Goal: Task Accomplishment & Management: Manage account settings

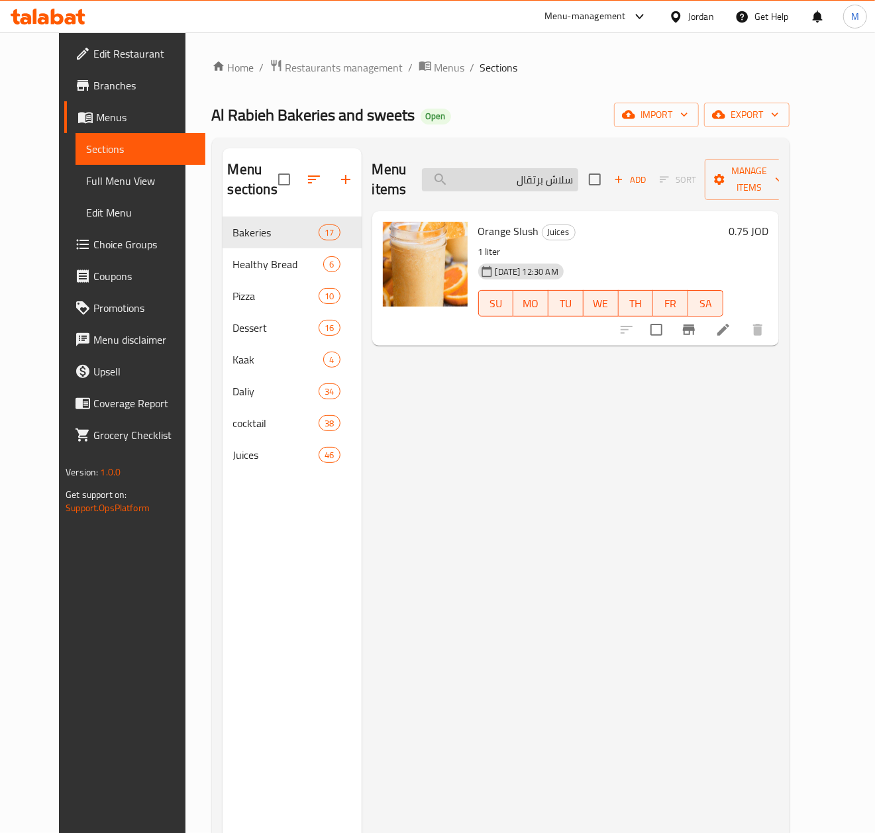
click at [575, 181] on input "سلاش برتقال" at bounding box center [500, 179] width 156 height 23
click at [551, 170] on input "سلاش برتقال" at bounding box center [500, 179] width 156 height 23
click at [557, 183] on input "سلاش برتقال" at bounding box center [500, 179] width 156 height 23
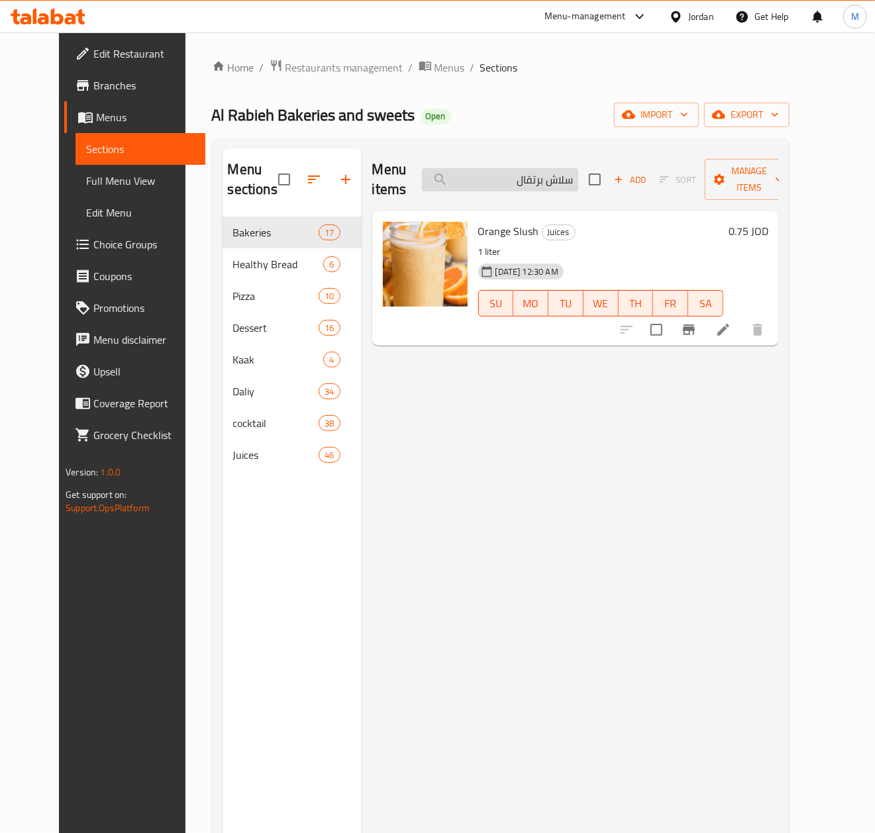
click at [557, 183] on input "سلاش برتقال" at bounding box center [500, 179] width 156 height 23
paste input "[PERSON_NAME]"
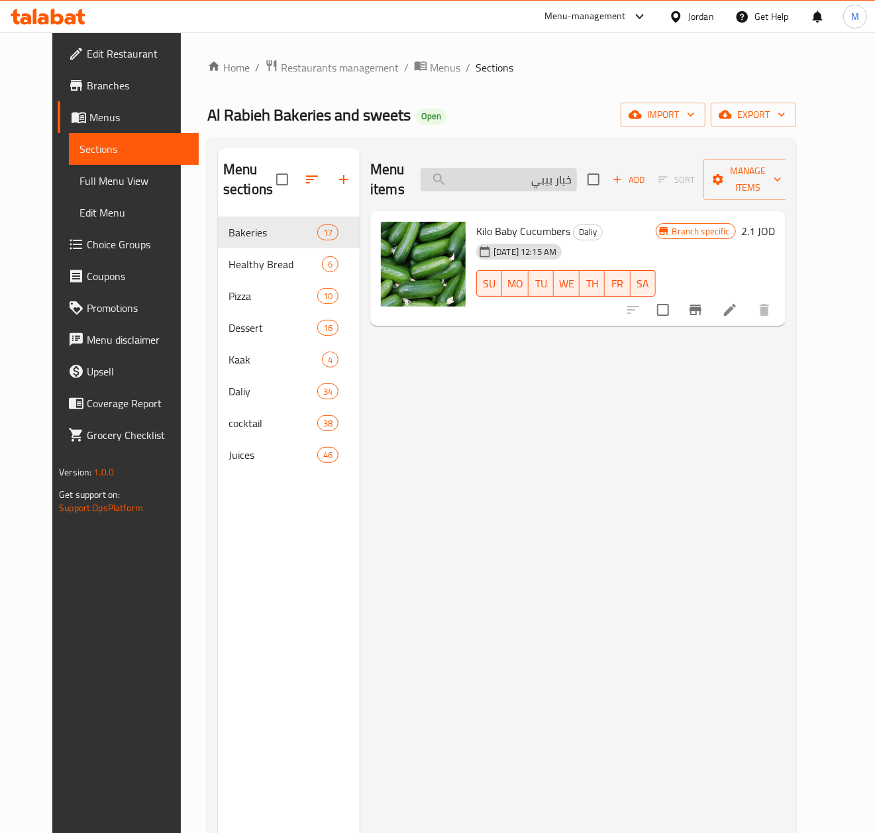
click at [569, 177] on input "خيار بيبي" at bounding box center [499, 179] width 156 height 23
paste input "لاوة [PERSON_NAME]"
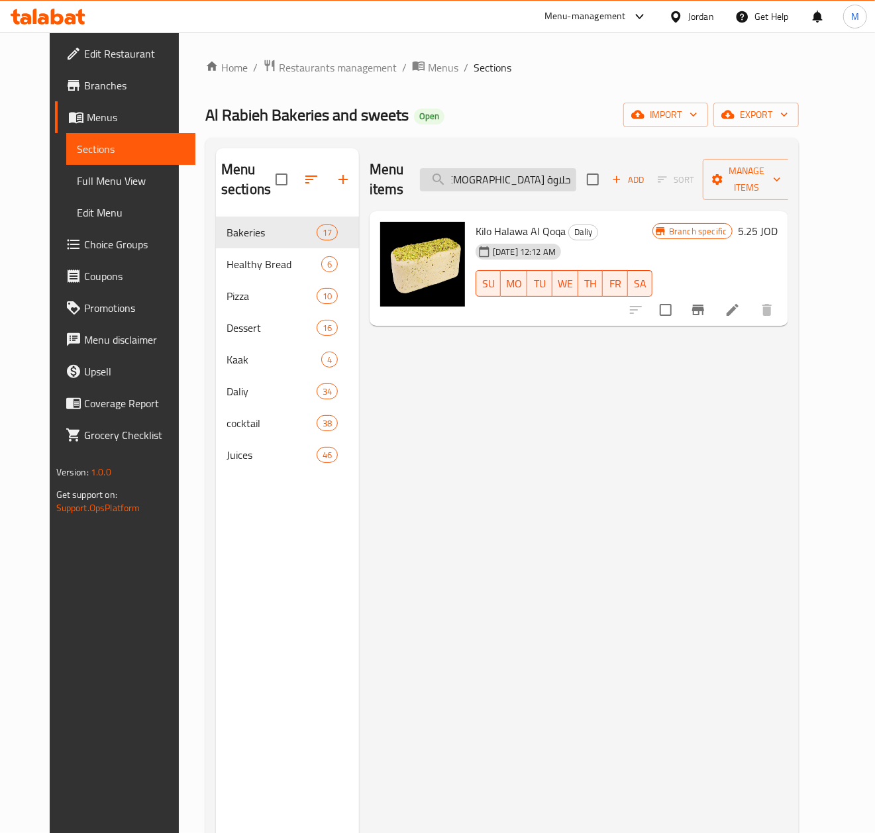
click at [559, 181] on input "حلاوة [DEMOGRAPHIC_DATA]" at bounding box center [498, 179] width 156 height 23
paste input "وز قلب"
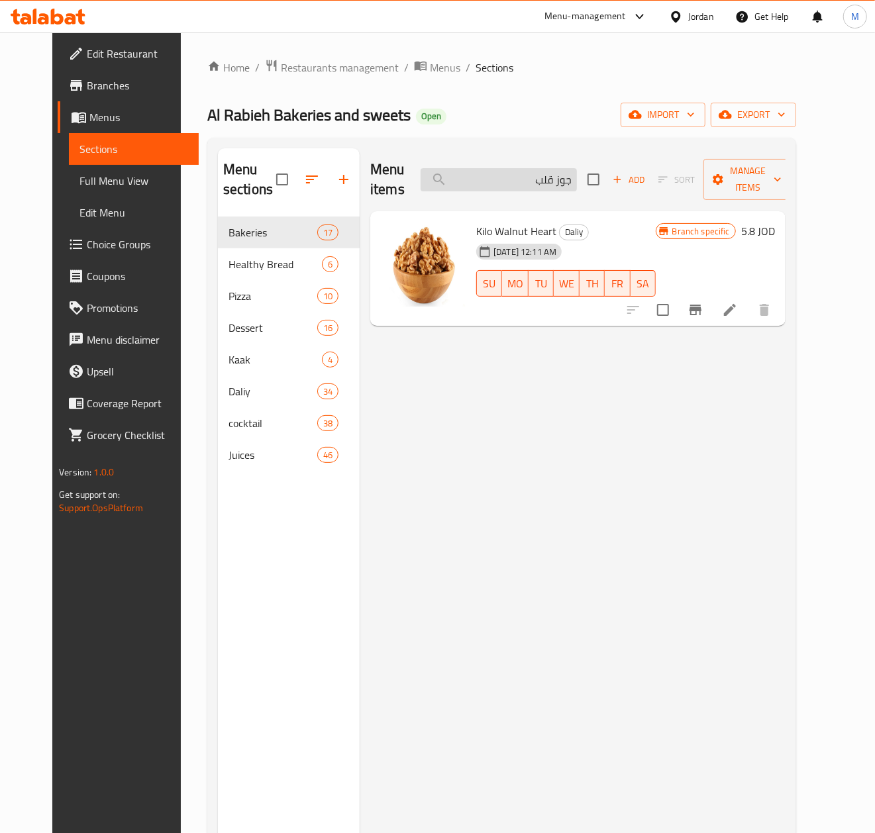
click at [533, 181] on input "جوز قلب" at bounding box center [499, 179] width 156 height 23
paste input "[PERSON_NAME]"
drag, startPoint x: 551, startPoint y: 205, endPoint x: 551, endPoint y: 186, distance: 18.5
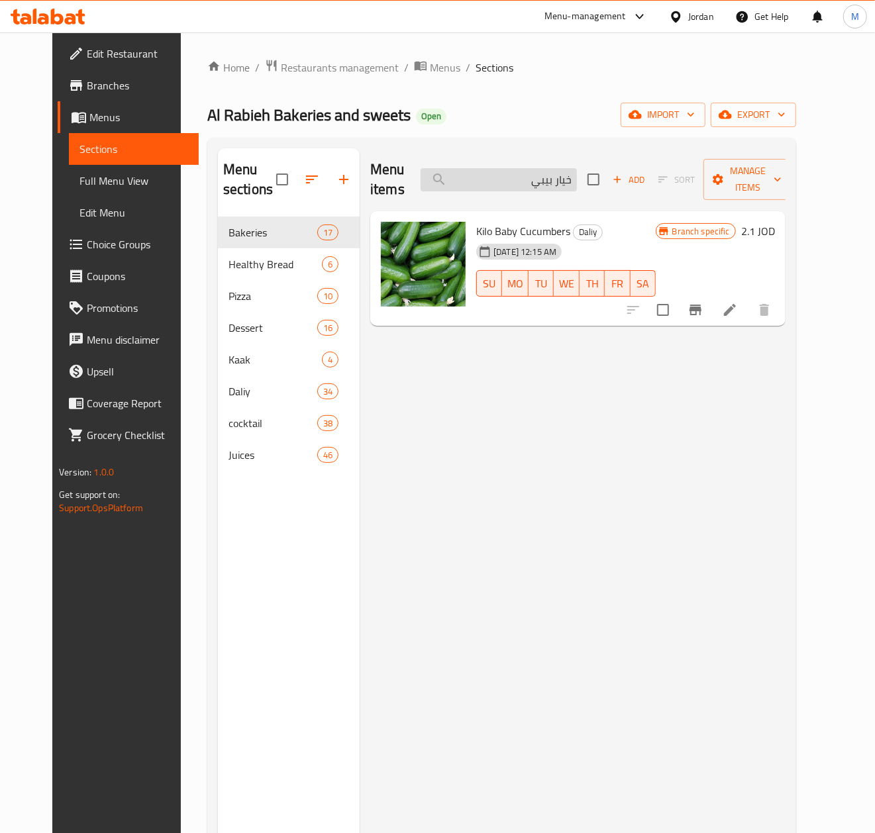
click at [551, 205] on div "Menu items خيار بيبي Add Sort Manage items" at bounding box center [577, 179] width 415 height 63
click at [551, 185] on input "خيار بيبي" at bounding box center [499, 179] width 156 height 23
paste input "مخلل مشكل"
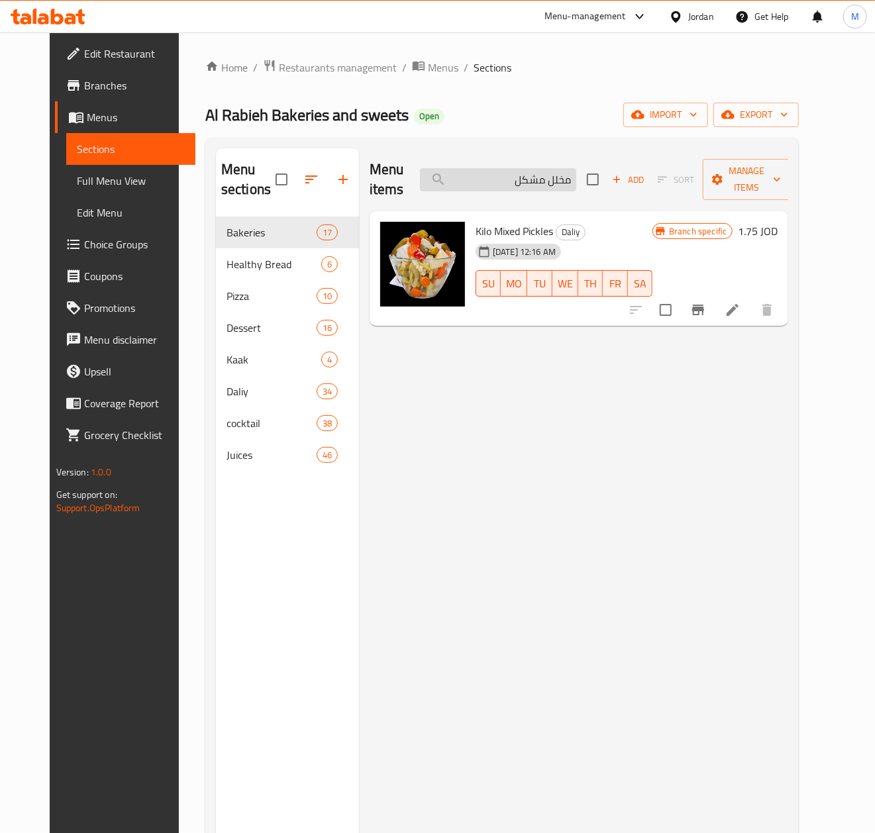
click at [546, 175] on input "مخلل مشكل" at bounding box center [498, 179] width 156 height 23
paste input "زبده بلديه"
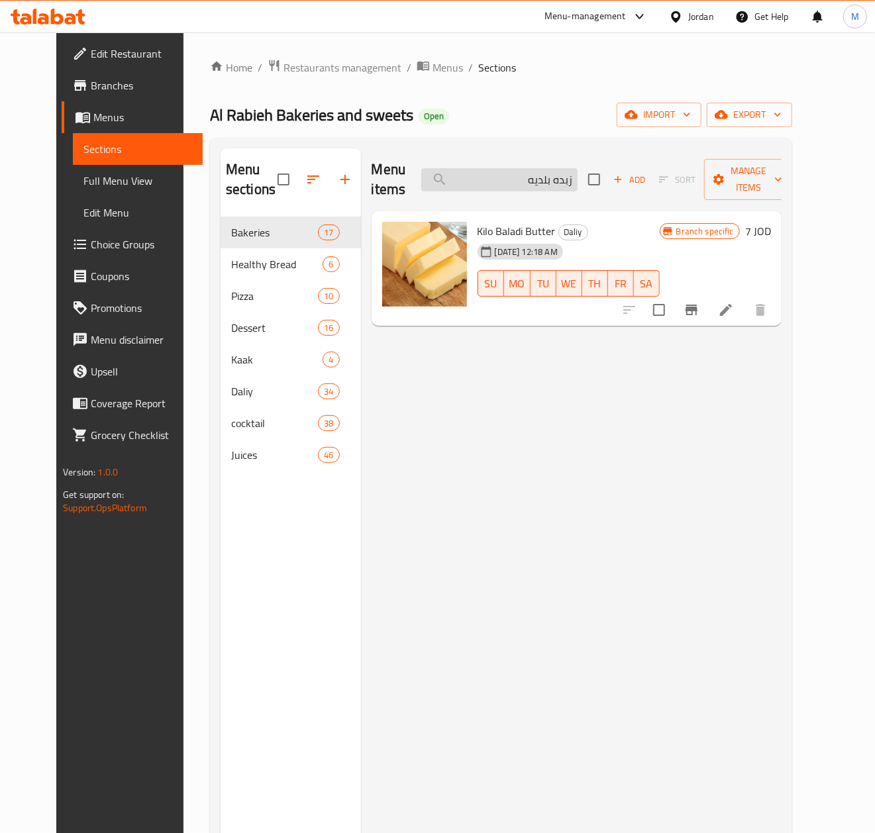
click at [556, 181] on input "زبده بلديه" at bounding box center [499, 179] width 156 height 23
paste input "تر بلدي"
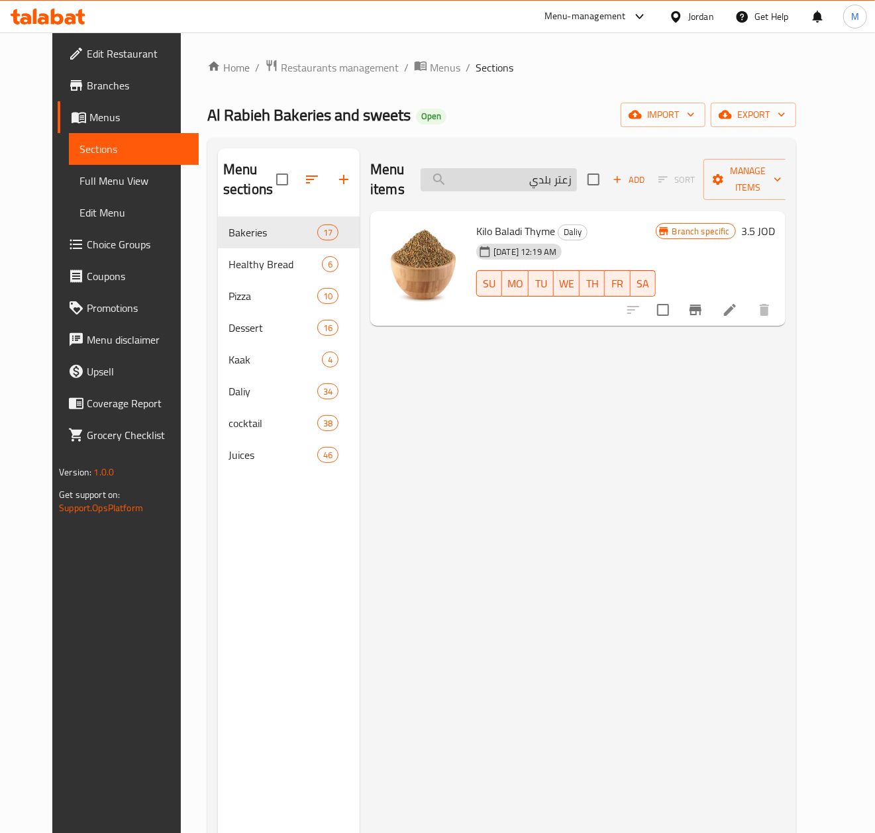
click at [568, 180] on input "زعتر بلدي" at bounding box center [499, 179] width 156 height 23
paste input "ملوكي"
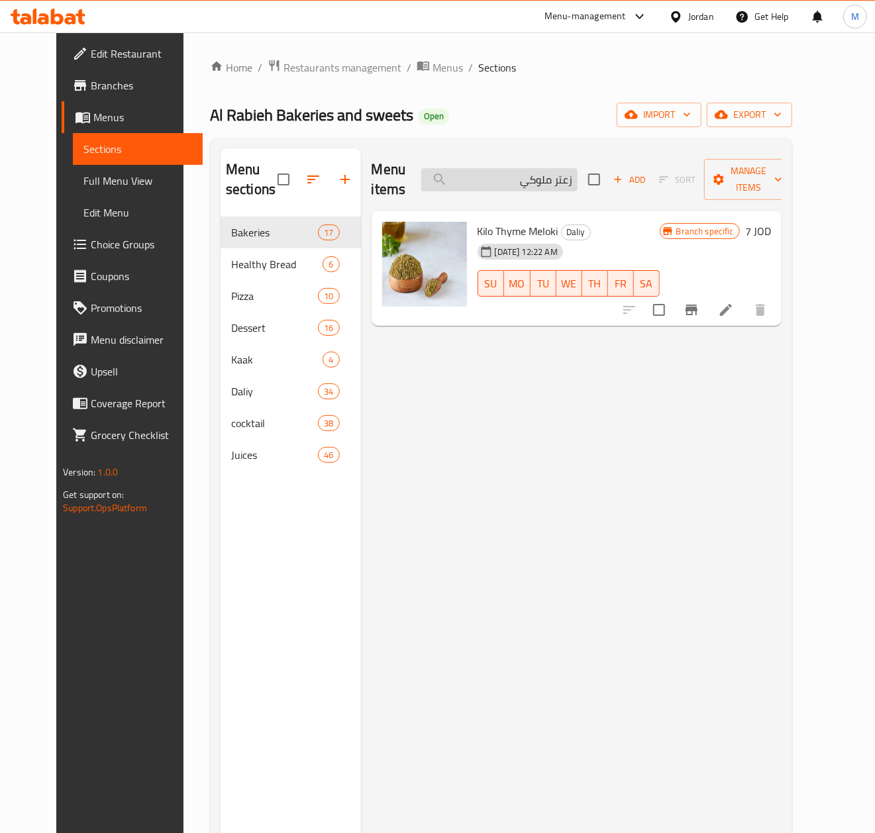
click at [577, 186] on input "زعتر ملوكي" at bounding box center [499, 179] width 156 height 23
paste input "[GEOGRAPHIC_DATA]"
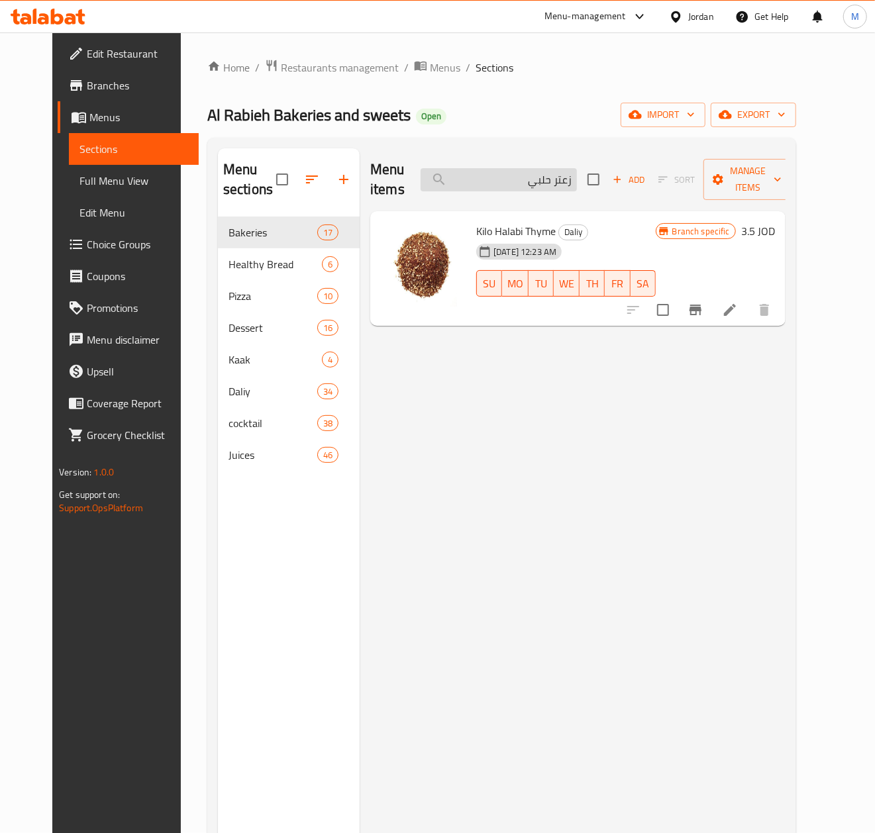
click at [548, 181] on input "زعتر حلبي" at bounding box center [499, 179] width 156 height 23
paste input "يت زيتون"
click at [575, 183] on input "[PERSON_NAME]" at bounding box center [499, 179] width 156 height 23
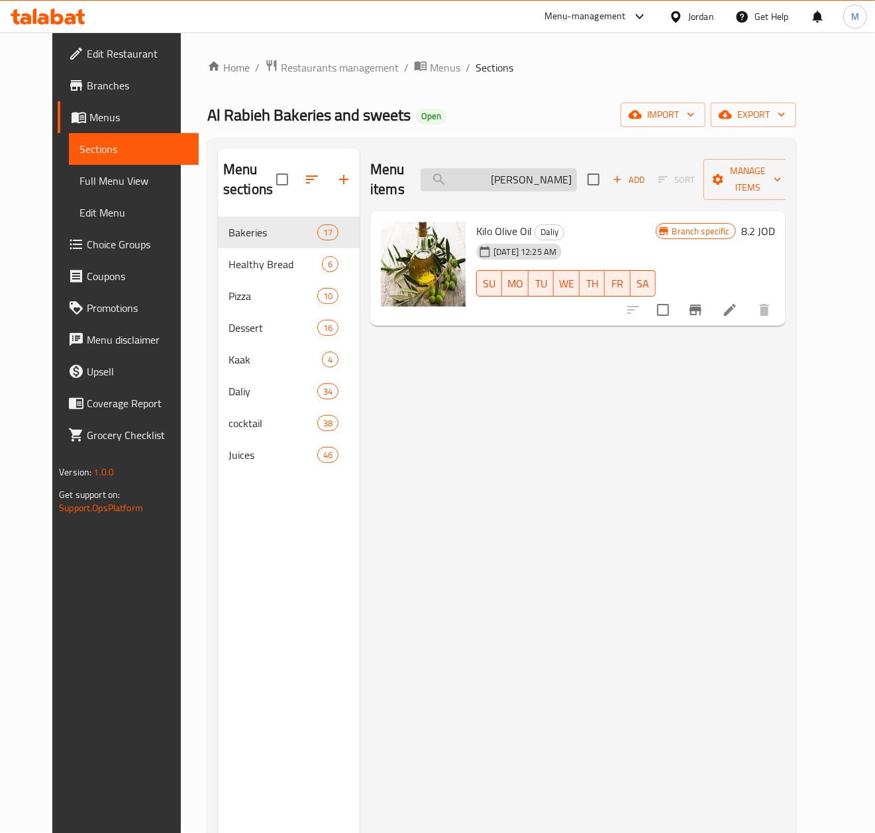
click at [575, 183] on input "[PERSON_NAME]" at bounding box center [499, 179] width 156 height 23
paste input "ون اخضر محشي [GEOGRAPHIC_DATA]"
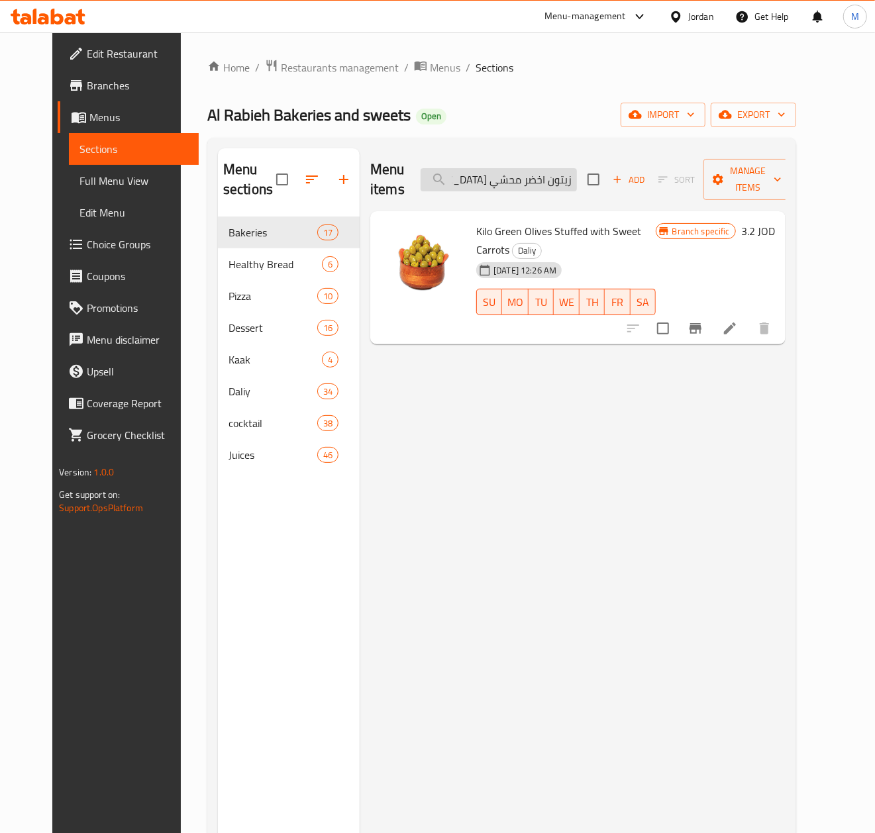
click at [569, 185] on input "زيتون اخضر محشي [GEOGRAPHIC_DATA]" at bounding box center [499, 179] width 156 height 23
paste input "ود بالماء اسباني"
click at [538, 189] on input "زيتون اسود بالماء اسباني" at bounding box center [499, 179] width 156 height 23
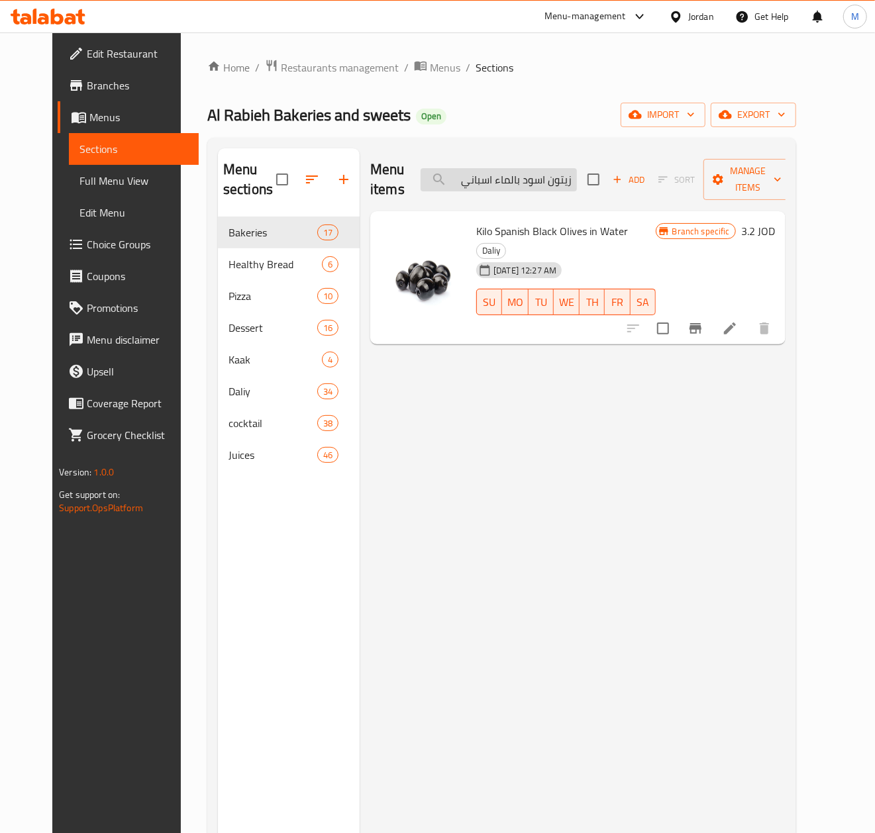
click at [538, 189] on input "زيتون اسود بالماء اسباني" at bounding box center [499, 179] width 156 height 23
paste input "[PERSON_NAME]"
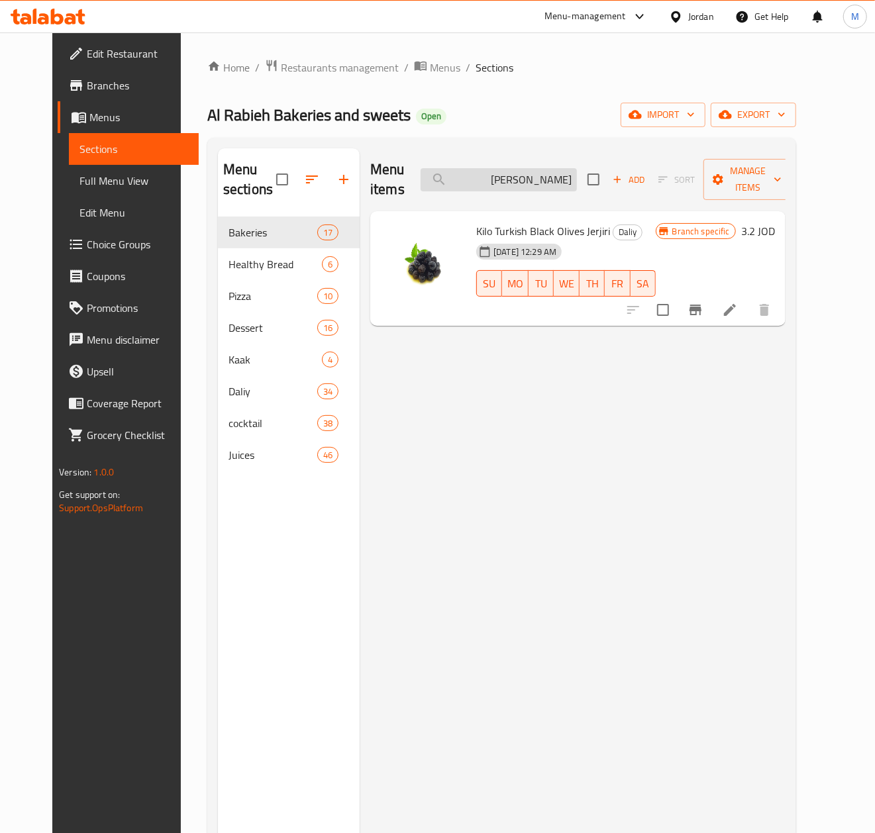
click at [566, 188] on input "[PERSON_NAME]" at bounding box center [499, 179] width 156 height 23
paste input "رائح"
click at [533, 178] on input "زيتون اسود شرائح" at bounding box center [499, 179] width 156 height 23
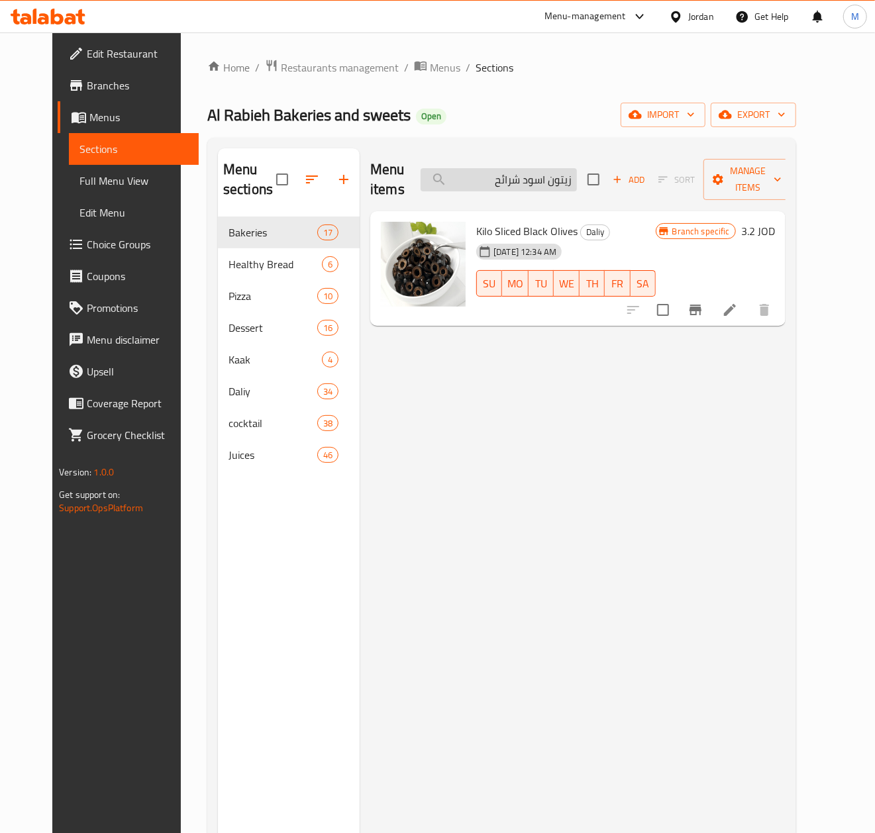
click at [533, 178] on input "زيتون اسود شرائح" at bounding box center [499, 179] width 156 height 23
paste input "لطه زيتون حار"
click at [515, 184] on input "سلطه زيتون حار" at bounding box center [499, 179] width 156 height 23
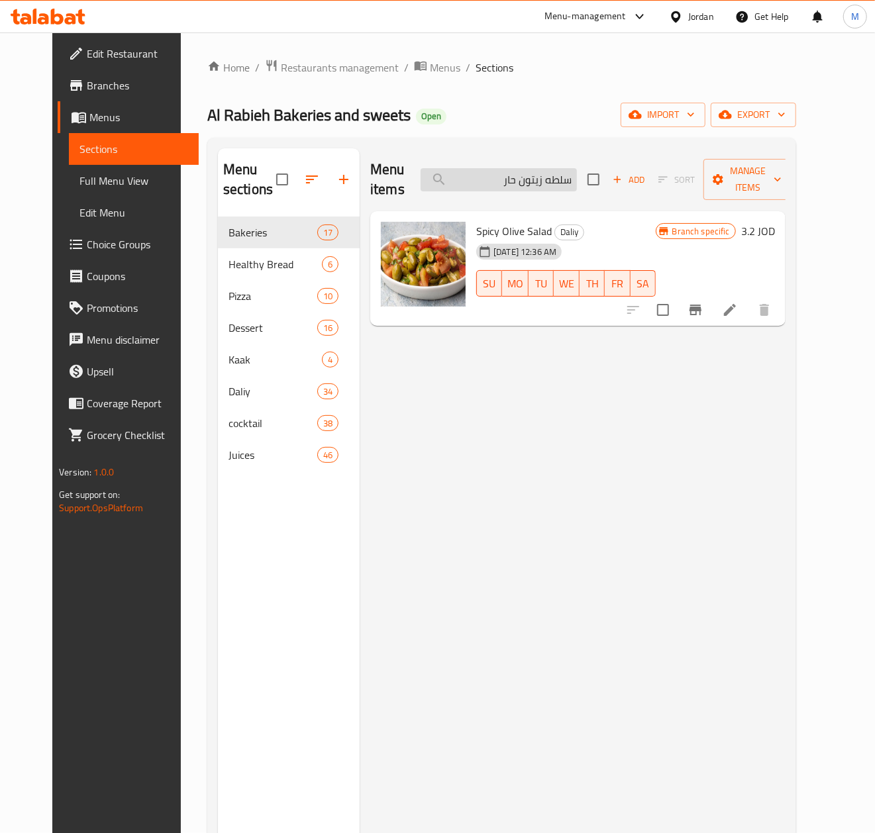
click at [515, 184] on input "سلطه زيتون حار" at bounding box center [499, 179] width 156 height 23
paste input "طة"
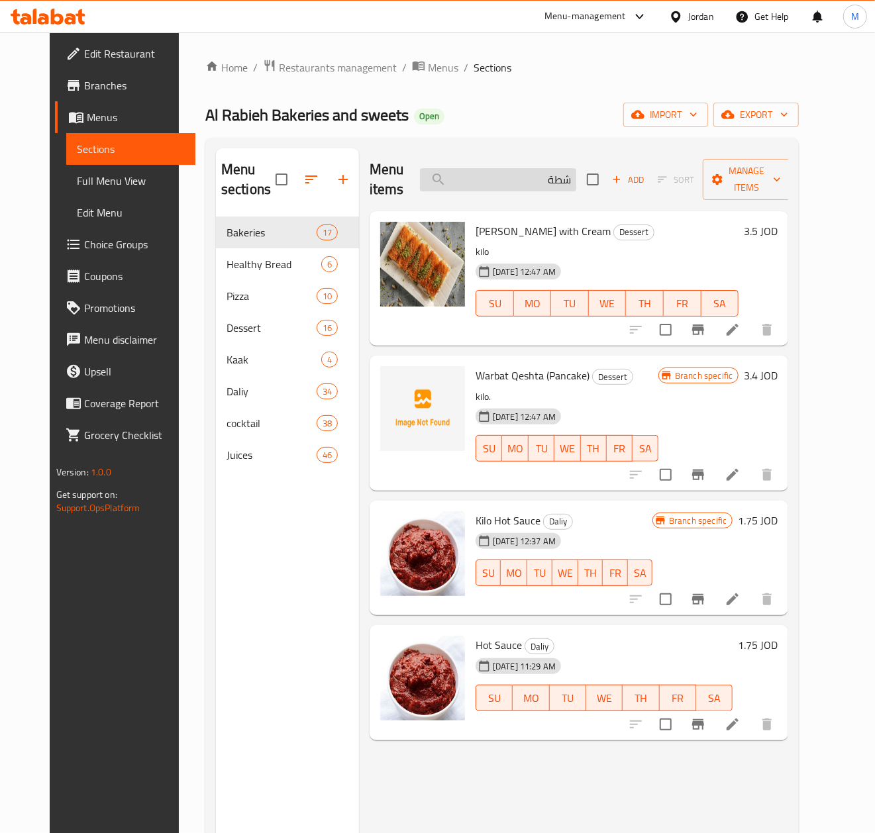
click at [563, 177] on input "شطة" at bounding box center [498, 179] width 156 height 23
paste input "وكلاته دهن بلندق"
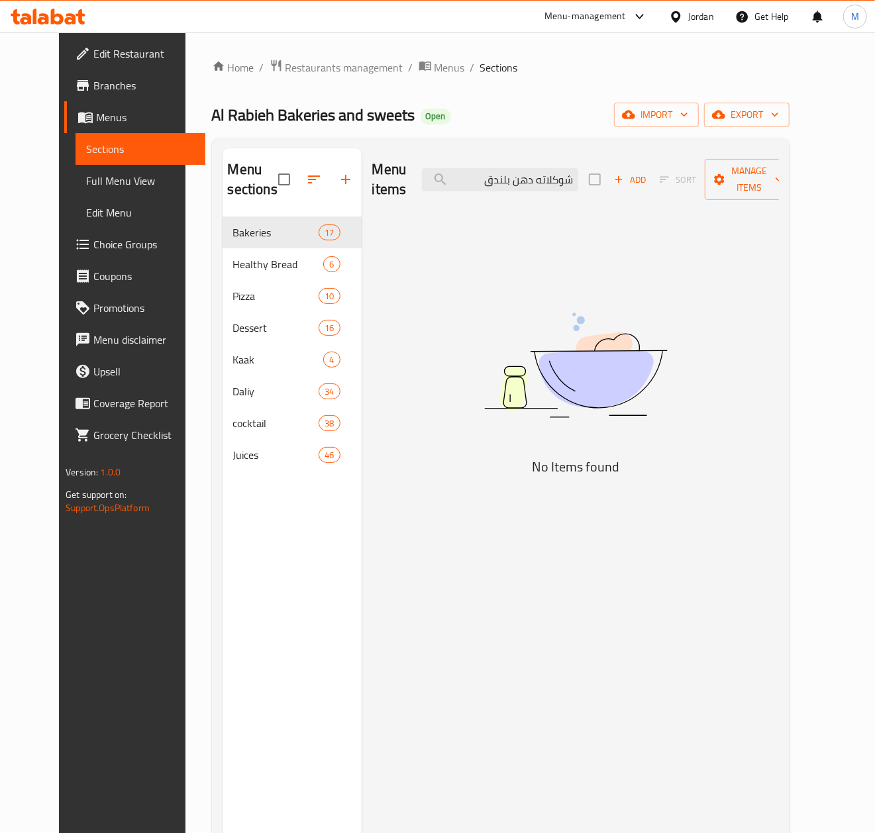
click at [528, 195] on div "Menu items شوكلاته دهن بلندق Add Sort Manage items" at bounding box center [575, 179] width 407 height 63
click at [528, 187] on input "شوكلاته دهن بلندق" at bounding box center [500, 179] width 156 height 23
click at [528, 186] on input "شوكلاته دهن بلندق" at bounding box center [500, 179] width 156 height 23
paste input "فلفل حار هالبينو"
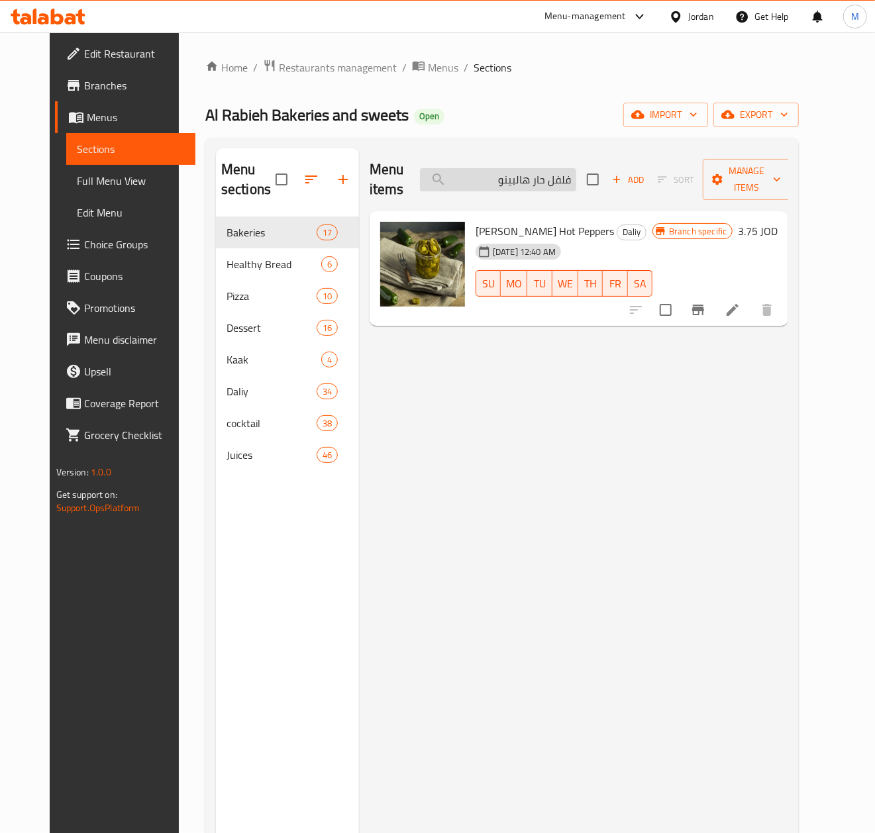
click at [538, 172] on input "فلفل حار هالبينو" at bounding box center [498, 179] width 156 height 23
click at [539, 177] on input "فلفل حار هالبينو" at bounding box center [498, 179] width 156 height 23
paste input "مكسيكي"
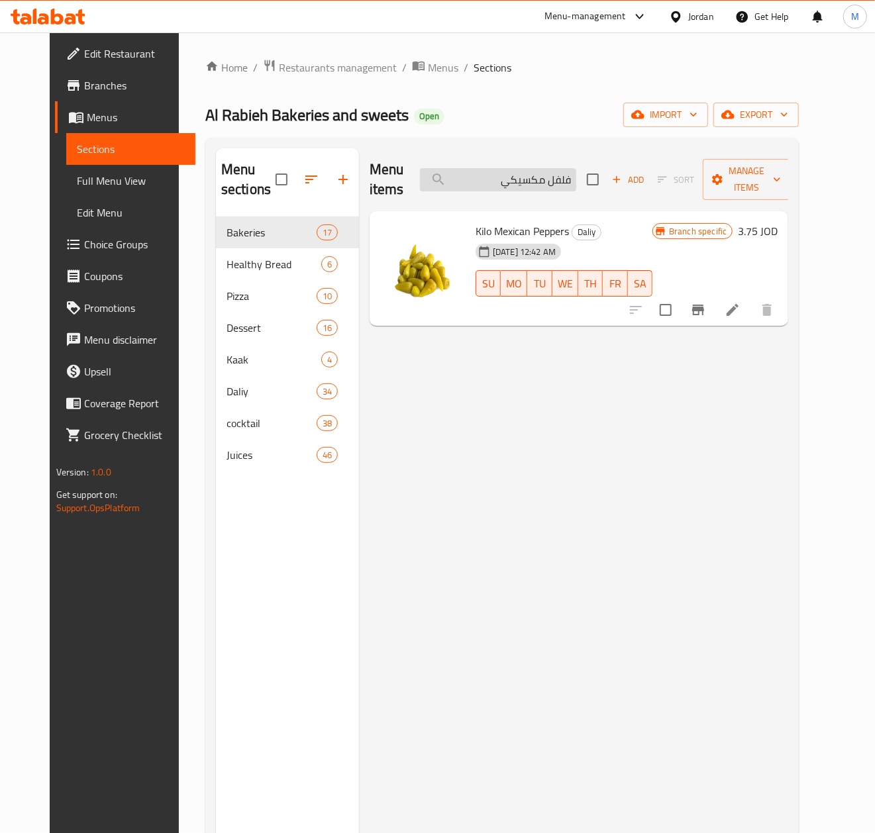
click at [552, 183] on input "فلفل مكسيكي" at bounding box center [498, 179] width 156 height 23
paste input "بنة الاندلس جرشية"
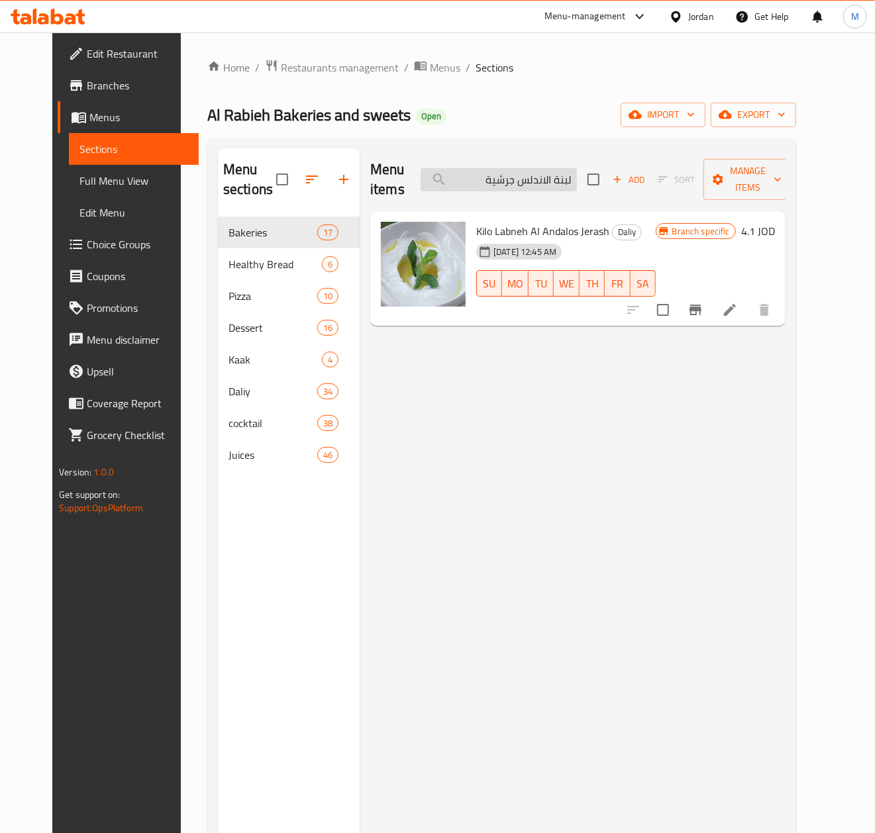
click at [522, 184] on input "لبنة الاندلس جرشية" at bounding box center [499, 179] width 156 height 23
paste input "ر"
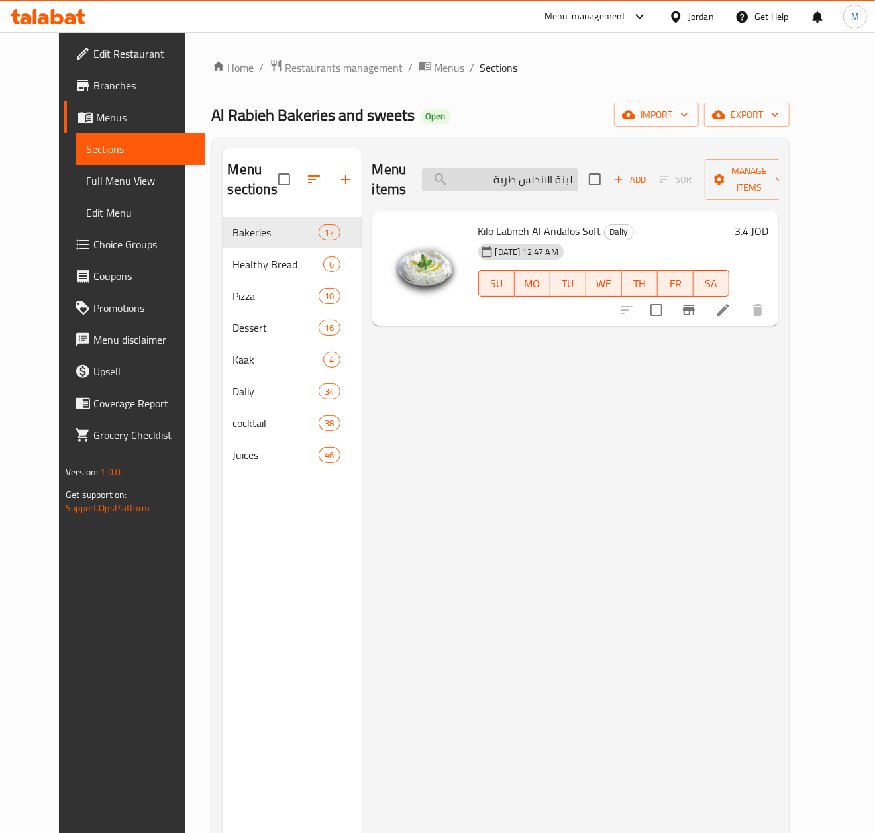
click at [541, 187] on input "لبنة الاندلس طرية" at bounding box center [500, 179] width 156 height 23
paste input "رك"
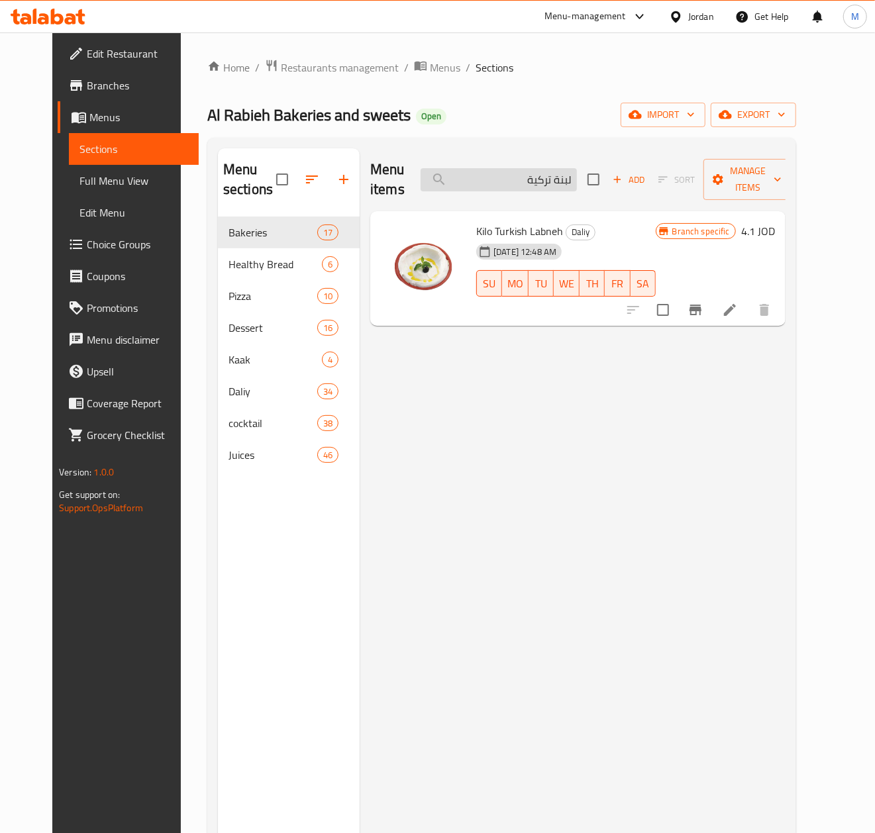
click at [547, 188] on input "لبنة تركية" at bounding box center [499, 179] width 156 height 23
paste input "ابات"
click at [576, 183] on input "لبنة طابات" at bounding box center [499, 179] width 156 height 23
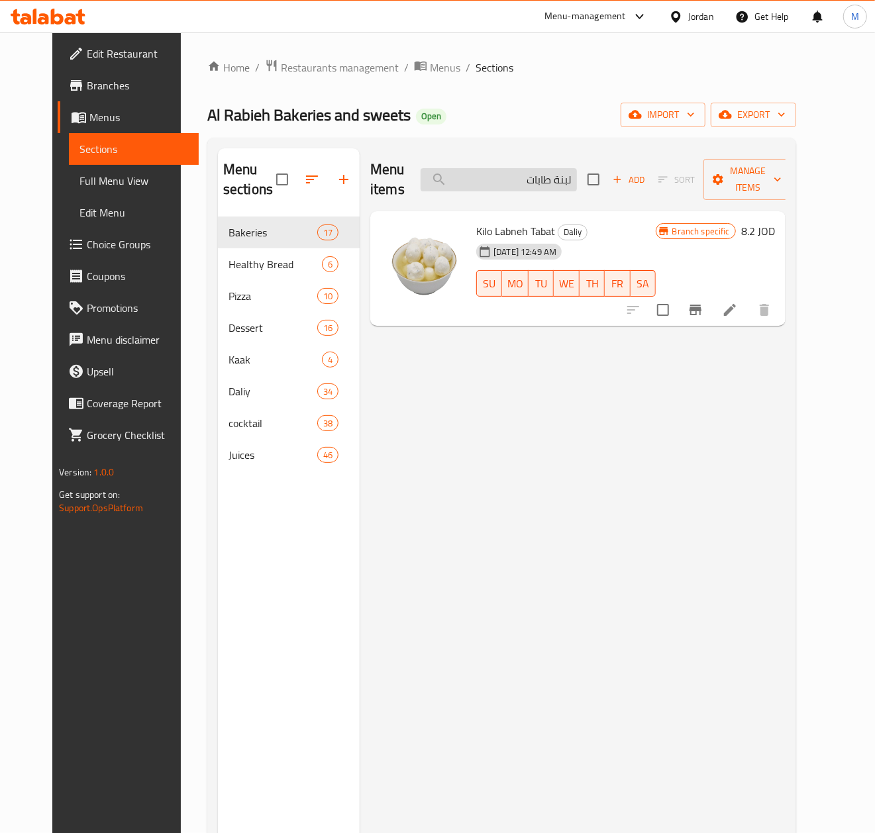
click at [576, 183] on input "لبنة طابات" at bounding box center [499, 179] width 156 height 23
paste input "وز انصاف/ارباع"
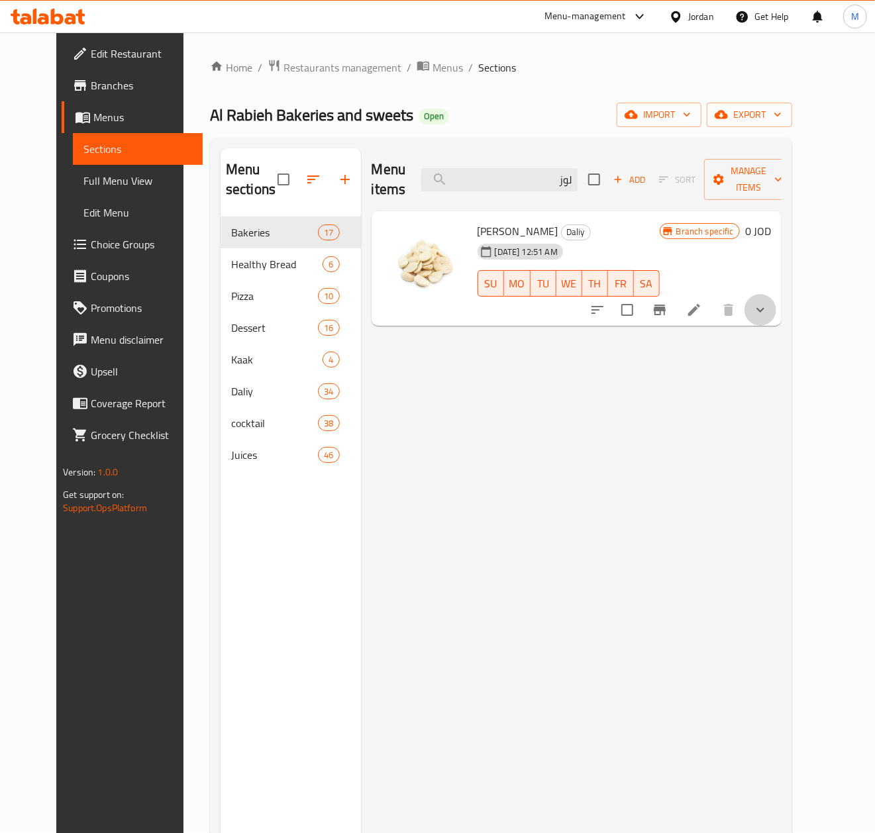
click at [776, 321] on button "show more" at bounding box center [760, 310] width 32 height 32
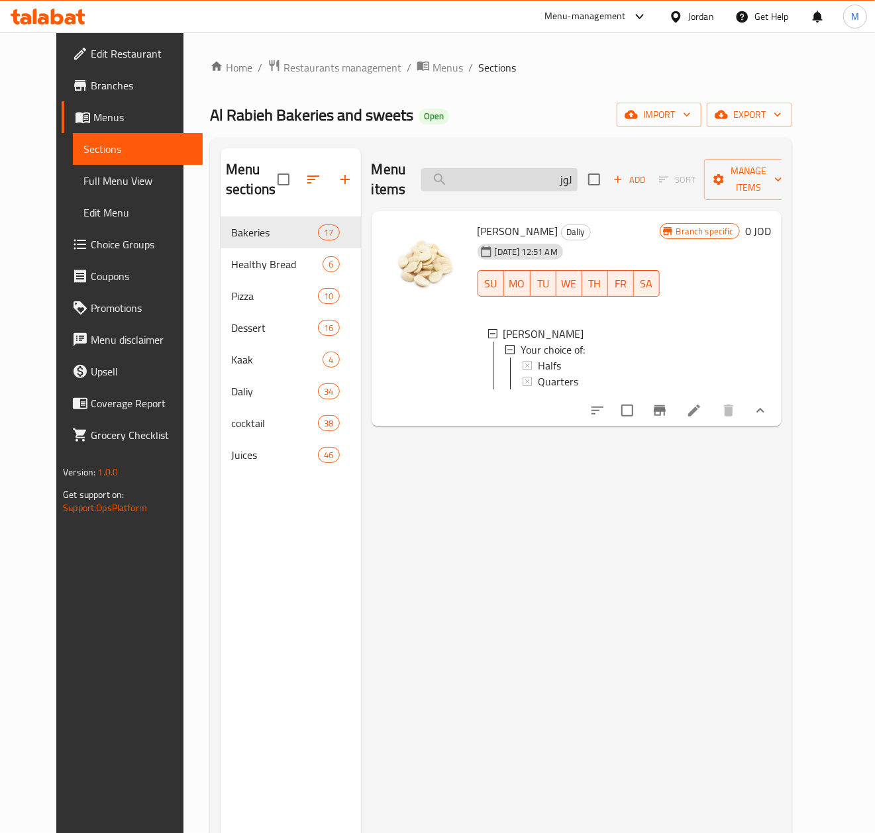
click at [538, 183] on input "لوز" at bounding box center [499, 179] width 156 height 23
paste input "خلل لفت"
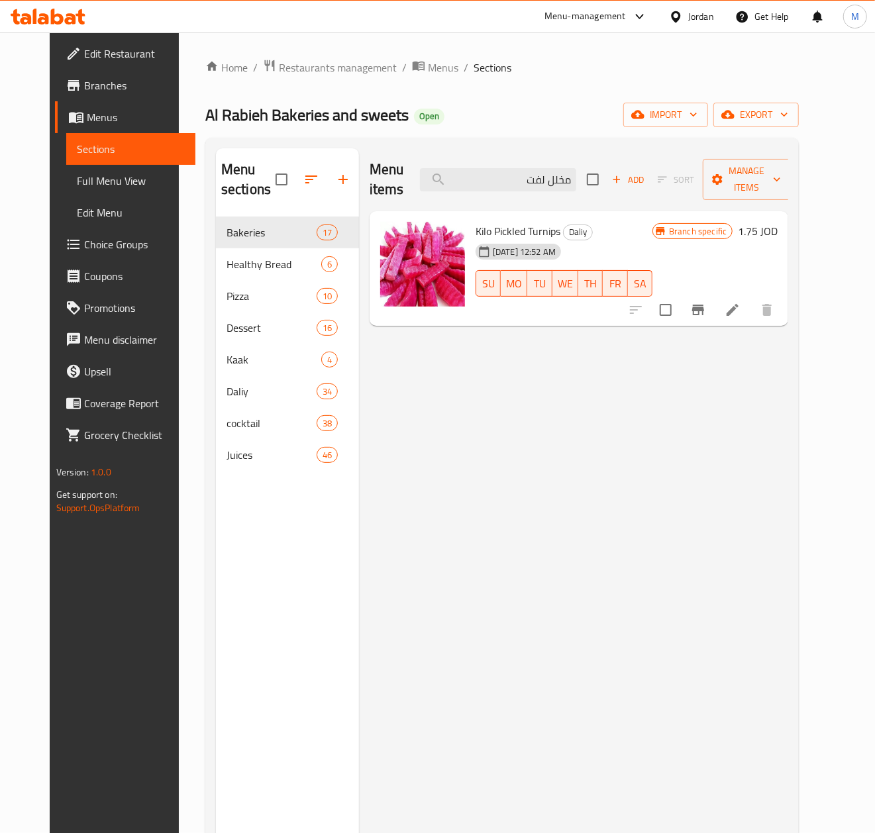
click at [525, 199] on div "Menu items مخلل لفت Add Sort Manage items" at bounding box center [579, 179] width 419 height 63
click at [528, 191] on input "مخلل لفت" at bounding box center [498, 179] width 156 height 23
paste input "تديلا القدس بقري/دجاج"
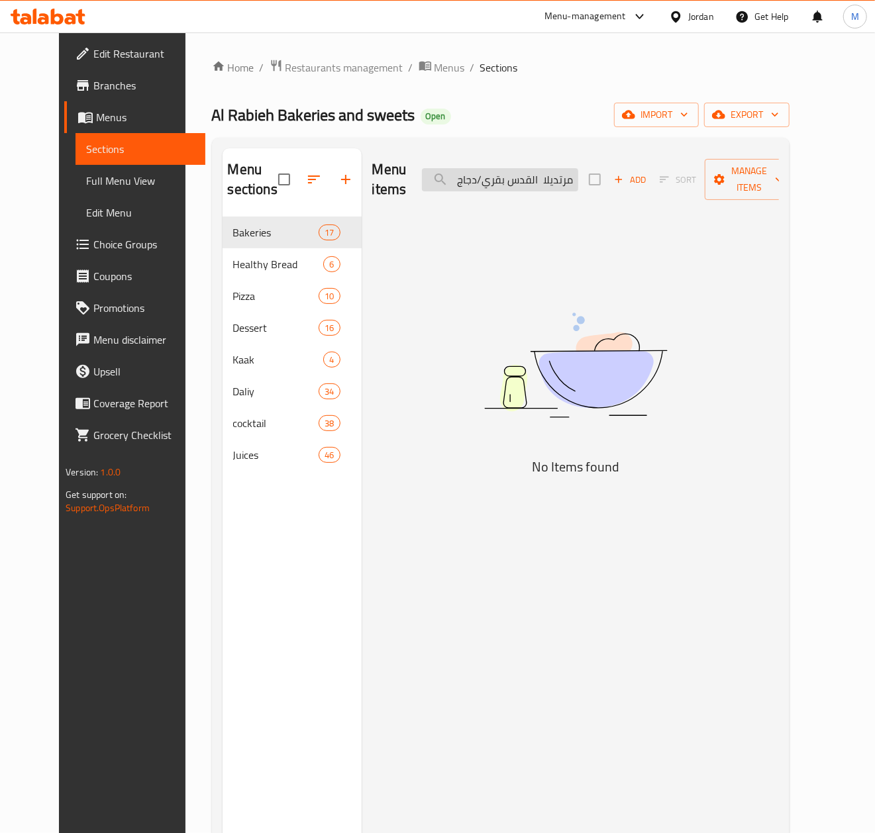
click at [472, 176] on input "مرتديلا القدس بقري/دجاج" at bounding box center [500, 179] width 156 height 23
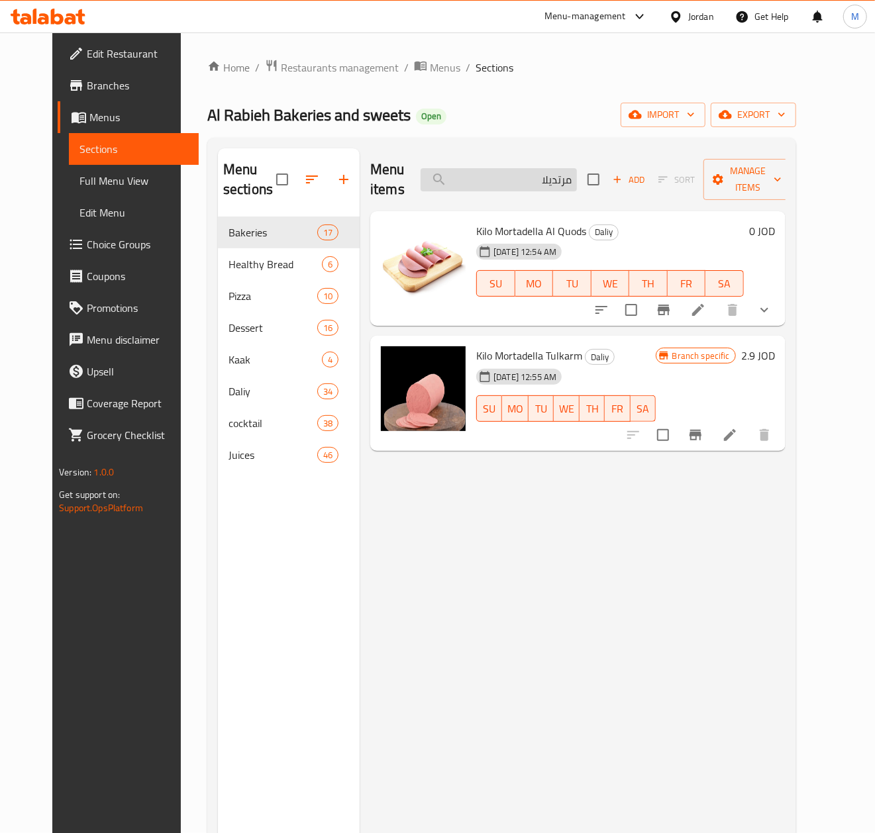
click at [533, 183] on input "مرتديلا" at bounding box center [499, 179] width 156 height 23
paste input "قدوس"
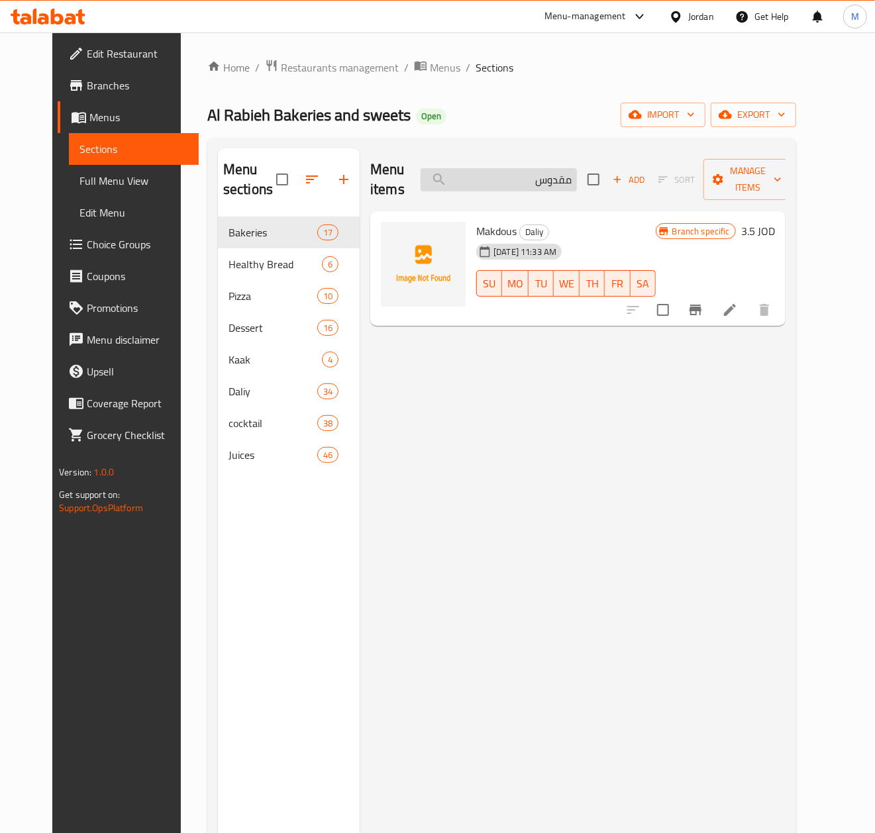
drag, startPoint x: 595, startPoint y: 184, endPoint x: 559, endPoint y: 181, distance: 35.9
click at [577, 184] on input "مقدوس" at bounding box center [499, 179] width 156 height 23
click at [559, 181] on input "مقدوس" at bounding box center [499, 179] width 156 height 23
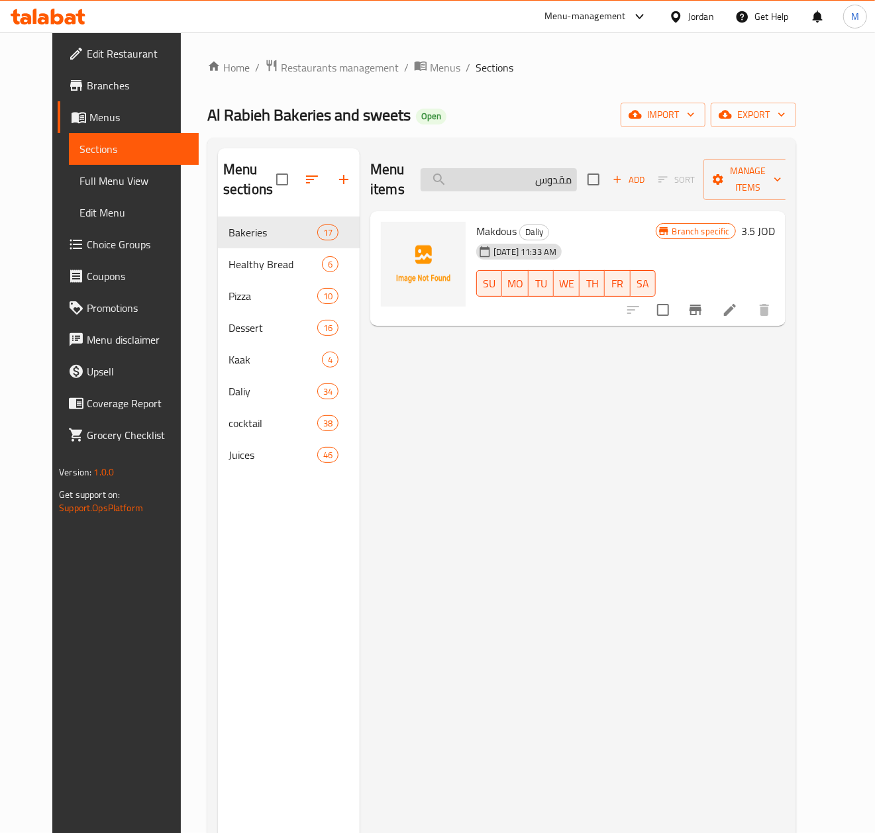
paste input "سلاش برتقال"
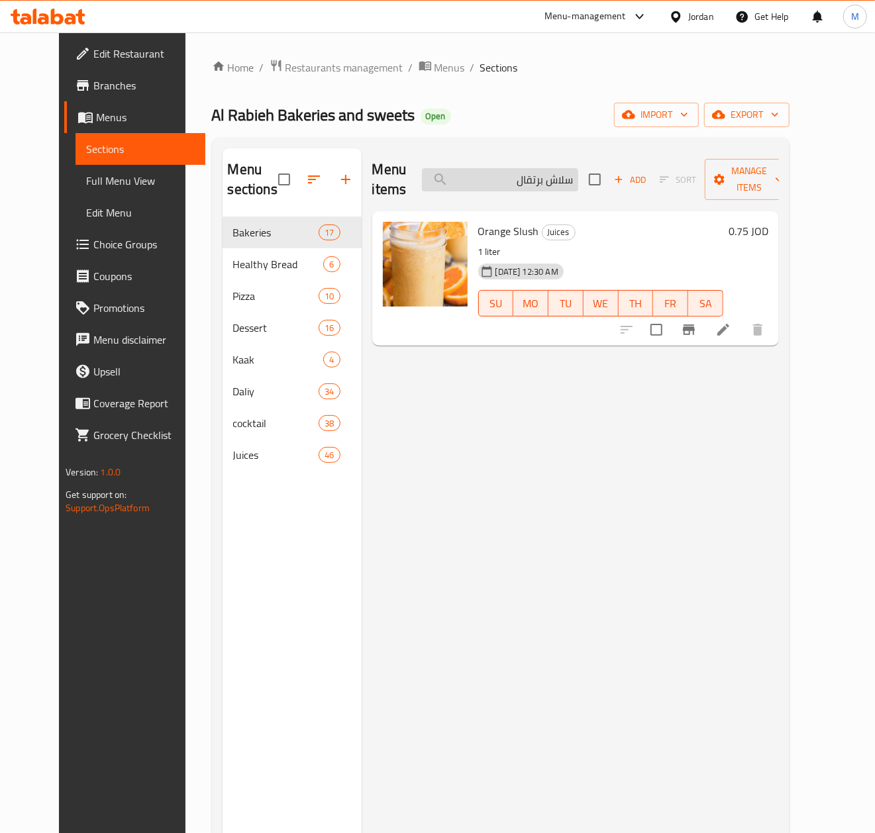
click at [538, 185] on input "سلاش برتقال" at bounding box center [500, 179] width 156 height 23
paste input "[PERSON_NAME]"
click at [528, 189] on input "سلاش تمر هندي" at bounding box center [500, 179] width 156 height 23
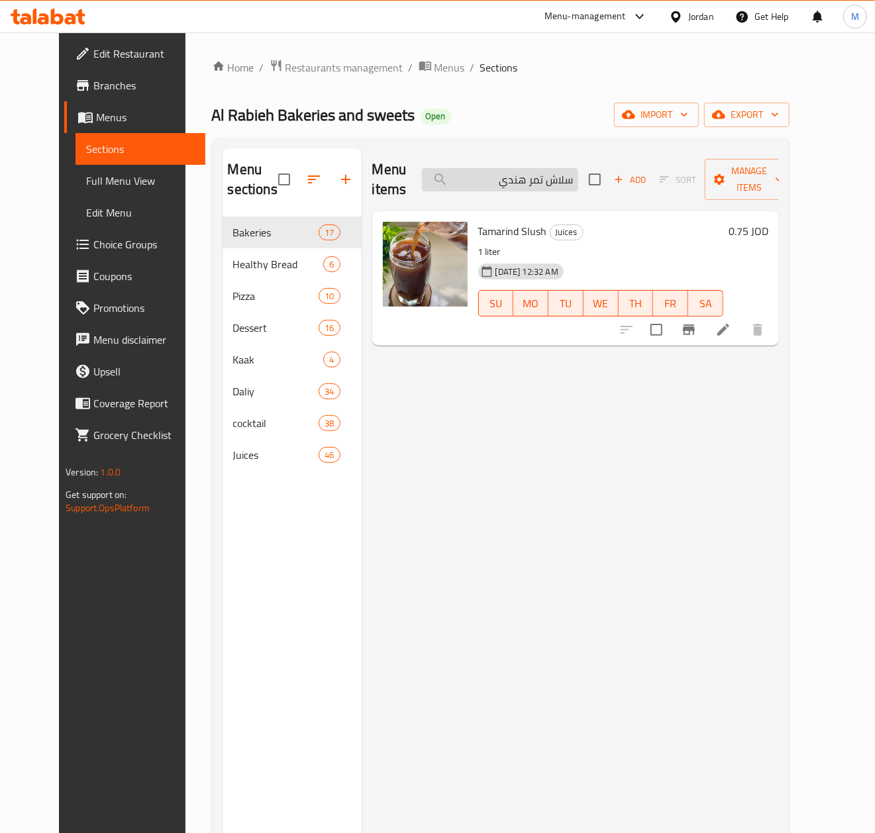
click at [528, 189] on input "سلاش تمر هندي" at bounding box center [500, 179] width 156 height 23
paste input "ت"
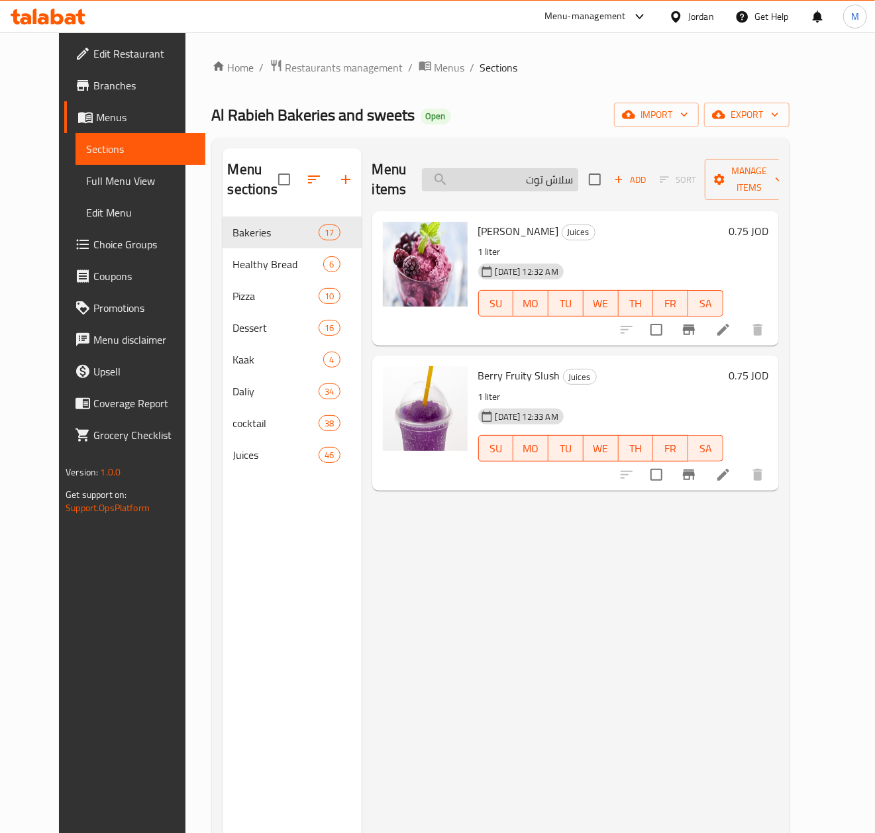
click at [542, 185] on input "سلاش توت" at bounding box center [500, 179] width 156 height 23
paste input "فروتي"
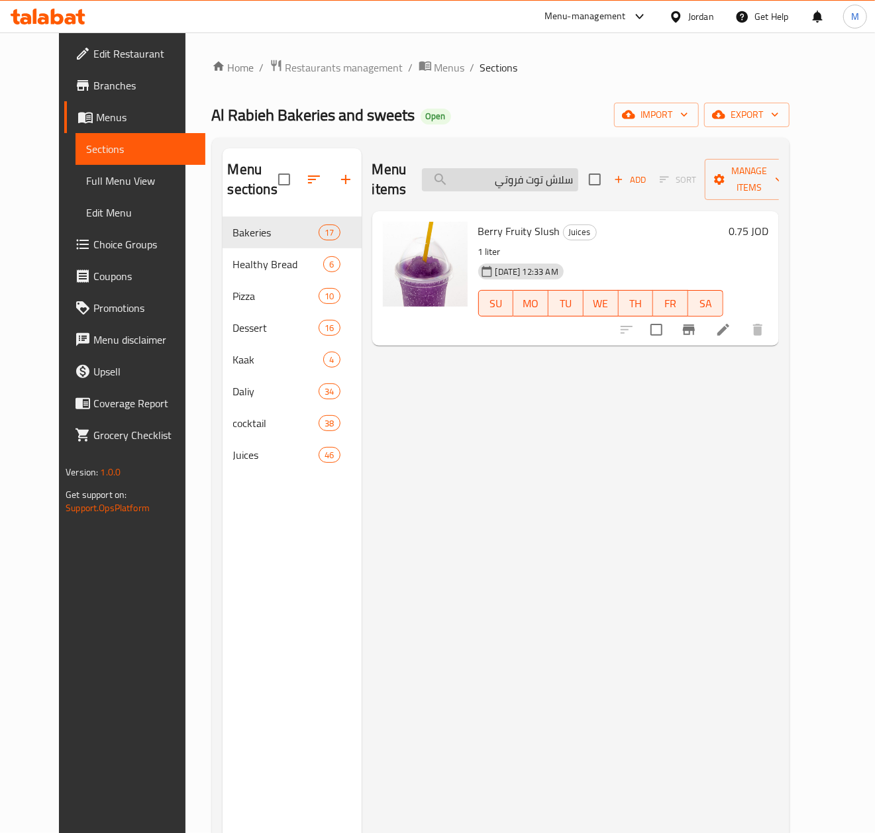
click at [526, 181] on input "سلاش توت فروتي" at bounding box center [500, 179] width 156 height 23
paste input "فراولة"
click at [522, 173] on input "سلاش فراولة" at bounding box center [500, 179] width 156 height 23
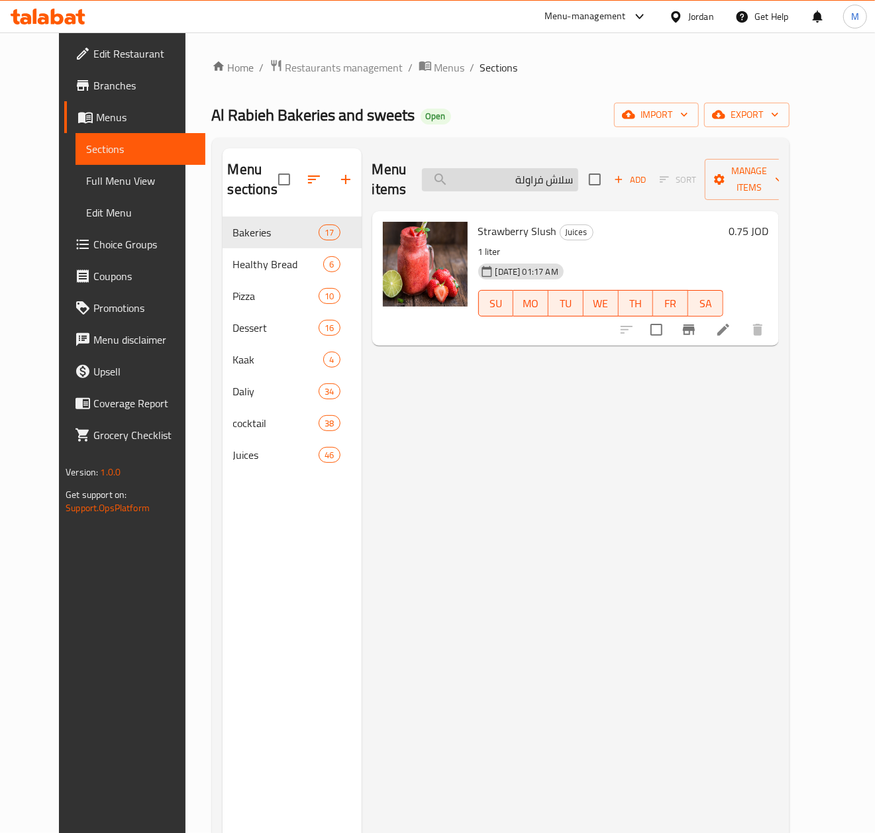
click at [522, 173] on input "سلاش فراولة" at bounding box center [500, 179] width 156 height 23
paste input "يمون"
click at [526, 187] on input "سلاش ليمون" at bounding box center [500, 179] width 156 height 23
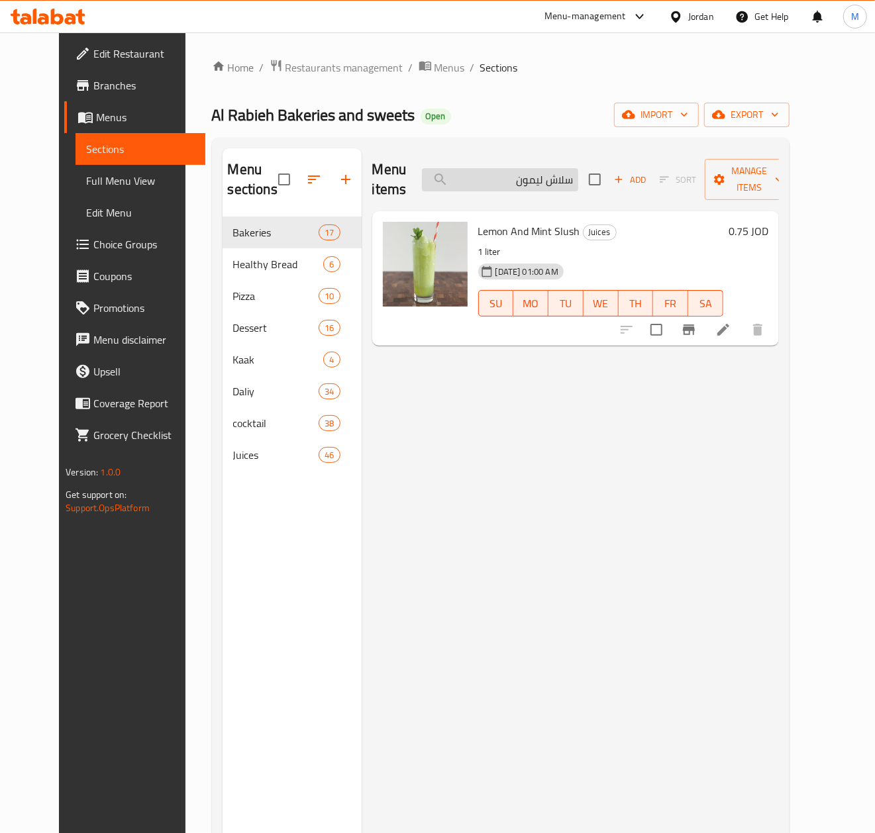
click at [526, 187] on input "سلاش ليمون" at bounding box center [500, 179] width 156 height 23
paste input "ونعنع"
click at [513, 178] on input "سلاش ليمون ونعنع" at bounding box center [500, 179] width 156 height 23
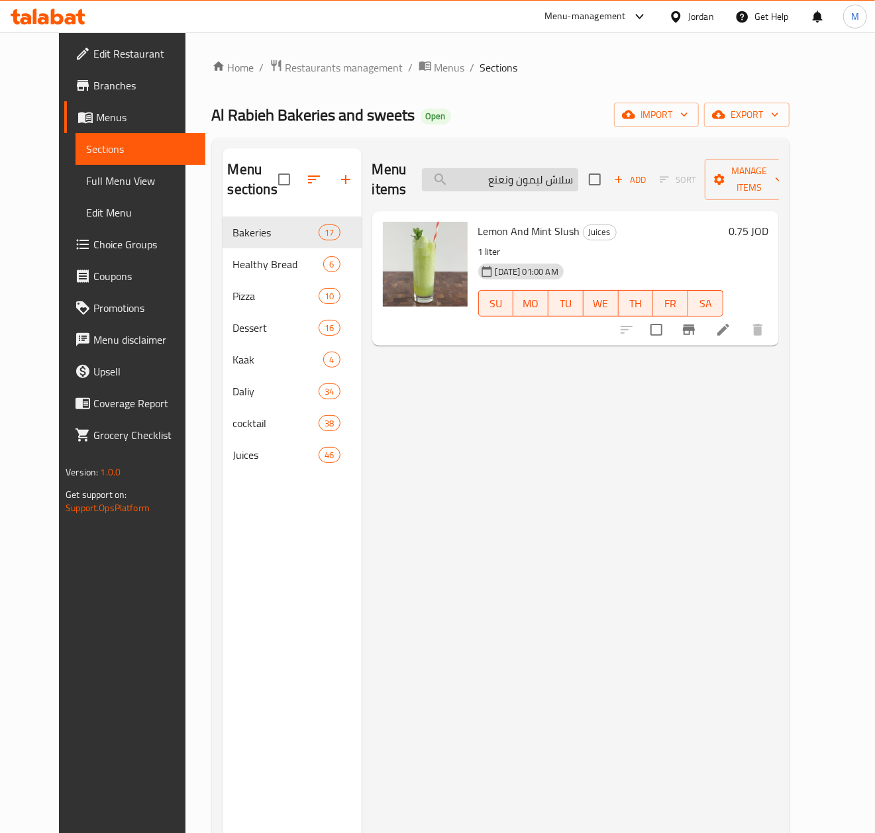
paste input "انجا"
click at [518, 181] on input "سلاش مانجا" at bounding box center [500, 179] width 156 height 23
paste input "توب"
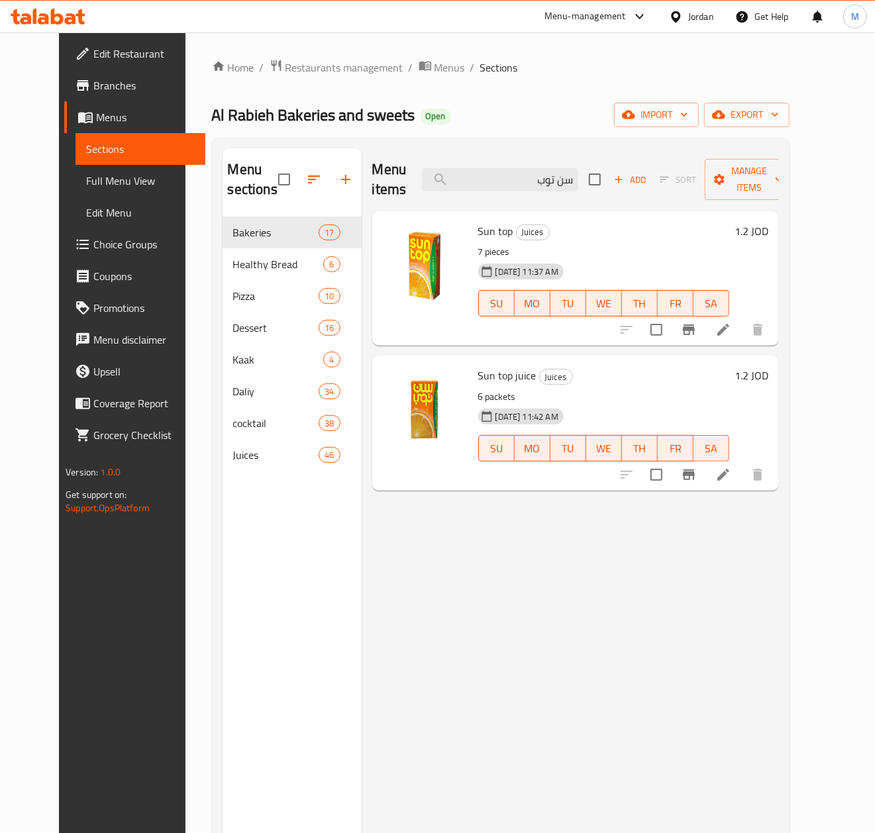
click at [515, 192] on div "Menu items سن توب Add Sort Manage items" at bounding box center [575, 179] width 407 height 63
click at [515, 191] on input "سن توب" at bounding box center [500, 179] width 156 height 23
click at [514, 191] on input "سن توب" at bounding box center [500, 179] width 156 height 23
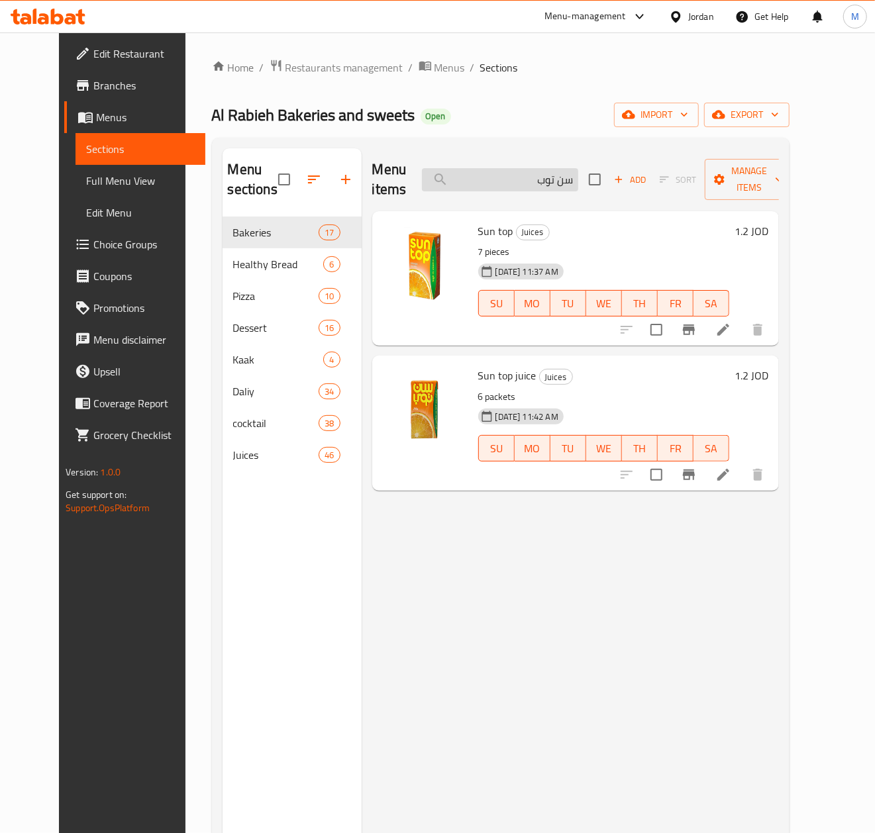
click at [514, 191] on input "سن توب" at bounding box center [500, 179] width 156 height 23
paste input "رد ماء سما"
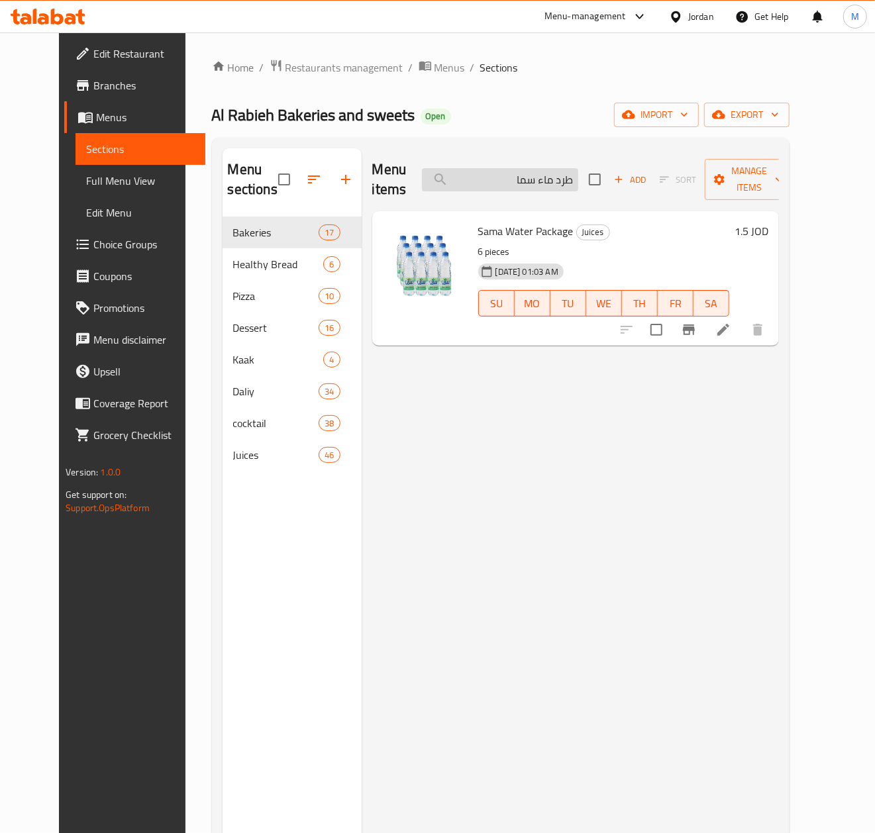
click at [528, 175] on input "طرد ماء سما" at bounding box center [500, 179] width 156 height 23
paste input "صير طيبة"
click at [517, 176] on input "عصير طيبة" at bounding box center [500, 179] width 156 height 23
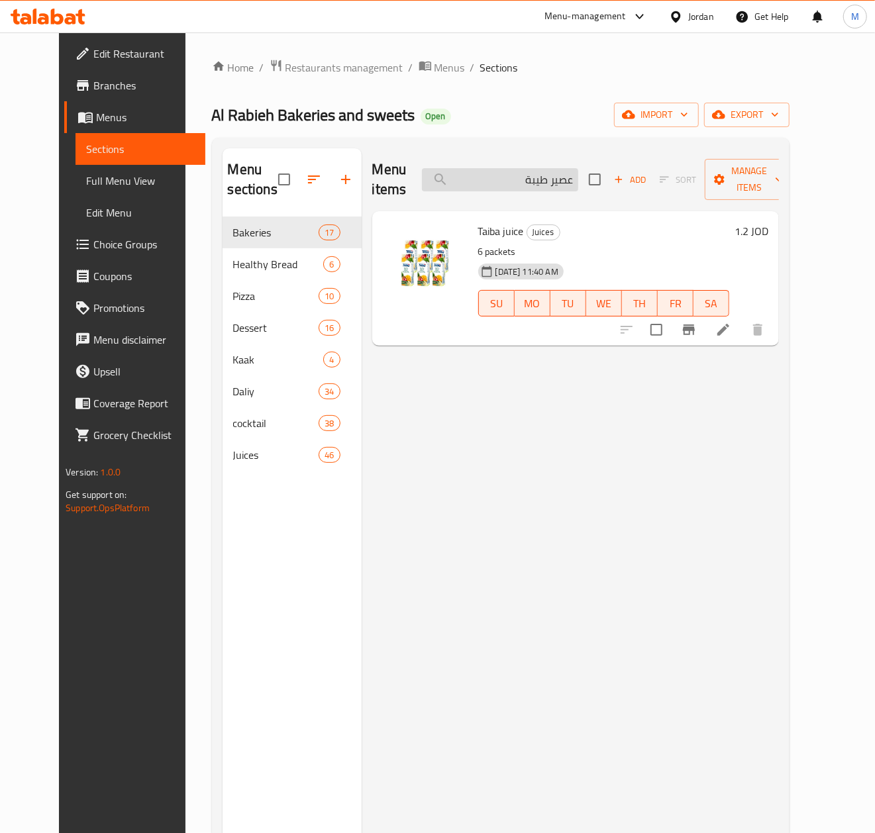
click at [517, 176] on input "عصير طيبة" at bounding box center [500, 179] width 156 height 23
paste input "ن توب"
click at [520, 187] on input "عصير سن توب" at bounding box center [500, 179] width 156 height 23
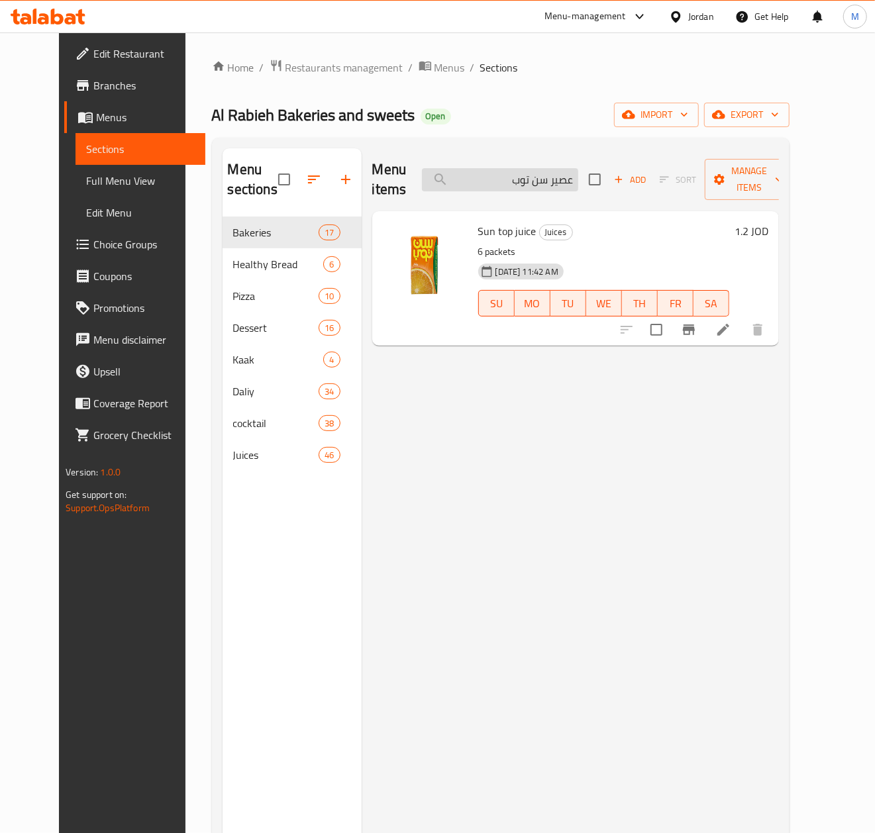
click at [520, 187] on input "عصير سن توب" at bounding box center [500, 179] width 156 height 23
paste input "ورجينال"
click at [498, 184] on input "عصير اورجينال" at bounding box center [500, 179] width 156 height 23
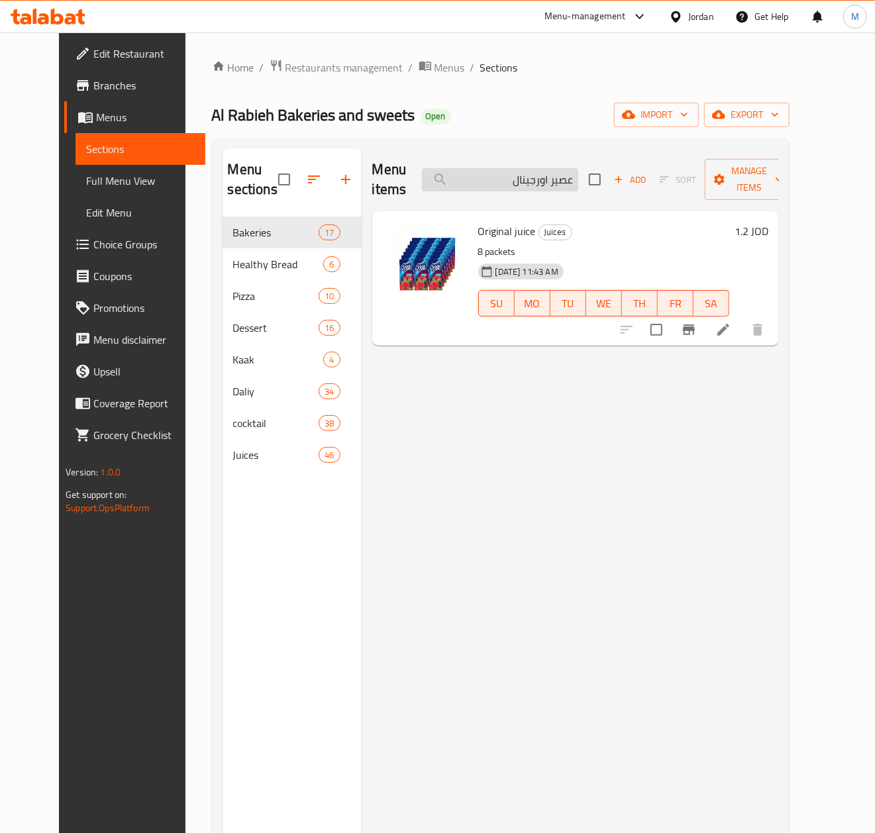
paste input "لبة [PERSON_NAME]"
click at [520, 189] on input "علبة كينزا برتقال" at bounding box center [500, 179] width 156 height 23
paste input "وت بري"
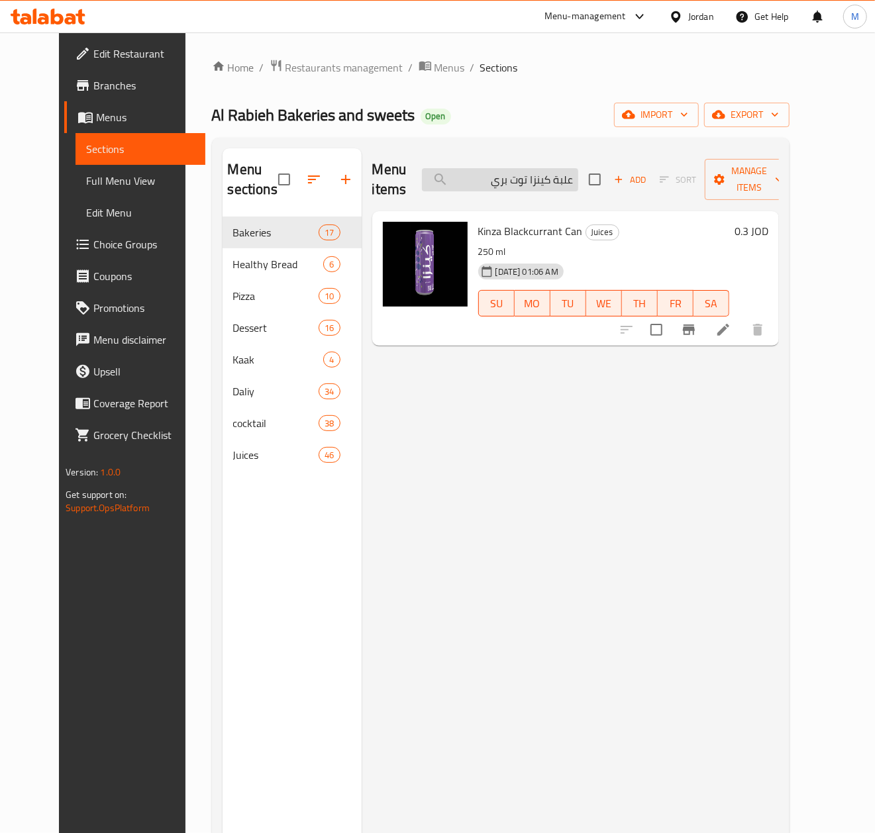
click at [532, 173] on input "علبة كينزا توت بري" at bounding box center [500, 179] width 156 height 23
paste input "مضيات"
click at [573, 186] on input "علبة كينزا حمضيات" at bounding box center [500, 179] width 156 height 23
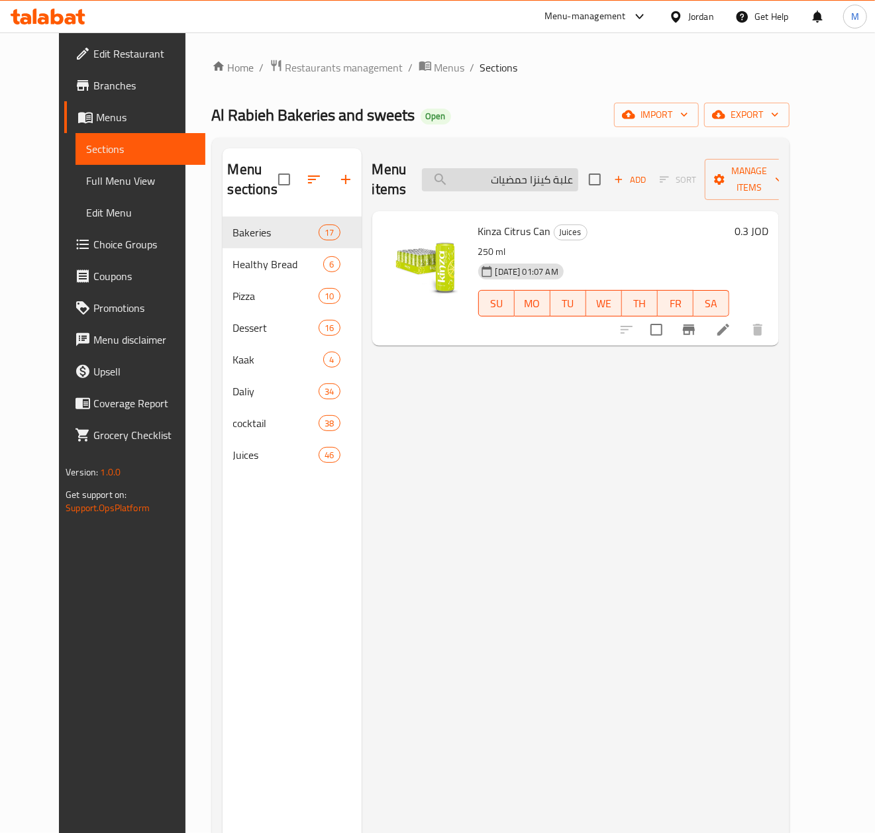
click at [573, 186] on input "علبة كينزا حمضيات" at bounding box center [500, 179] width 156 height 23
paste input "كولا"
click at [519, 183] on input "علبة كينزا كولا" at bounding box center [500, 179] width 156 height 23
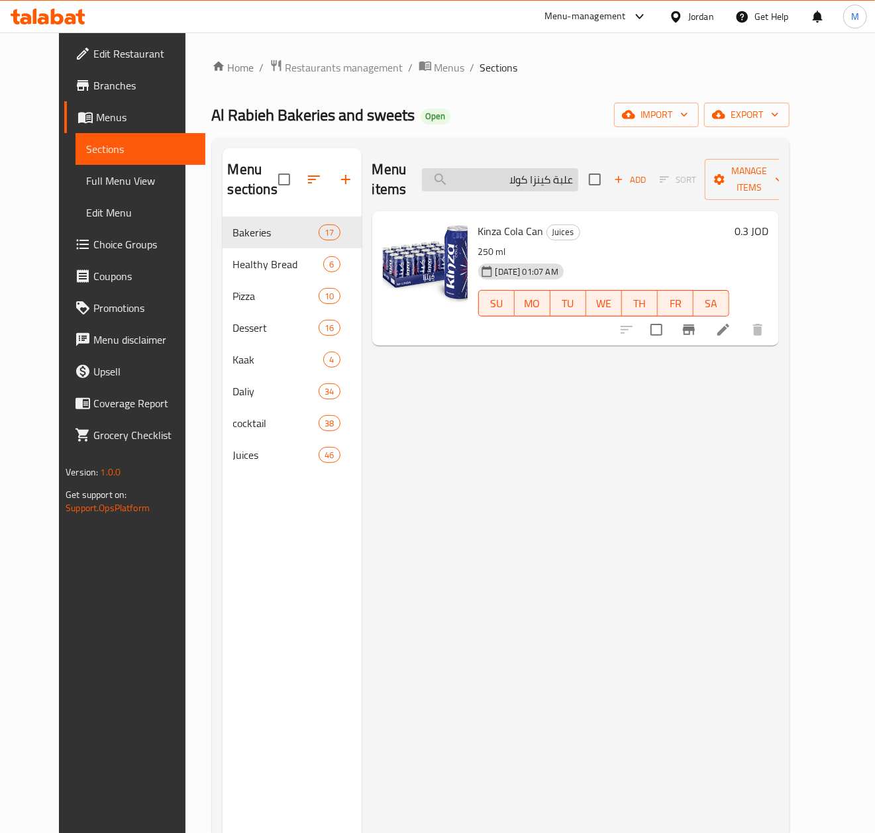
click at [519, 183] on input "علبة كينزا كولا" at bounding box center [500, 179] width 156 height 23
paste input "يمون"
click at [505, 175] on input "علبة كينزا ليمون" at bounding box center [500, 179] width 156 height 23
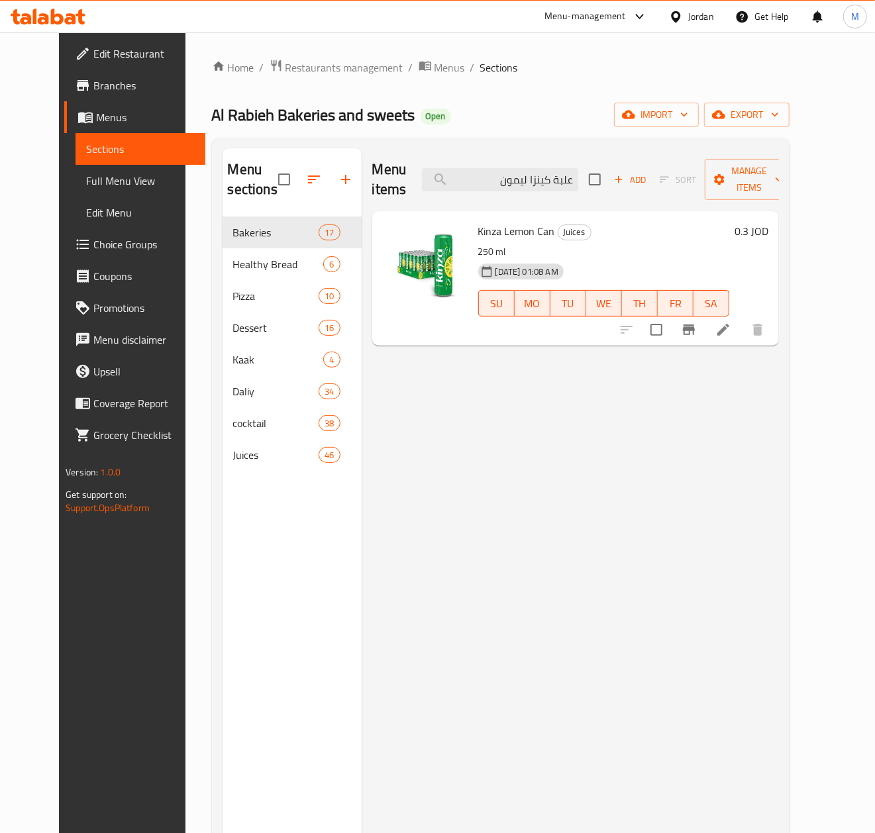
paste input "اء سما"
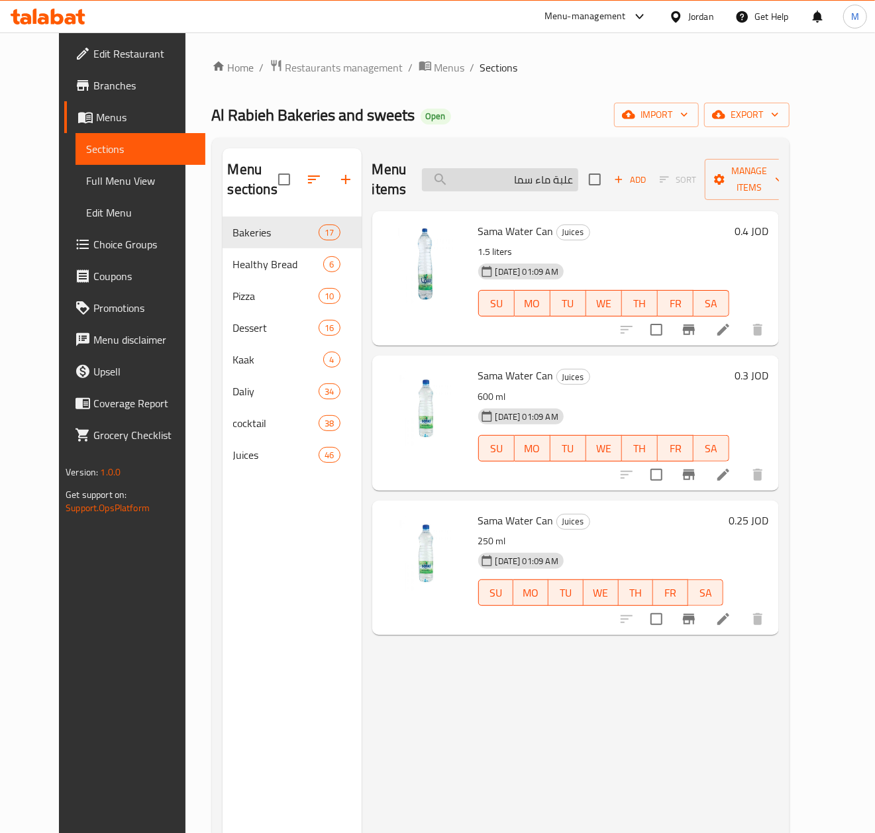
click at [564, 187] on input "علبة ماء سما" at bounding box center [500, 179] width 156 height 23
click at [560, 176] on input "علبة ماء سما" at bounding box center [500, 179] width 156 height 23
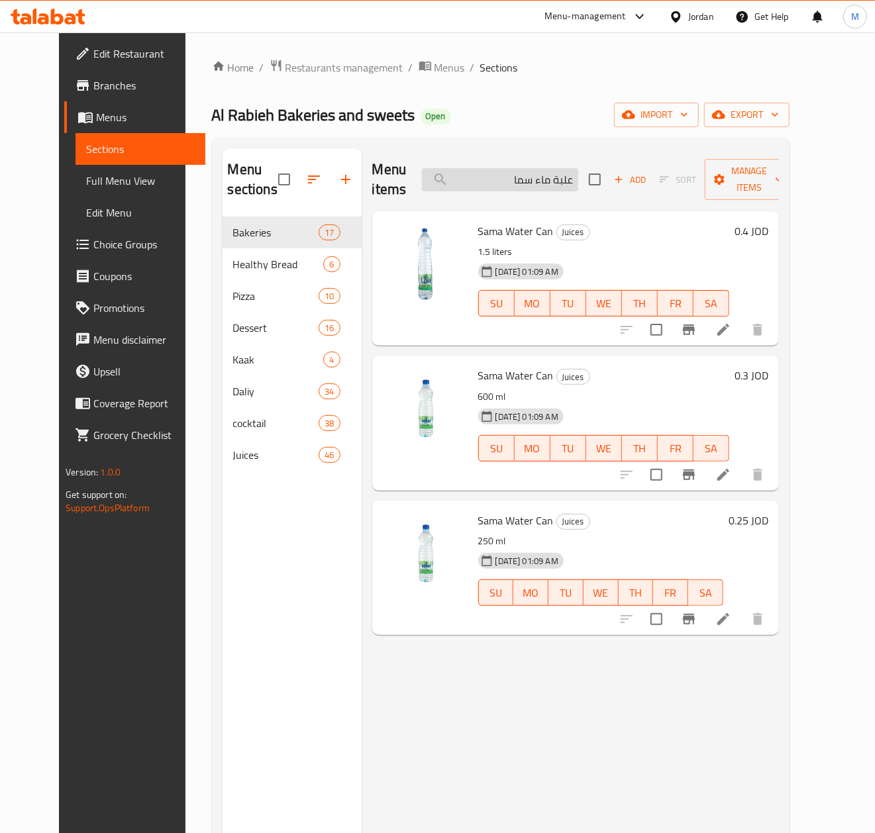
click at [560, 176] on input "علبة ماء سما" at bounding box center [500, 179] width 156 height 23
click at [552, 178] on input "علبة ماء سما" at bounding box center [500, 179] width 156 height 23
paste input "كرتونة كاسات ماء"
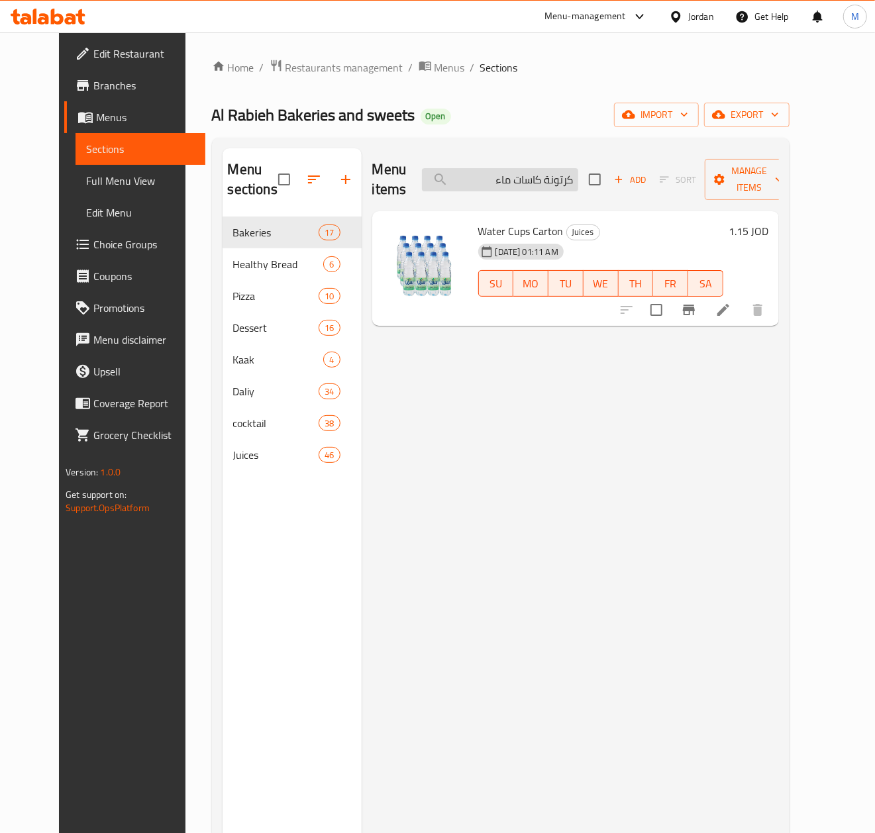
click at [504, 191] on input "كرتونة كاسات ماء" at bounding box center [500, 179] width 156 height 23
paste input "عصير برتقال 300 مل"
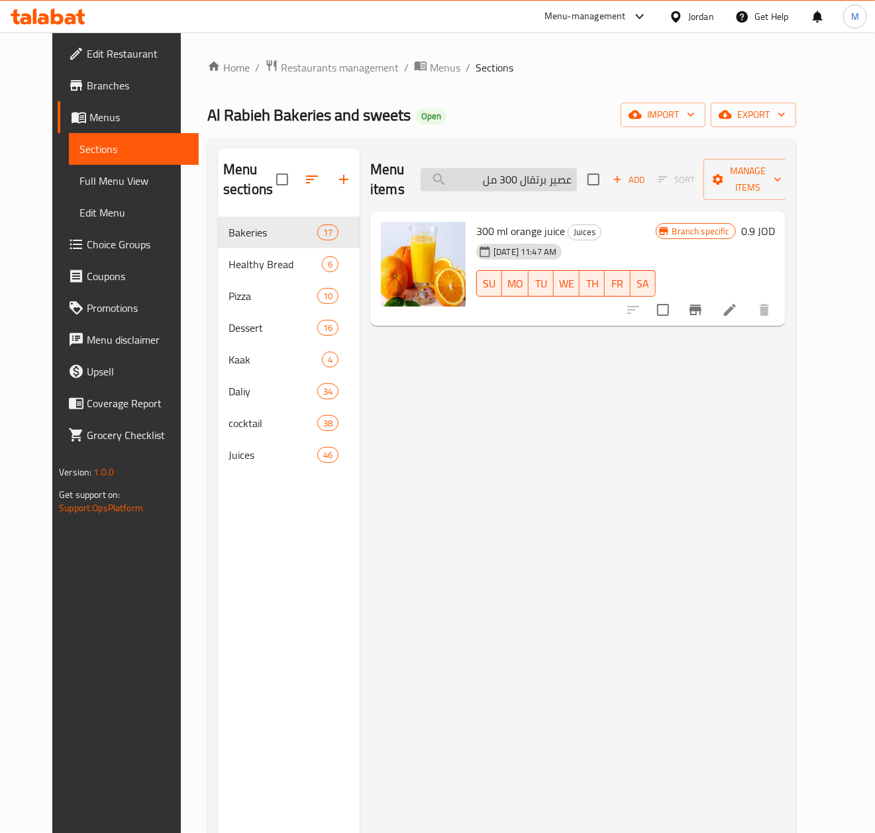
click at [530, 180] on input "عصير برتقال 300 مل" at bounding box center [499, 179] width 156 height 23
paste input "مانجا"
click at [530, 180] on input "عصير برتقال 300 مل" at bounding box center [499, 179] width 156 height 23
click at [541, 183] on input "عصير مانجا 300 مل" at bounding box center [499, 179] width 156 height 23
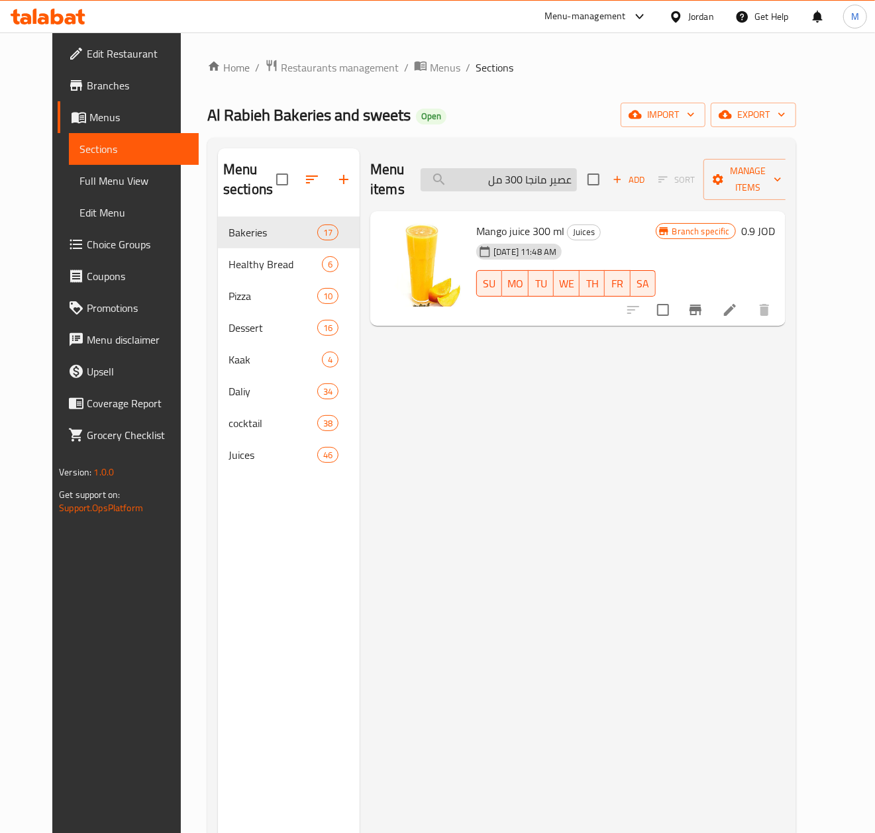
click at [541, 183] on input "عصير مانجا 300 مل" at bounding box center [499, 179] width 156 height 23
paste input "رواله"
click at [543, 173] on input "عصير فرواله 300 مل" at bounding box center [499, 179] width 156 height 23
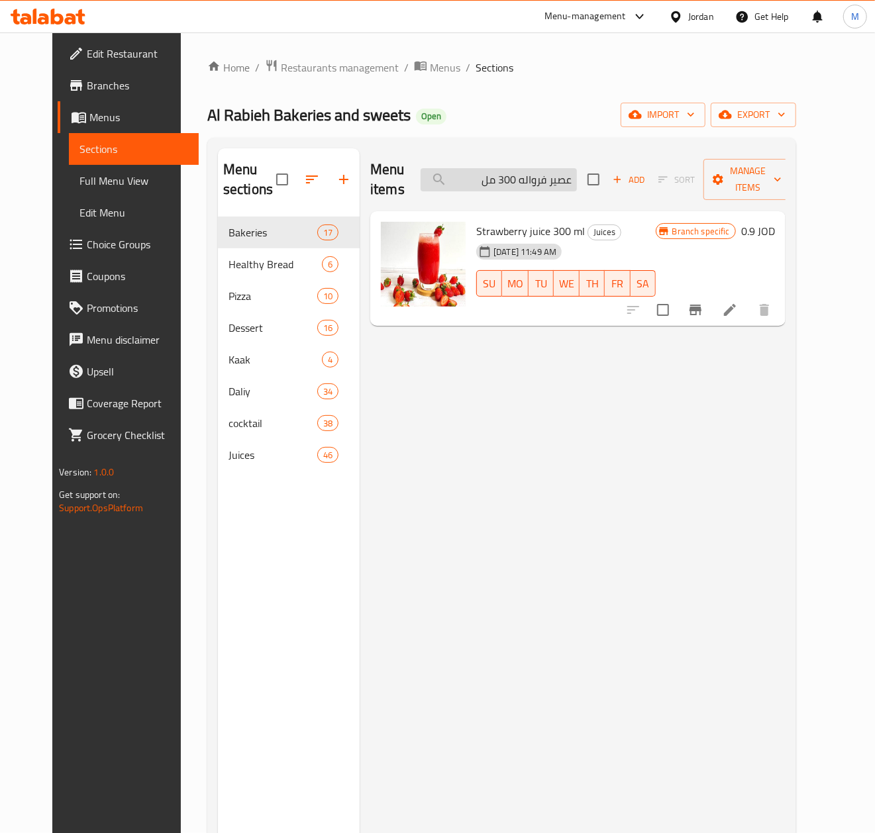
click at [543, 173] on input "عصير فرواله 300 مل" at bounding box center [499, 179] width 156 height 23
paste input "اناناس"
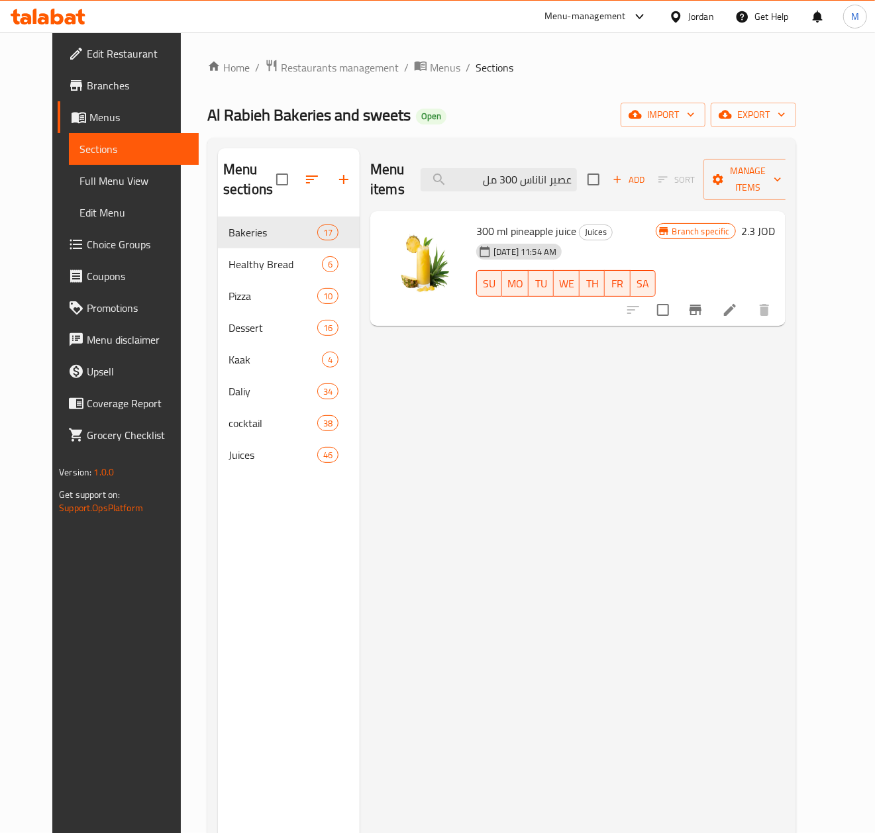
click at [522, 196] on div "Menu items عصير اناناس 300 مل Add Sort Manage items" at bounding box center [577, 179] width 415 height 63
click at [523, 186] on input "عصير اناناس 300 مل" at bounding box center [499, 179] width 156 height 23
paste input "ليمون ونعنع"
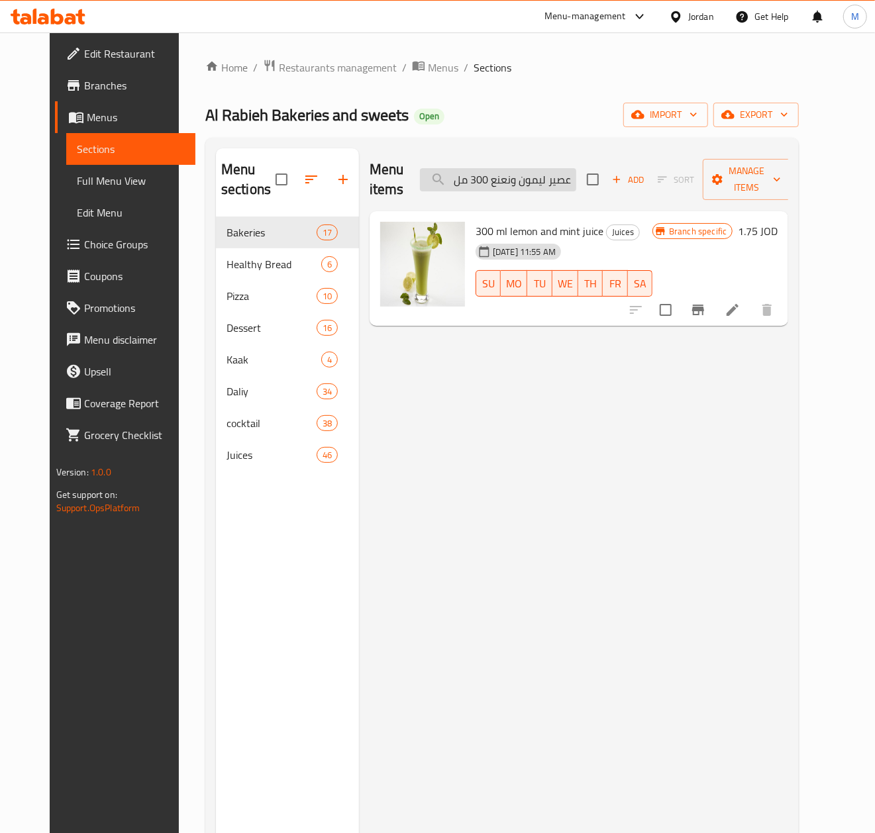
click at [539, 173] on input "عصير ليمون ونعنع 300 مل" at bounding box center [498, 179] width 156 height 23
paste input "جزر"
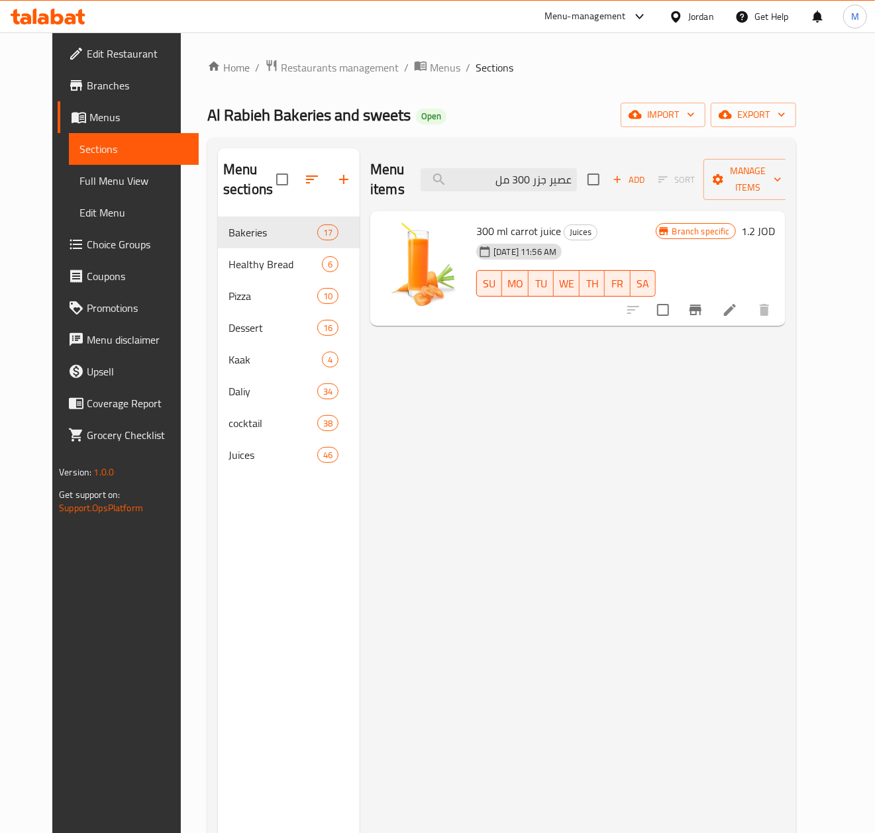
click at [563, 195] on div "Menu items عصير جزر 300 مل Add Sort Manage items" at bounding box center [577, 179] width 415 height 63
click at [560, 183] on input "عصير جزر 300 مل" at bounding box center [499, 179] width 156 height 23
paste input "كيوي"
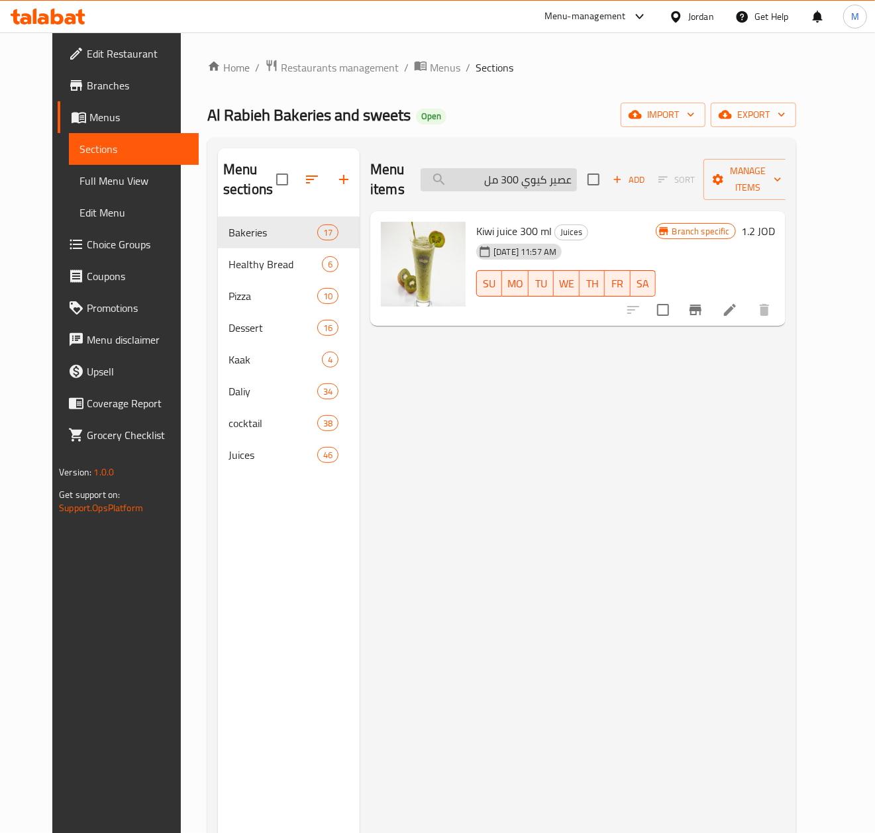
click at [515, 177] on input "عصير كيوي 300 مل" at bounding box center [499, 179] width 156 height 23
paste input "جوافه"
click at [563, 184] on input "عصير جوافه 300 مل" at bounding box center [499, 179] width 156 height 23
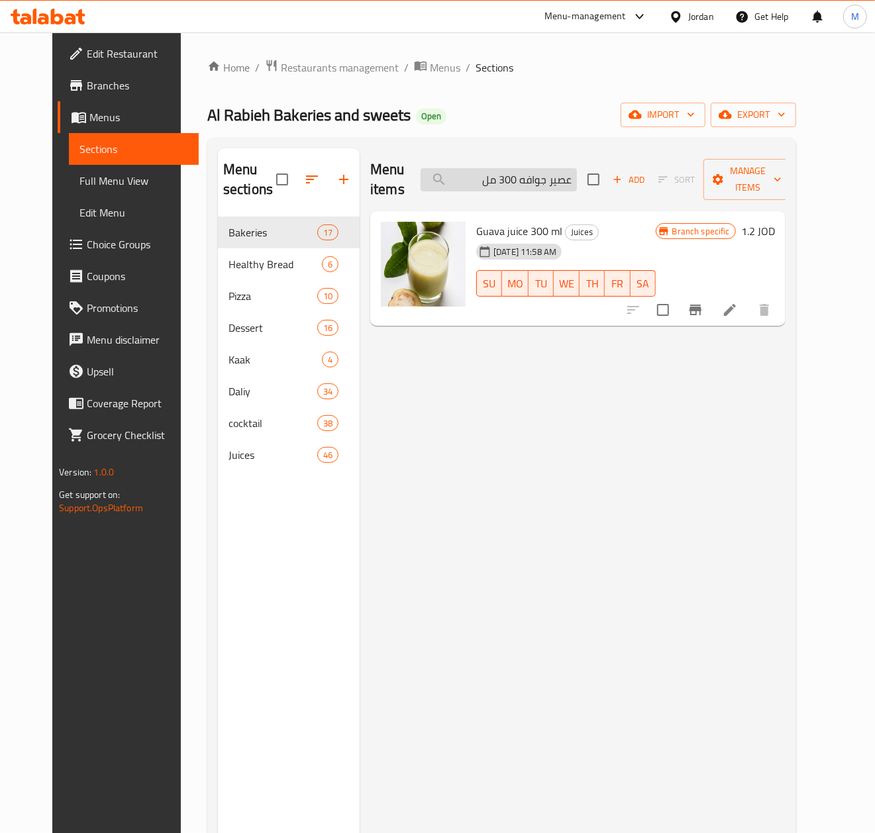
click at [563, 184] on input "عصير جوافه 300 مل" at bounding box center [499, 179] width 156 height 23
paste input "طيخ"
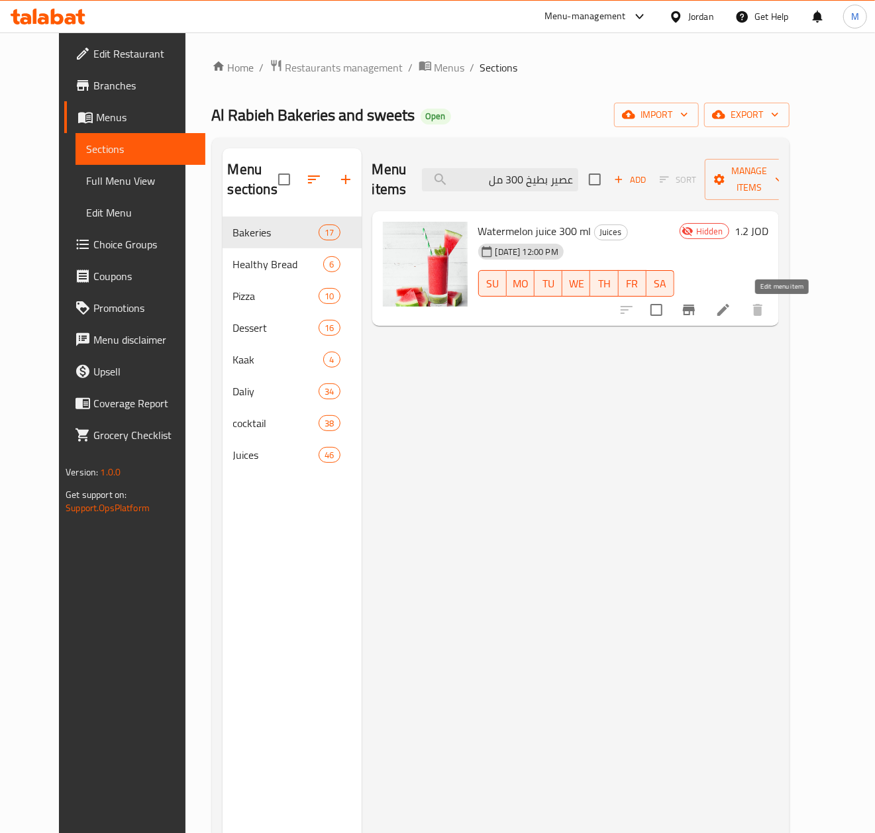
type input "عصير بطيخ 300 مل"
click at [729, 313] on icon at bounding box center [723, 310] width 12 height 12
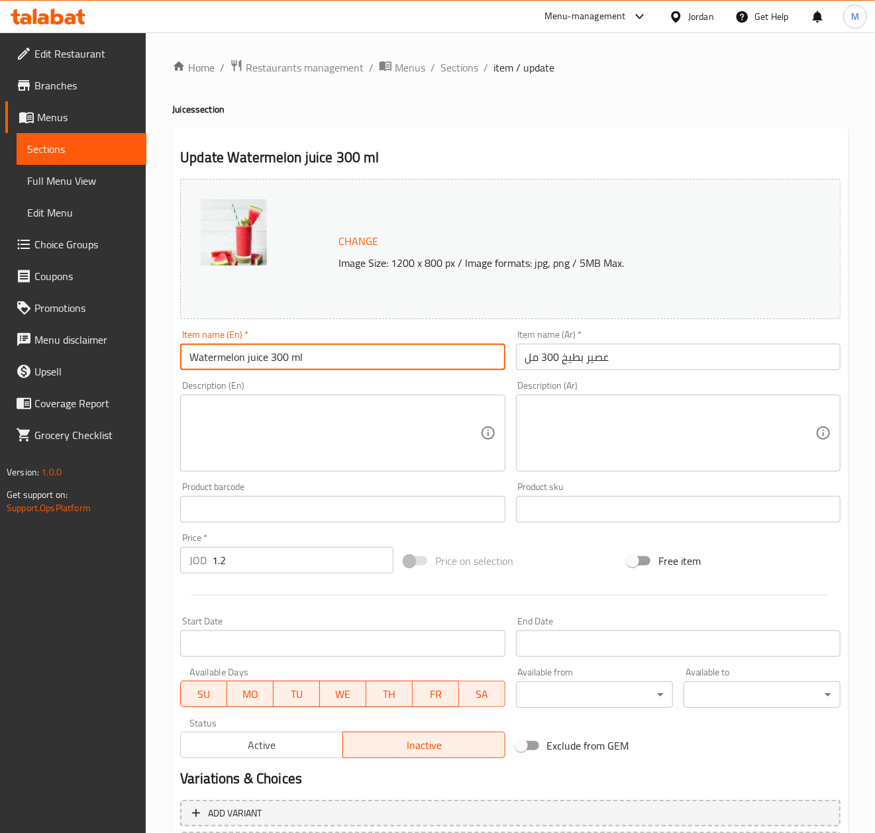
drag, startPoint x: 313, startPoint y: 362, endPoint x: -119, endPoint y: 354, distance: 431.2
click at [0, 354] on html "​ Menu-management Jordan Get Help M Edit Restaurant Branches Menus Sections Ful…" at bounding box center [437, 416] width 875 height 833
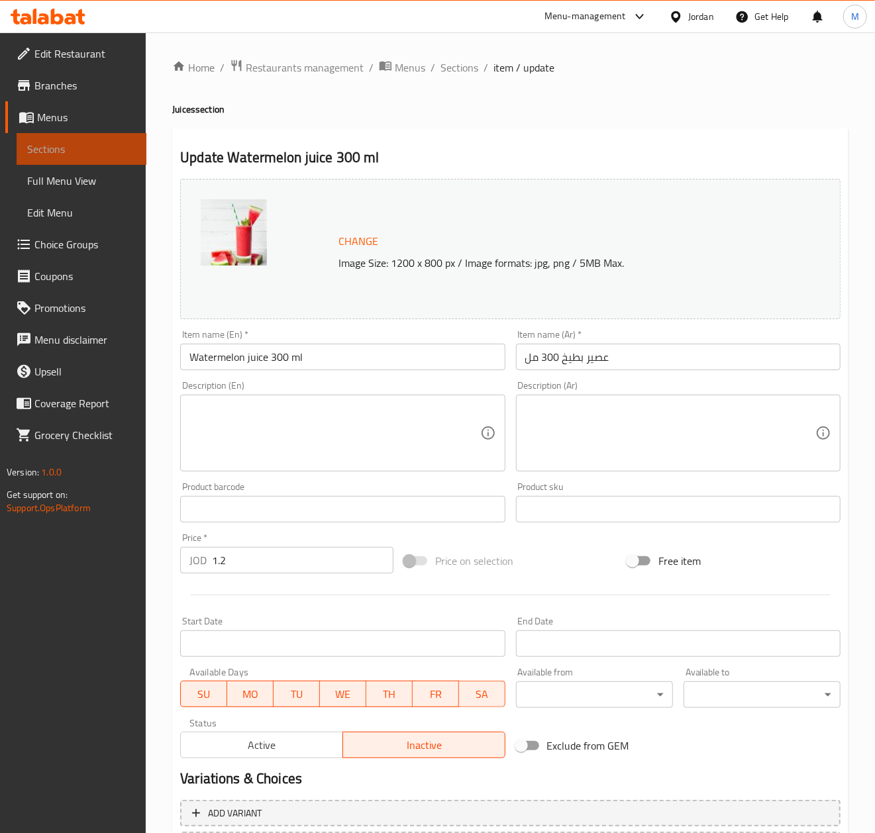
click at [52, 151] on span "Sections" at bounding box center [81, 149] width 109 height 16
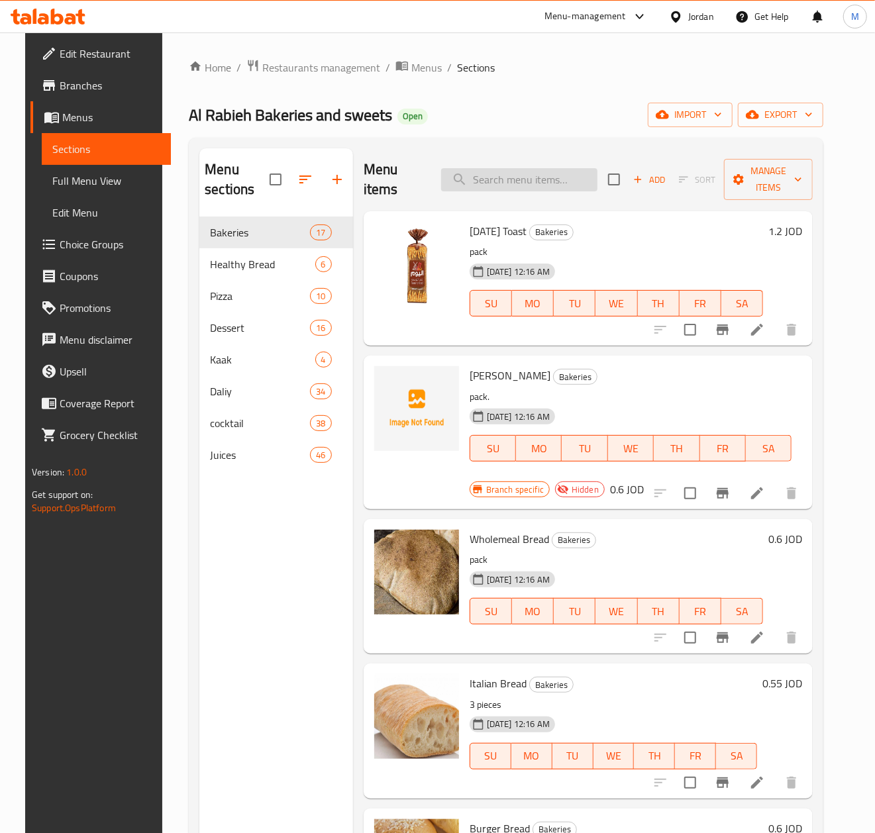
click at [530, 176] on input "search" at bounding box center [519, 179] width 156 height 23
paste input "Watermelon juice 300 ml"
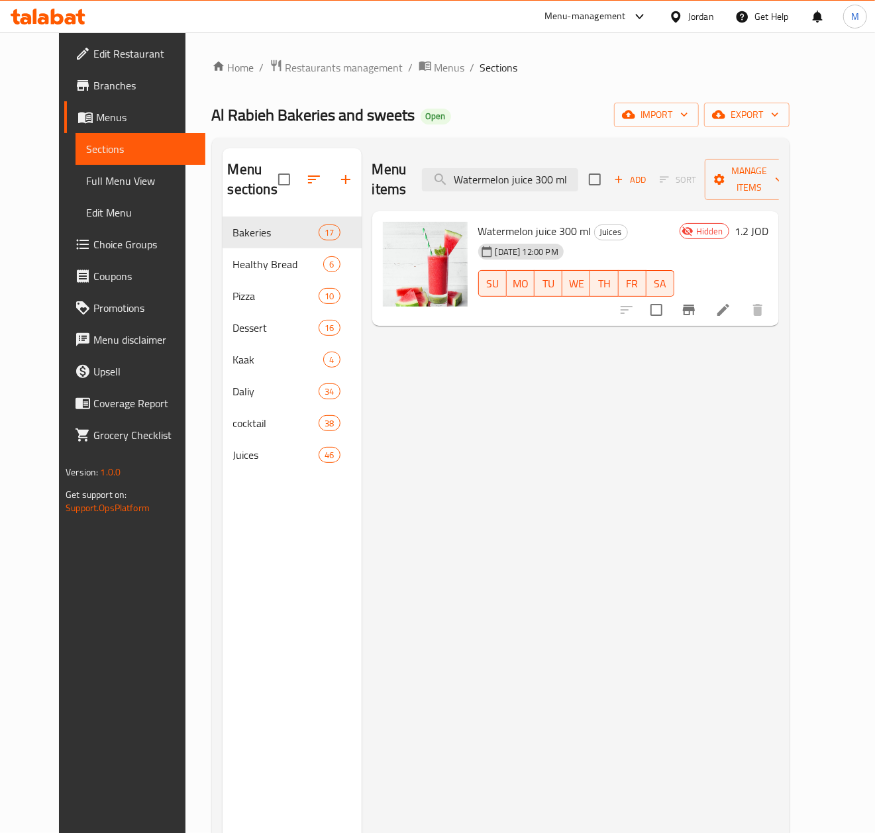
type input "Watermelon juice 300 ml"
click at [670, 316] on input "checkbox" at bounding box center [656, 310] width 28 height 28
checkbox input "true"
click at [781, 111] on icon "button" at bounding box center [774, 114] width 13 height 13
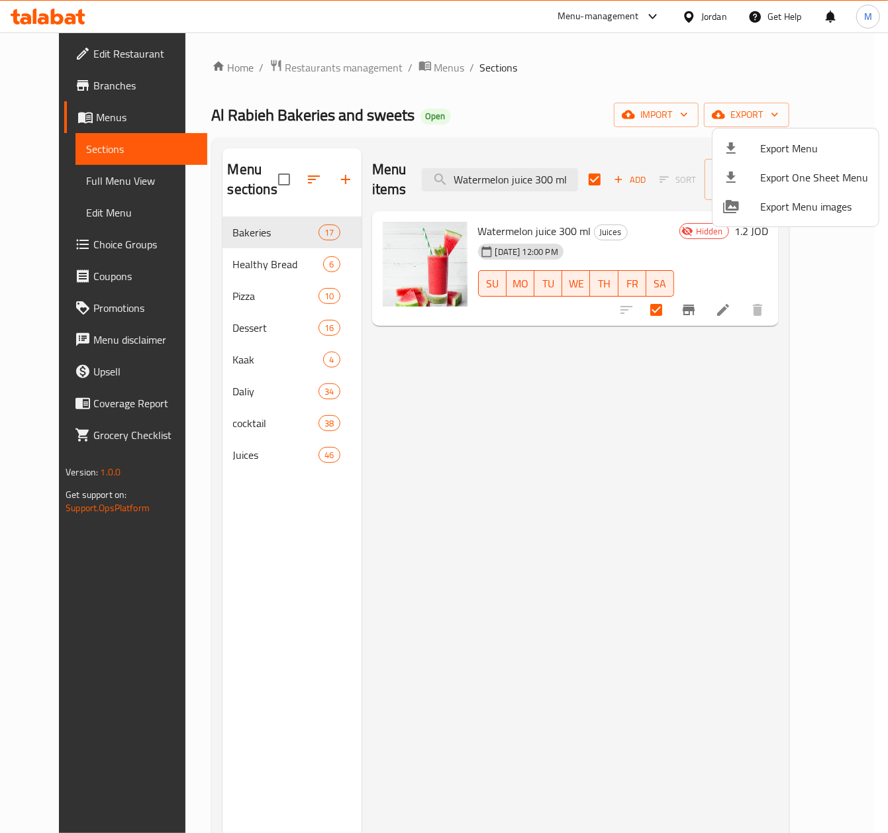
click at [746, 446] on div at bounding box center [444, 416] width 888 height 833
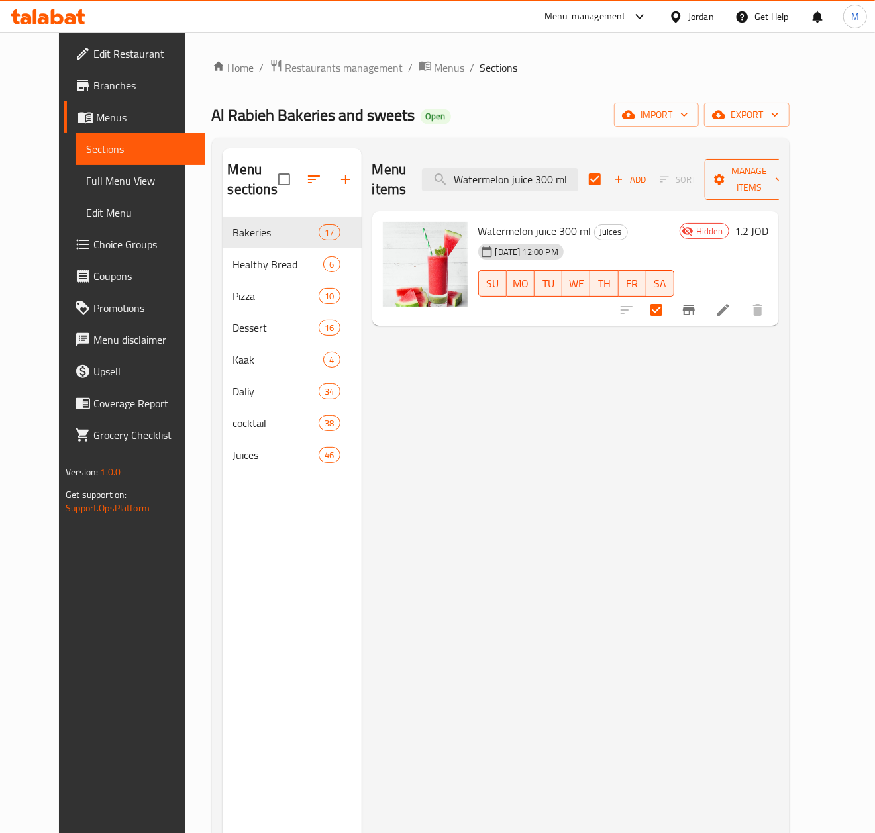
click at [783, 191] on span "Manage items" at bounding box center [749, 179] width 68 height 33
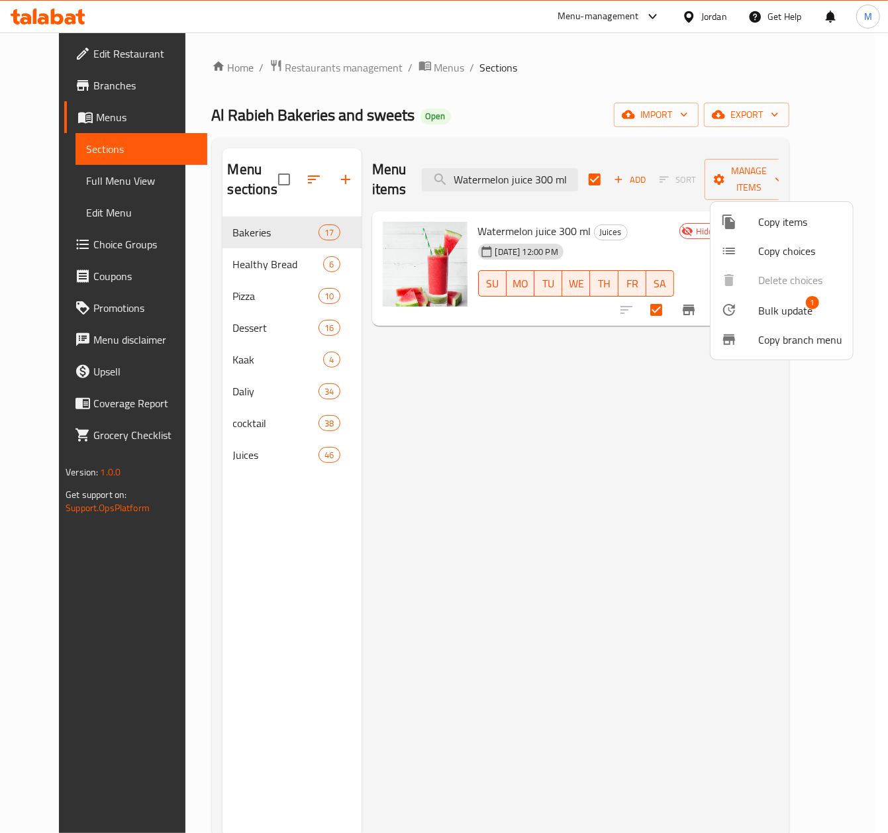
click at [776, 314] on span "Bulk update" at bounding box center [785, 311] width 54 height 16
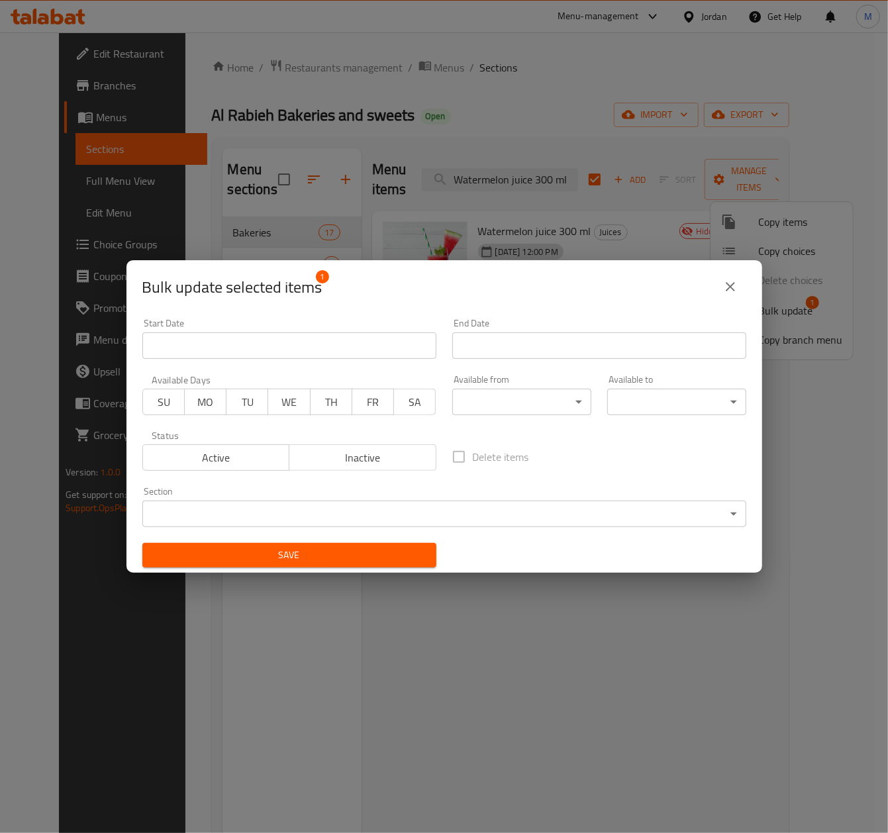
drag, startPoint x: 221, startPoint y: 460, endPoint x: 239, endPoint y: 522, distance: 65.0
click at [224, 472] on div "Status Active Inactive" at bounding box center [289, 451] width 310 height 56
click at [250, 559] on span "Save" at bounding box center [289, 555] width 273 height 17
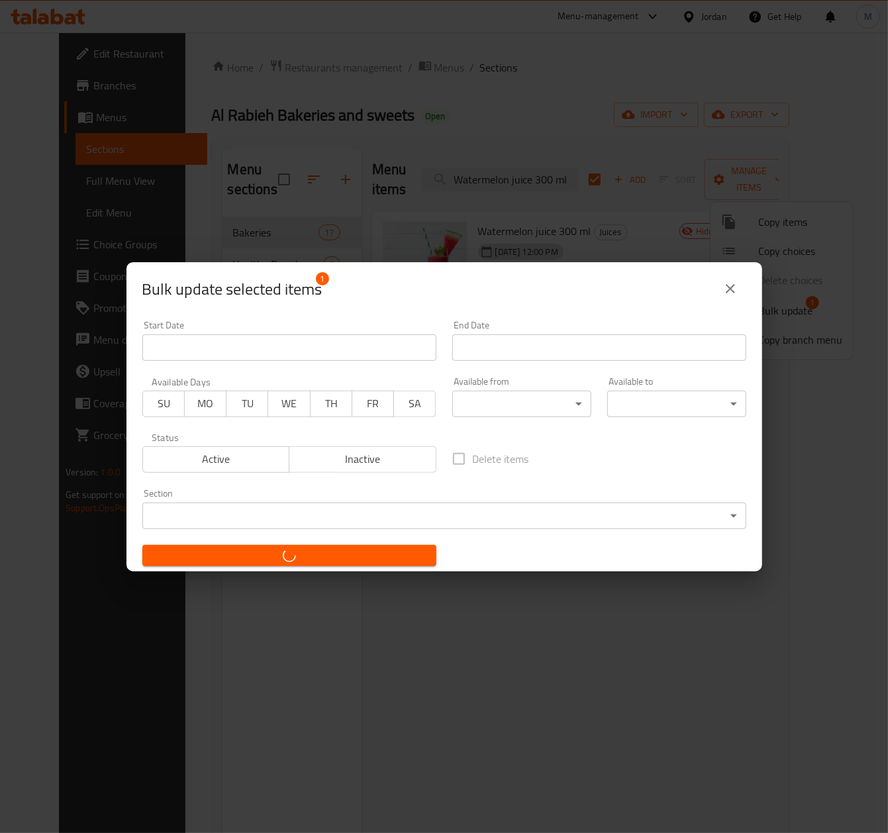
checkbox input "false"
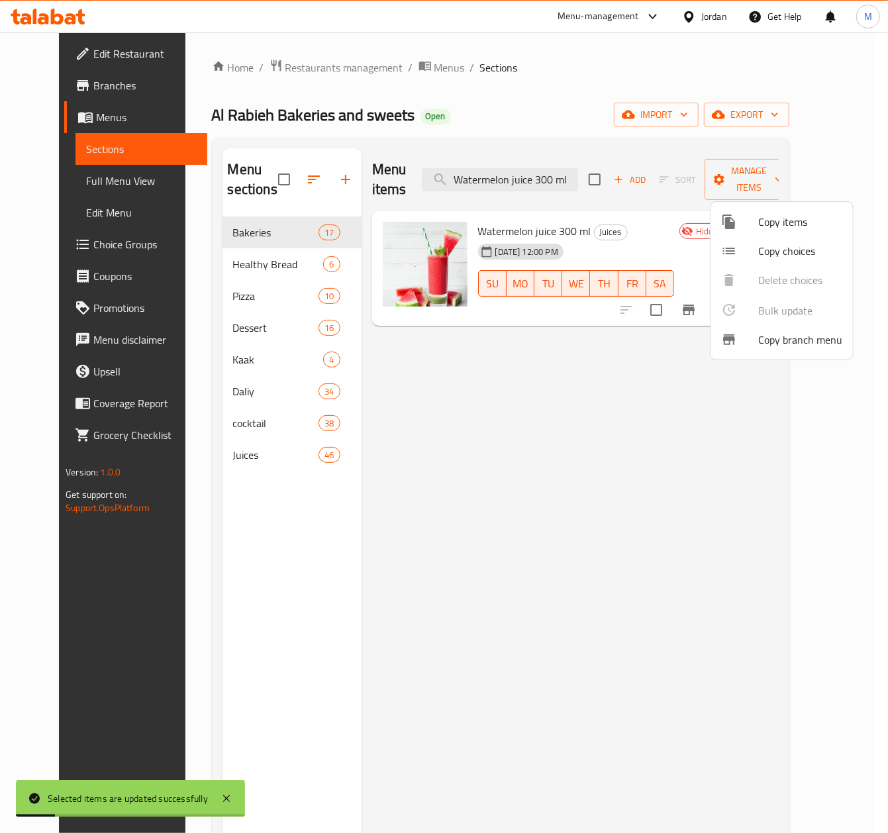
click at [550, 181] on div at bounding box center [444, 416] width 888 height 833
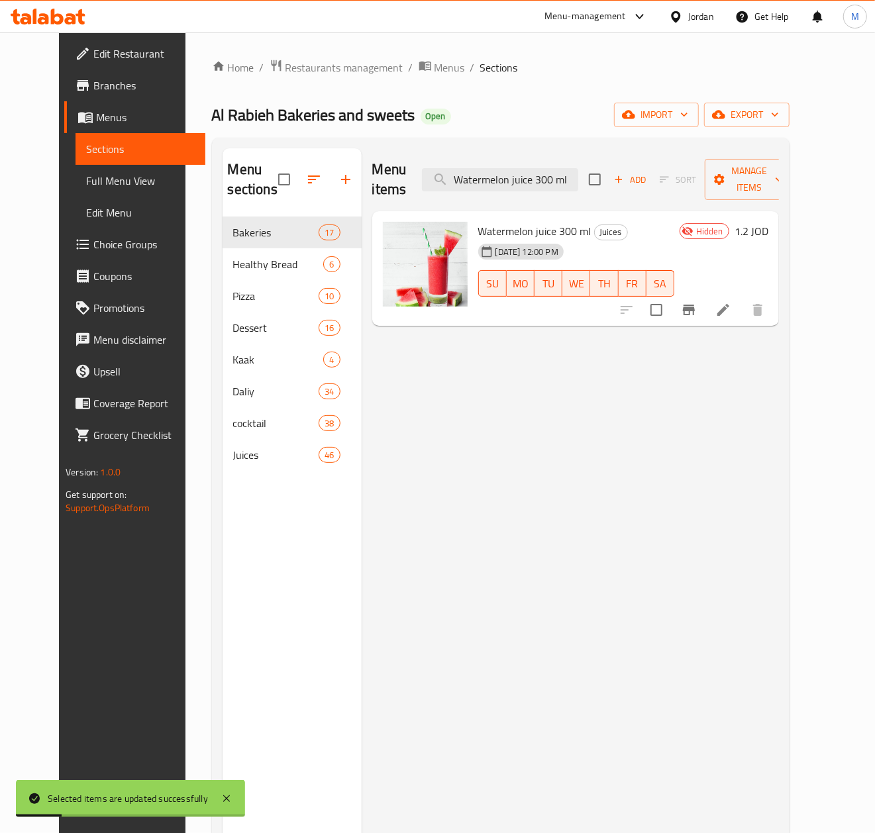
click at [550, 181] on input "Watermelon juice 300 ml" at bounding box center [500, 179] width 156 height 23
paste input "عصير شمام 300 مل"
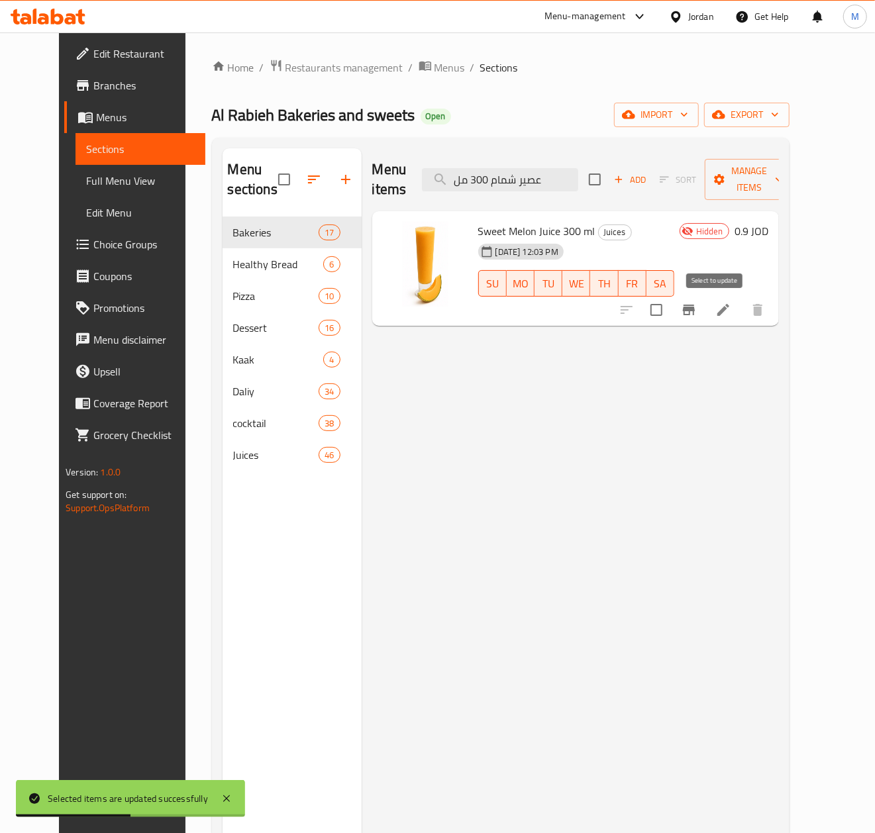
type input "عصير شمام 300 مل"
drag, startPoint x: 715, startPoint y: 317, endPoint x: 745, endPoint y: 240, distance: 82.4
click at [670, 316] on input "checkbox" at bounding box center [656, 310] width 28 height 28
checkbox input "true"
click at [783, 177] on span "Manage items" at bounding box center [749, 179] width 68 height 33
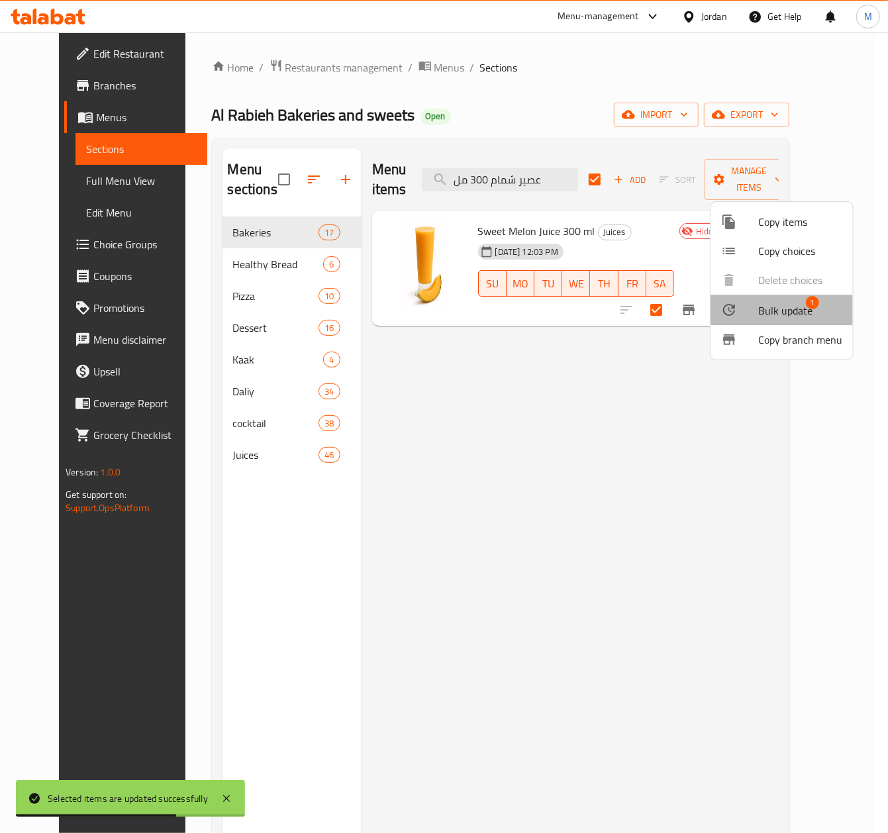
click at [785, 308] on span "Bulk update" at bounding box center [785, 311] width 54 height 16
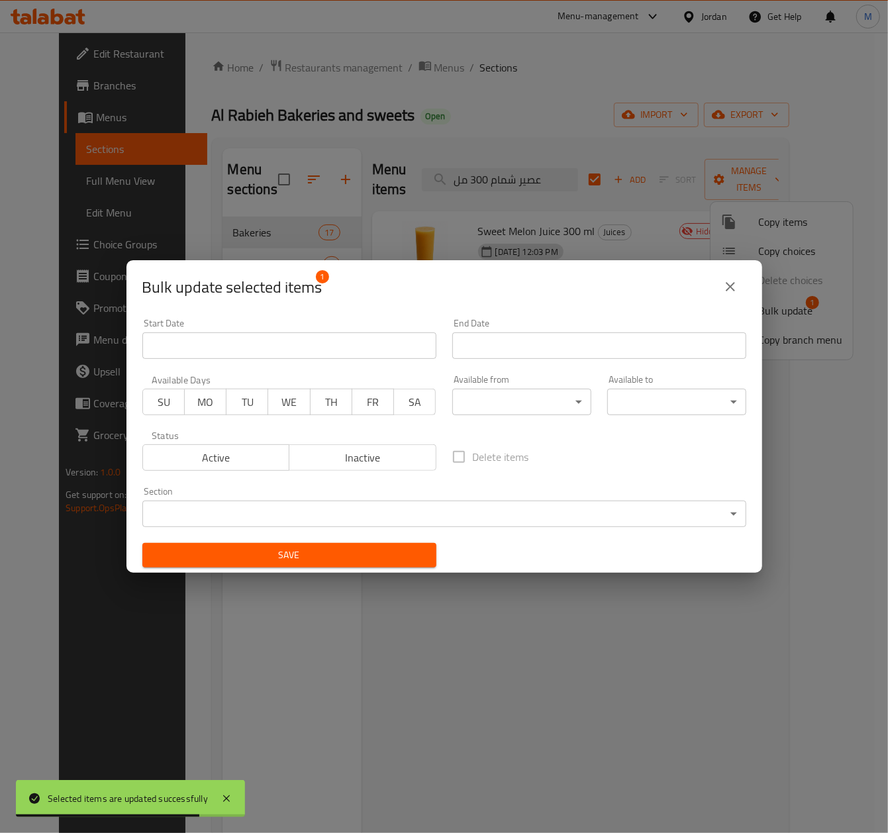
click at [224, 456] on span "Active" at bounding box center [216, 457] width 136 height 19
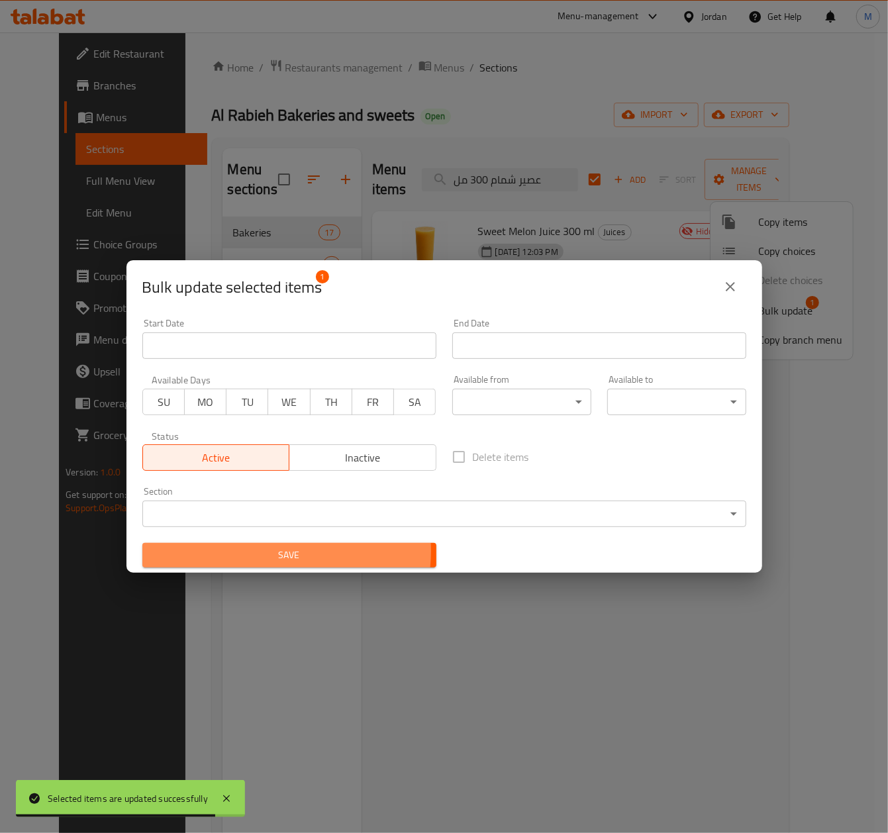
click at [265, 555] on span "Save" at bounding box center [289, 555] width 273 height 17
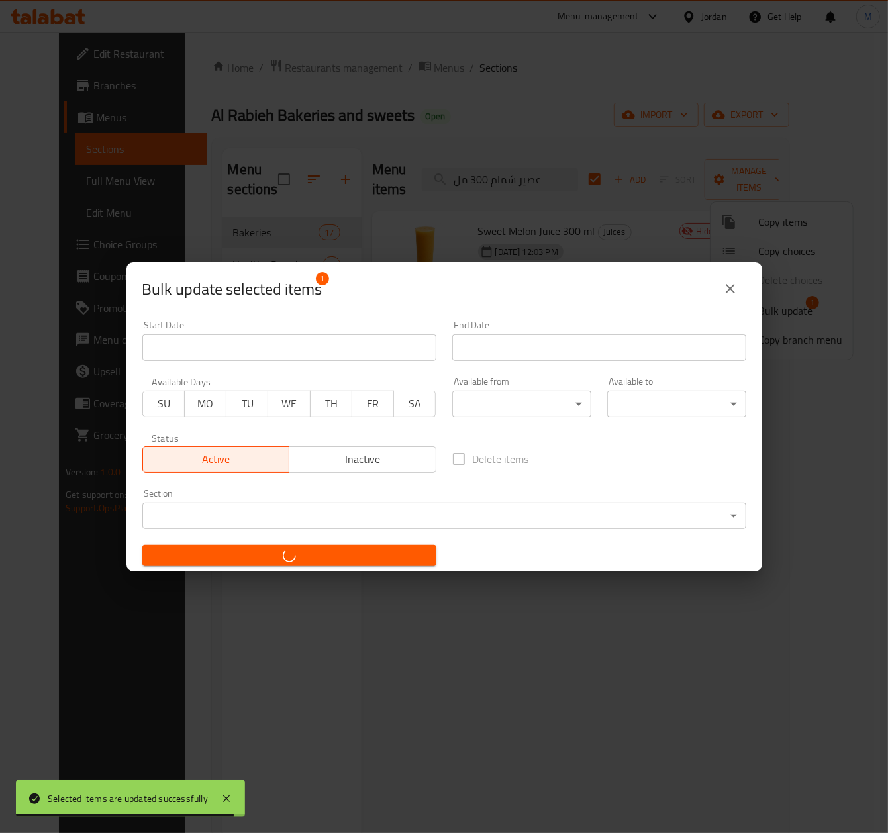
checkbox input "false"
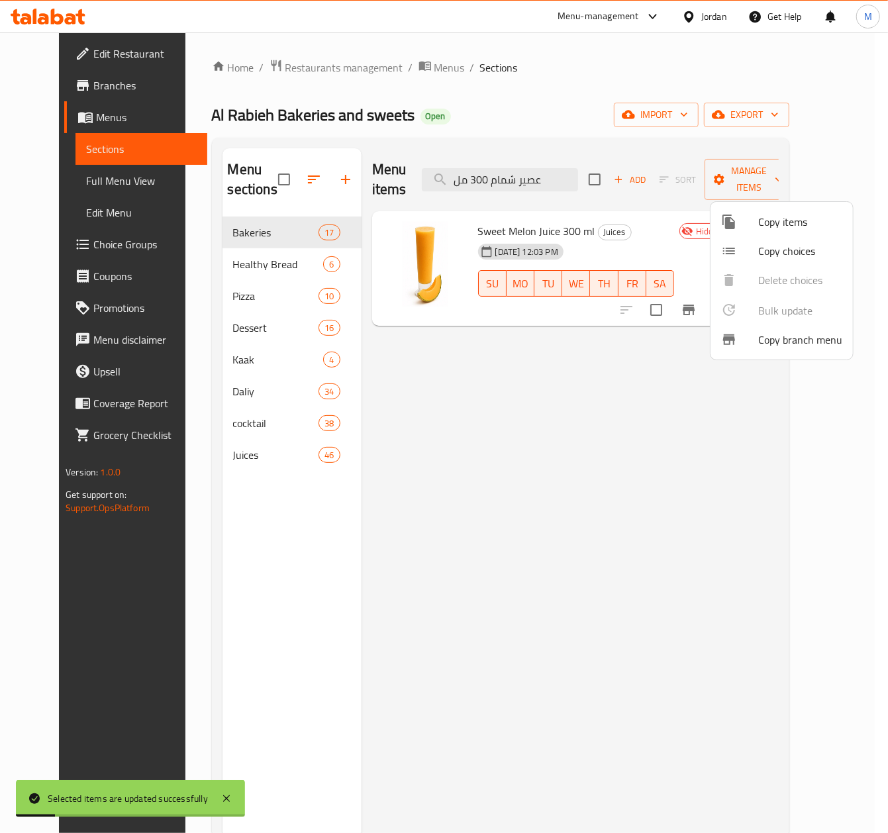
click at [544, 194] on div at bounding box center [444, 416] width 888 height 833
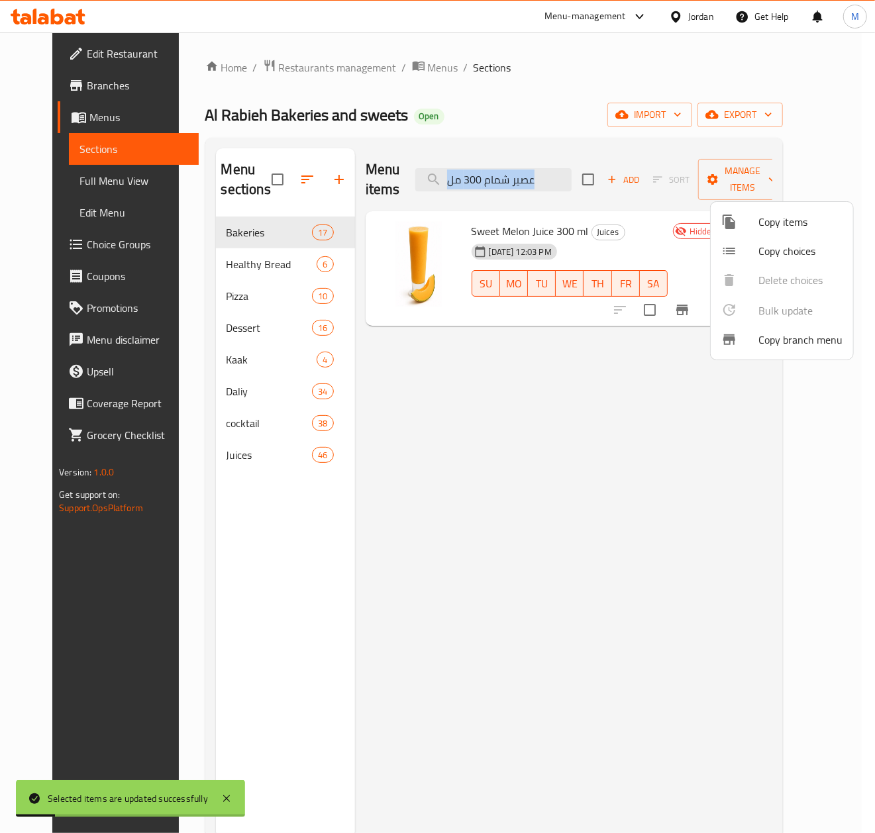
click at [544, 194] on div "Menu items عصير شمام 300 مل Add Sort Manage items" at bounding box center [569, 179] width 407 height 63
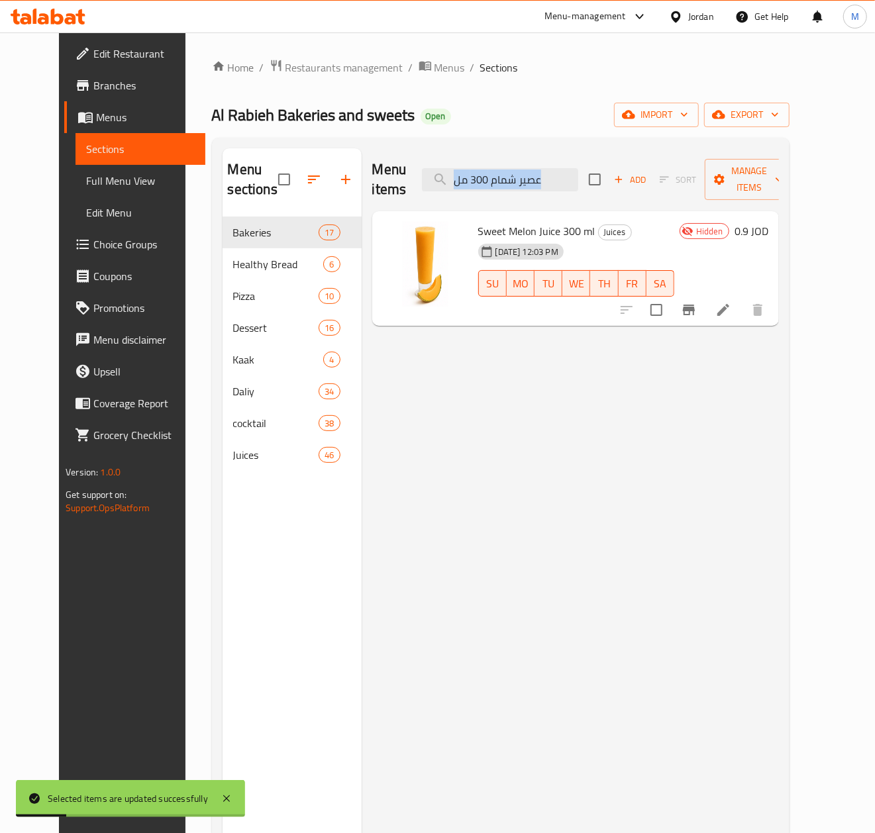
click at [544, 192] on div "Menu items عصير شمام 300 مل Add Sort Manage items" at bounding box center [575, 179] width 407 height 63
click at [532, 180] on input "عصير شمام 300 مل" at bounding box center [500, 179] width 156 height 23
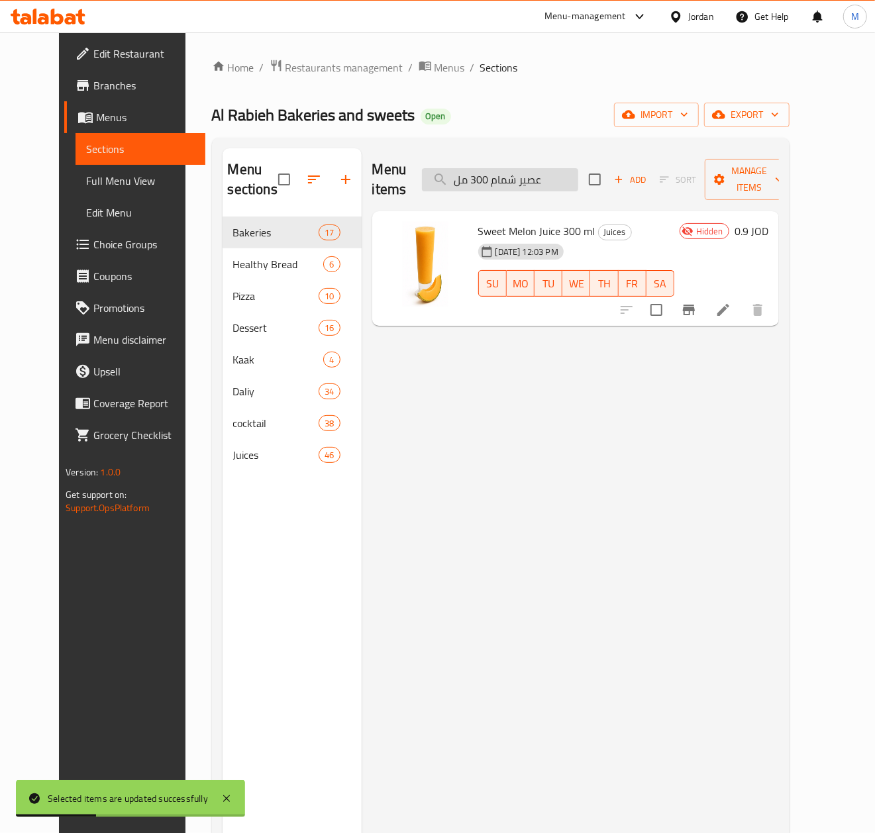
click at [532, 180] on input "عصير شمام 300 مل" at bounding box center [500, 179] width 156 height 23
paste input "مكس فواكه"
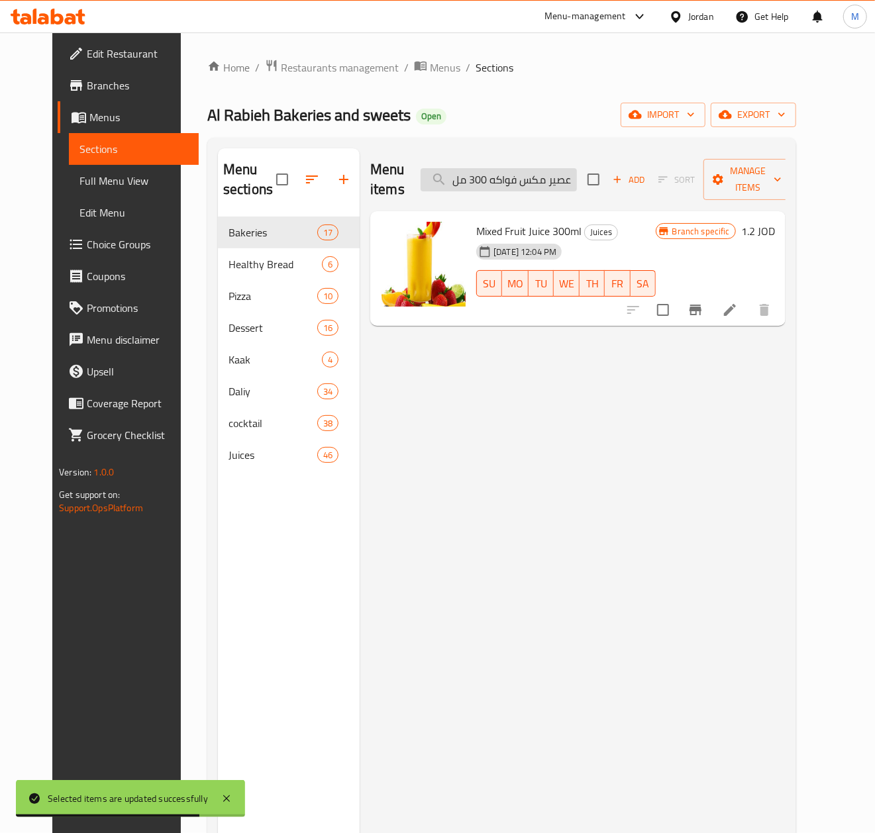
click at [544, 181] on input "عصير مكس فواكه 300 مل" at bounding box center [499, 179] width 156 height 23
paste input "رمان"
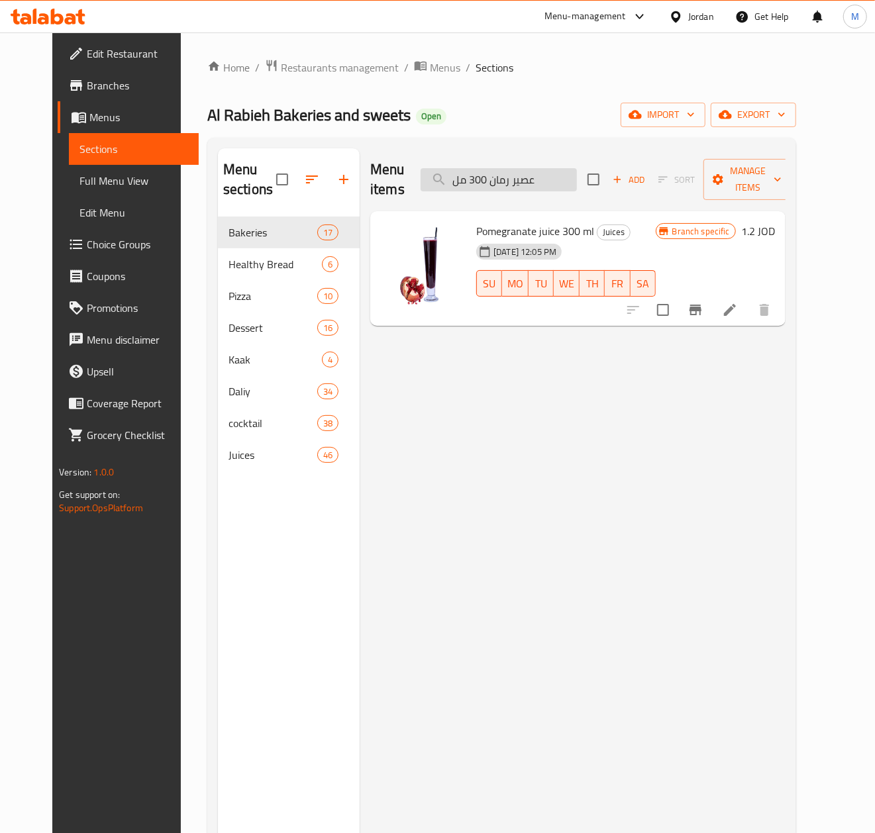
click at [486, 180] on input "عصير رمان 300 مل" at bounding box center [499, 179] width 156 height 23
paste input "رتقال لتر"
click at [538, 173] on input "عصير برتقال لتر" at bounding box center [499, 179] width 156 height 23
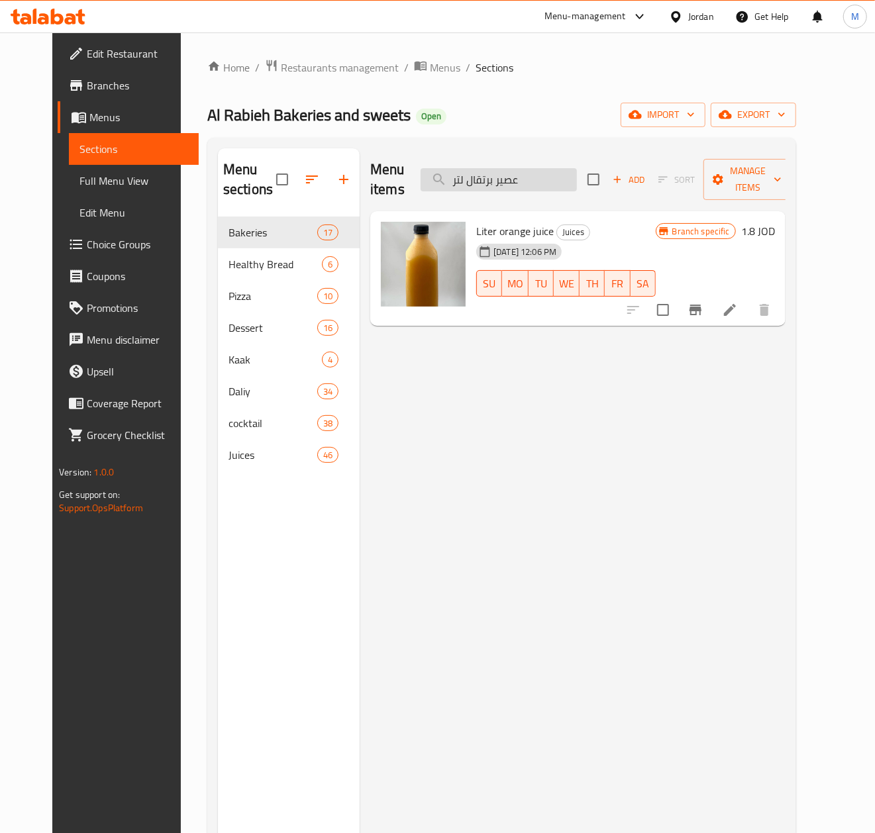
click at [538, 173] on input "عصير برتقال لتر" at bounding box center [499, 179] width 156 height 23
paste input "مانجا"
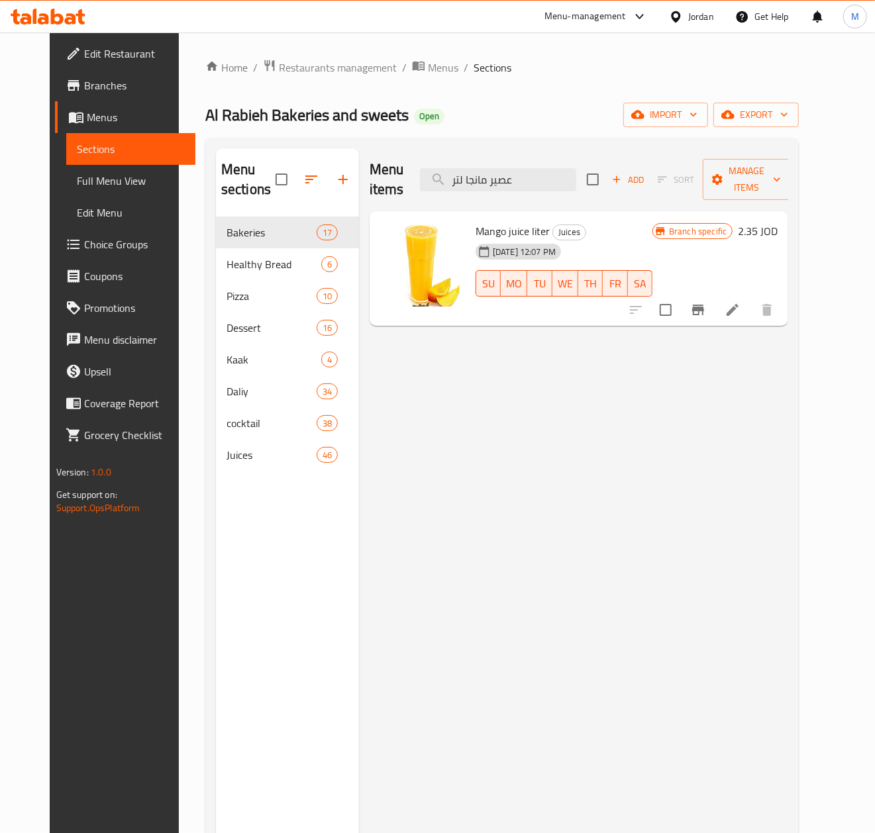
click at [533, 199] on div "Menu items عصير مانجا لتر Add Sort Manage items" at bounding box center [579, 179] width 419 height 63
click at [526, 184] on input "عصير مانجا لتر" at bounding box center [498, 179] width 156 height 23
paste input "رواله"
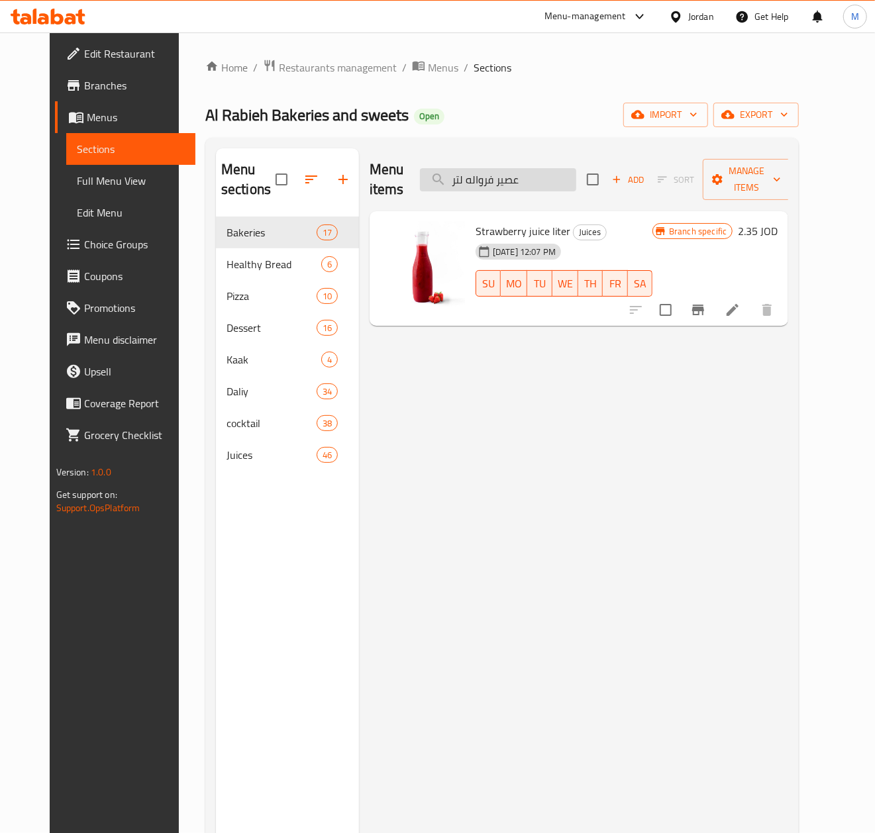
click at [507, 178] on input "عصير فرواله لتر" at bounding box center [498, 179] width 156 height 23
paste input "اناناس"
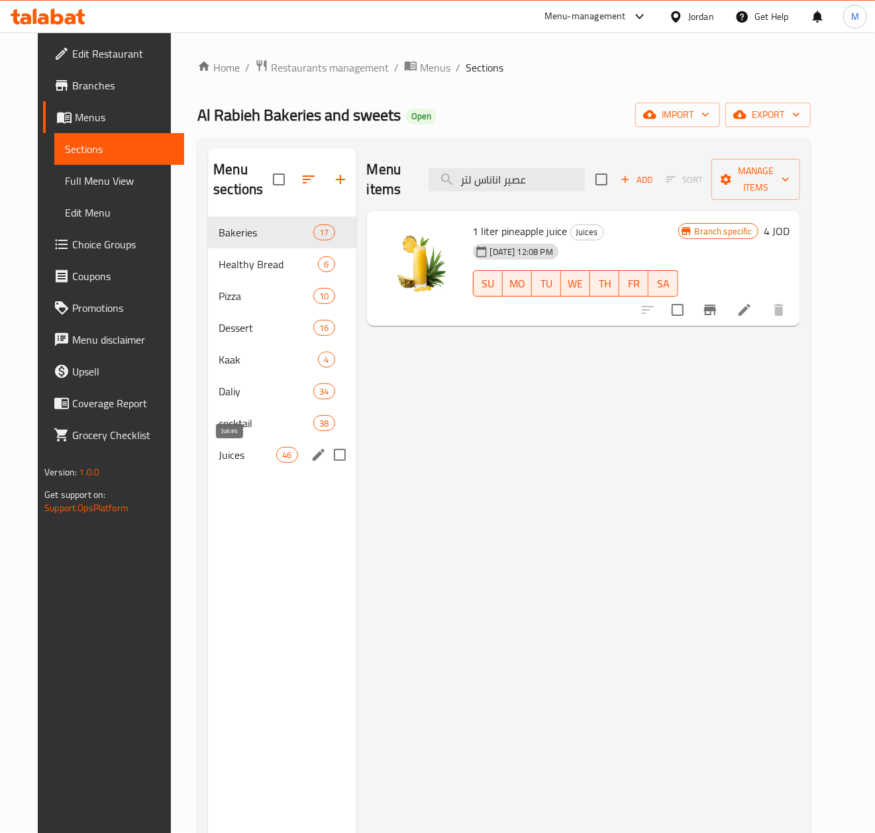
click at [221, 452] on span "Juices" at bounding box center [248, 455] width 58 height 16
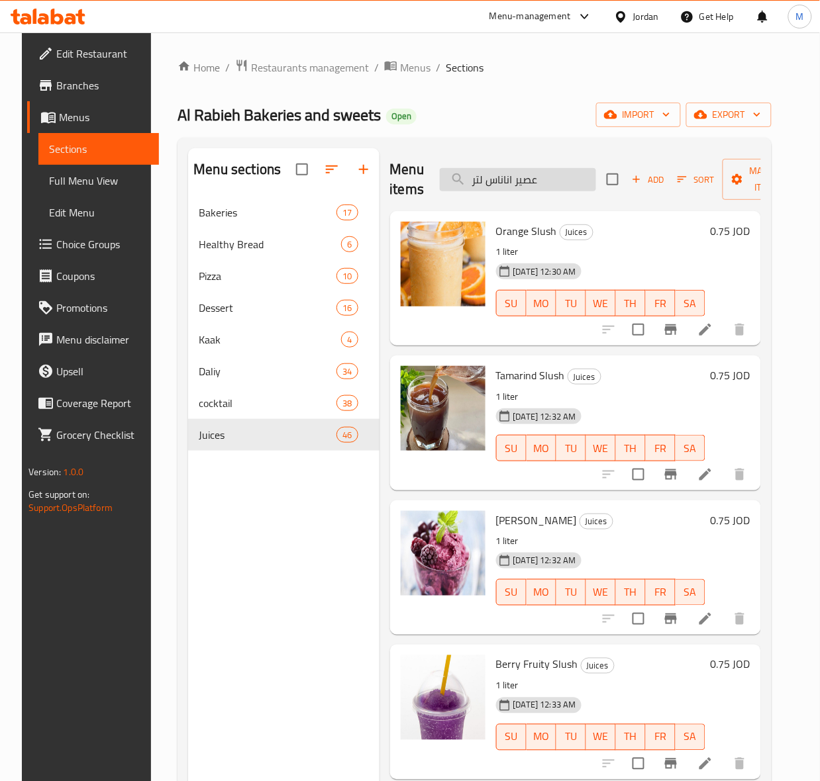
click at [551, 176] on input "عصير اناناس لتر" at bounding box center [518, 179] width 156 height 23
click at [550, 181] on input "عصير اناناس لتر" at bounding box center [518, 179] width 156 height 23
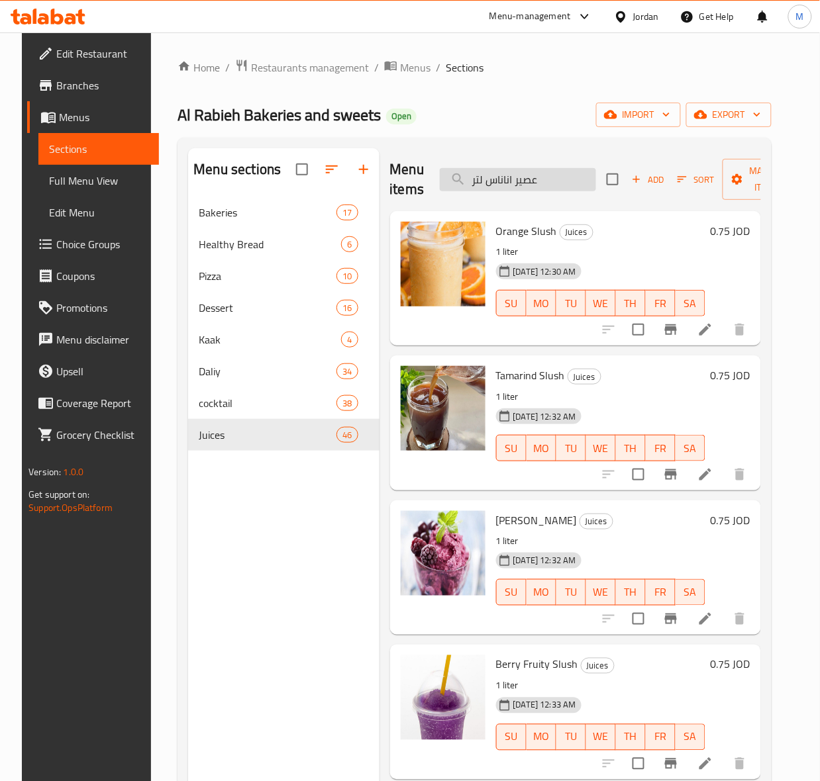
click at [550, 176] on input "عصير اناناس لتر" at bounding box center [518, 179] width 156 height 23
click at [510, 177] on input "عصير اناناس لتر" at bounding box center [518, 179] width 156 height 23
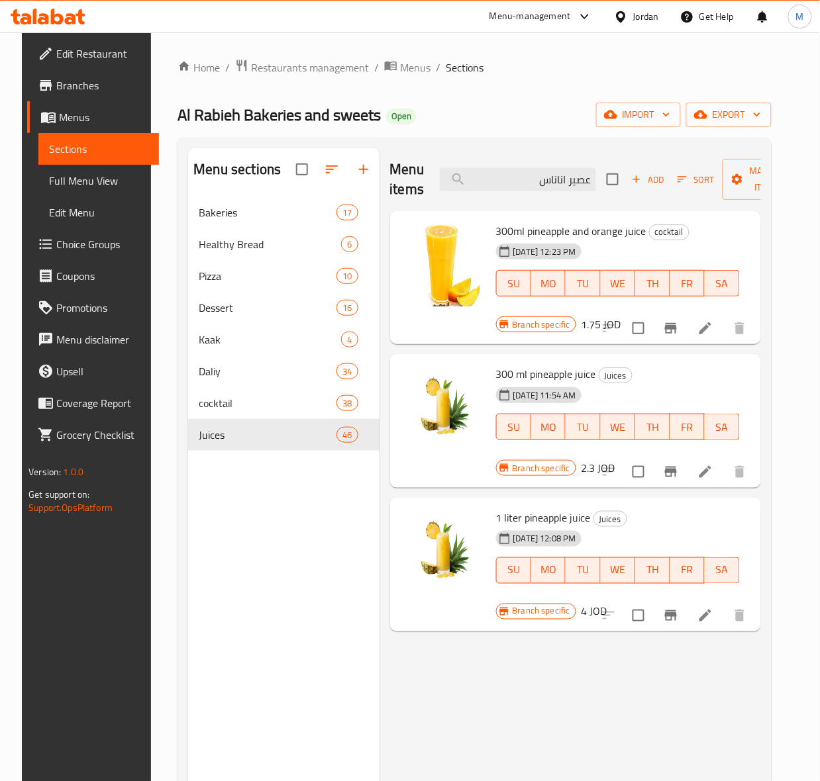
type input "عصير اناناس"
click at [545, 520] on span "1 liter pineapple juice" at bounding box center [543, 518] width 95 height 20
copy h6 "1 liter pineapple juice"
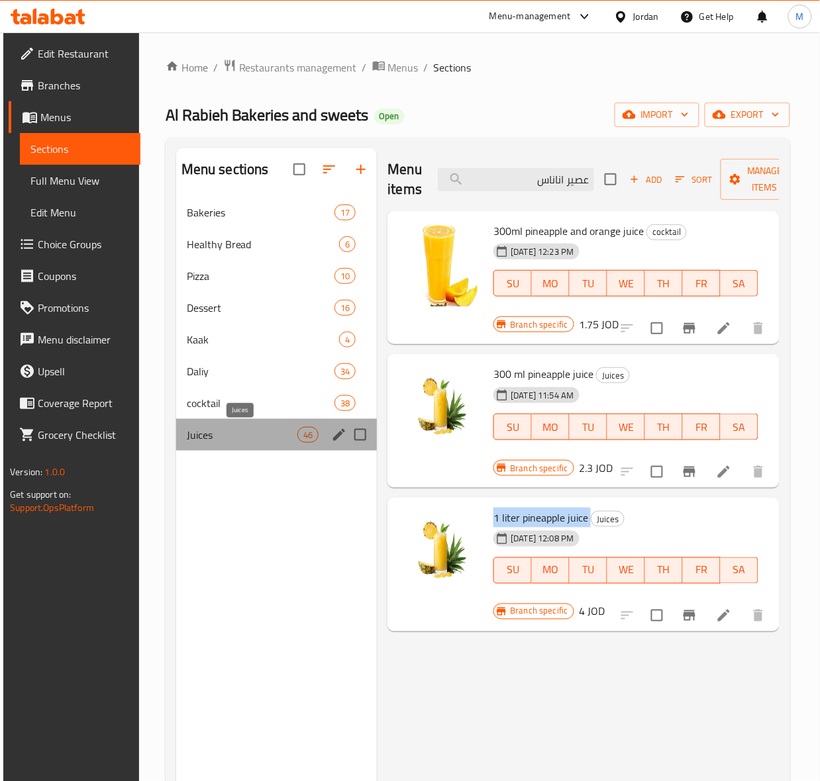
click at [222, 442] on span "Juices" at bounding box center [242, 435] width 111 height 16
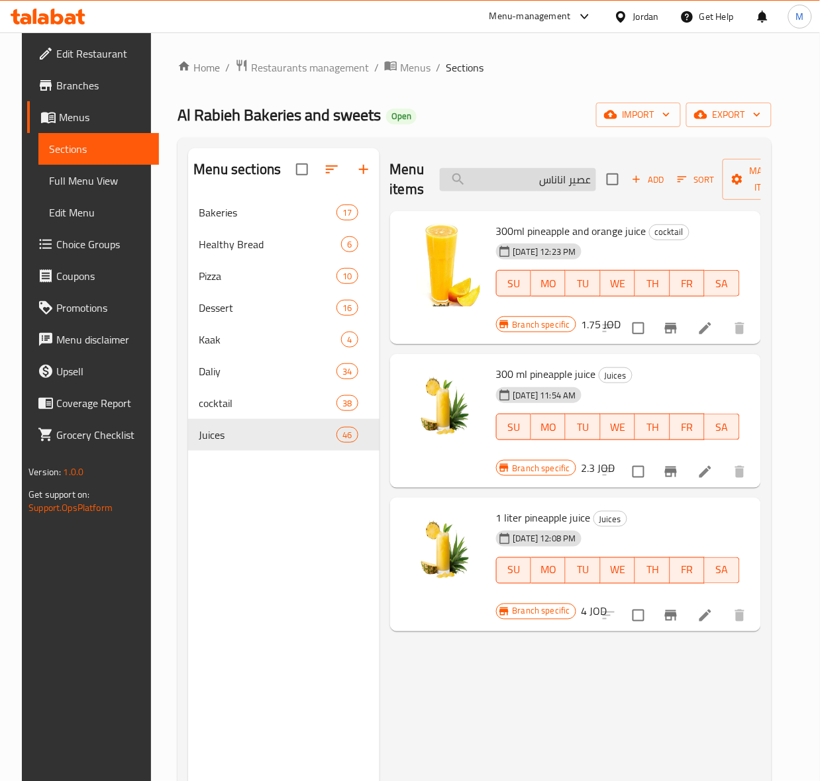
click at [514, 179] on input "عصير اناناس" at bounding box center [518, 179] width 156 height 23
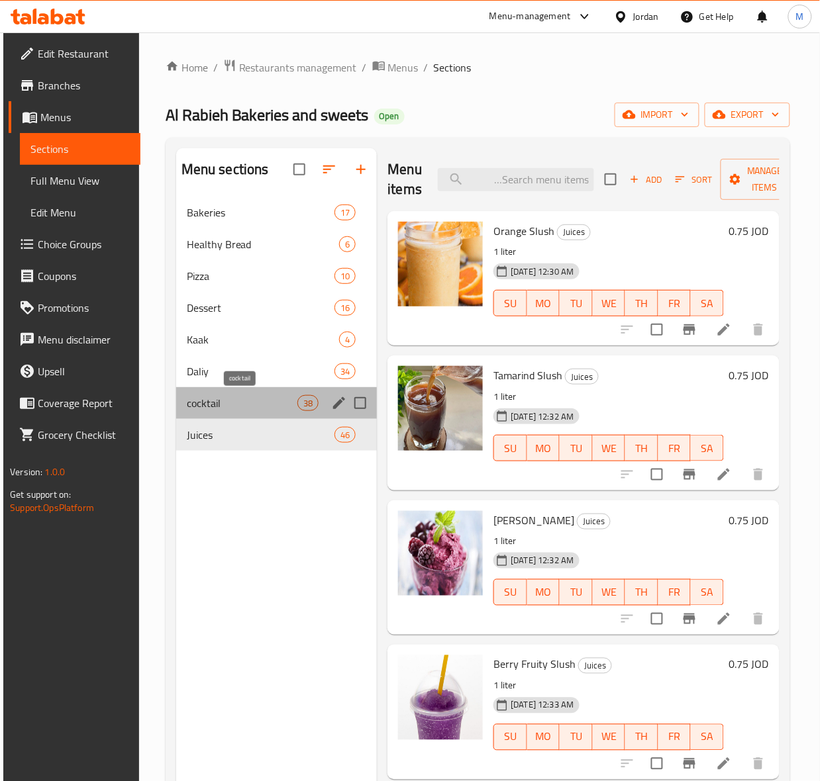
click at [204, 399] on span "cocktail" at bounding box center [242, 403] width 111 height 16
click at [203, 434] on span "Juices" at bounding box center [261, 435] width 148 height 16
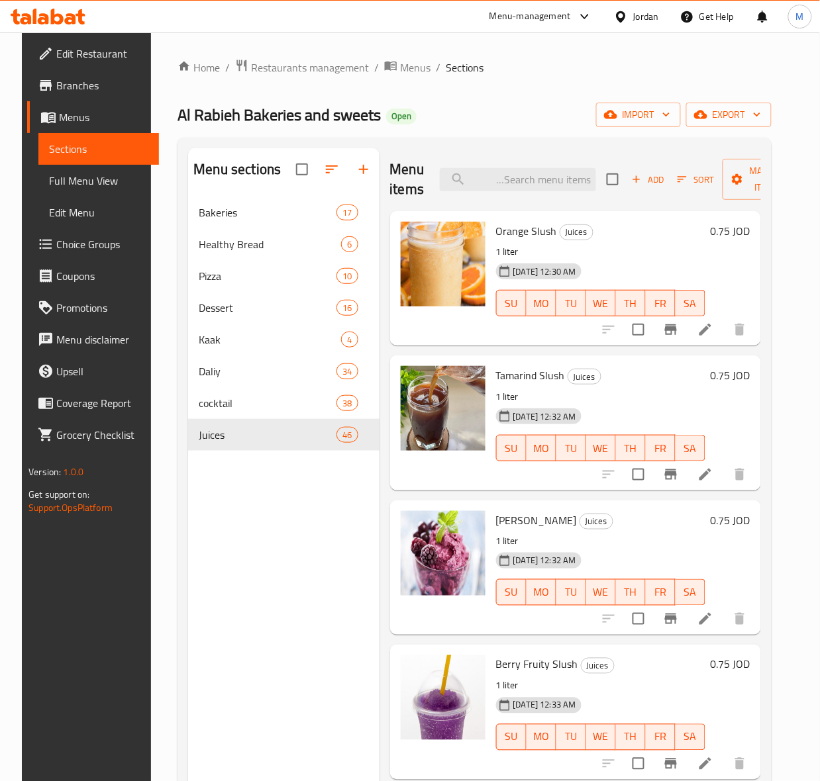
click at [642, 540] on p "1 liter" at bounding box center [600, 541] width 209 height 17
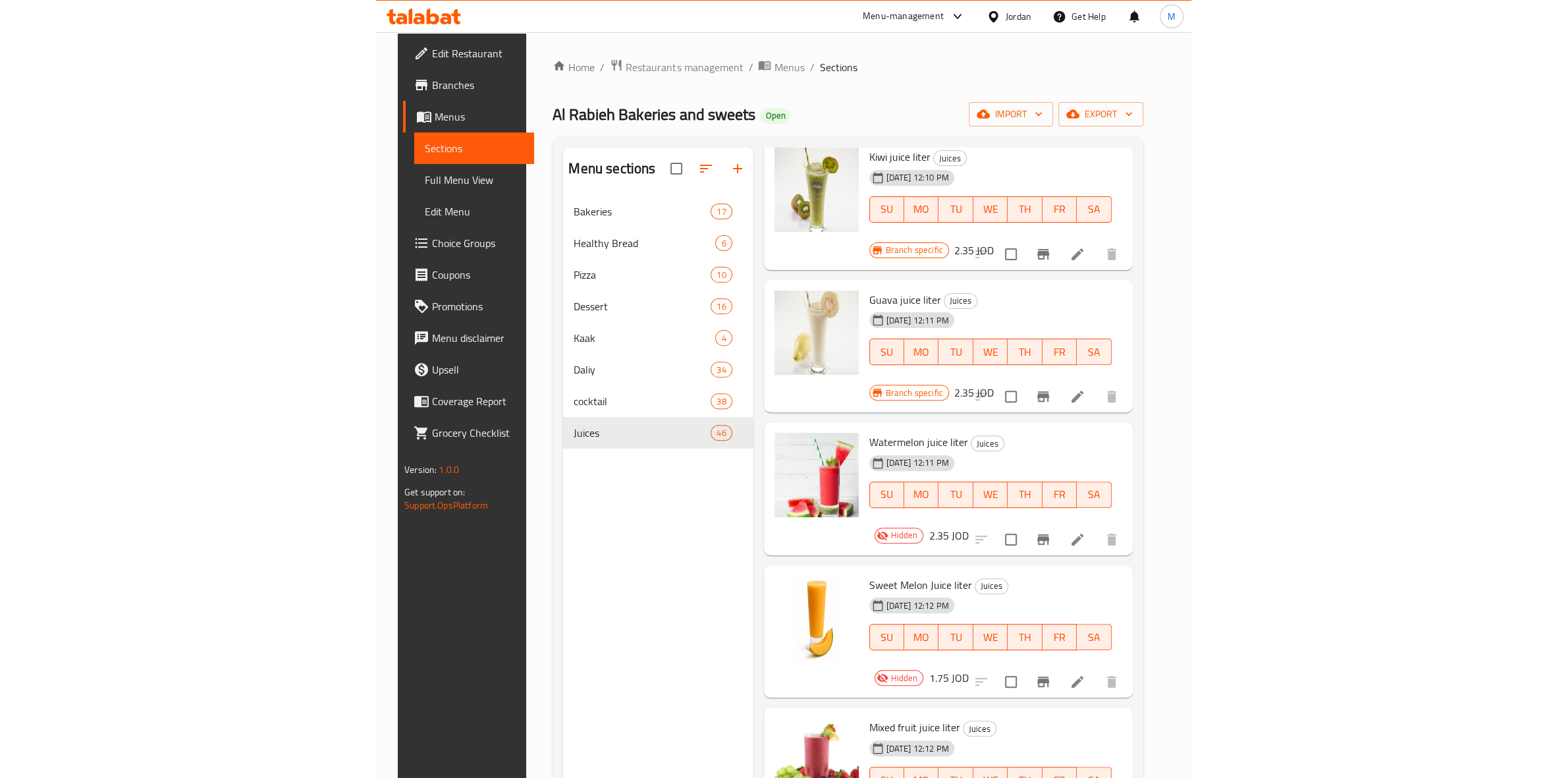
scroll to position [5819, 0]
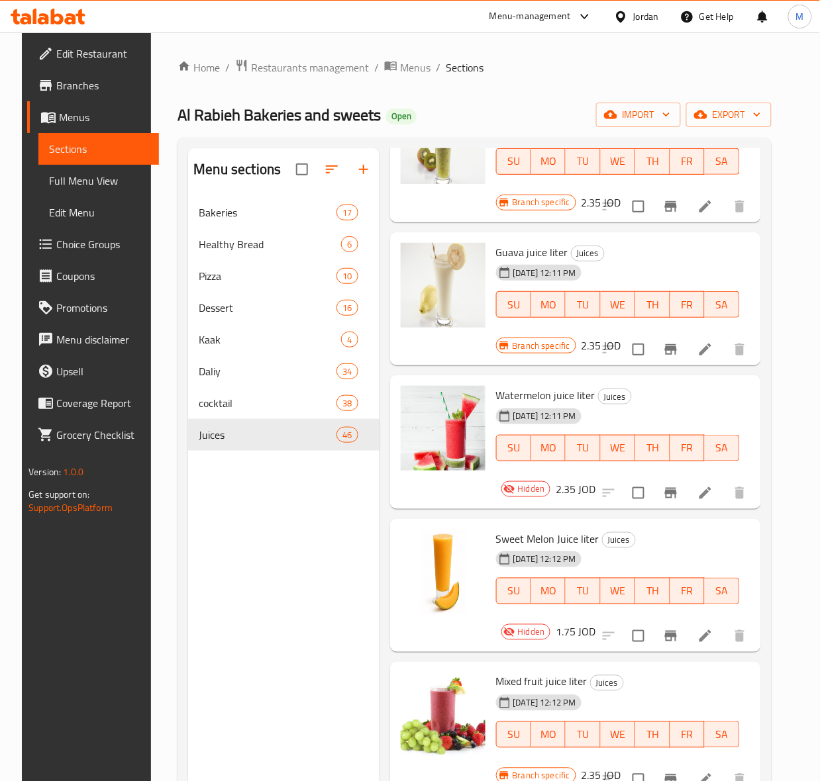
drag, startPoint x: 652, startPoint y: 471, endPoint x: 621, endPoint y: 466, distance: 31.7
click at [652, 479] on input "checkbox" at bounding box center [638, 493] width 28 height 28
checkbox input "true"
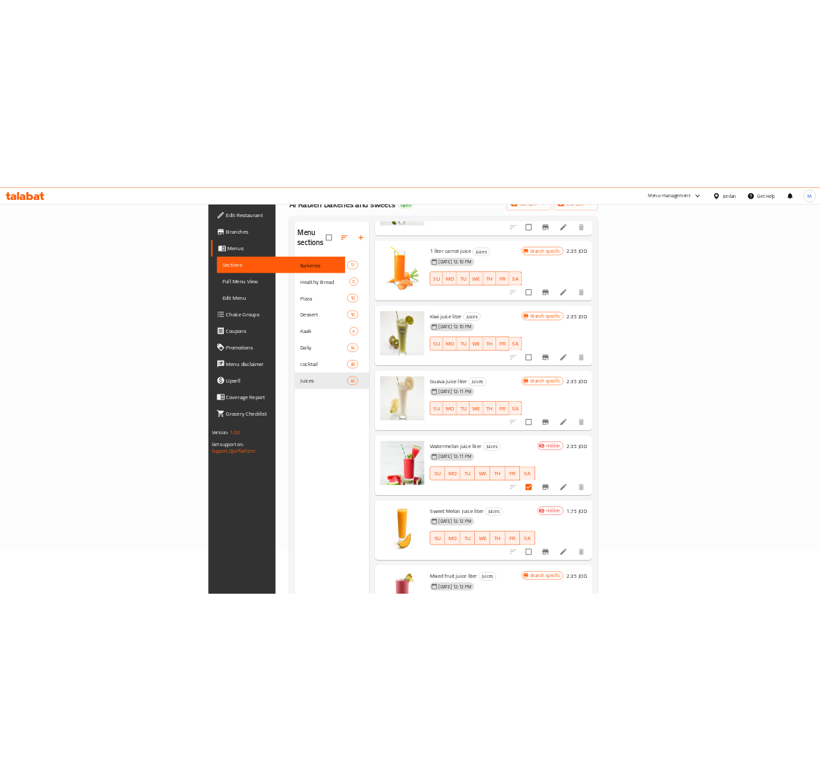
scroll to position [5325, 0]
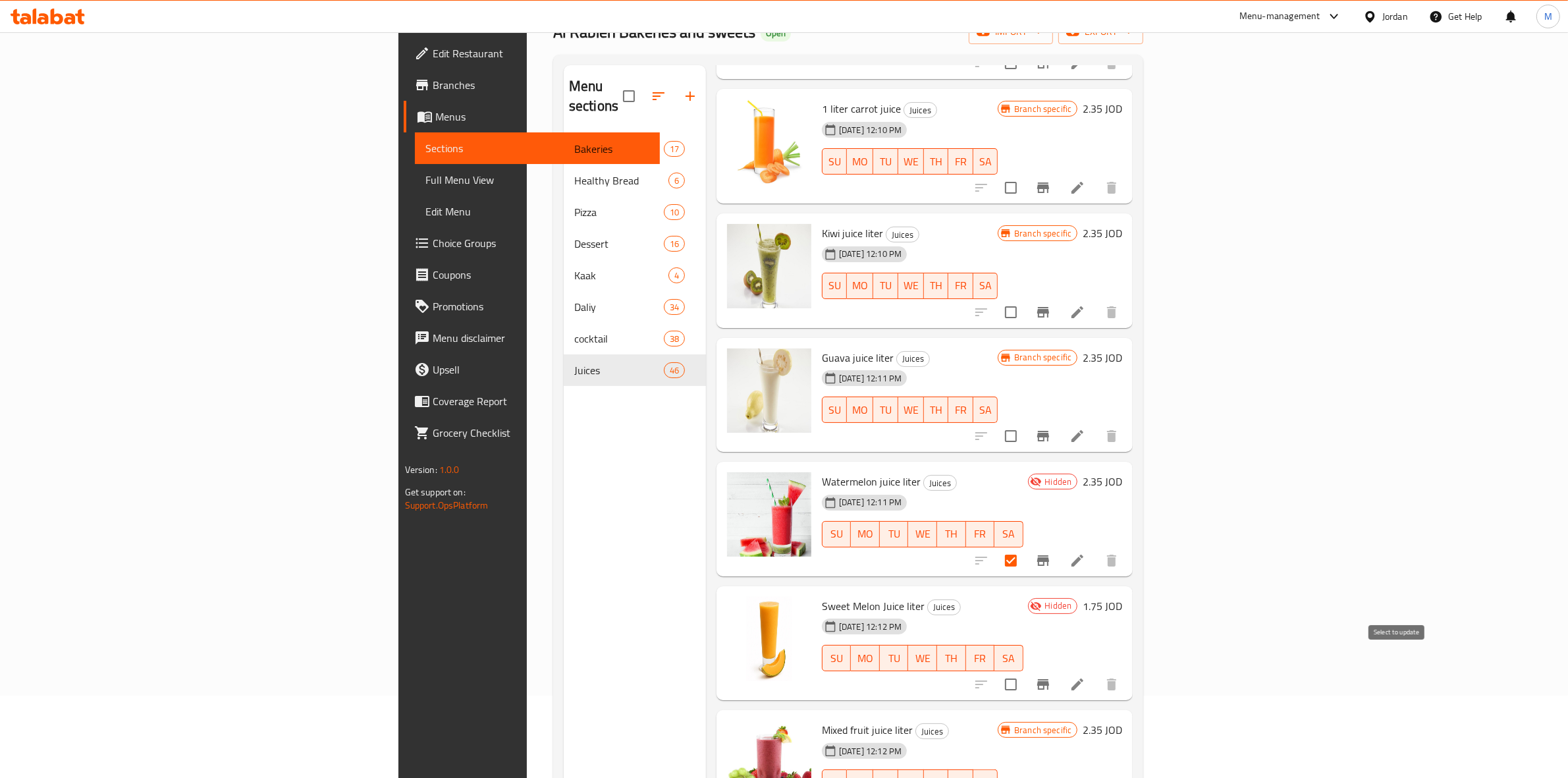
click at [869, 671] on input "checkbox" at bounding box center [1011, 684] width 28 height 28
checkbox input "true"
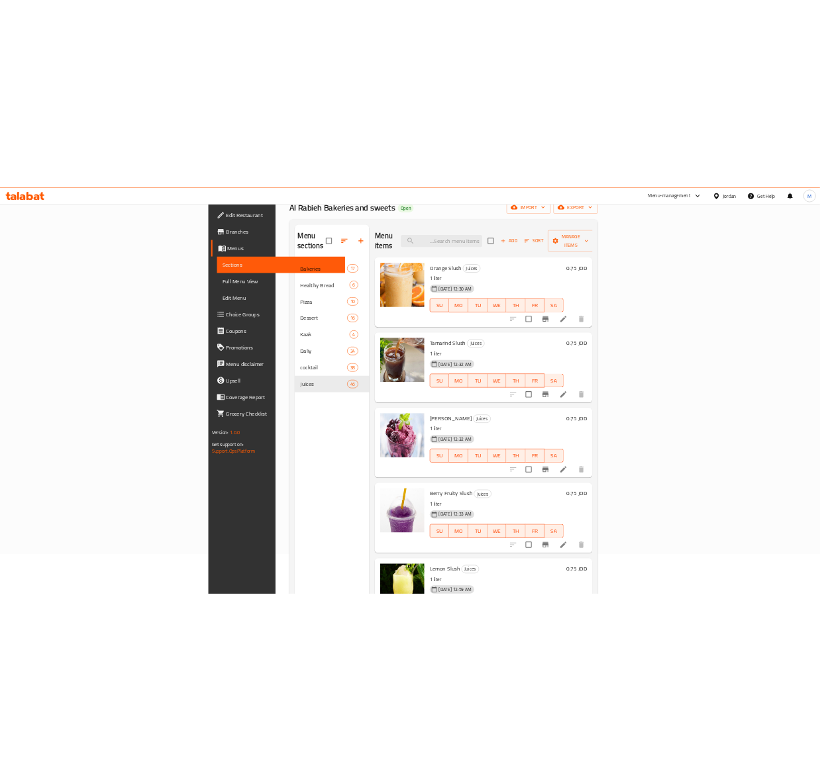
scroll to position [0, 0]
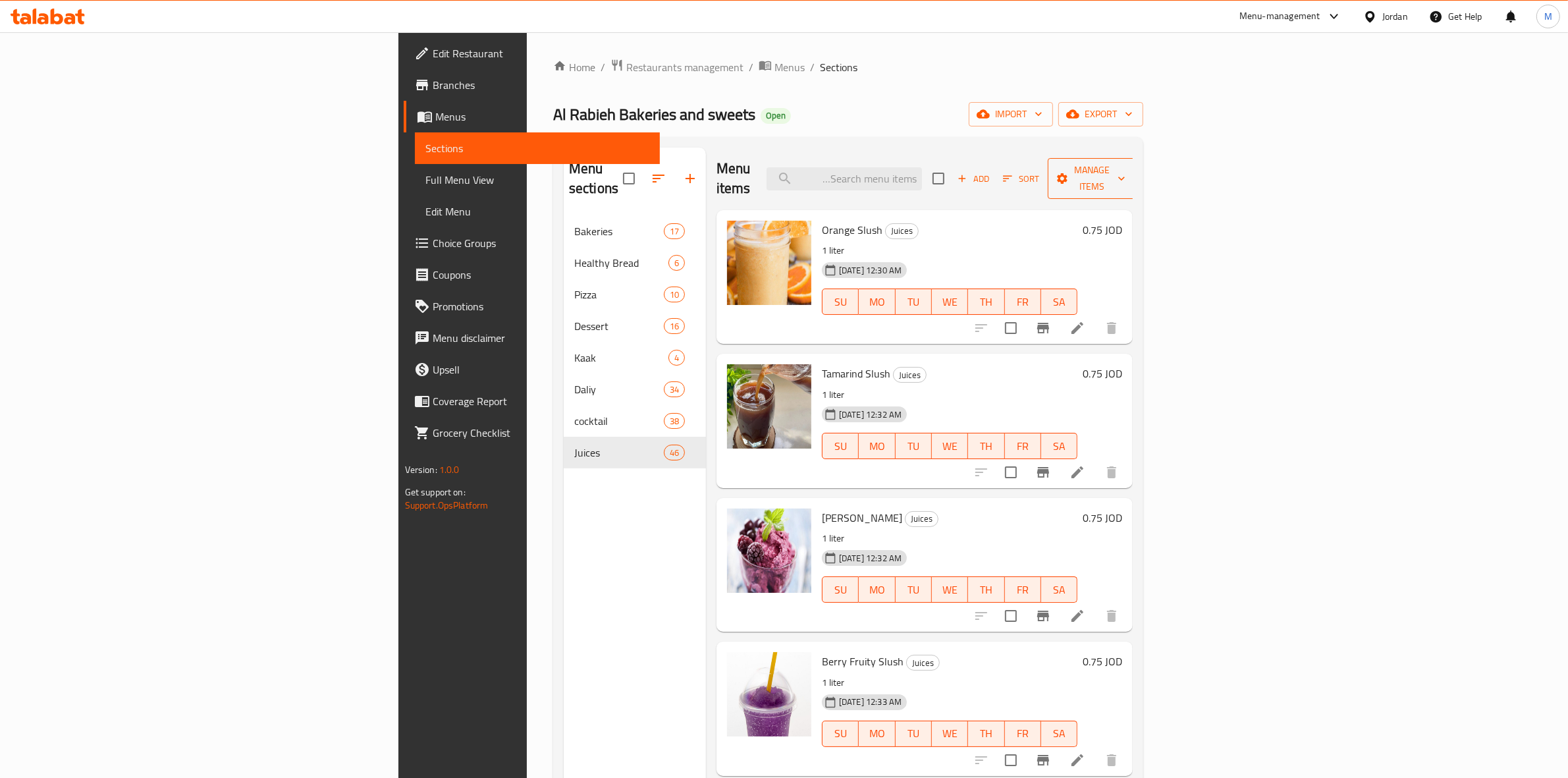
click at [869, 162] on span "Manage items" at bounding box center [1092, 178] width 68 height 33
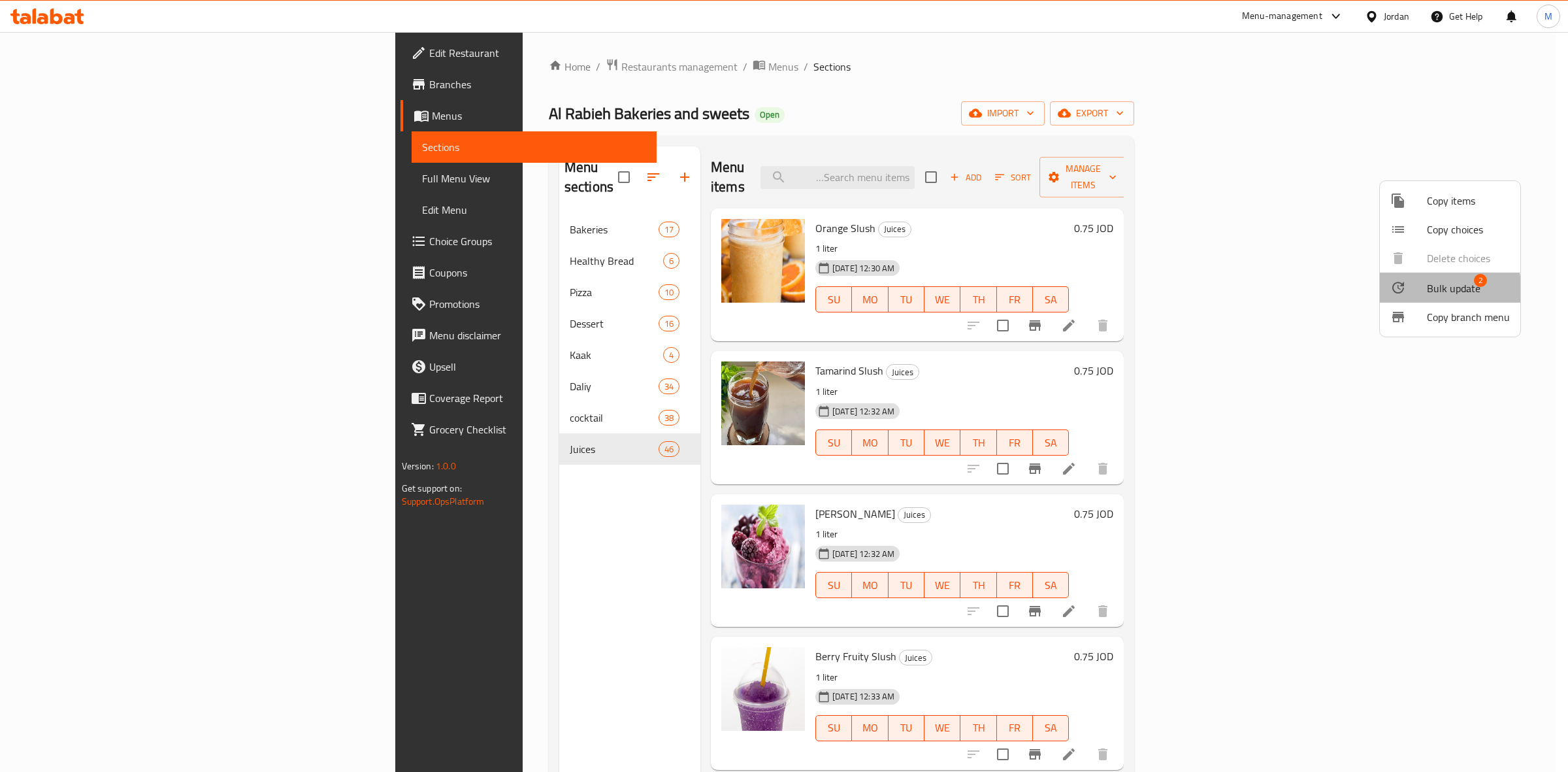
click at [862, 294] on span "Bulk update" at bounding box center [1454, 288] width 53 height 16
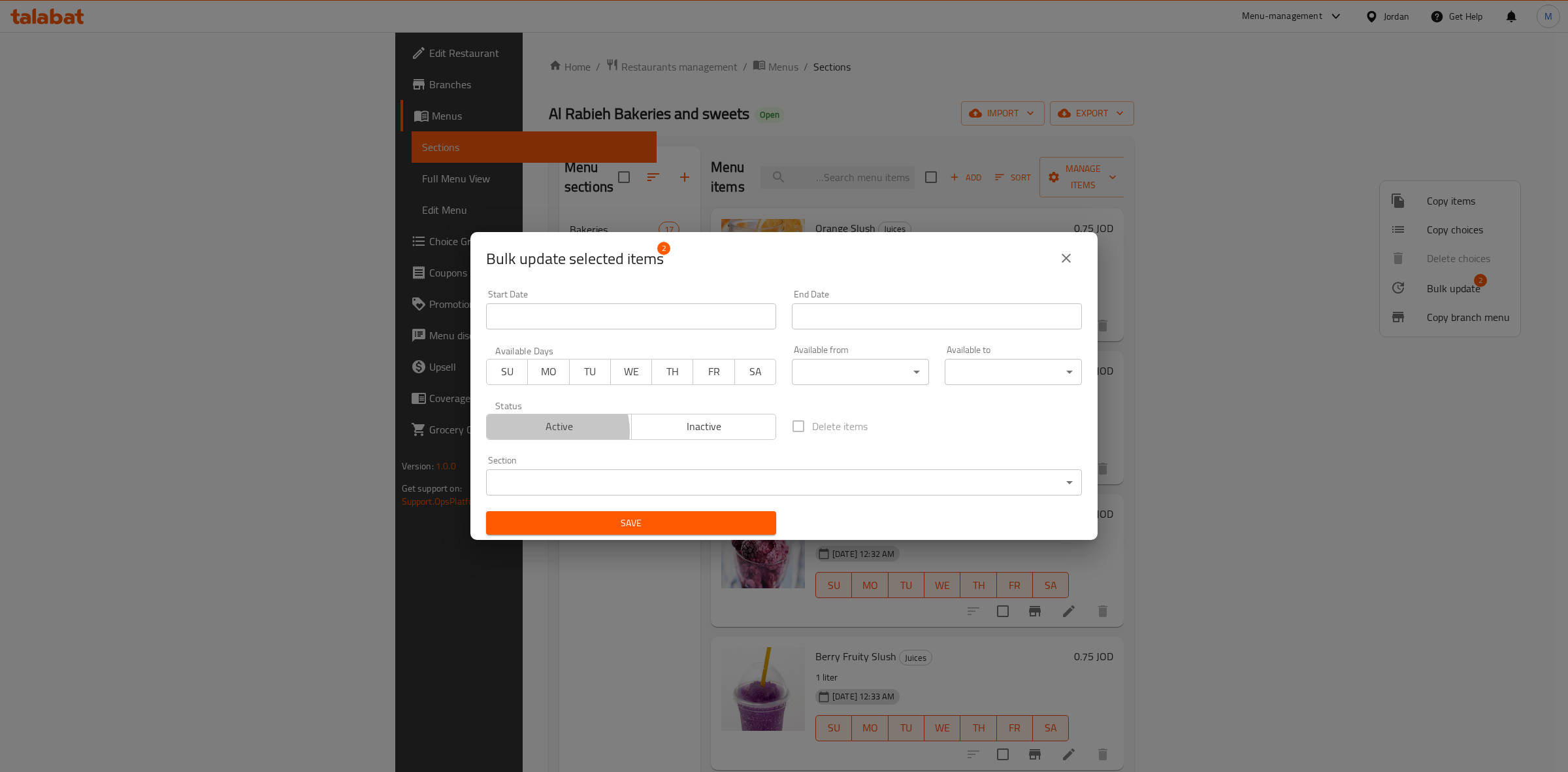
drag, startPoint x: 555, startPoint y: 432, endPoint x: 651, endPoint y: 557, distance: 157.6
click at [557, 432] on span "Active" at bounding box center [560, 425] width 134 height 19
click at [676, 511] on button "Save" at bounding box center [632, 523] width 290 height 25
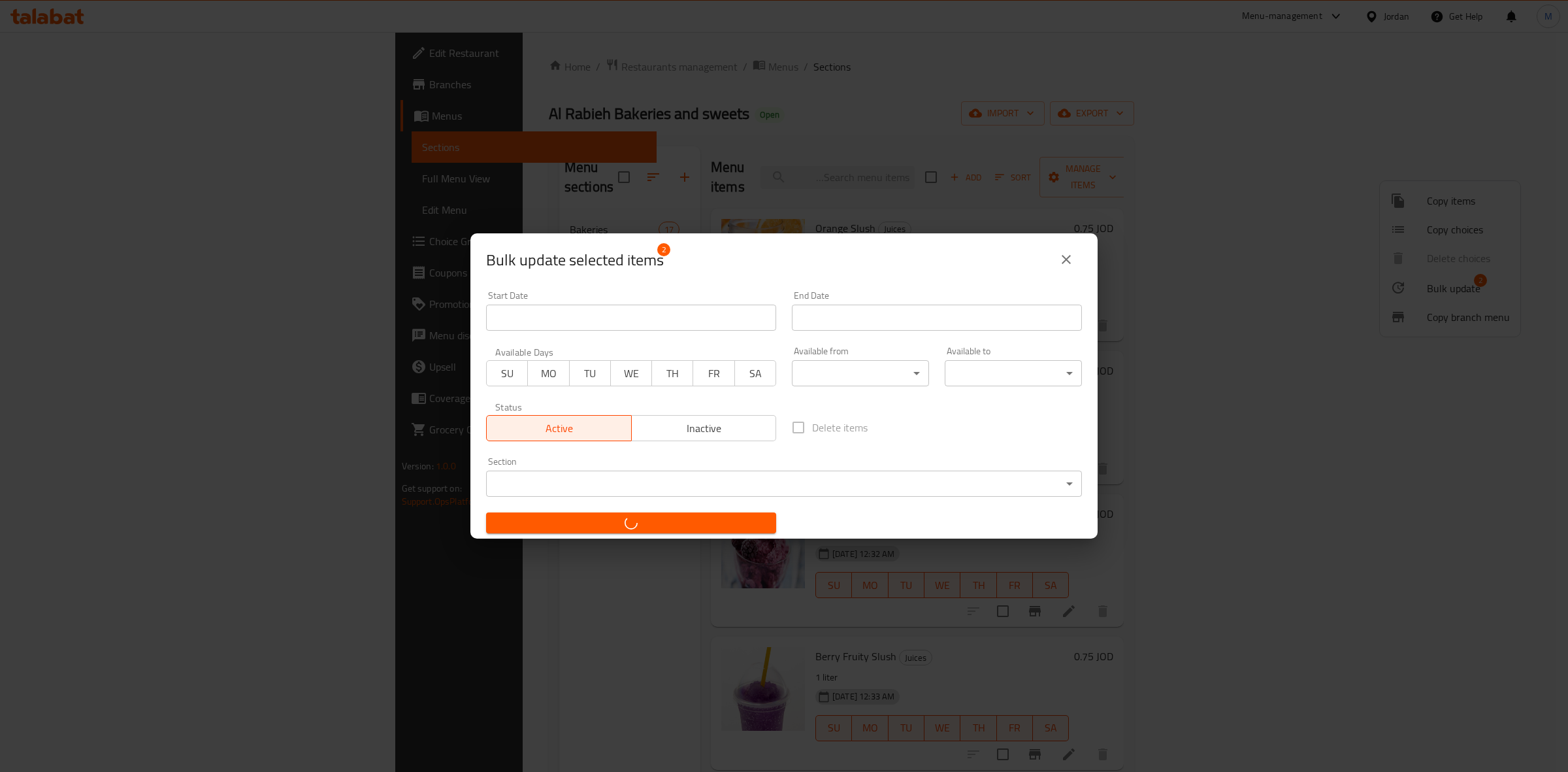
checkbox input "false"
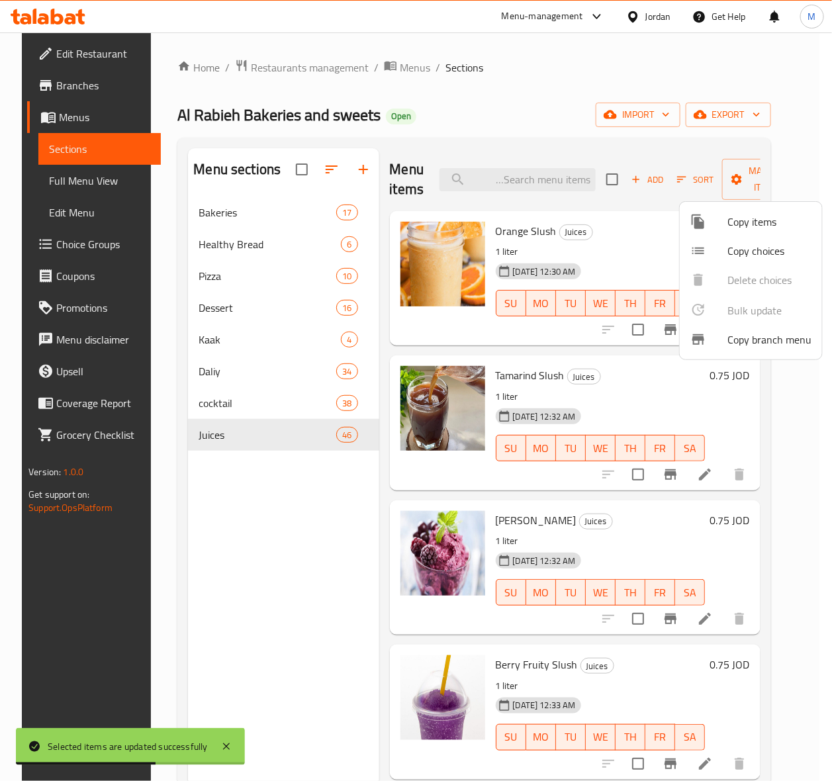
click at [342, 543] on div at bounding box center [416, 390] width 832 height 781
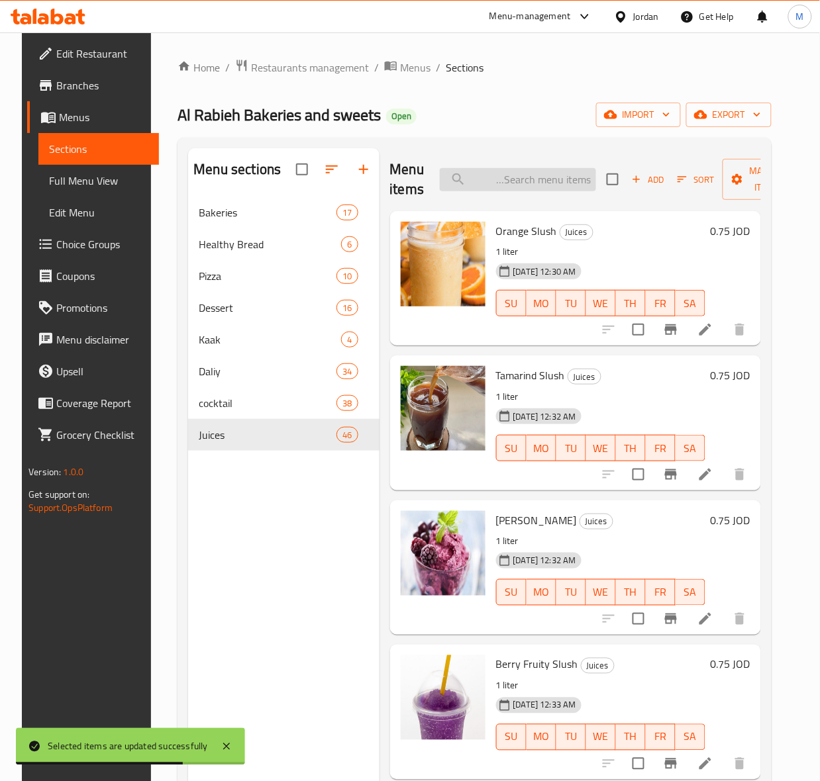
click at [544, 180] on input "search" at bounding box center [518, 179] width 156 height 23
paste input "ميلك شيك فرواله 300 مل"
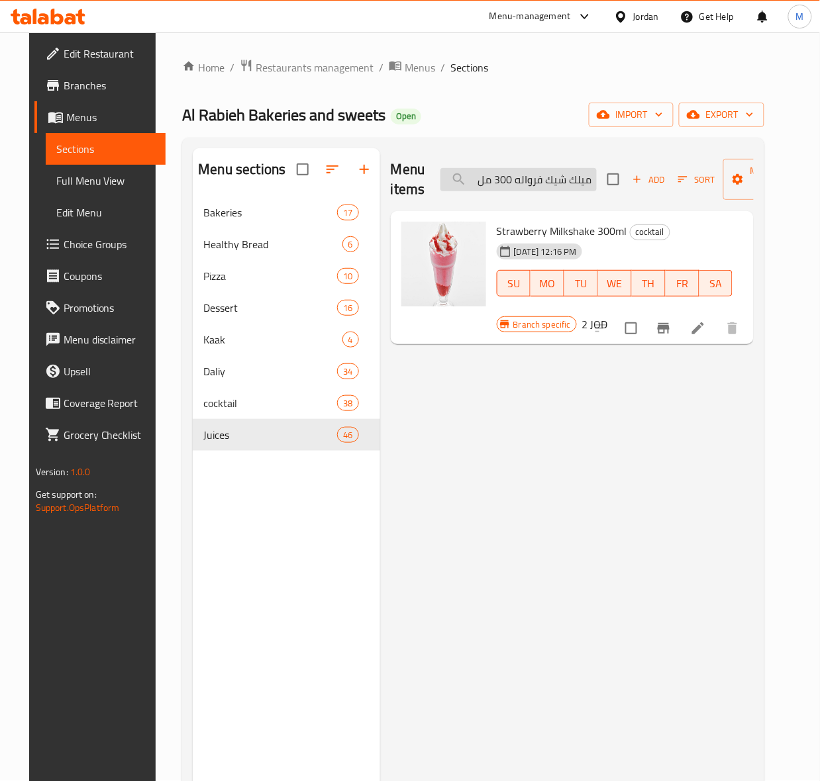
click at [550, 182] on input "ميلك شيك فرواله 300 مل" at bounding box center [518, 179] width 156 height 23
paste input "انجا"
click at [527, 187] on input "ميلك شيك مانجا 300 مل" at bounding box center [518, 179] width 156 height 23
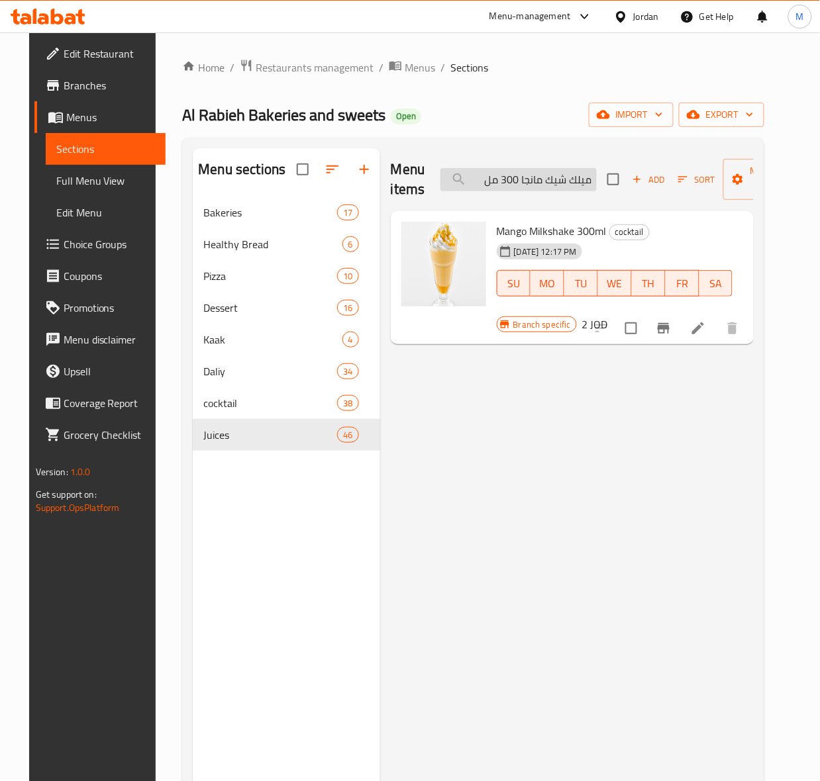
click at [527, 187] on input "ميلك شيك مانجا 300 مل" at bounding box center [518, 179] width 156 height 23
paste input "اندي"
click at [524, 170] on input "ميلك شيك كاندي 300 مل" at bounding box center [518, 179] width 156 height 23
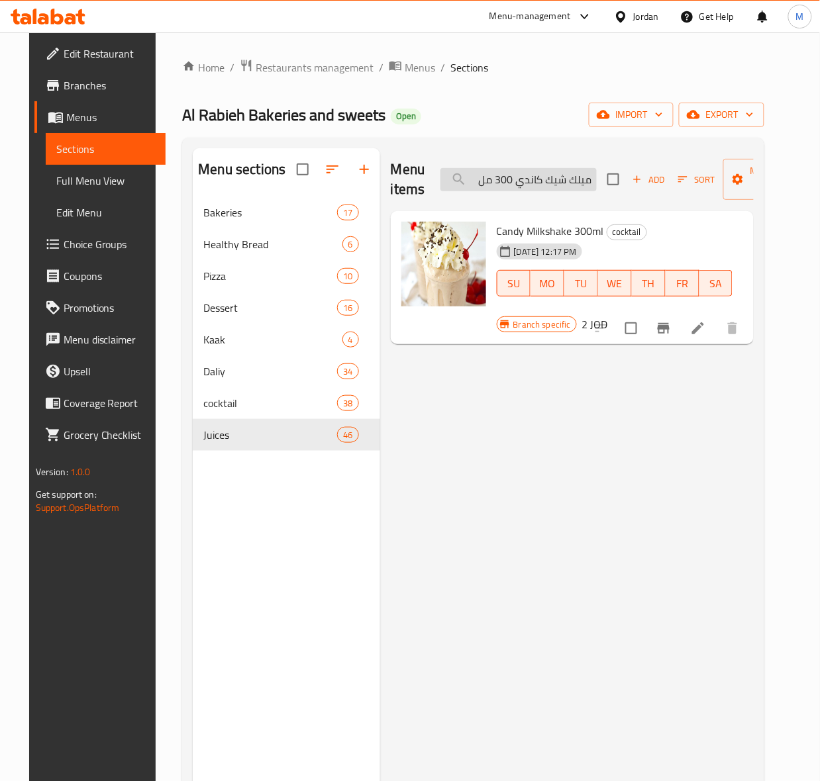
click at [524, 170] on input "ميلك شيك كاندي 300 مل" at bounding box center [518, 179] width 156 height 23
paste input "اك شيك عرب"
click at [545, 180] on input "مياك شيك عربي 300 مل" at bounding box center [518, 179] width 156 height 23
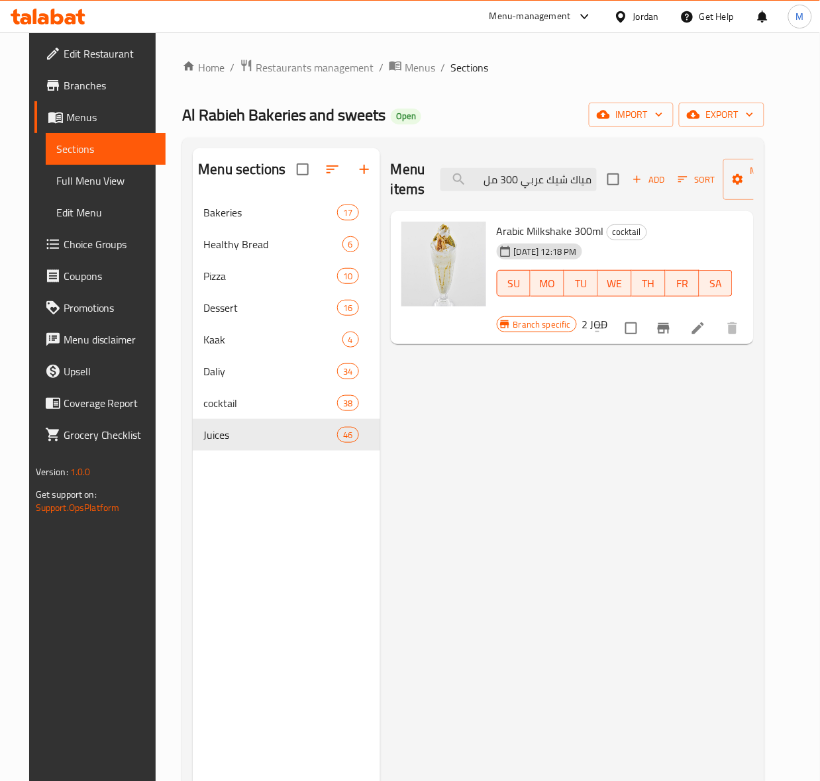
paste input "لك [PERSON_NAME]"
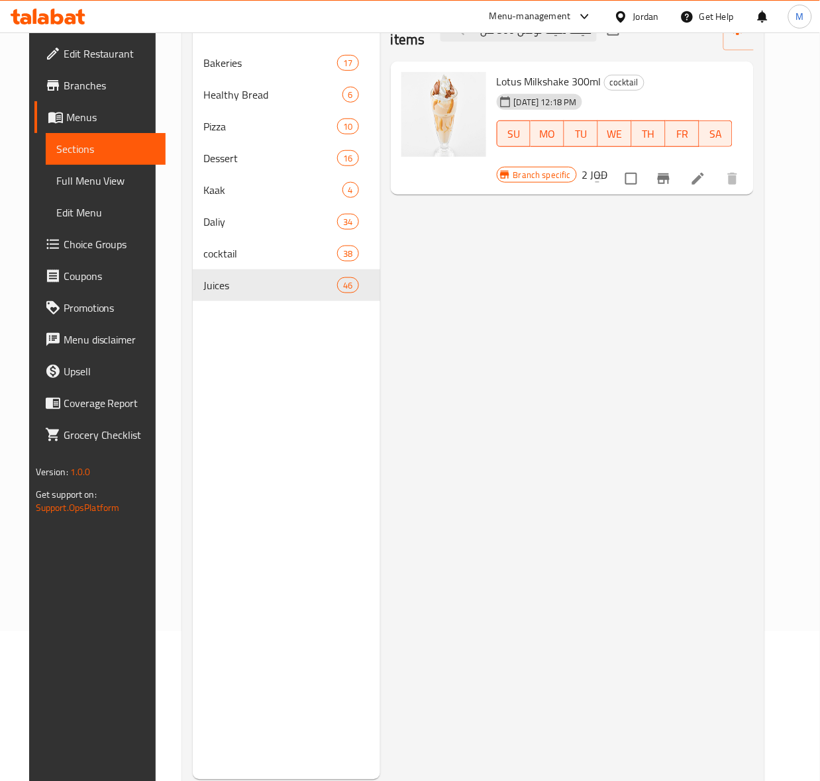
scroll to position [166, 0]
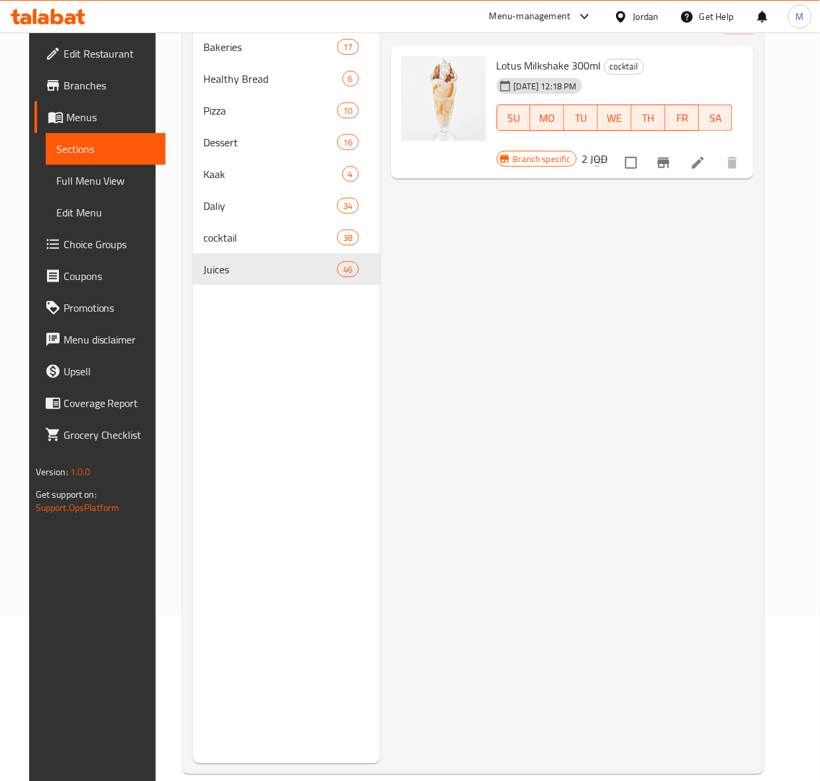
click at [732, 514] on div "Menu items ميلك شيك لوتس 300 مل Add Sort Manage items Lotus Milkshake 300ml coc…" at bounding box center [567, 373] width 374 height 781
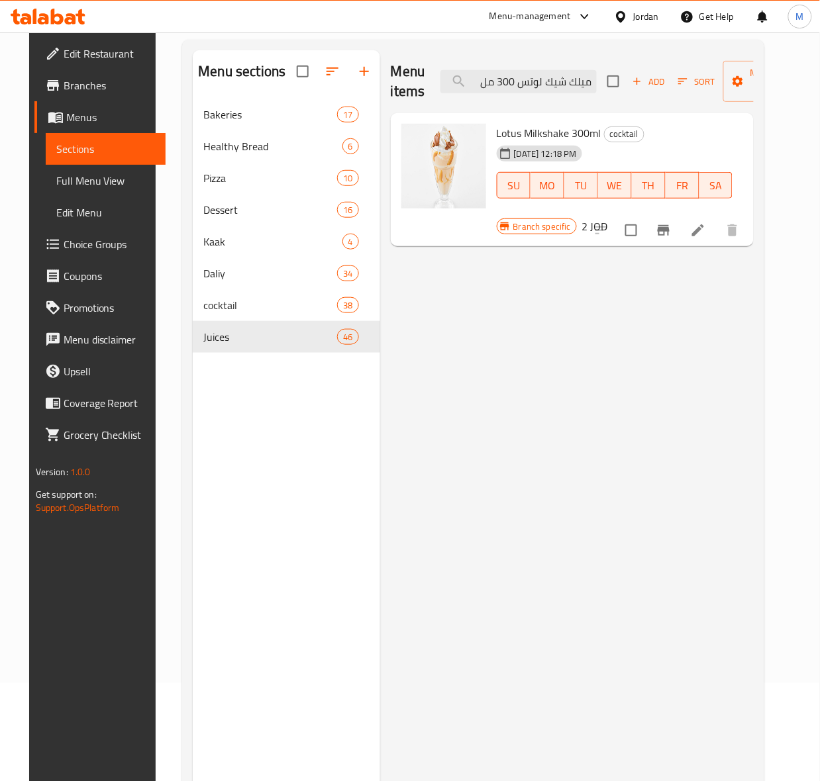
scroll to position [0, 0]
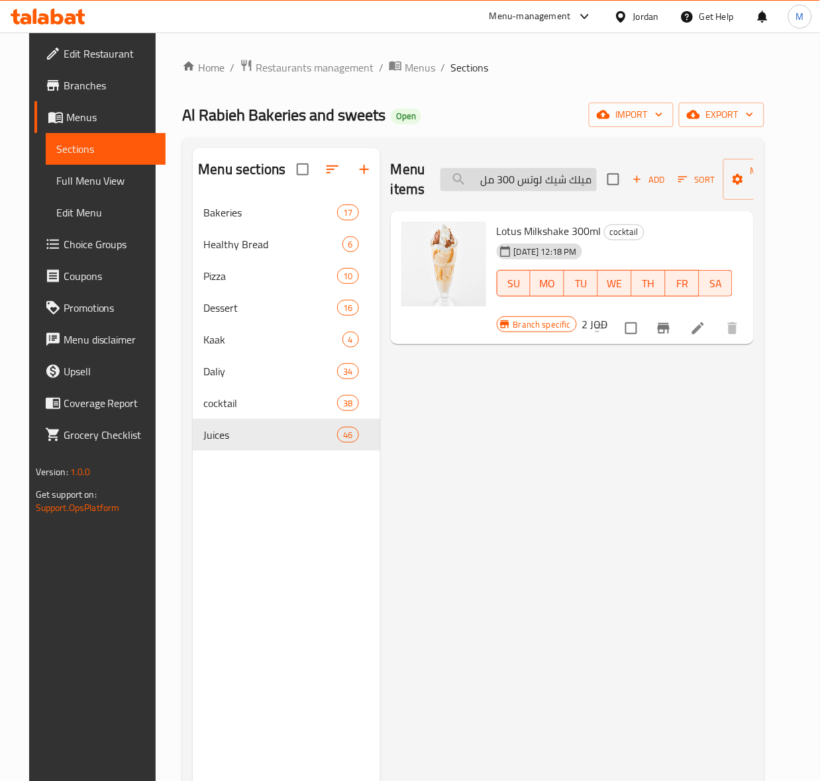
click at [560, 185] on input "ميلك شيك لوتس 300 مل" at bounding box center [518, 179] width 156 height 23
paste input "الرابيه"
click at [491, 185] on input "ميلك شيك الرابيه 300 مل" at bounding box center [518, 179] width 156 height 23
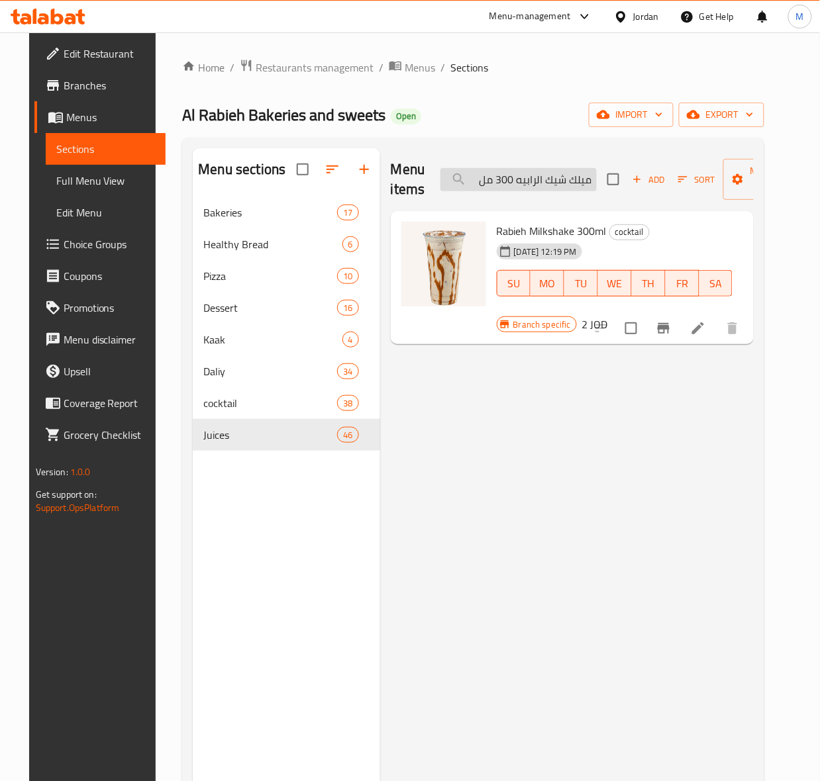
click at [491, 185] on input "ميلك شيك الرابيه 300 مل" at bounding box center [518, 179] width 156 height 23
paste input "[PERSON_NAME]"
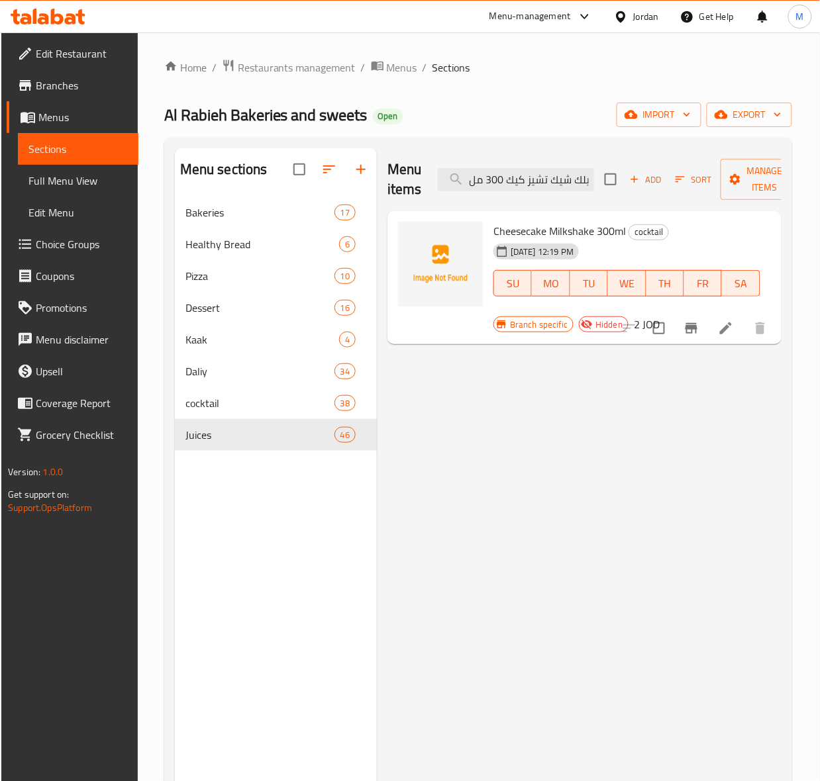
click at [560, 235] on span "Cheesecake Milkshake 300ml" at bounding box center [559, 231] width 132 height 20
copy h6 "Cheesecake Milkshake 300ml"
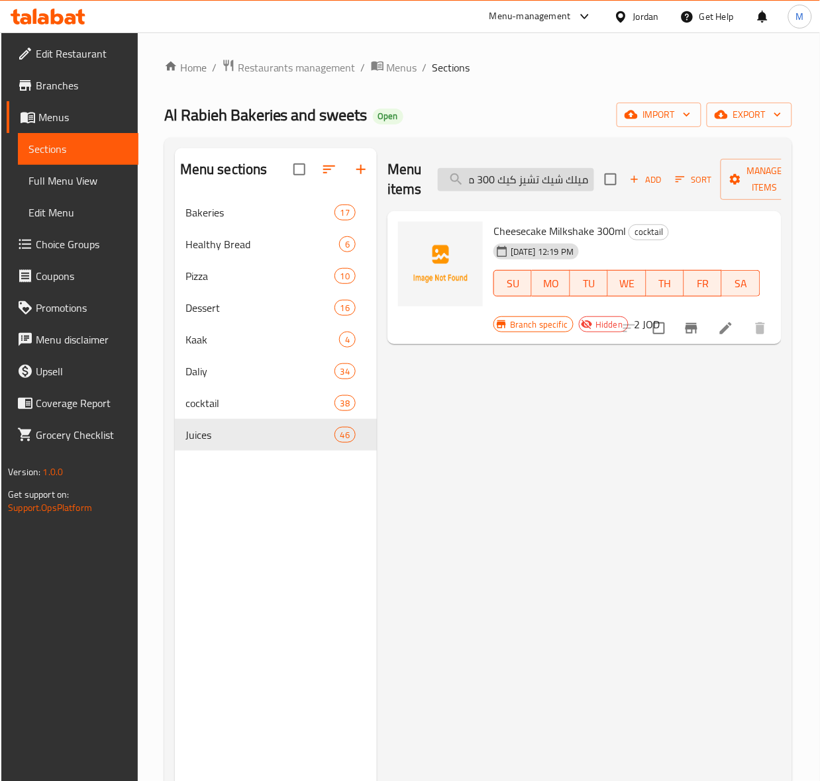
click at [548, 187] on input "ميلك شيك تشيز كيك 300 مل" at bounding box center [516, 179] width 156 height 23
paste input "وكلاته"
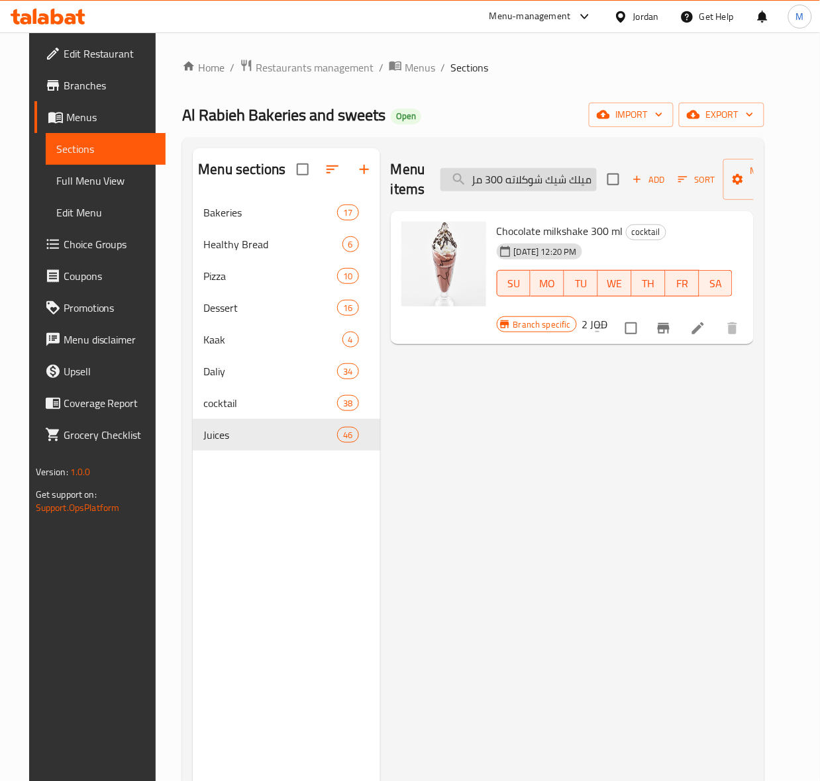
click at [508, 183] on input "ميلك شيك شوكلاته 300 مل" at bounding box center [518, 179] width 156 height 23
paste input "عصير فرواله وبرتقال"
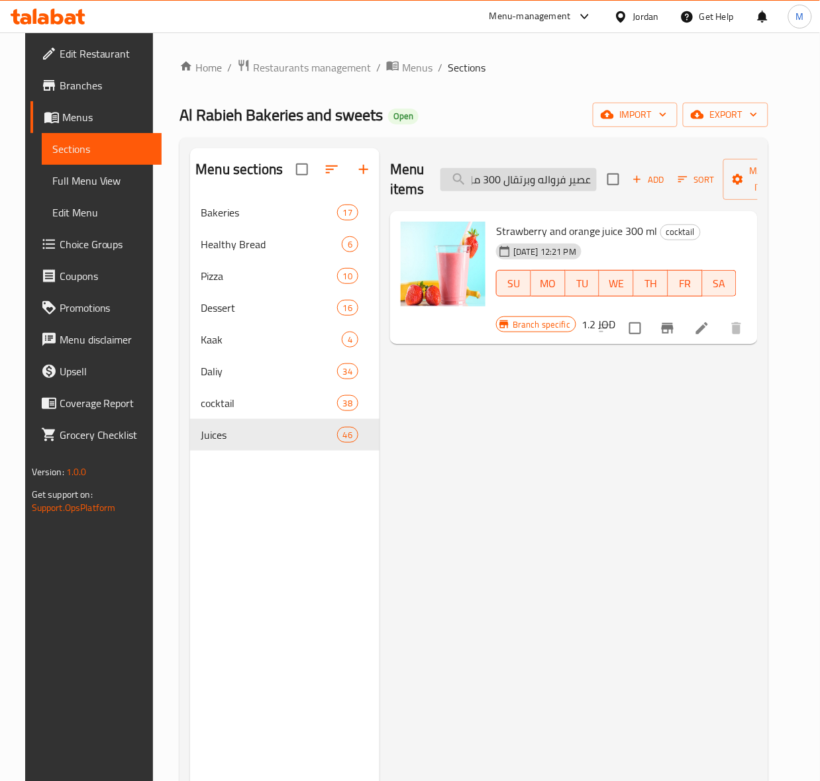
click at [534, 185] on input "عصير فرواله وبرتقال 300 مل" at bounding box center [518, 179] width 156 height 23
paste input "مانجا"
click at [532, 183] on input "عصير فرواله ومانجا 300 مل" at bounding box center [518, 179] width 156 height 23
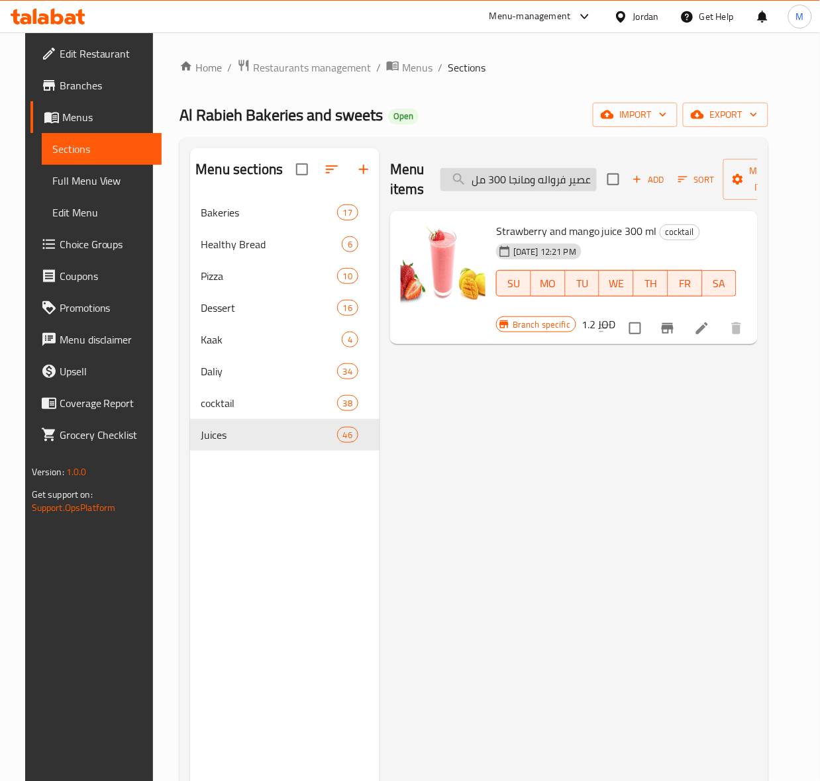
click at [532, 183] on input "عصير فرواله ومانجا 300 مل" at bounding box center [518, 179] width 156 height 23
paste input "وز"
click at [527, 179] on input "عصير فرواله وموز 300 مل" at bounding box center [518, 179] width 156 height 23
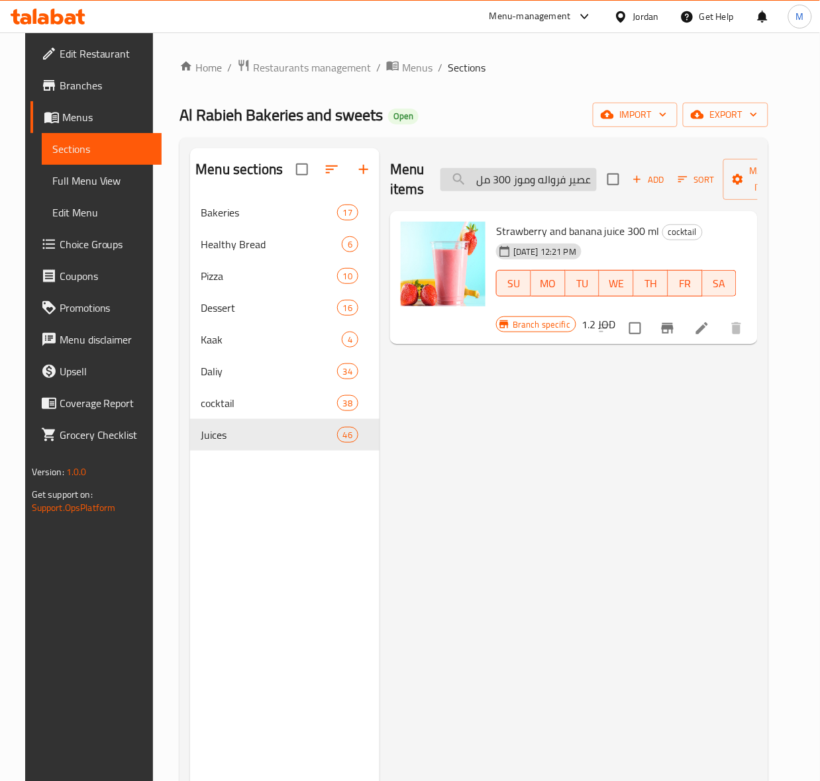
click at [527, 179] on input "عصير فرواله وموز 300 مل" at bounding box center [518, 179] width 156 height 23
paste input "حليب"
click at [561, 187] on input "عصير فرواله وحليب 300 مل" at bounding box center [518, 179] width 156 height 23
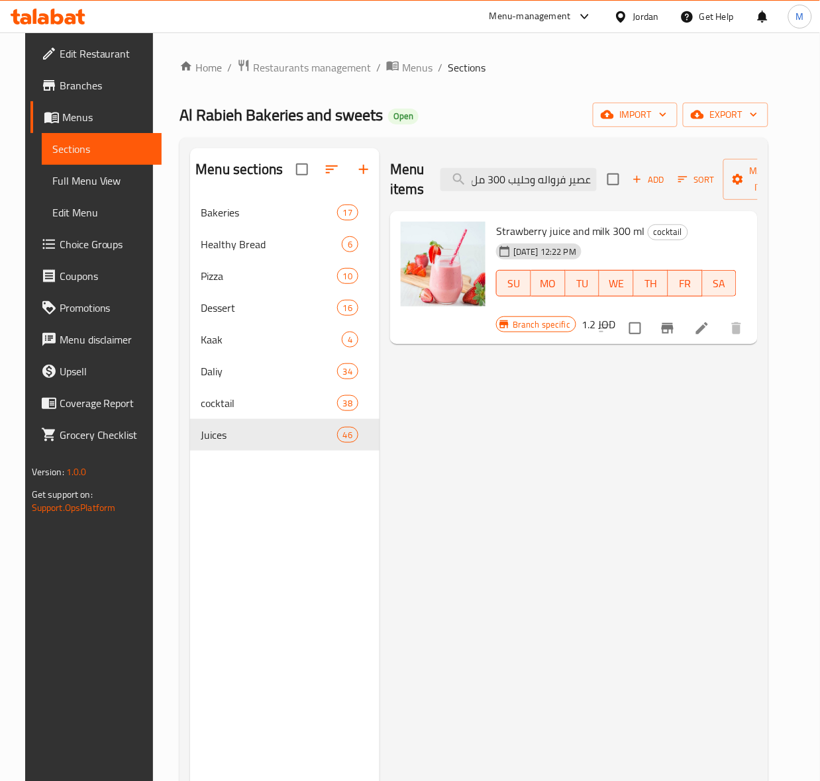
paste input "برتقال ومانجا 300 مل عصير برتقال واناناس"
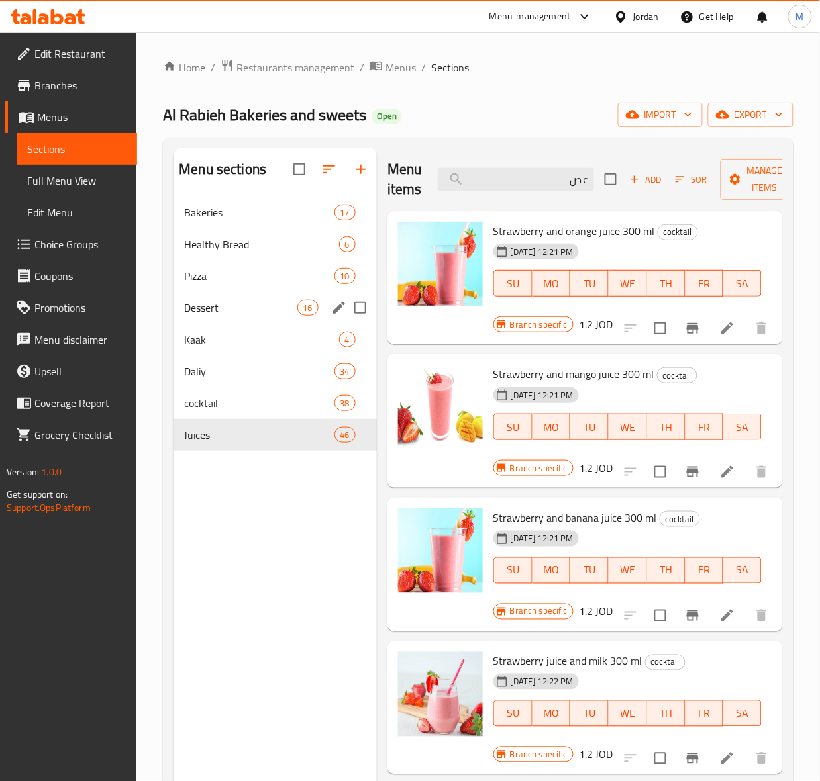
type input "ع"
paste input "عصير وبرتقال ومانجا 300 مل عصير برتقال واناناس 300 مل"
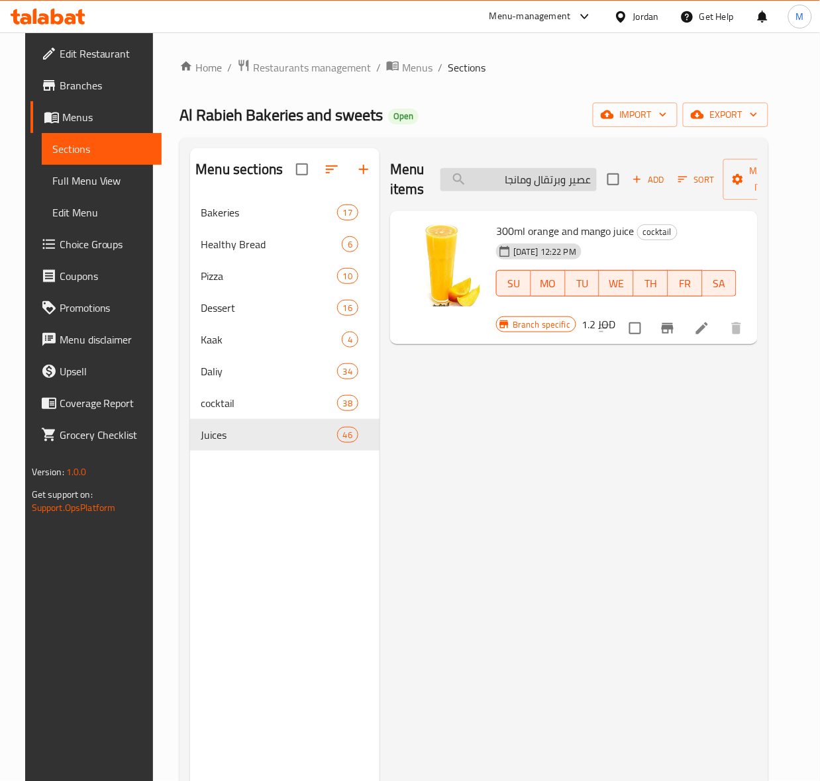
click at [522, 183] on input "عصير وبرتقال ومانجا" at bounding box center [518, 179] width 156 height 23
paste input "اناناس وبرتقال 300 مل"
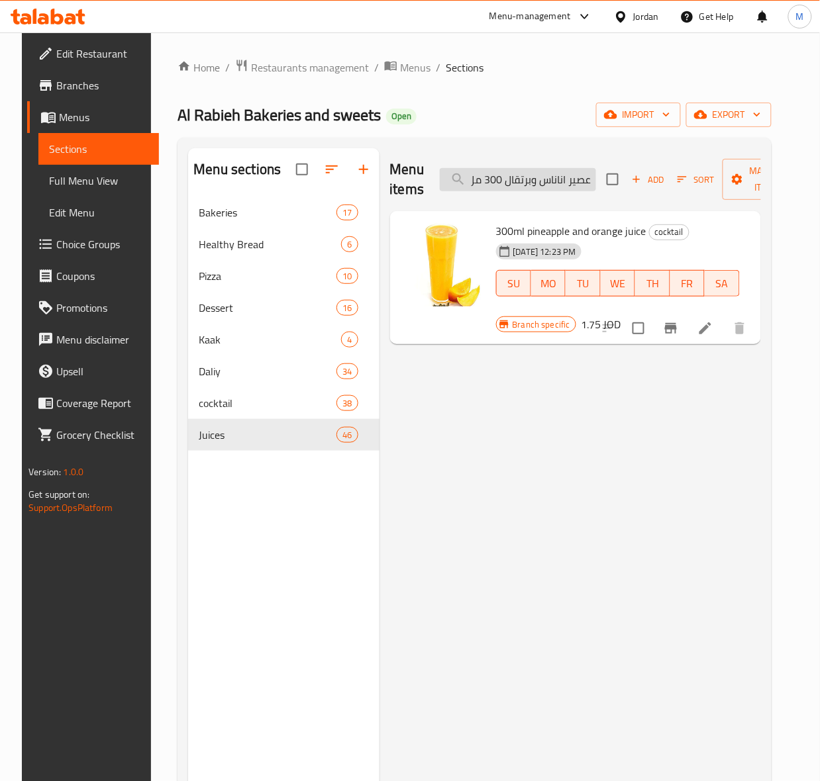
click at [515, 179] on input "عصير اناناس وبرتقال 300 مل" at bounding box center [518, 179] width 156 height 23
paste input "رتقال وكيوي"
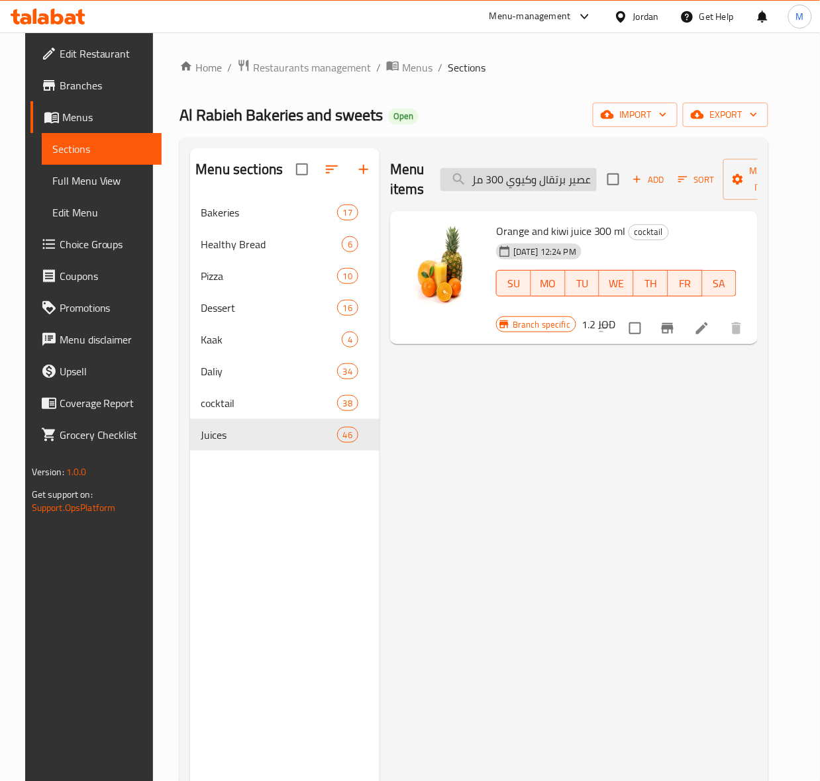
click at [522, 183] on input "عصير برتقال وكيوي 300 مل" at bounding box center [518, 179] width 156 height 23
paste input "فوكادو قشطه عسل ومكسرات"
click at [512, 175] on input "افوكادو قشطه عسل ومكسرات 300 مل" at bounding box center [518, 179] width 156 height 23
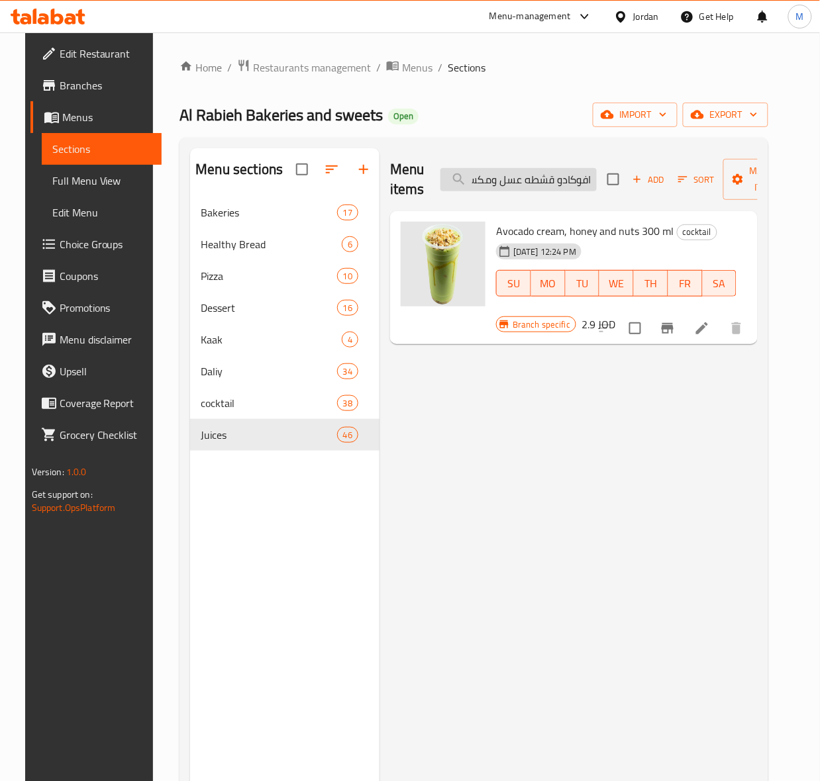
click at [512, 175] on input "افوكادو قشطه عسل ومكسرات 300 مل" at bounding box center [518, 179] width 156 height 23
paste input "مكس فواكه مع قشطه و"
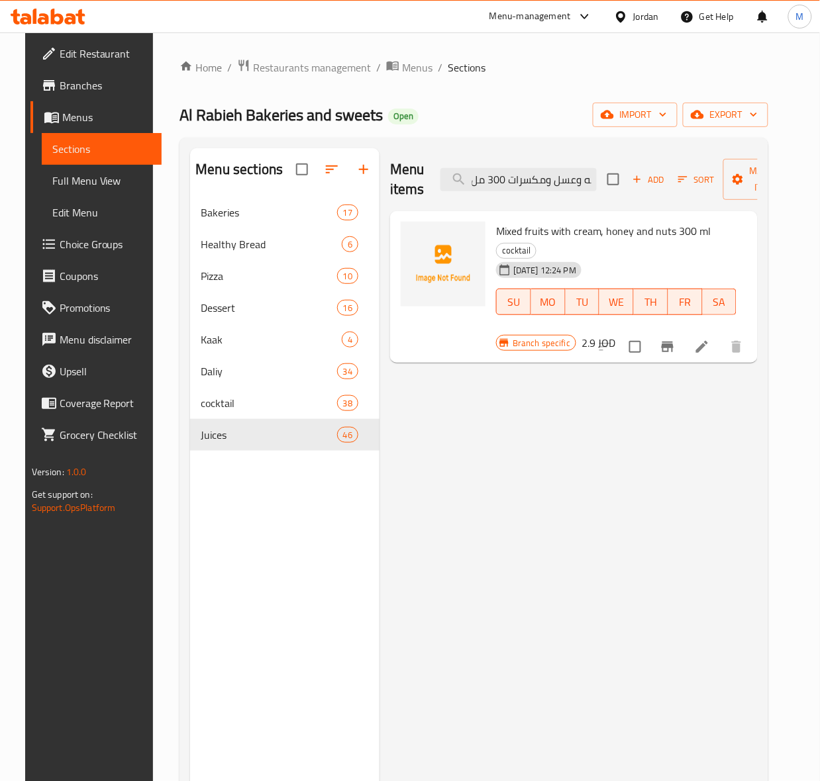
type input "مكس فواكه مع قشطه وعسل ومكسرات 300 مل"
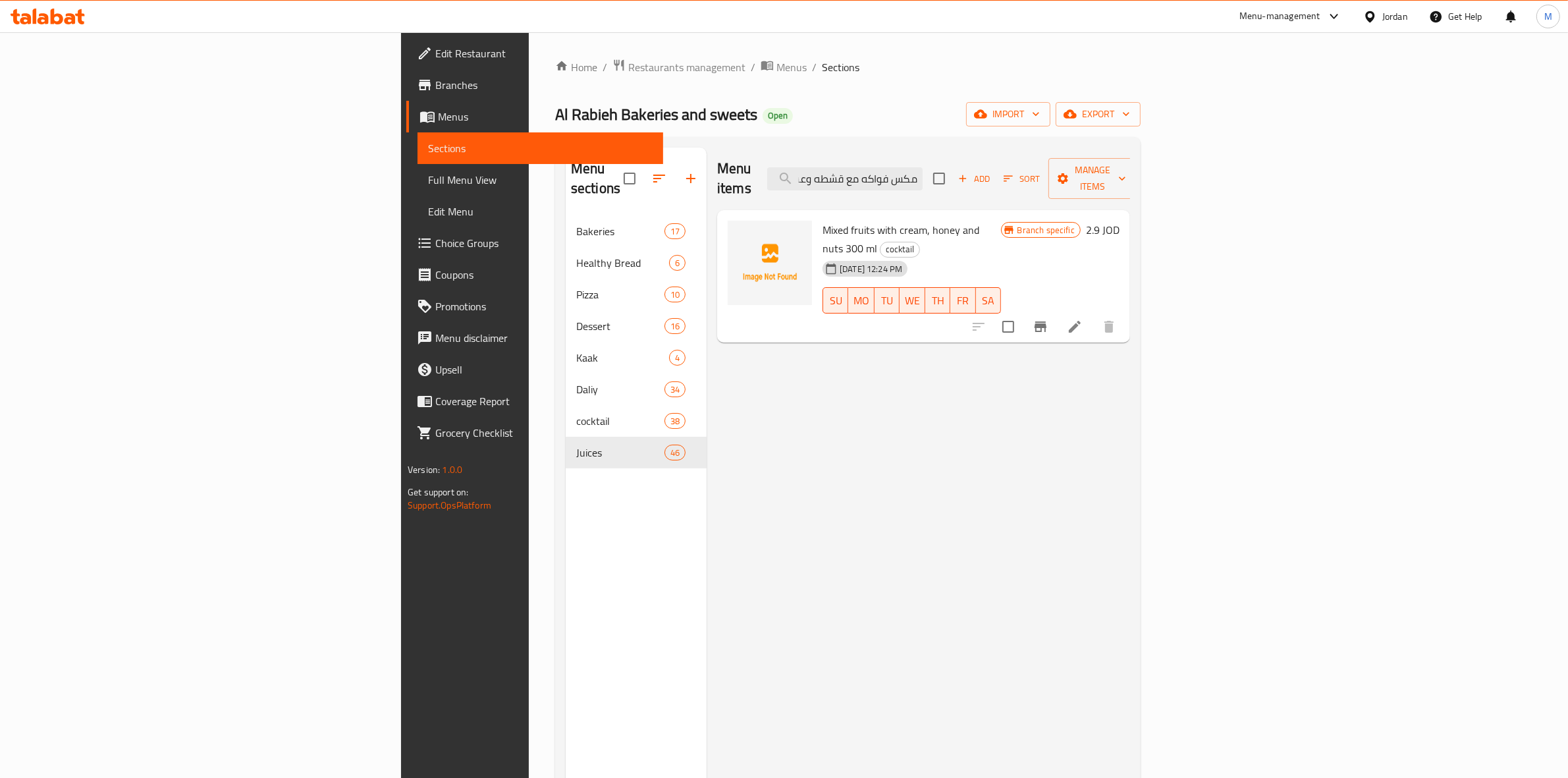
click at [869, 313] on input "checkbox" at bounding box center [1008, 327] width 28 height 28
checkbox input "true"
click at [869, 162] on span "Manage items" at bounding box center [1093, 178] width 68 height 33
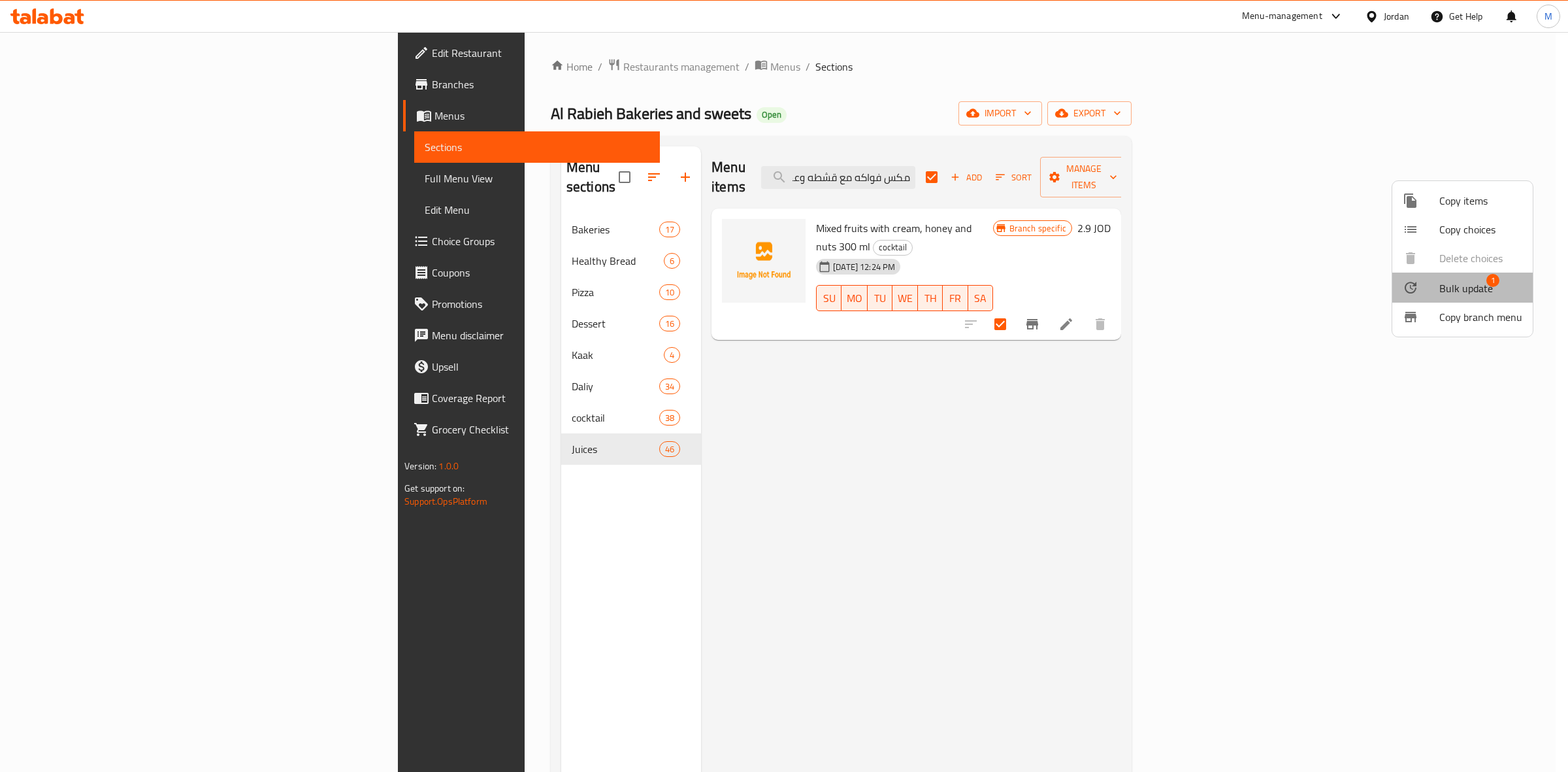
click at [862, 299] on li "Bulk update 1" at bounding box center [1462, 287] width 140 height 30
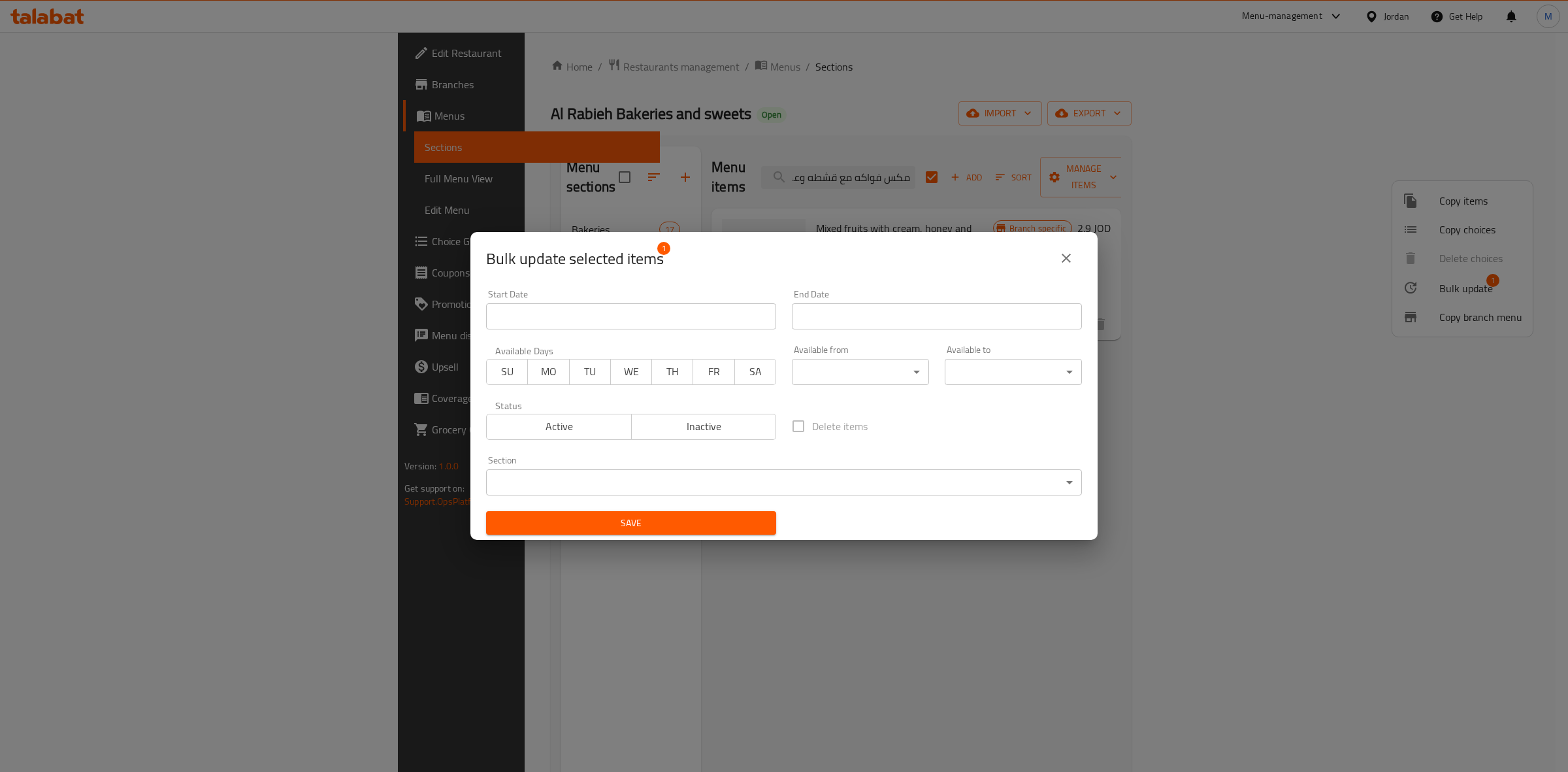
click at [694, 426] on span "Inactive" at bounding box center [705, 425] width 134 height 19
drag, startPoint x: 648, startPoint y: 517, endPoint x: 668, endPoint y: 508, distance: 21.9
click at [648, 516] on span "Save" at bounding box center [631, 523] width 269 height 17
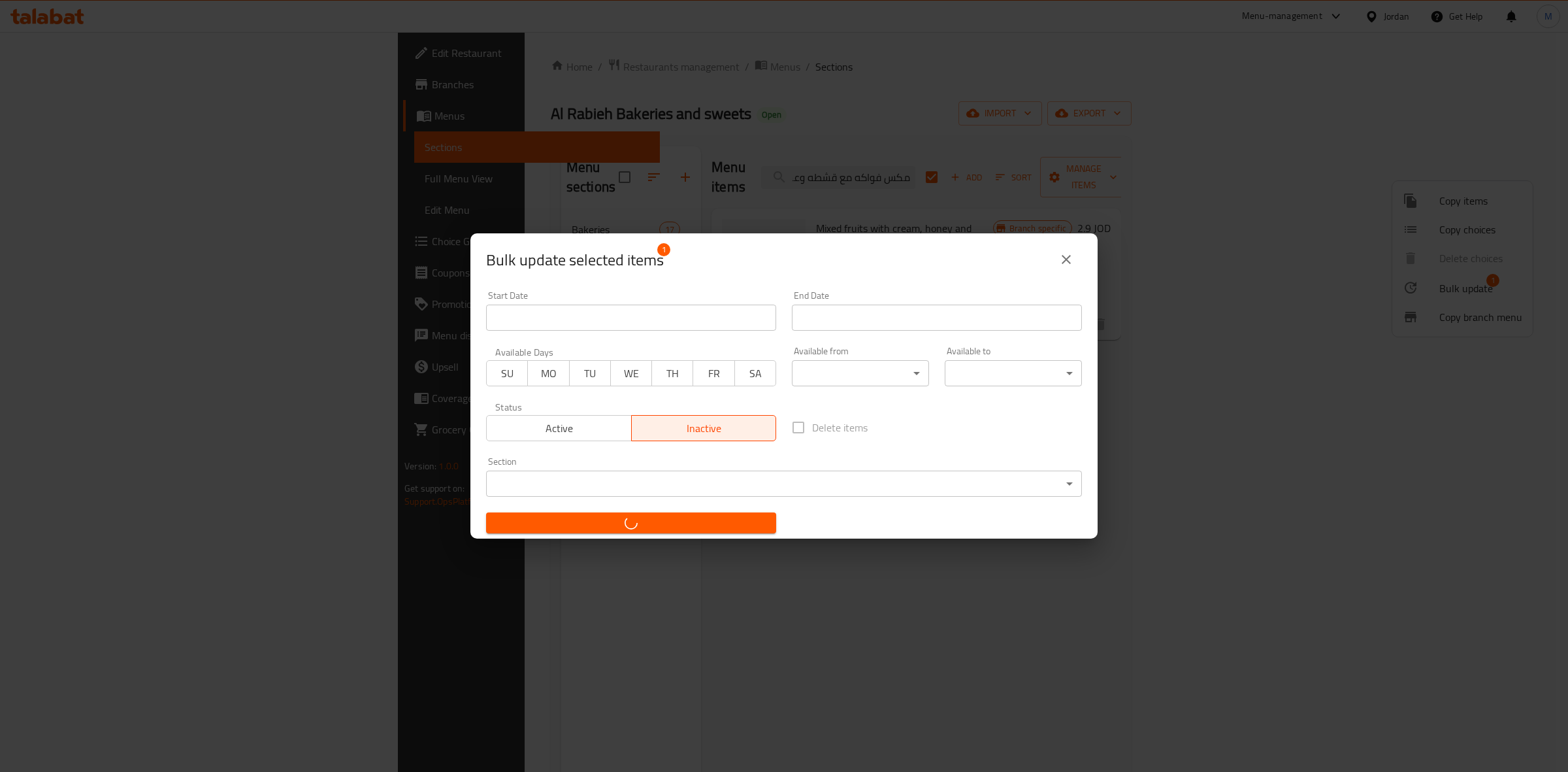
checkbox input "false"
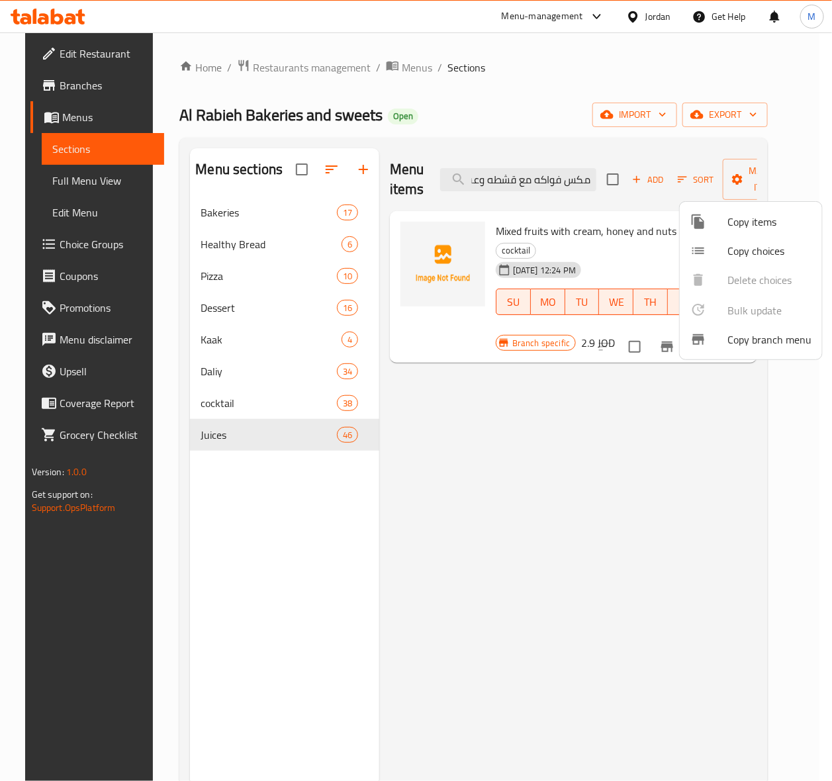
click at [574, 226] on div at bounding box center [416, 390] width 832 height 781
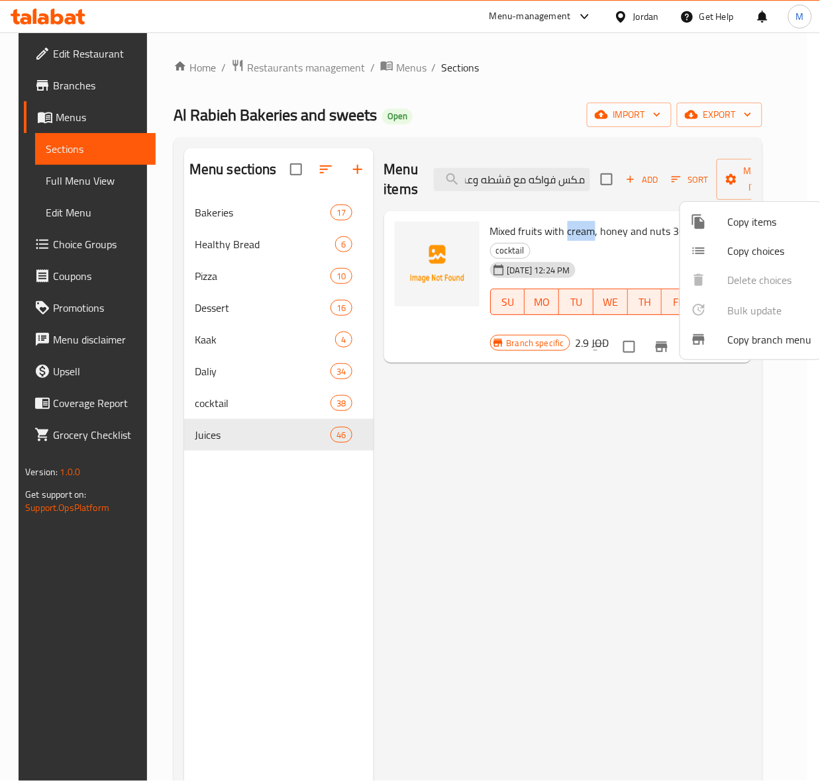
click at [574, 226] on span "Mixed fruits with cream, honey and nuts 300 ml" at bounding box center [597, 231] width 215 height 20
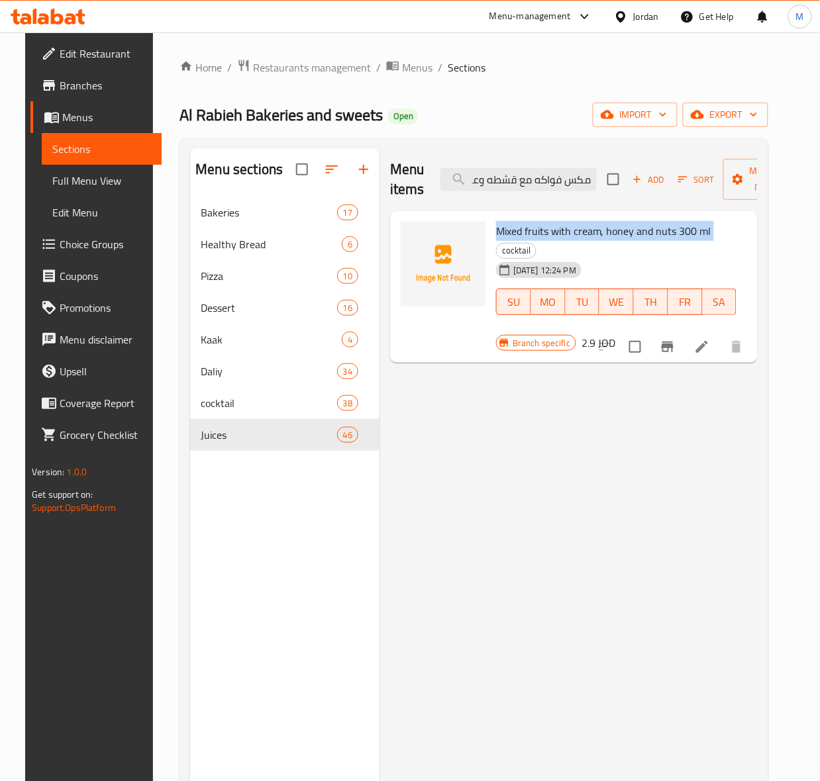
click at [574, 226] on span "Mixed fruits with cream, honey and nuts 300 ml" at bounding box center [603, 231] width 215 height 20
copy h6 "Mixed fruits with cream, honey and nuts 300 ml"
click at [553, 179] on input "مكس فواكه مع قشطه وعسل ومكسرات 300 مل" at bounding box center [518, 179] width 156 height 23
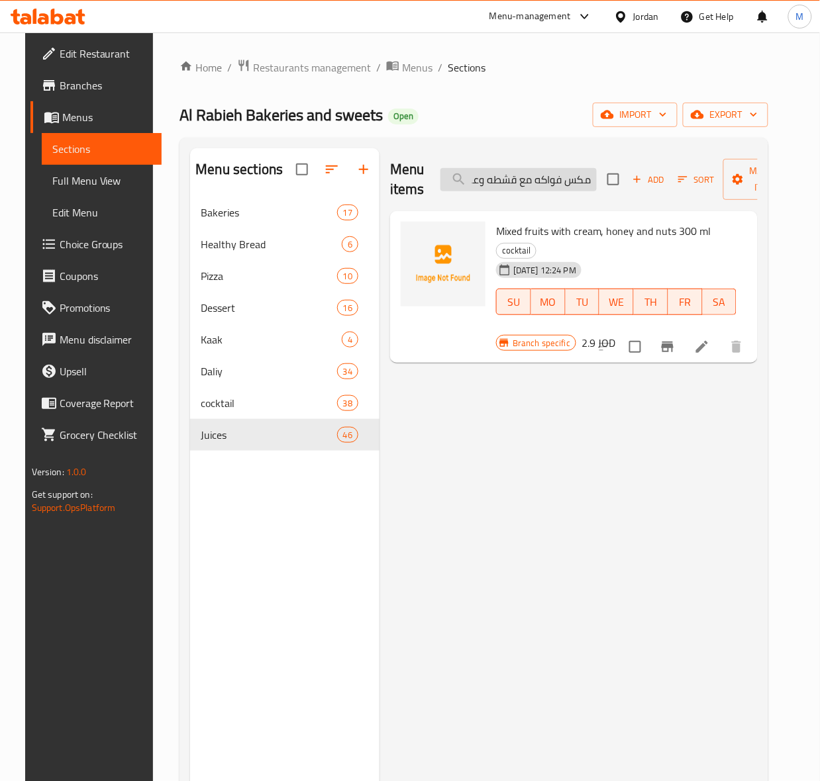
paste input "عصير فرواله وبرتقال لتر"
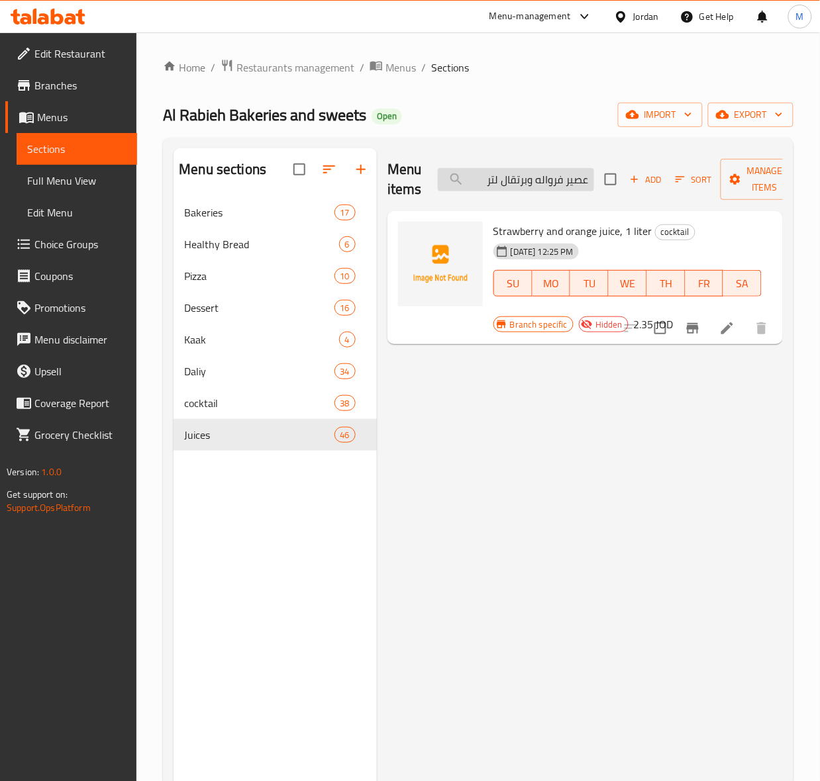
click at [540, 181] on input "عصير فرواله وبرتقال لتر" at bounding box center [516, 179] width 156 height 23
paste input "فرواله و [PERSON_NAME]"
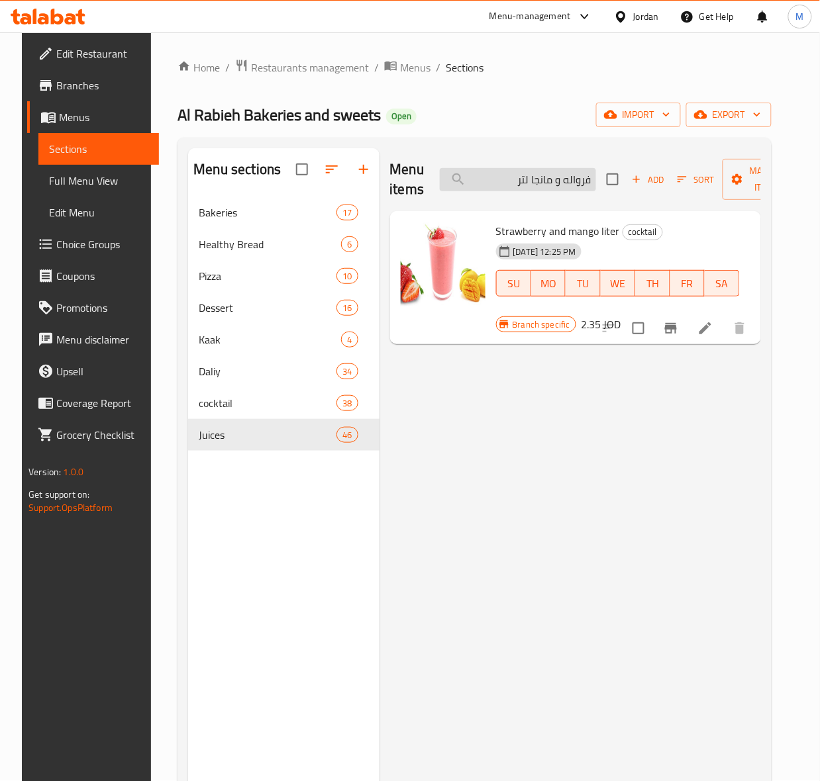
click at [564, 183] on input "فرواله و مانجا لتر" at bounding box center [518, 179] width 156 height 23
paste input "موز"
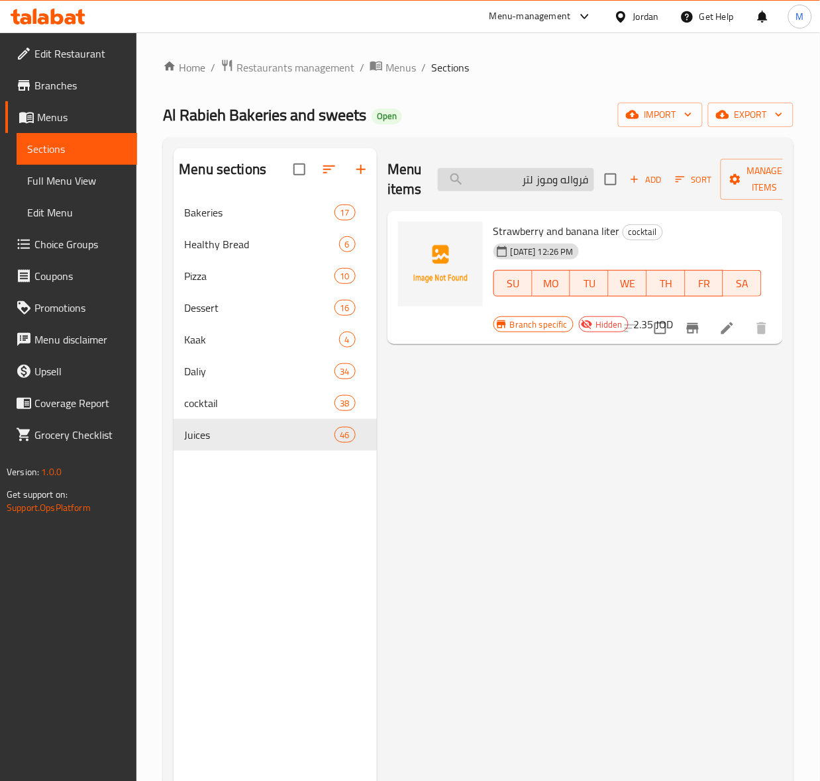
click at [540, 182] on input "فرواله وموز لتر" at bounding box center [516, 179] width 156 height 23
paste input "حليب"
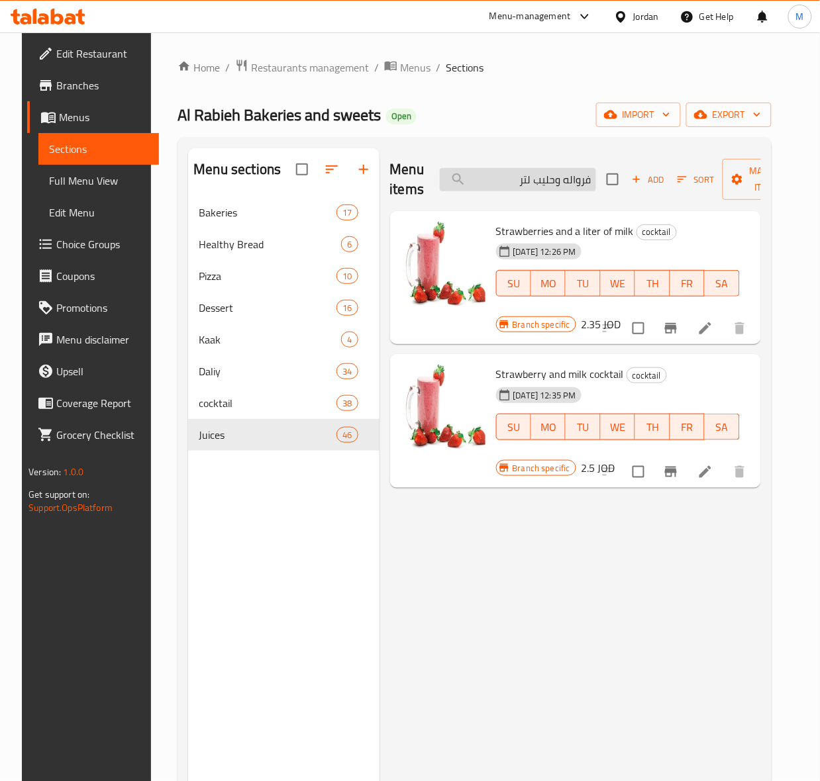
click at [548, 176] on input "فرواله وحليب لتر" at bounding box center [518, 179] width 156 height 23
paste input "برتقال ومانجا"
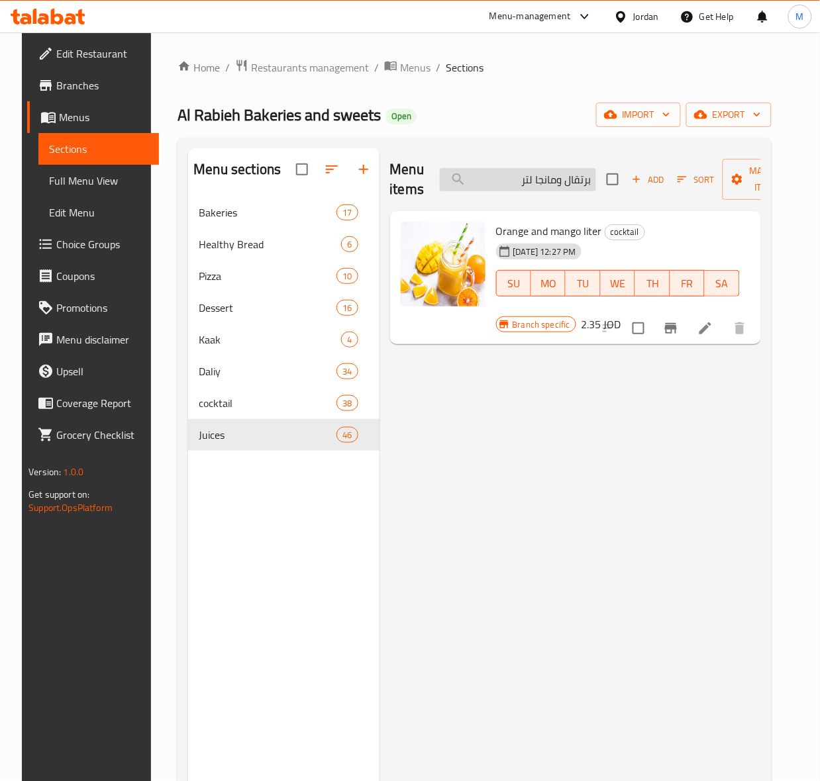
click at [540, 185] on input "برتقال ومانجا لتر" at bounding box center [518, 179] width 156 height 23
paste input "ناناس وبرتقال لتر برتقال وكيوي"
click at [551, 180] on input "اناناس وبرتقال ل" at bounding box center [518, 179] width 156 height 23
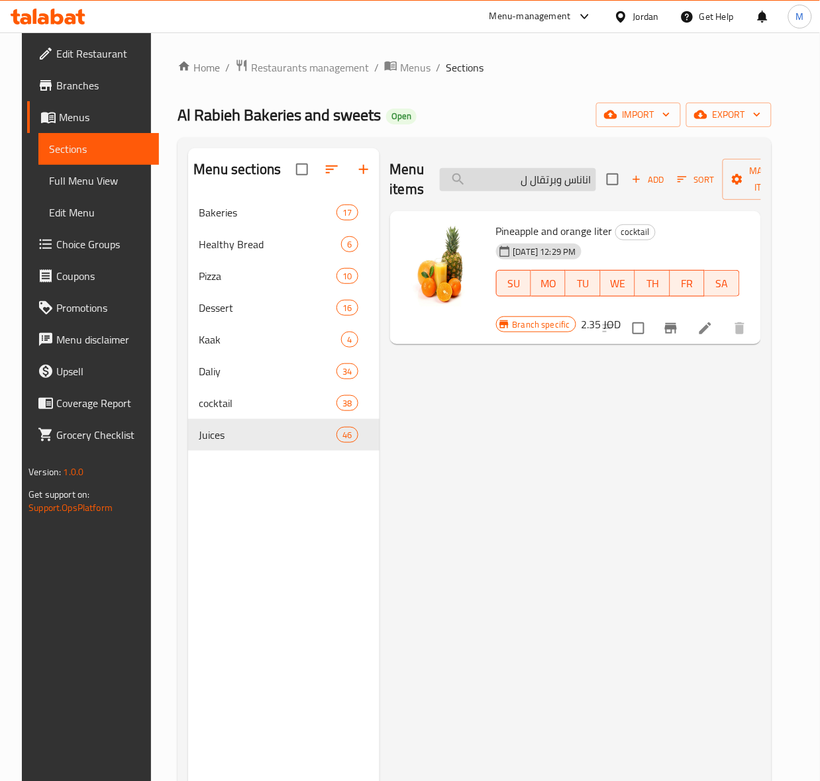
click at [551, 180] on input "اناناس وبرتقال ل" at bounding box center [518, 179] width 156 height 23
paste input "كادو وقشطه عسل مكسرات لتر"
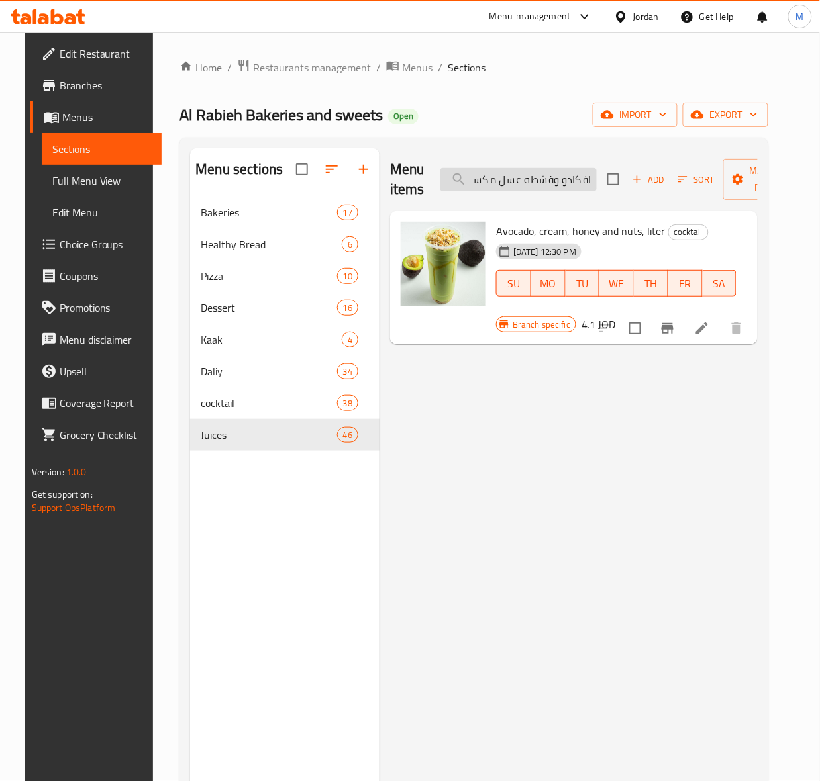
click at [534, 174] on input "افكادو وقشطه عسل مكسرات لتر" at bounding box center [518, 179] width 156 height 23
paste input "كوكتيل فواكه مشكله 300مل"
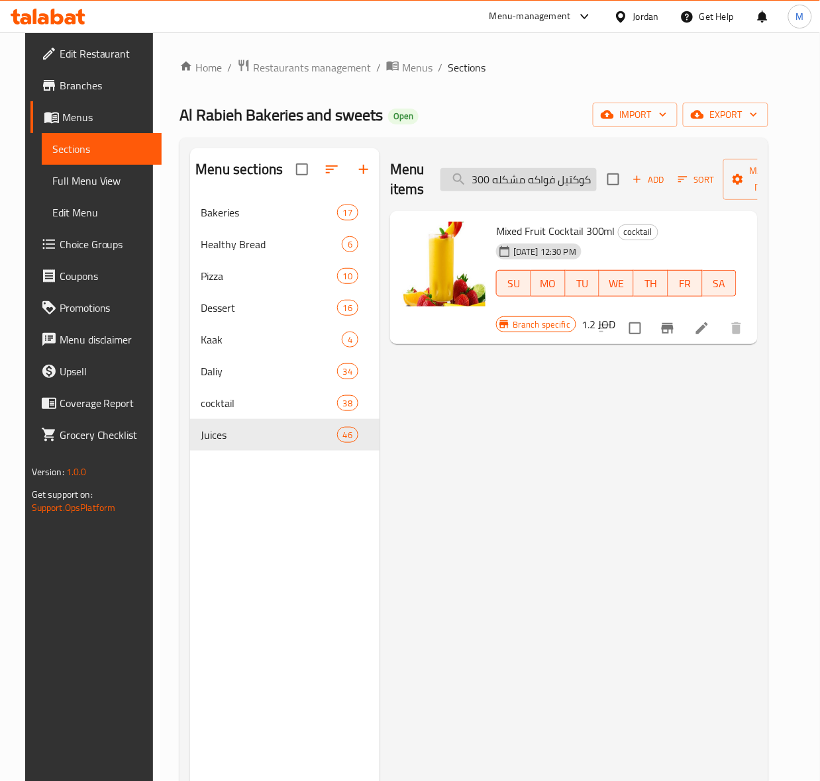
click at [585, 183] on input "كوكتيل فواكه مشكله 300مل" at bounding box center [518, 179] width 156 height 23
paste input "رواله وحليب 300"
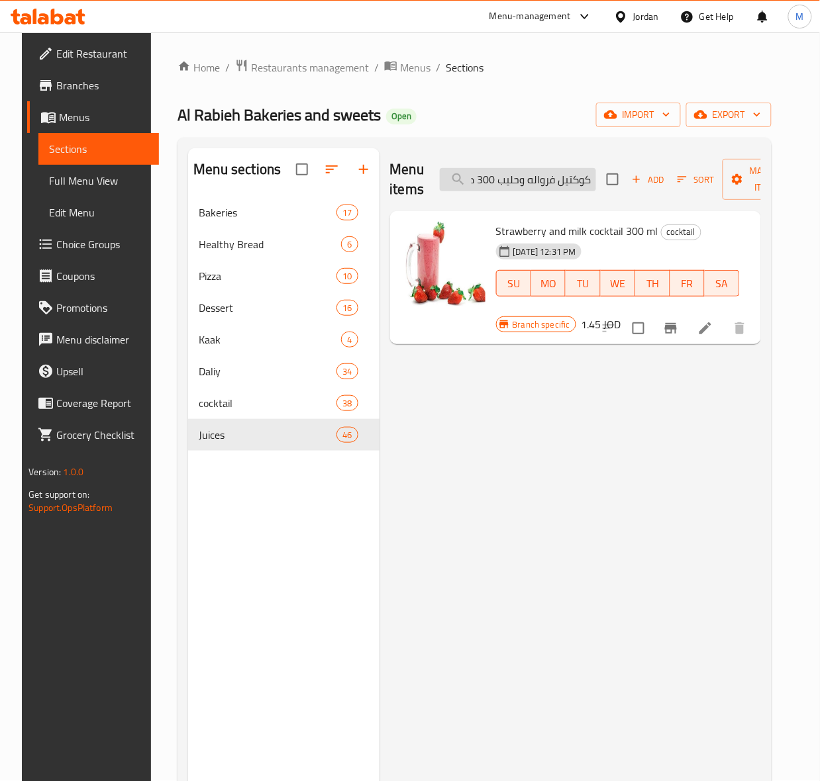
click at [568, 177] on input "كوكتيل فرواله وحليب 300 مل" at bounding box center [518, 179] width 156 height 23
paste input "وز"
click at [550, 191] on input "كوكتيل موز وحليب 300 مل" at bounding box center [518, 179] width 156 height 23
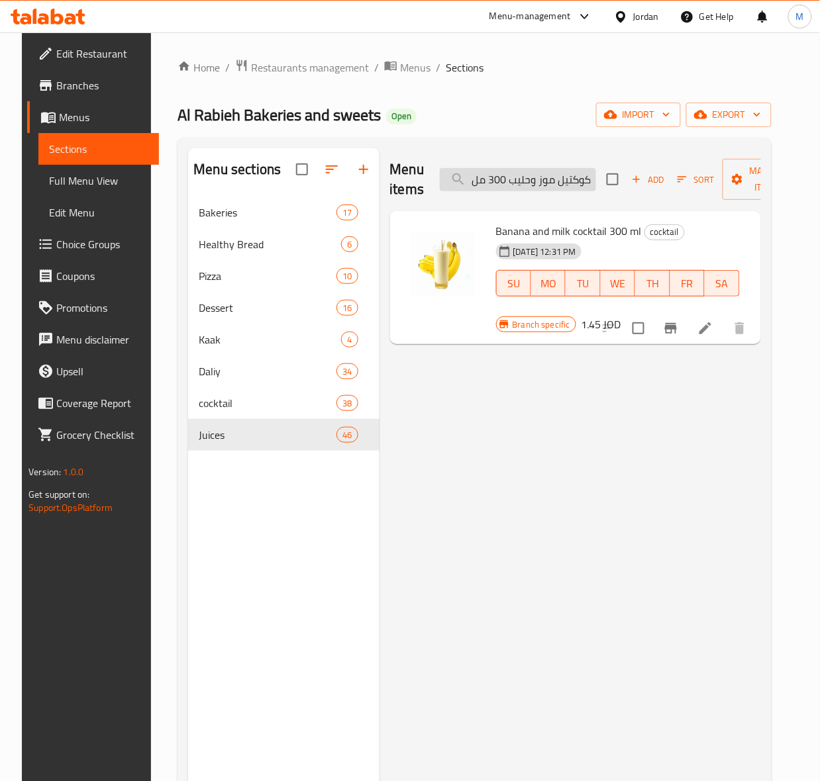
click at [550, 191] on input "كوكتيل موز وحليب 300 مل" at bounding box center [518, 179] width 156 height 23
paste input "حليب فرواله"
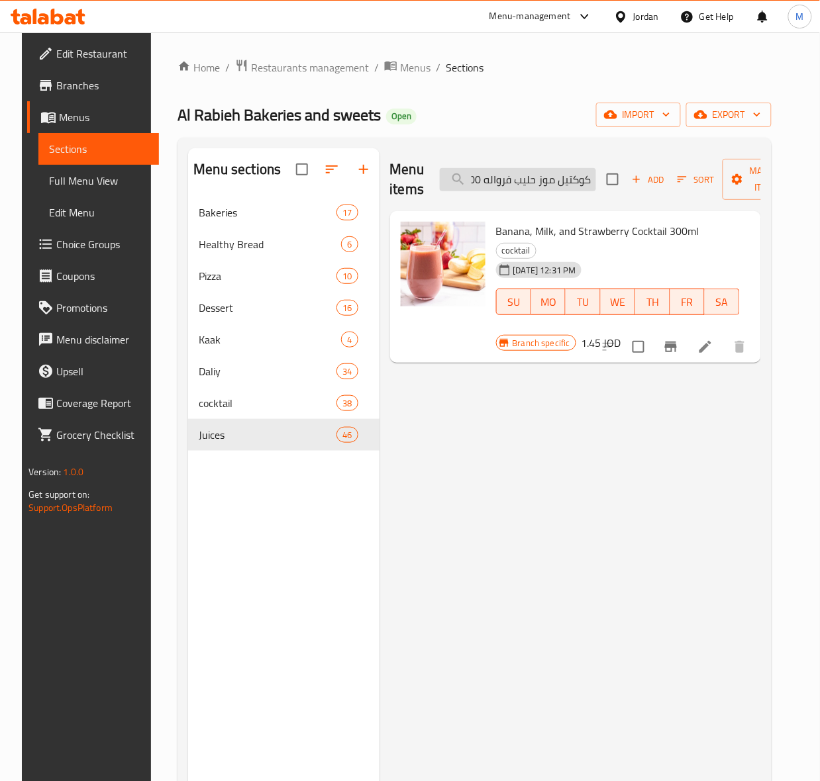
click at [548, 175] on input "كوكتيل موز حليب فرواله 300 مل" at bounding box center [518, 179] width 156 height 23
paste input "وشكولات"
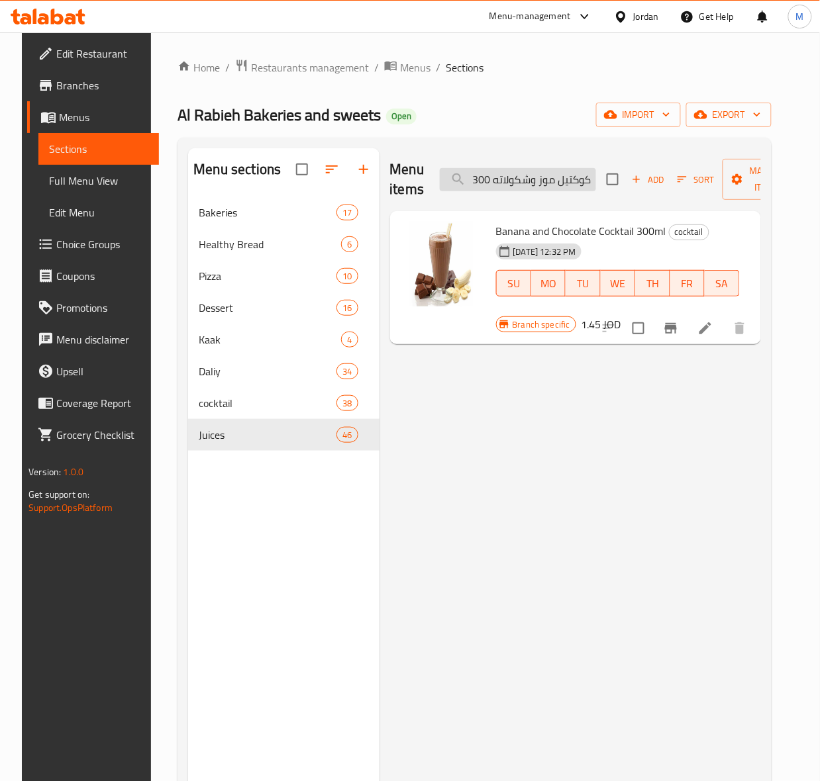
click at [566, 182] on input "كوكتيل موز وشكولاته 300 مل" at bounding box center [518, 179] width 156 height 23
paste input "الامبراطور"
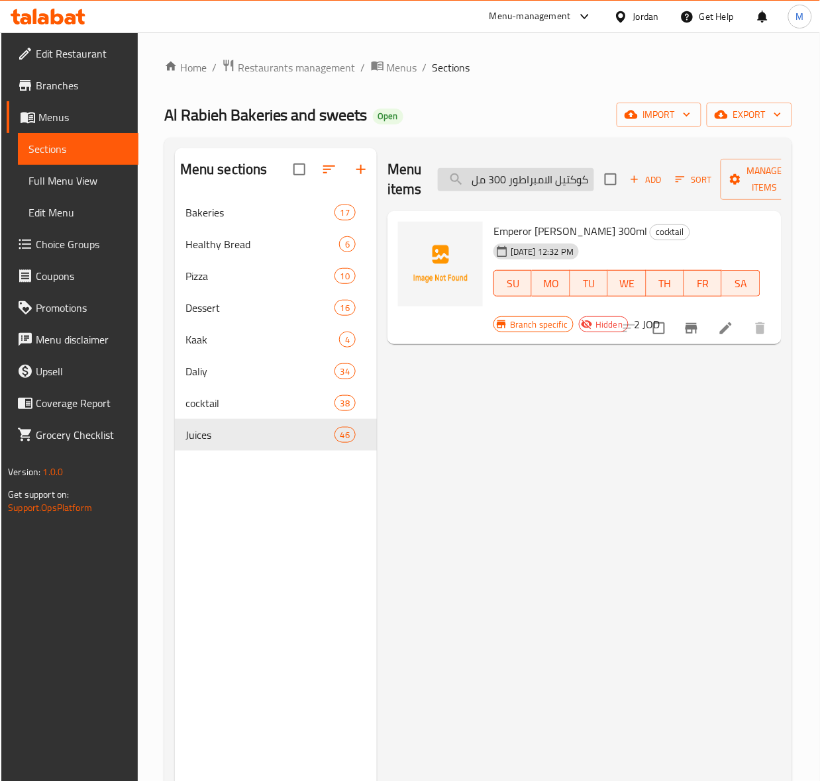
click at [524, 177] on input "كوكتيل الامبراطور 300 مل" at bounding box center [516, 179] width 156 height 23
paste input "وار قلب"
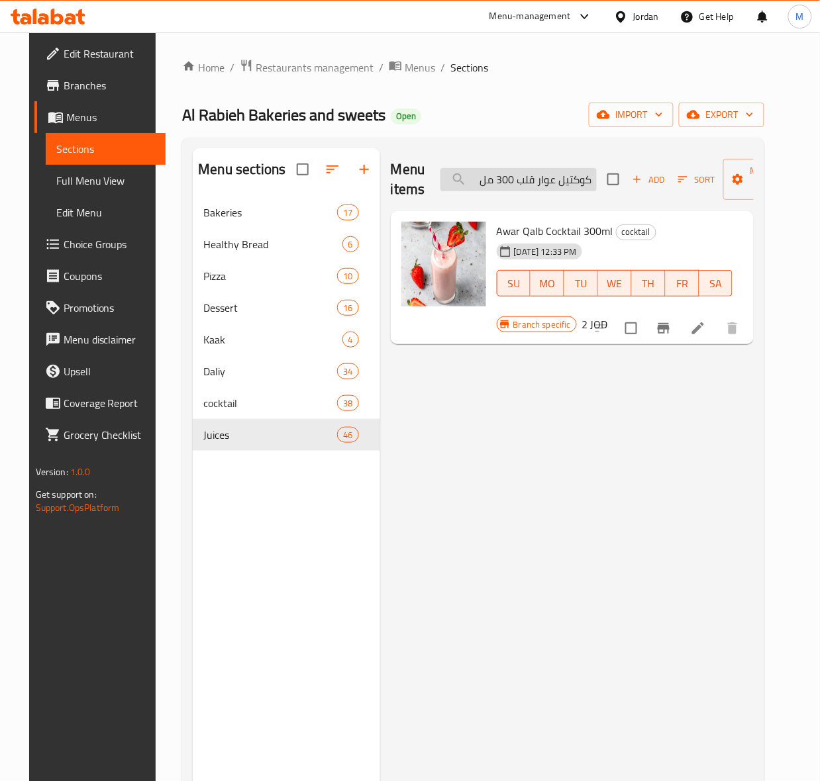
click at [510, 186] on input "كوكتيل عوار قلب 300 مل" at bounding box center [518, 179] width 156 height 23
paste input "لبرنس"
click at [501, 170] on input "كوكتيل البرنس 300 مل" at bounding box center [518, 179] width 156 height 23
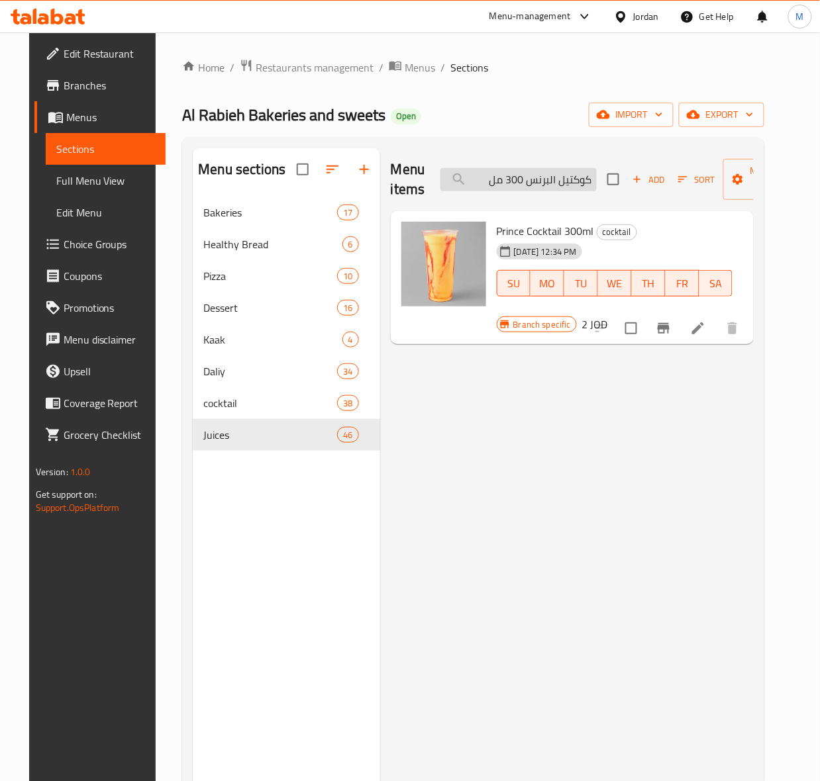
click at [507, 173] on input "كوكتيل البرنس 300 مل" at bounding box center [518, 179] width 156 height 23
paste input "نيل فواكه مشكله لتر"
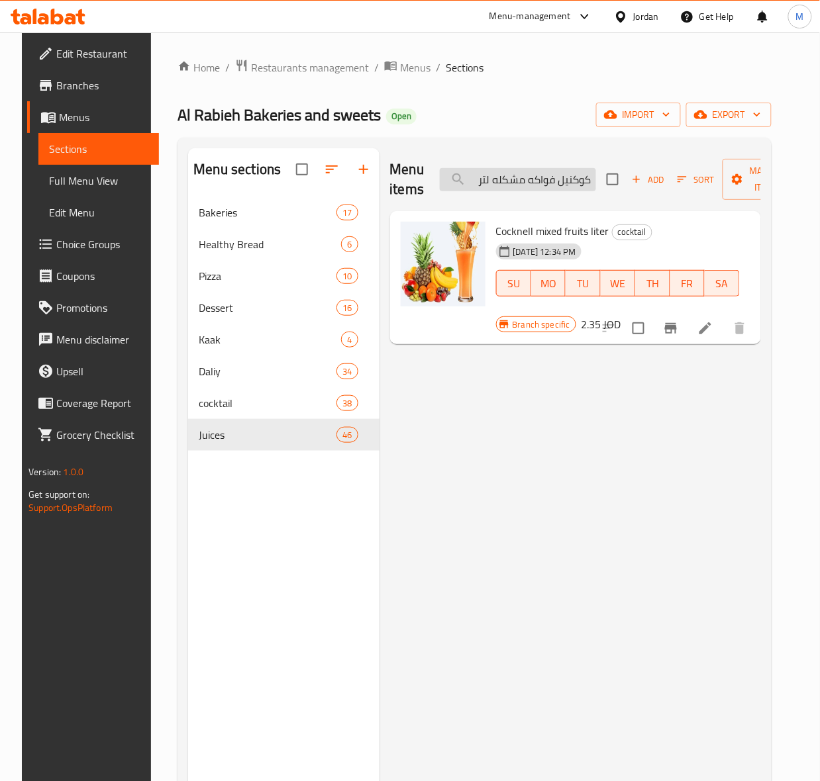
click at [577, 187] on input "كوكنيل فواكه مشكله لتر" at bounding box center [518, 179] width 156 height 23
paste input "تيل فرواله وحليب"
click at [577, 187] on input "كوكتيل فرواله وحليب لتر" at bounding box center [518, 179] width 156 height 23
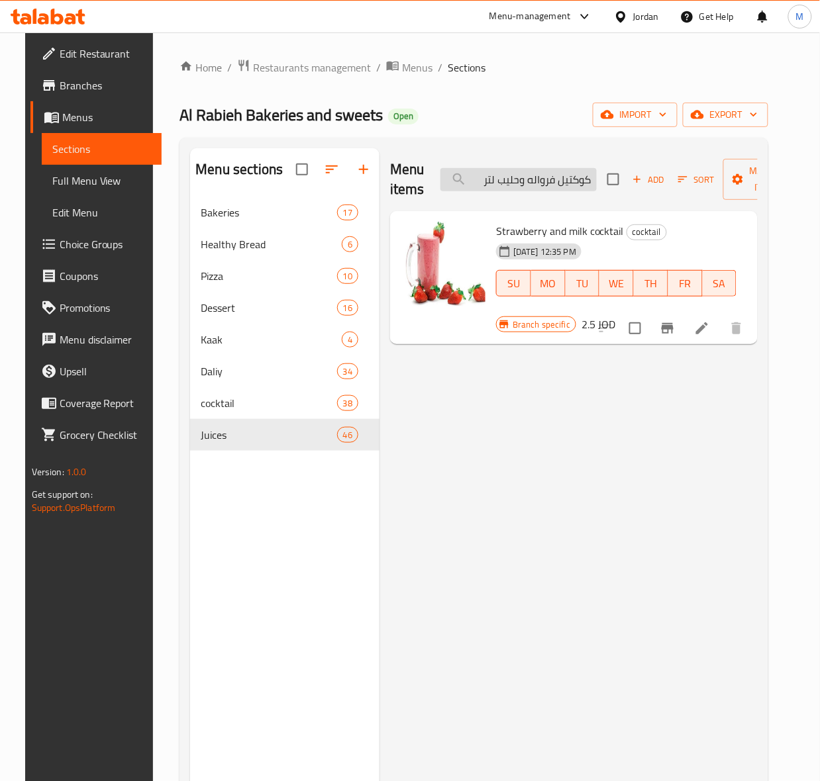
click at [564, 183] on input "كوكتيل فرواله وحليب لتر" at bounding box center [518, 179] width 156 height 23
paste input "وز"
click at [547, 176] on input "كوكتيل موز وحليب لتر" at bounding box center [518, 179] width 156 height 23
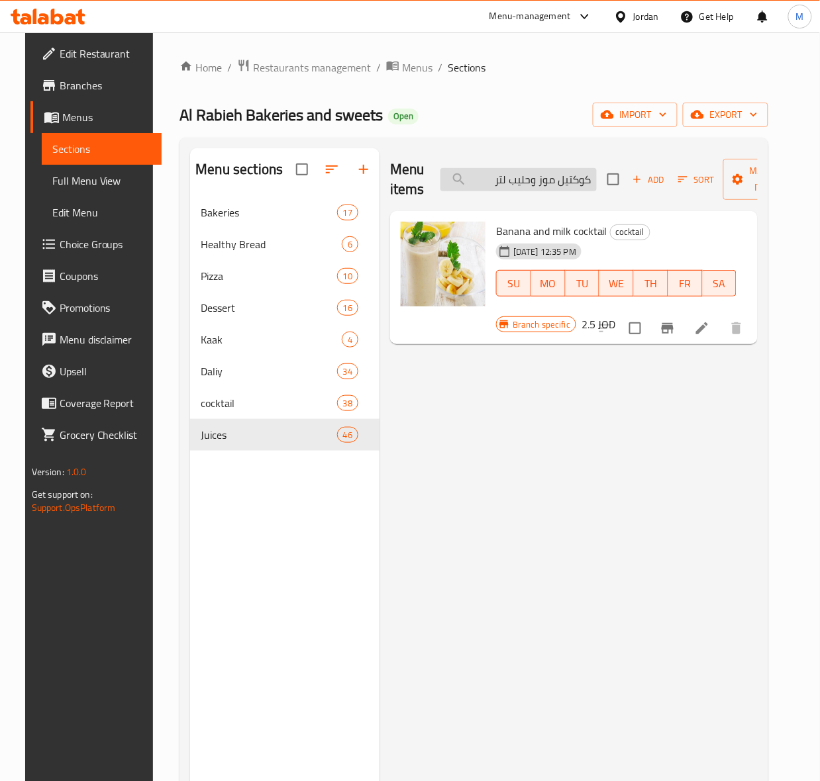
click at [547, 176] on input "كوكتيل موز وحليب لتر" at bounding box center [518, 179] width 156 height 23
drag, startPoint x: 547, startPoint y: 176, endPoint x: 263, endPoint y: 236, distance: 290.3
click at [544, 176] on input "كوكتيل موز وحليب لتر" at bounding box center [518, 179] width 156 height 23
paste
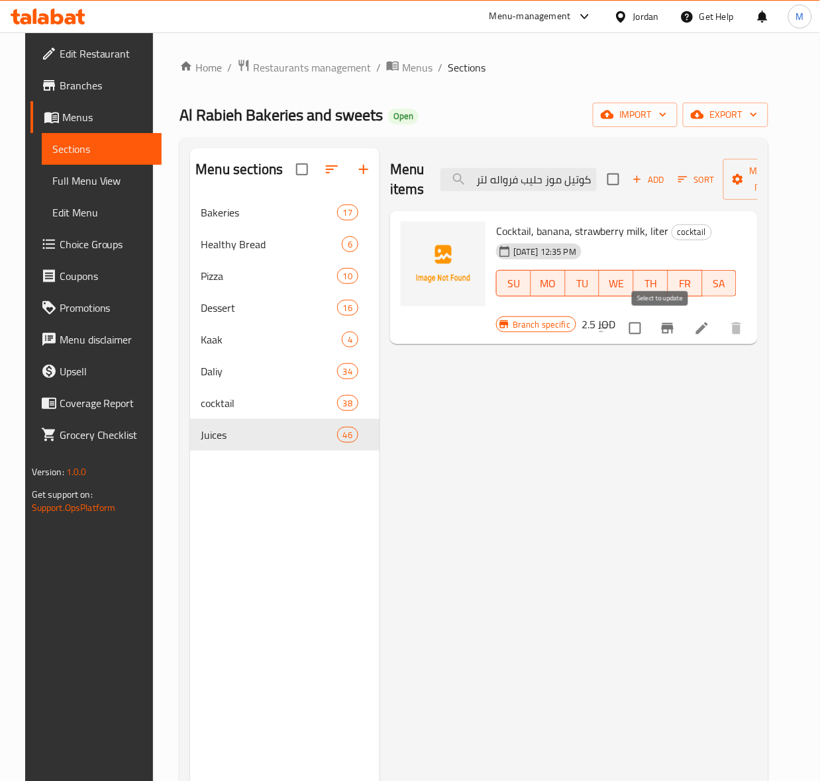
type input "كوتيل موز حليب فرواله لتر"
click at [649, 325] on input "checkbox" at bounding box center [635, 329] width 28 height 28
checkbox input "true"
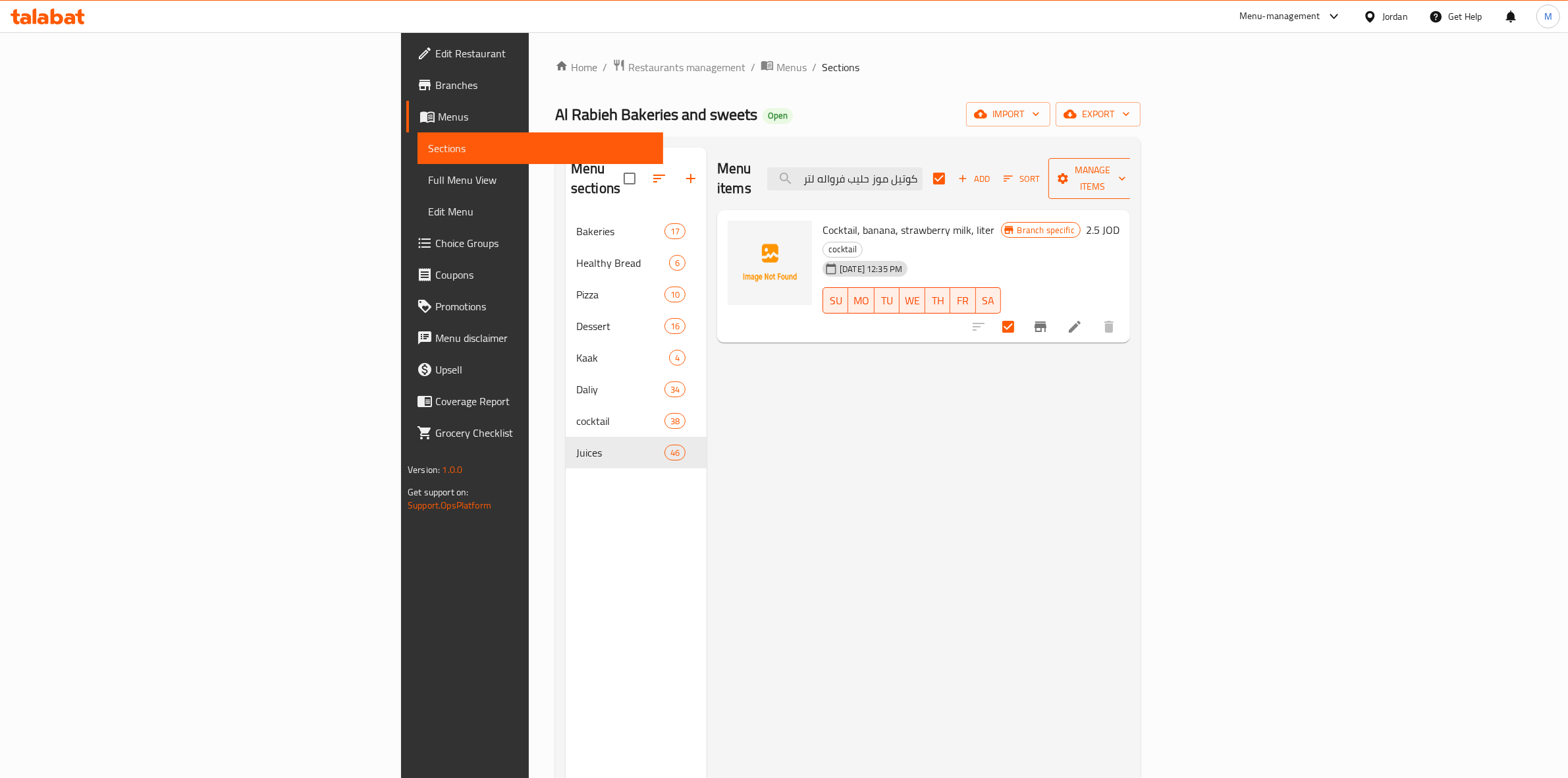
click at [869, 170] on span "Manage items" at bounding box center [1093, 178] width 68 height 33
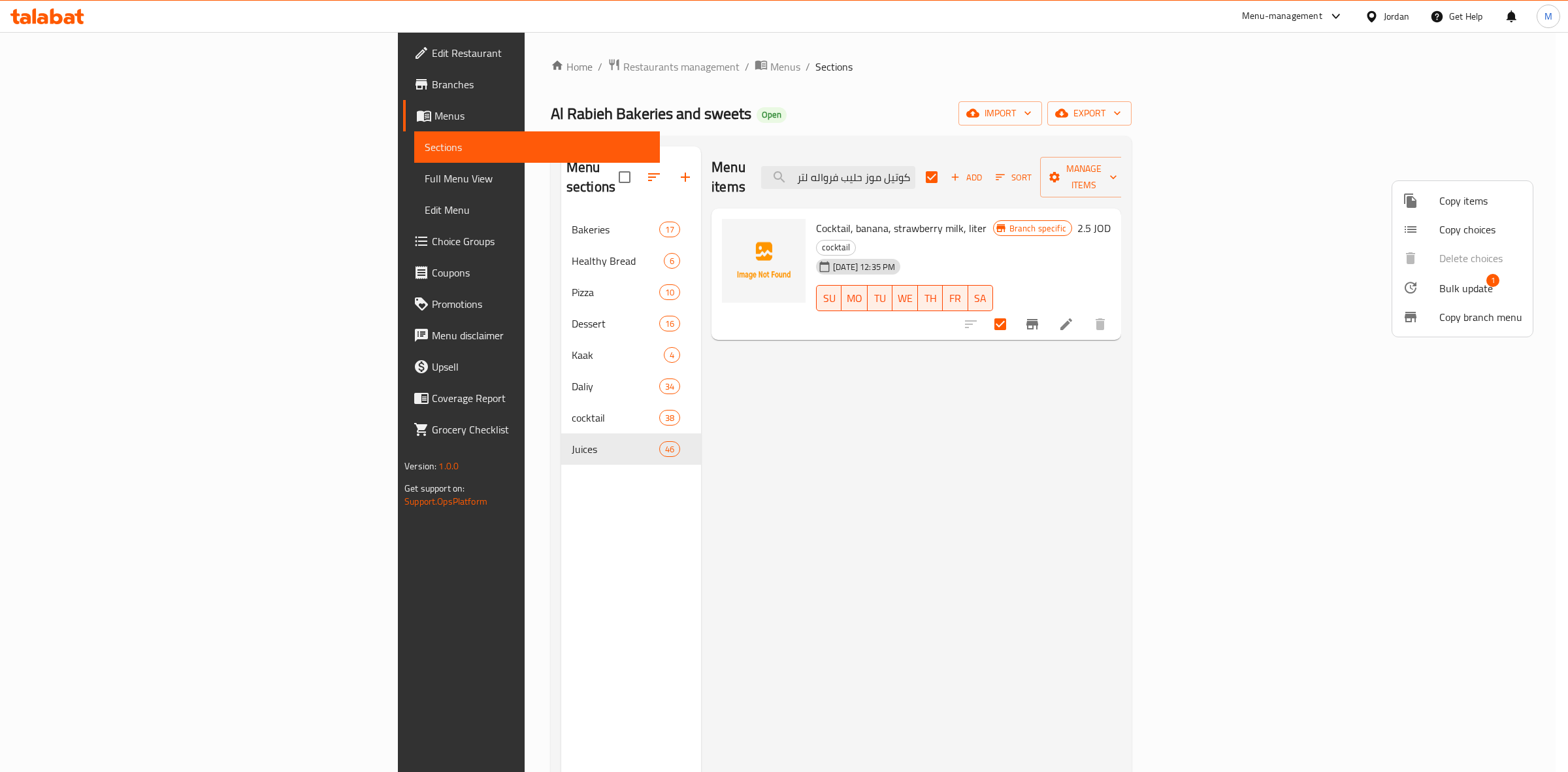
click at [862, 289] on span "Bulk update" at bounding box center [1466, 288] width 53 height 16
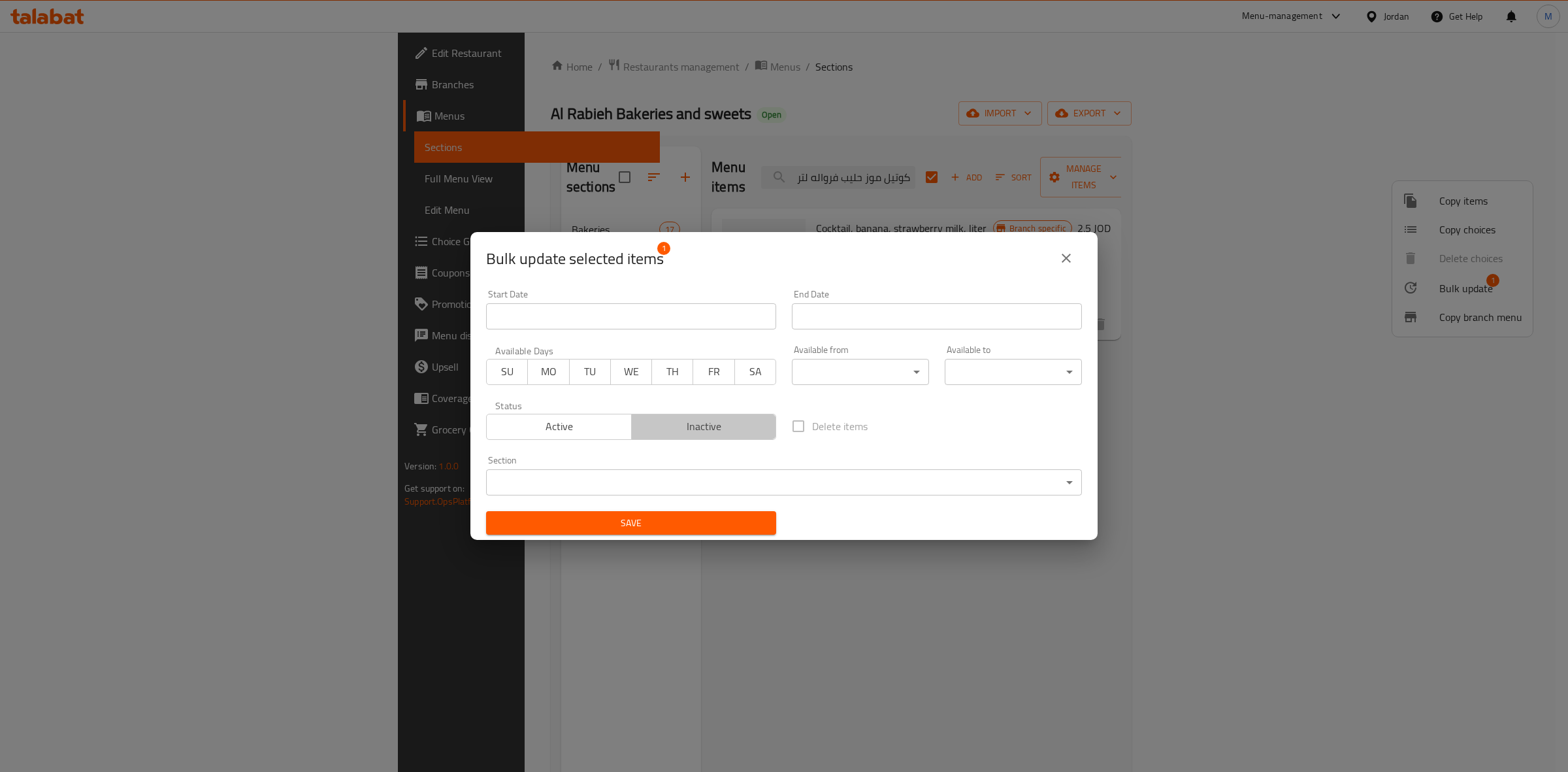
click at [727, 435] on span "Inactive" at bounding box center [705, 425] width 134 height 19
click at [698, 521] on span "Save" at bounding box center [631, 523] width 269 height 17
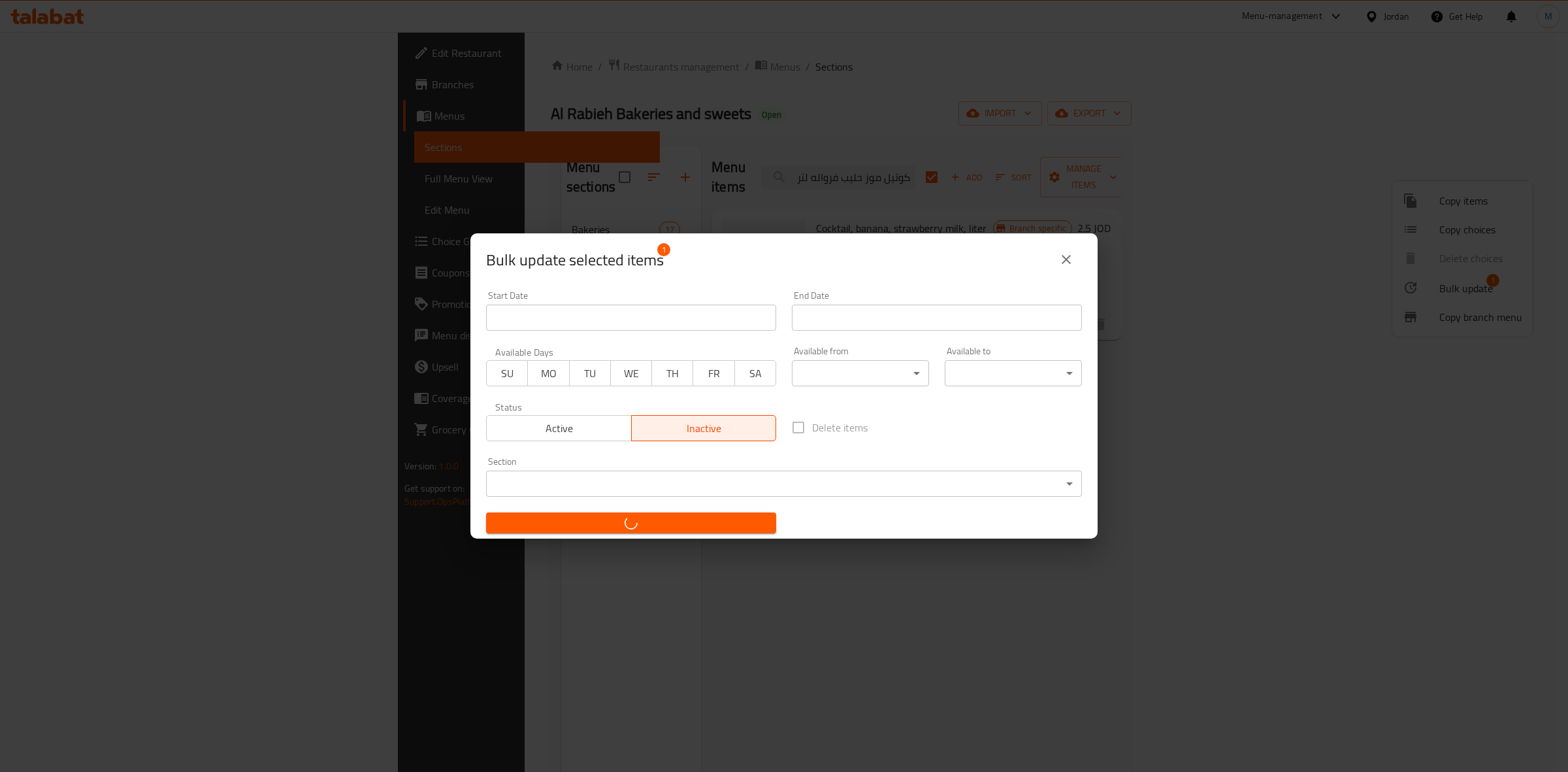
checkbox input "false"
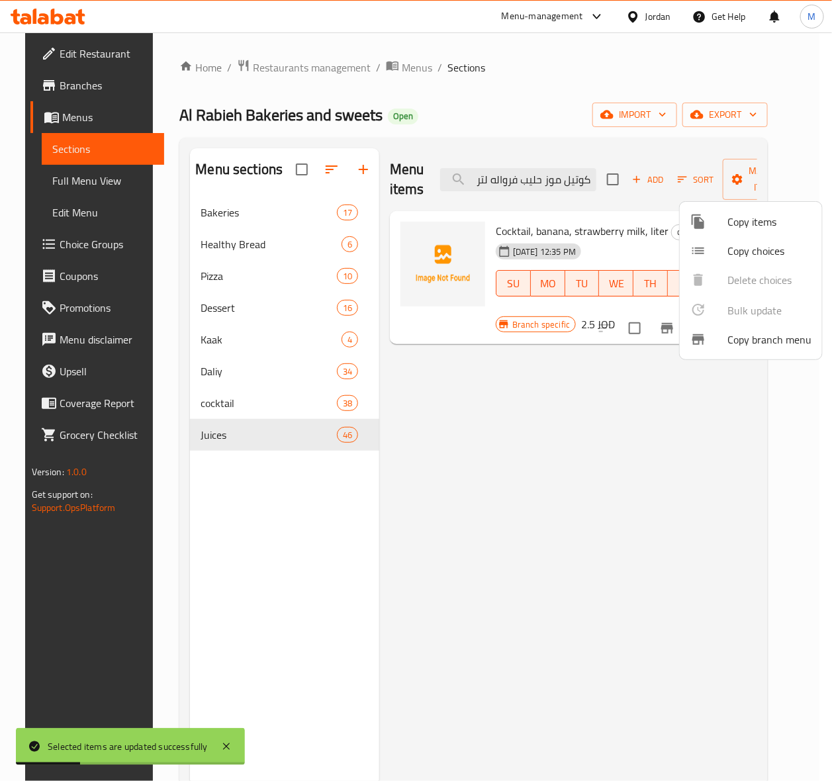
click at [554, 197] on div at bounding box center [416, 390] width 832 height 781
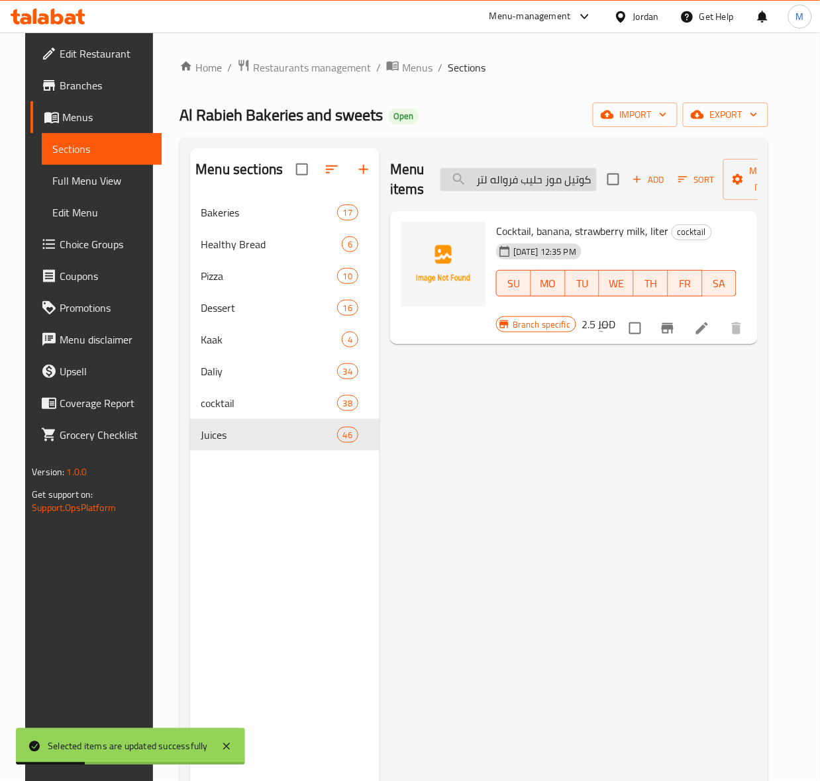
click at [540, 185] on input "كوتيل موز حليب فرواله لتر" at bounding box center [518, 179] width 156 height 23
type input "كوكتيل شوكلاته وحليب لتر"
click at [649, 326] on input "checkbox" at bounding box center [635, 329] width 28 height 28
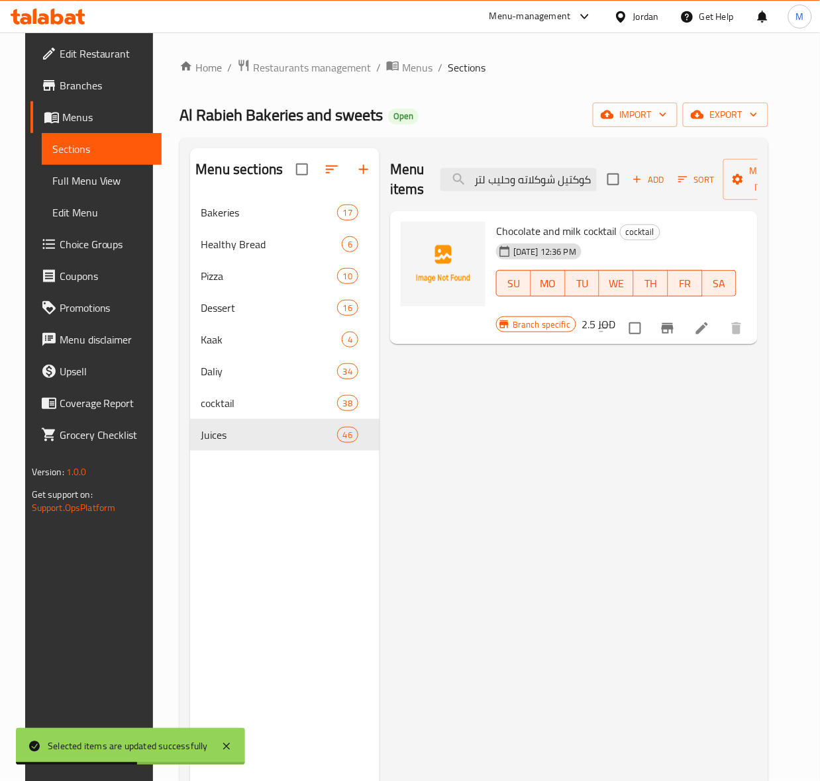
checkbox input "true"
click at [764, 195] on span "Manage items" at bounding box center [768, 179] width 68 height 33
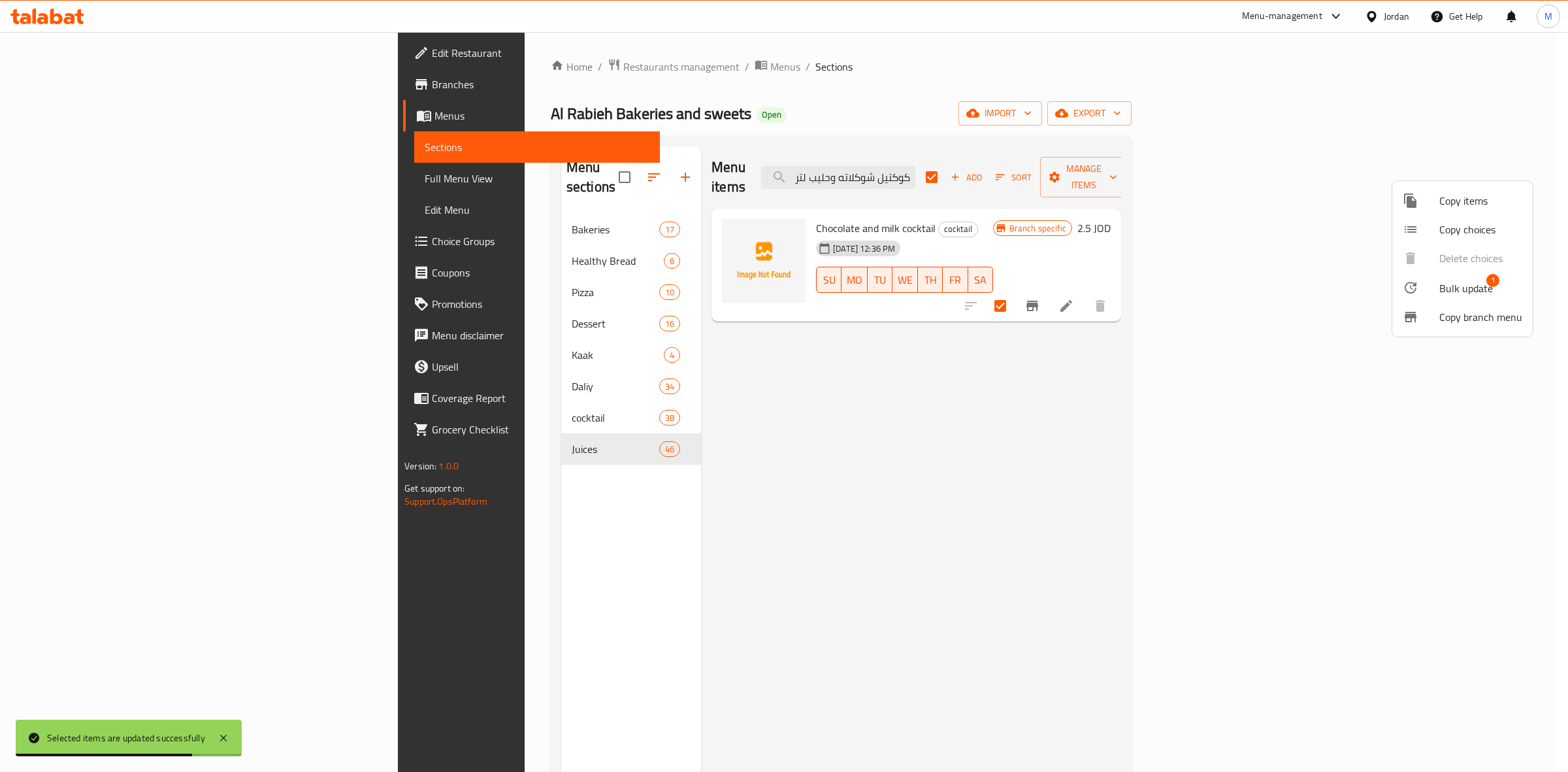
click at [862, 291] on span "Bulk update" at bounding box center [1466, 288] width 53 height 16
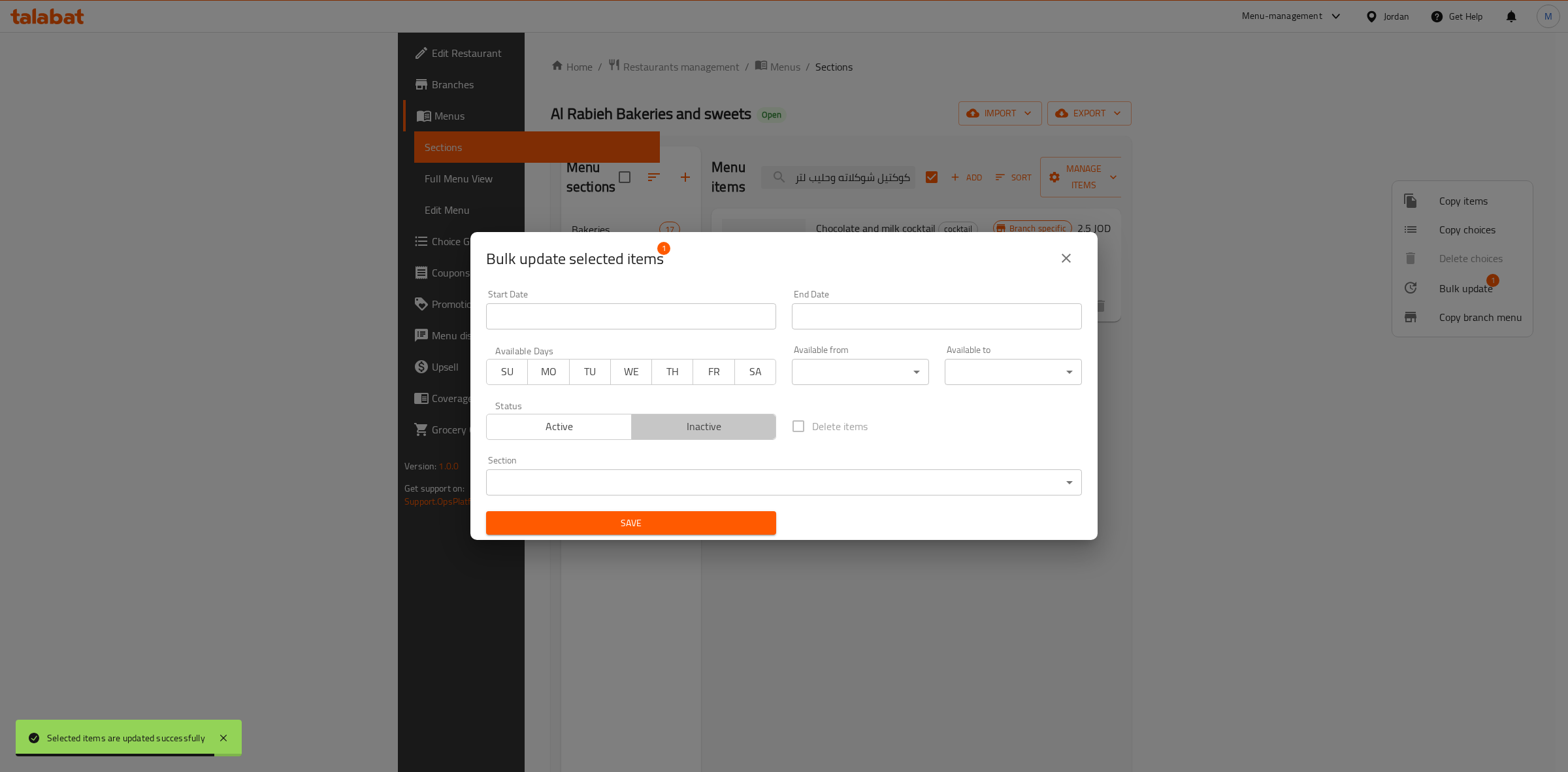
click at [722, 428] on span "Inactive" at bounding box center [705, 425] width 134 height 19
click at [657, 524] on span "Save" at bounding box center [631, 523] width 269 height 17
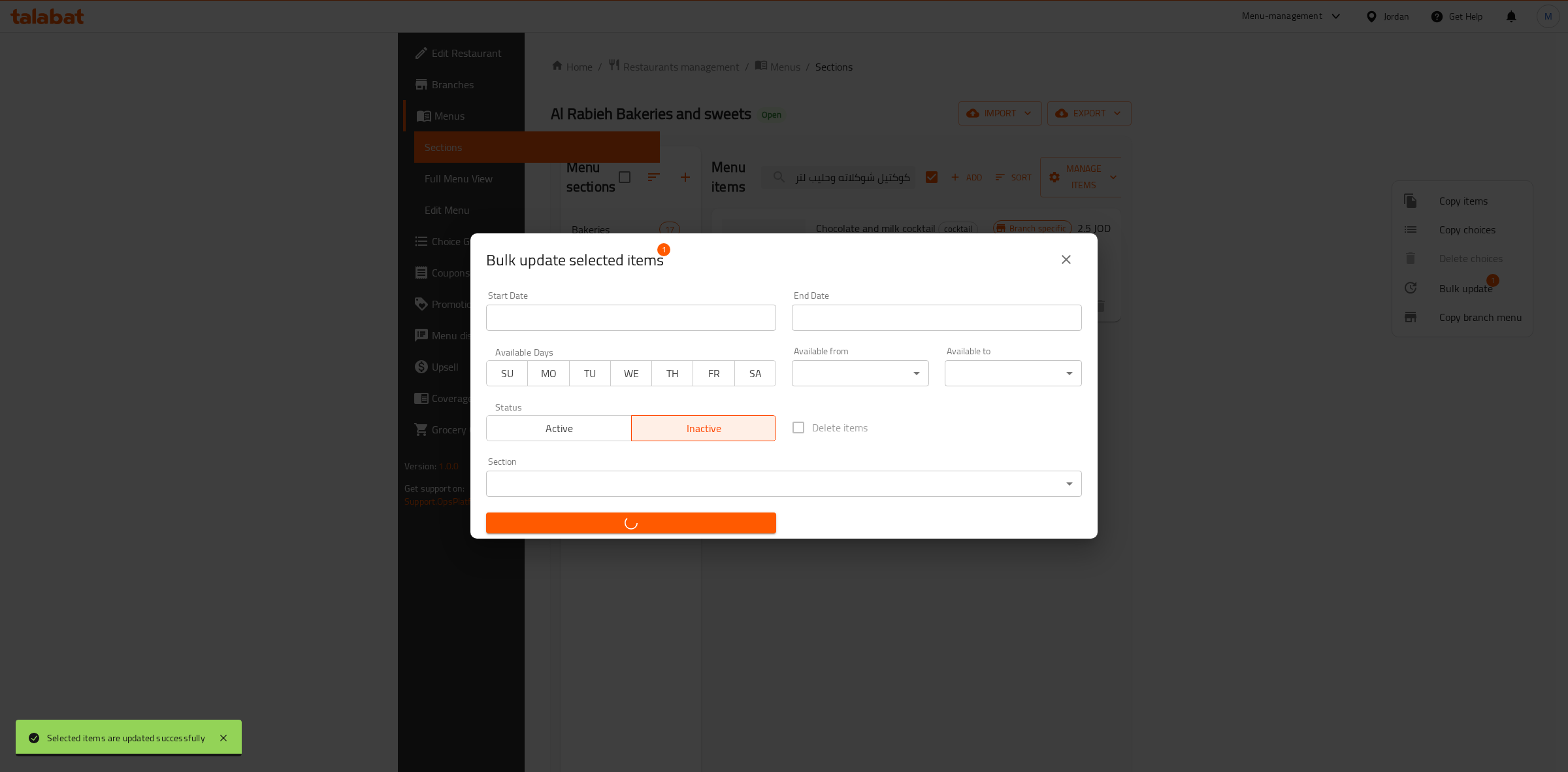
checkbox input "false"
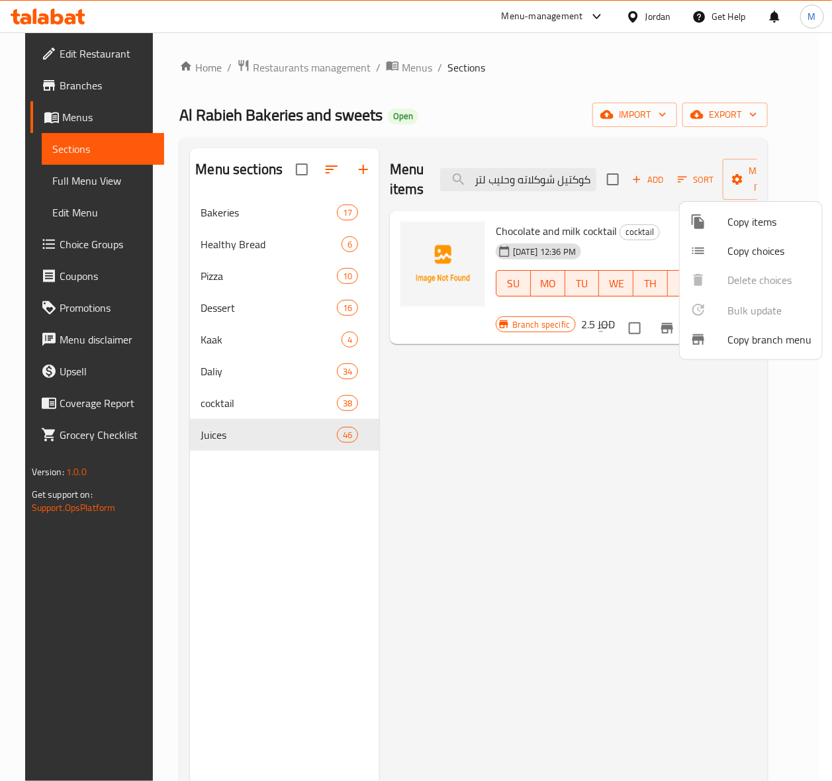
click at [512, 176] on div at bounding box center [416, 390] width 832 height 781
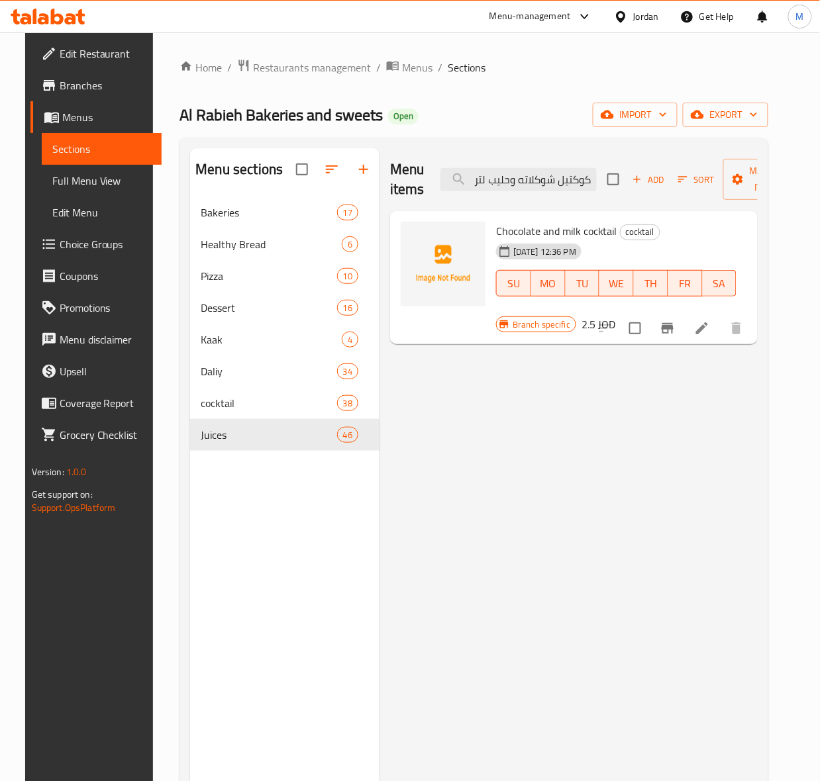
click at [512, 176] on input "كوكتيل شوكلاته وحليب لتر" at bounding box center [518, 179] width 156 height 23
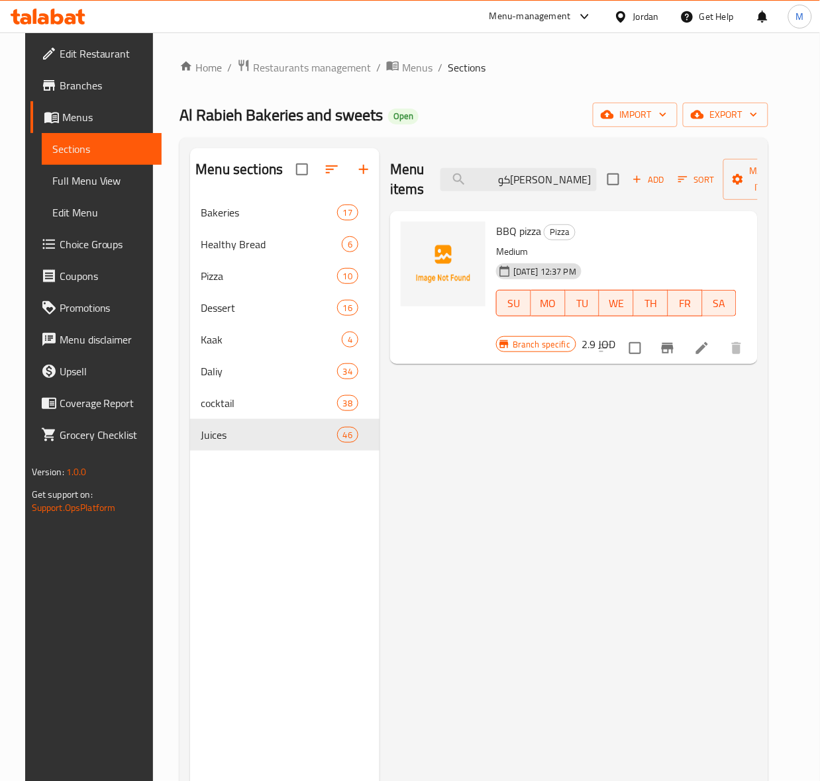
type input "[PERSON_NAME]كو"
click at [649, 350] on input "checkbox" at bounding box center [635, 348] width 28 height 28
checkbox input "true"
click at [771, 174] on span "Manage items" at bounding box center [768, 179] width 68 height 33
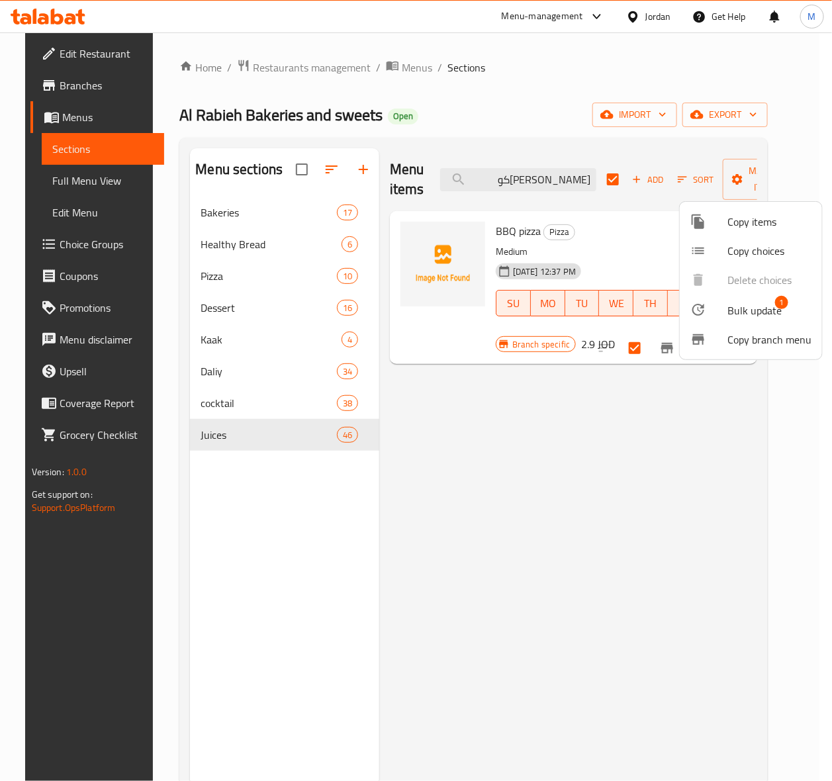
click at [740, 313] on span "Bulk update" at bounding box center [755, 311] width 54 height 16
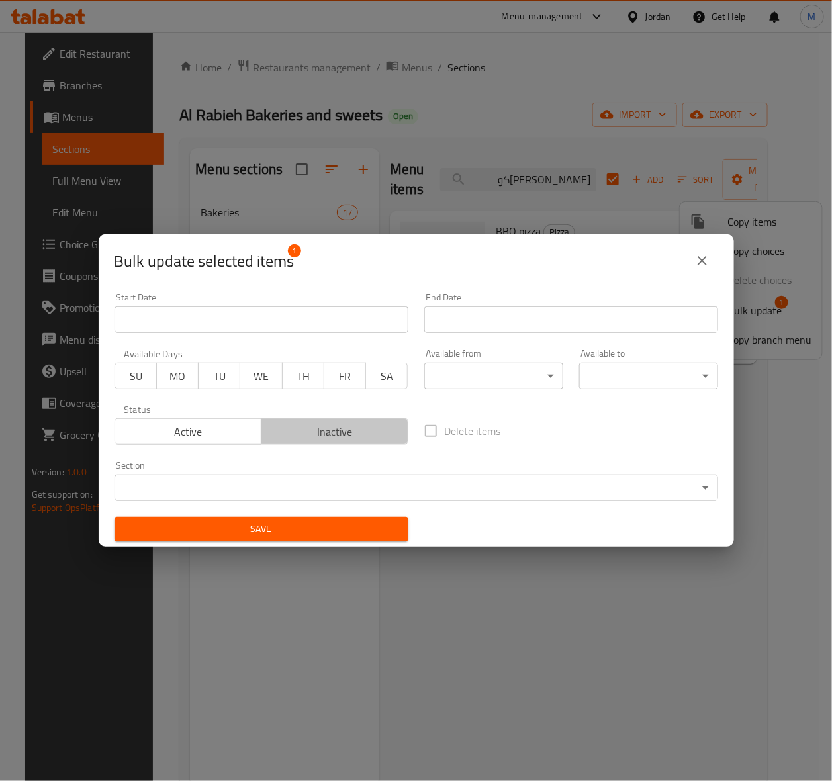
click at [352, 437] on span "Inactive" at bounding box center [335, 431] width 136 height 19
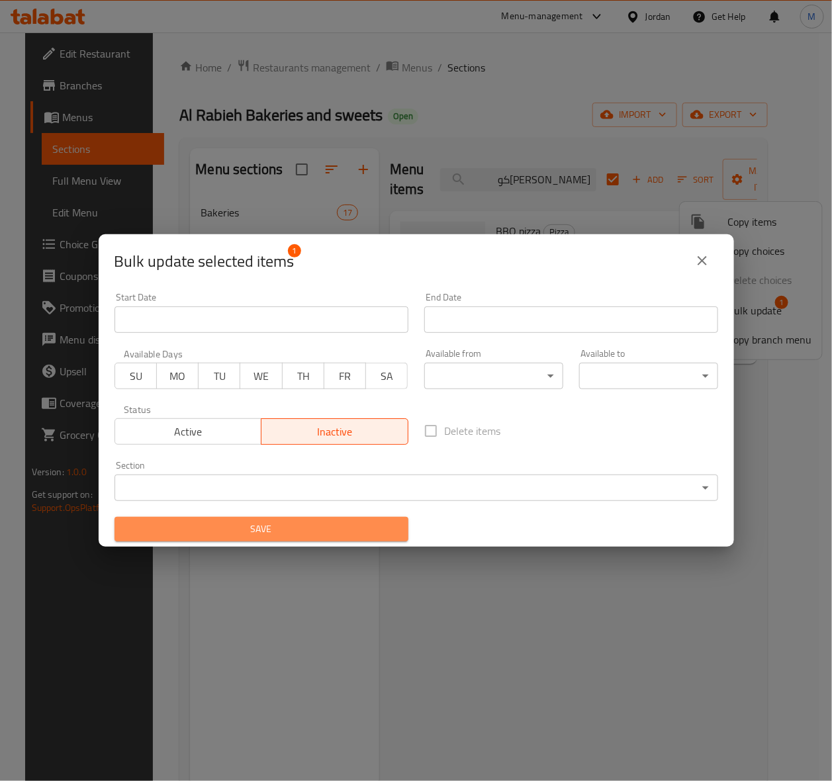
click at [305, 538] on button "Save" at bounding box center [262, 529] width 294 height 25
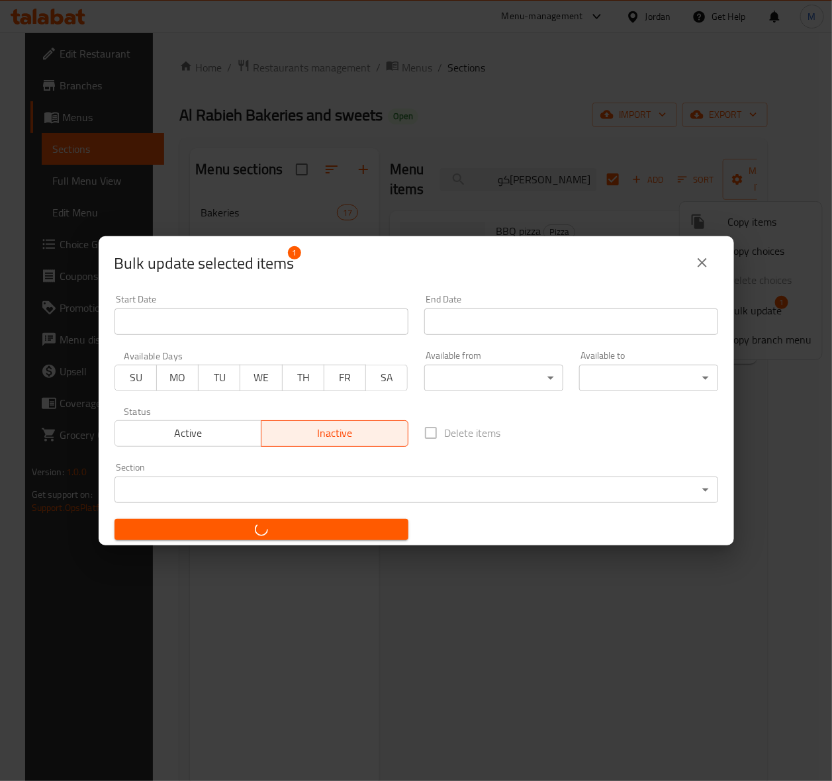
checkbox input "false"
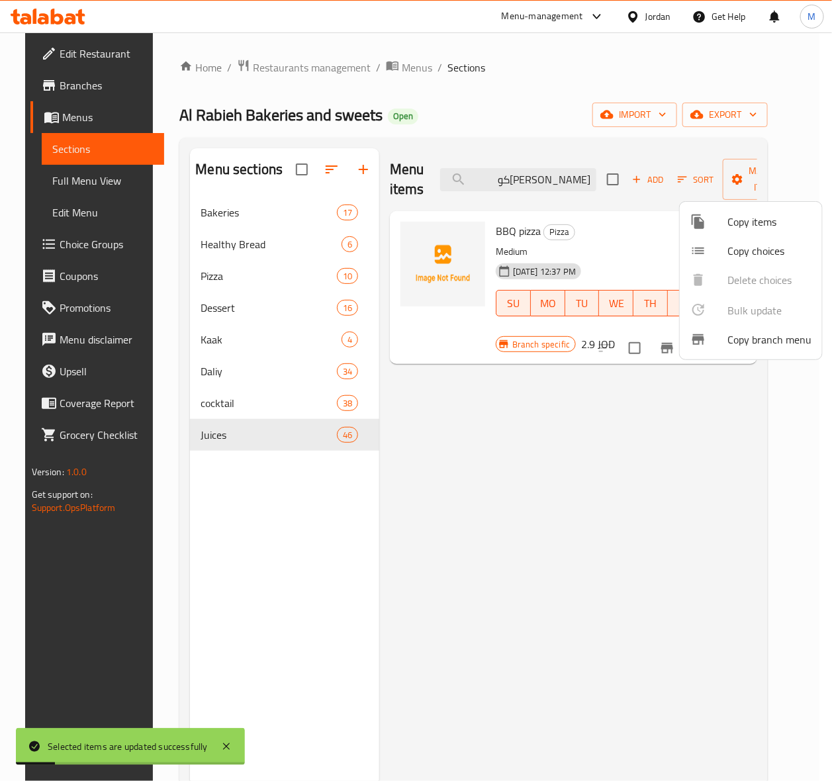
click at [555, 176] on div at bounding box center [416, 390] width 832 height 781
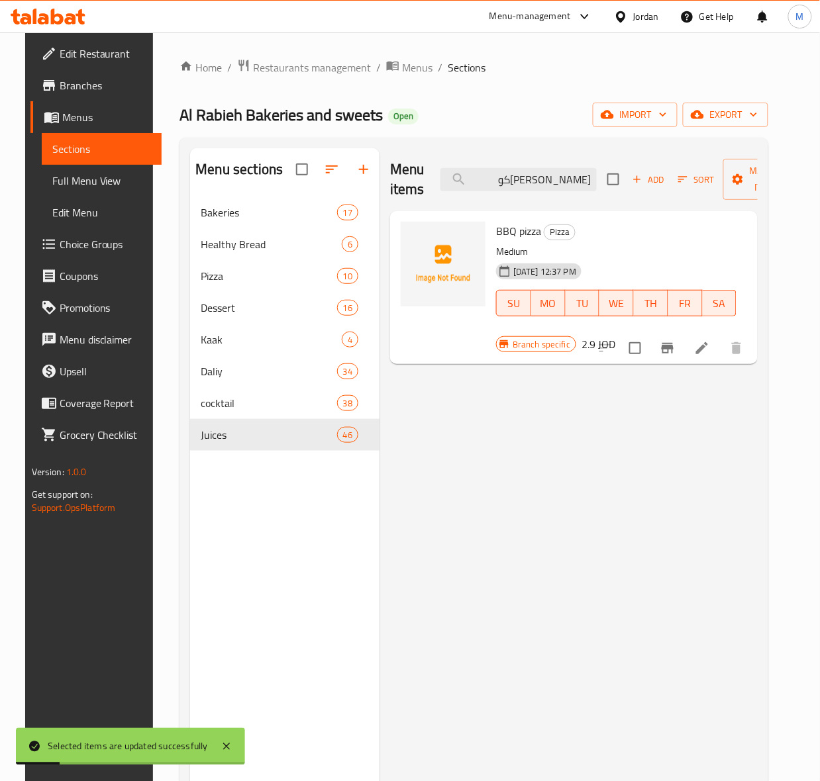
click at [555, 176] on input "[PERSON_NAME]كو" at bounding box center [518, 179] width 156 height 23
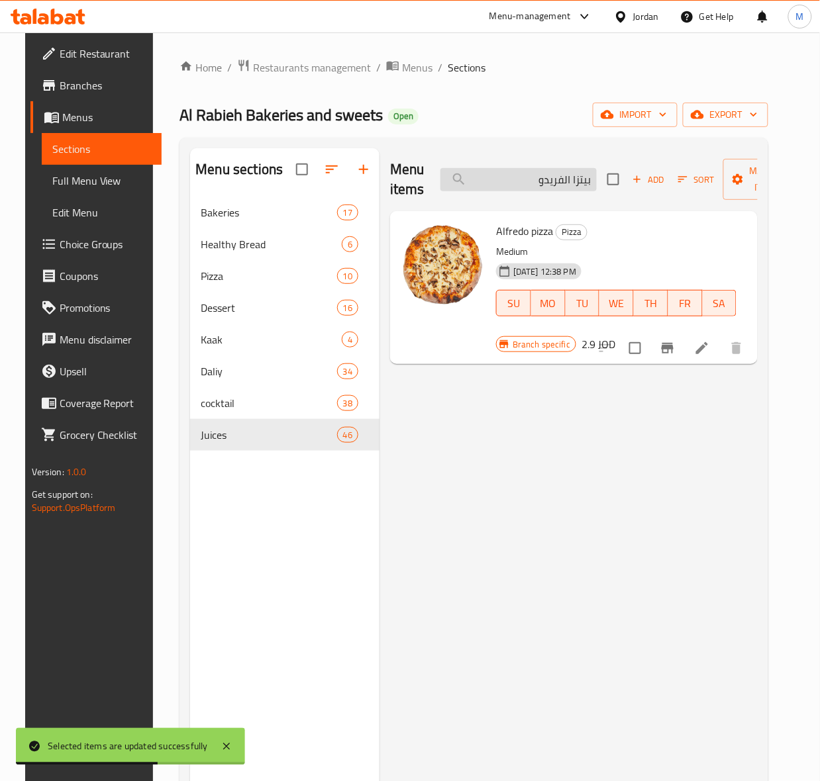
click at [548, 189] on input "بيتزا الفريدو" at bounding box center [518, 179] width 156 height 23
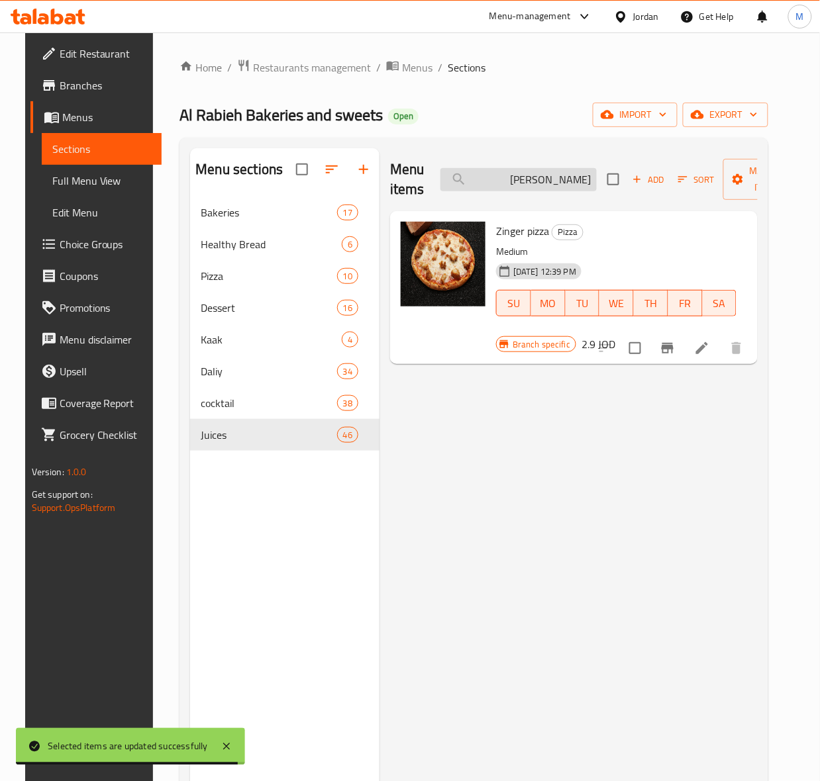
drag, startPoint x: 573, startPoint y: 195, endPoint x: 566, endPoint y: 183, distance: 14.5
click at [573, 195] on div "Menu items بيتزا زنجر Add Sort Manage items" at bounding box center [574, 179] width 368 height 63
click at [565, 182] on input "[PERSON_NAME]" at bounding box center [518, 179] width 156 height 23
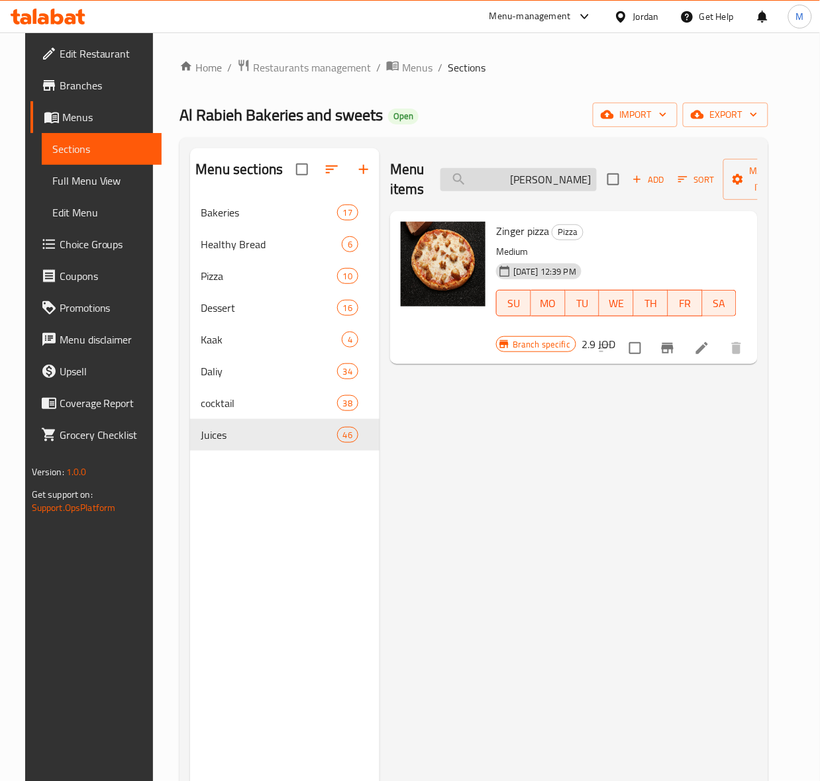
click at [565, 182] on input "[PERSON_NAME]" at bounding box center [518, 179] width 156 height 23
click at [546, 180] on input "بيتزا هوت دوج" at bounding box center [518, 179] width 156 height 23
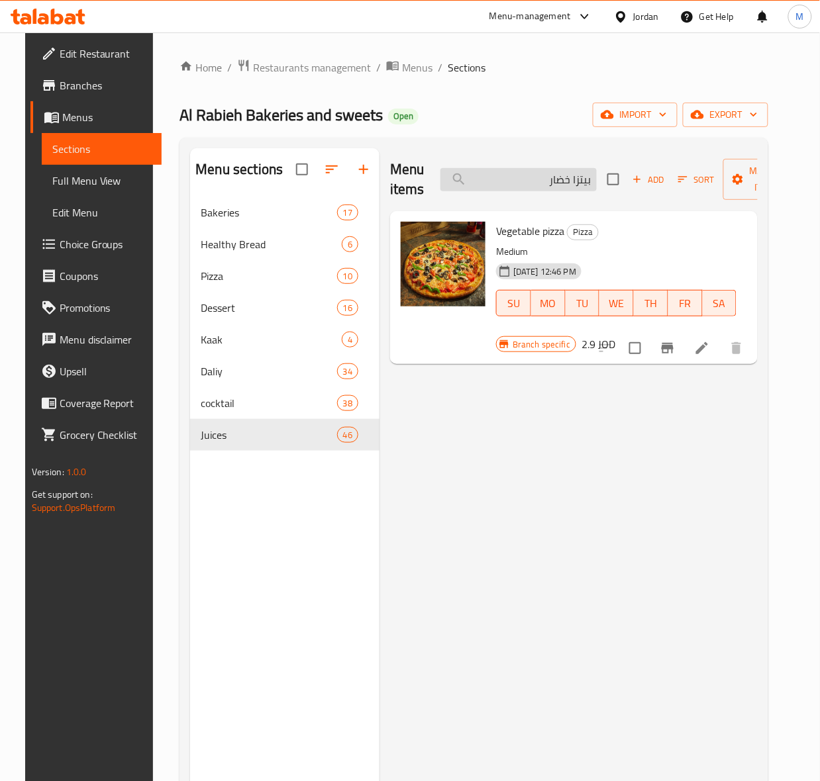
click at [560, 174] on input "بيتزا خضار" at bounding box center [518, 179] width 156 height 23
drag, startPoint x: 560, startPoint y: 174, endPoint x: 501, endPoint y: 177, distance: 59.0
click at [560, 173] on input "بيتزا خضار" at bounding box center [518, 179] width 156 height 23
click at [515, 185] on input "بيتزا مكس اجبان" at bounding box center [518, 179] width 156 height 23
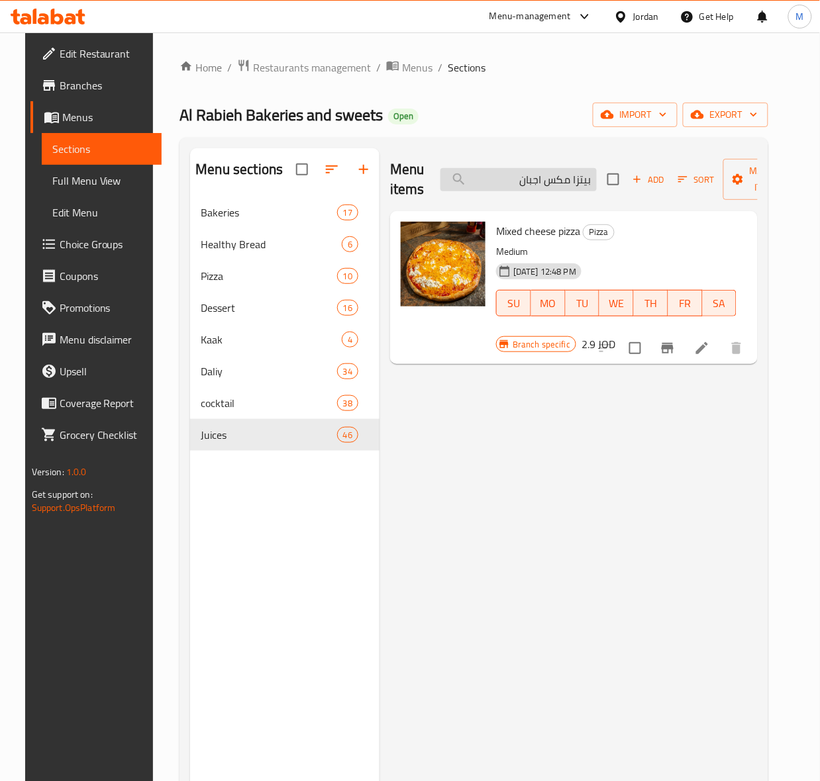
click at [515, 185] on input "بيتزا مكس اجبان" at bounding box center [518, 179] width 156 height 23
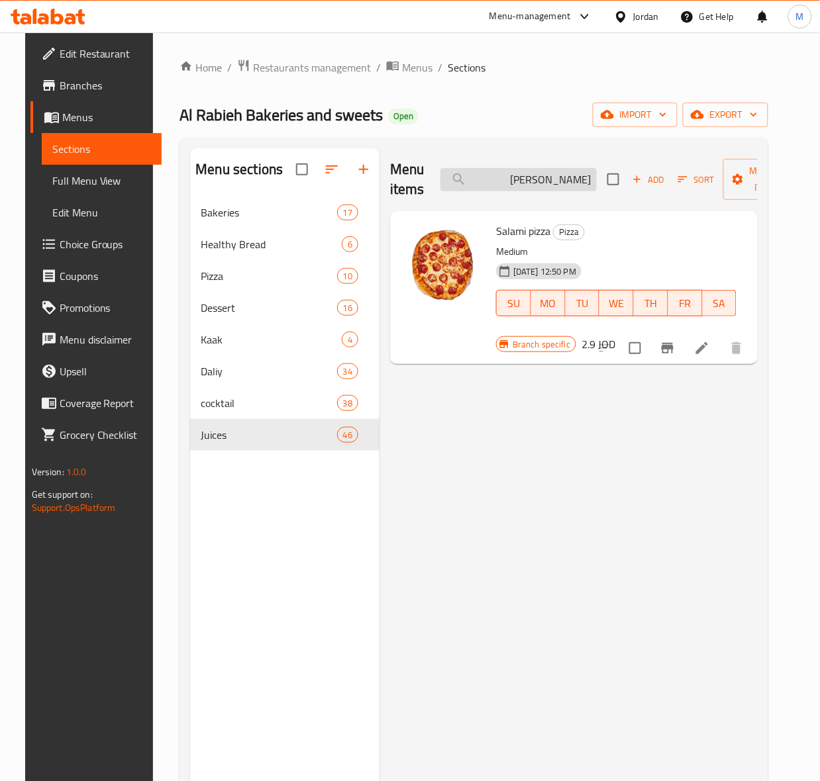
click at [581, 184] on input "[PERSON_NAME]" at bounding box center [518, 179] width 156 height 23
drag, startPoint x: 581, startPoint y: 184, endPoint x: 503, endPoint y: 200, distance: 79.1
click at [579, 184] on input "[PERSON_NAME]" at bounding box center [518, 179] width 156 height 23
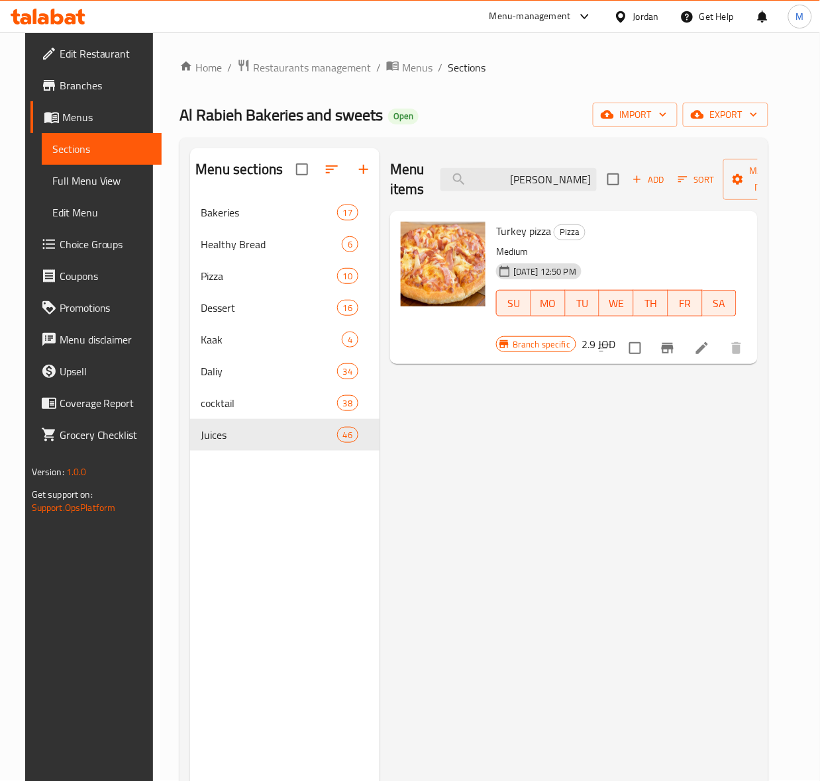
click at [557, 197] on div "Menu items بيتزا تيركي Add Sort Manage items" at bounding box center [574, 179] width 368 height 63
click at [544, 182] on input "[PERSON_NAME]" at bounding box center [518, 179] width 156 height 23
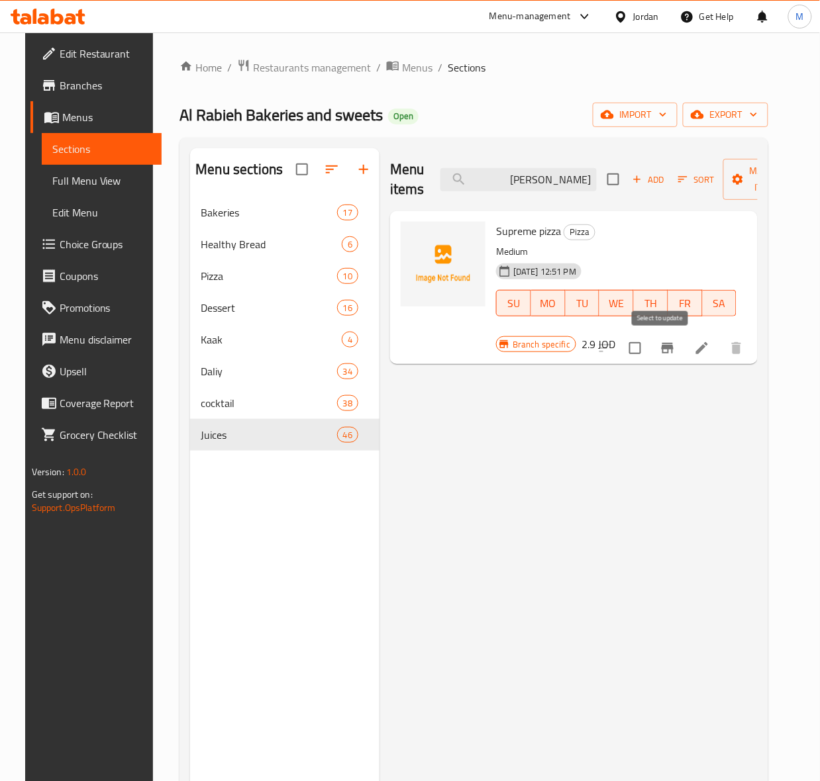
type input "[PERSON_NAME]"
click at [649, 348] on input "checkbox" at bounding box center [635, 348] width 28 height 28
checkbox input "true"
click at [742, 196] on span "Manage items" at bounding box center [768, 179] width 68 height 33
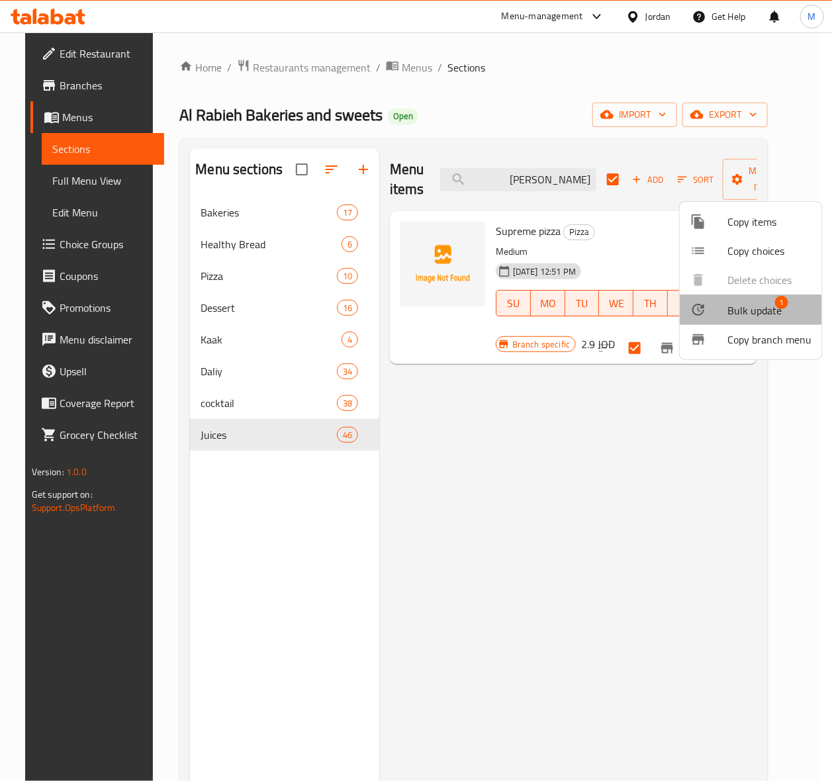
click at [750, 313] on span "Bulk update" at bounding box center [755, 311] width 54 height 16
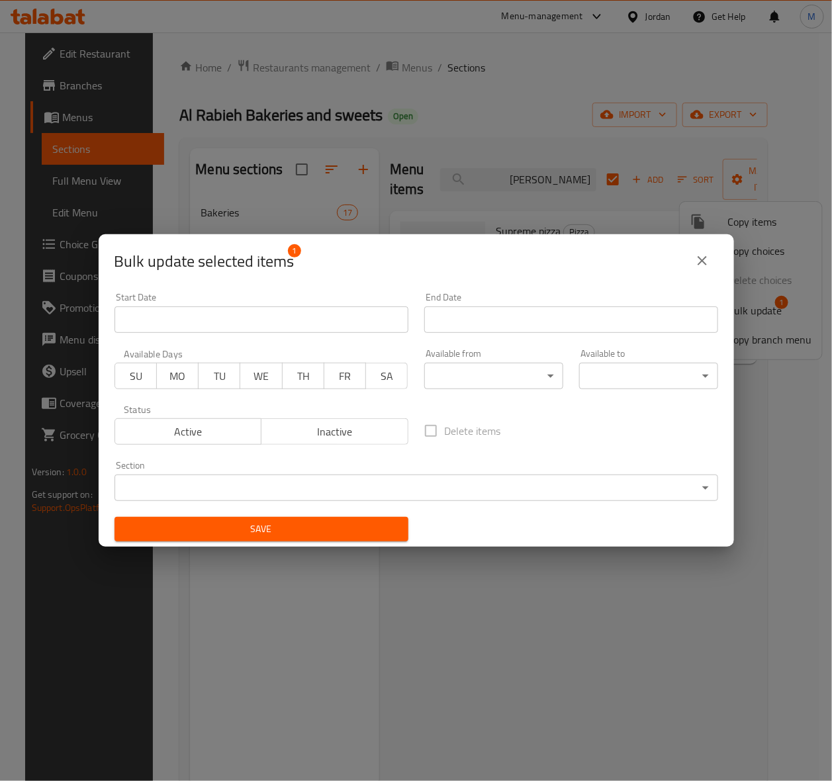
click at [323, 434] on span "Inactive" at bounding box center [335, 431] width 136 height 19
click at [319, 520] on button "Save" at bounding box center [262, 529] width 294 height 25
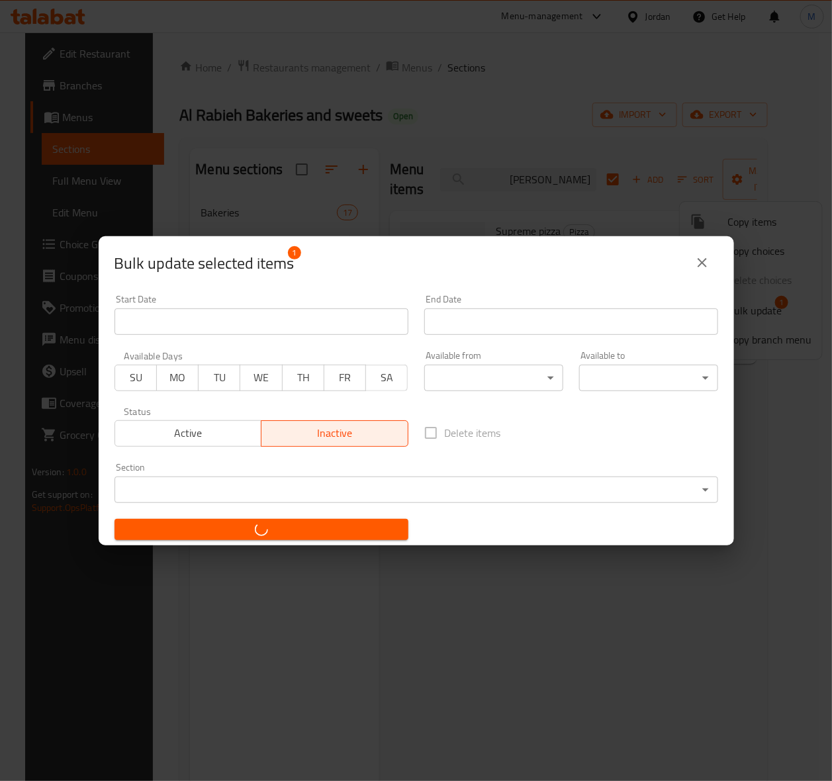
checkbox input "false"
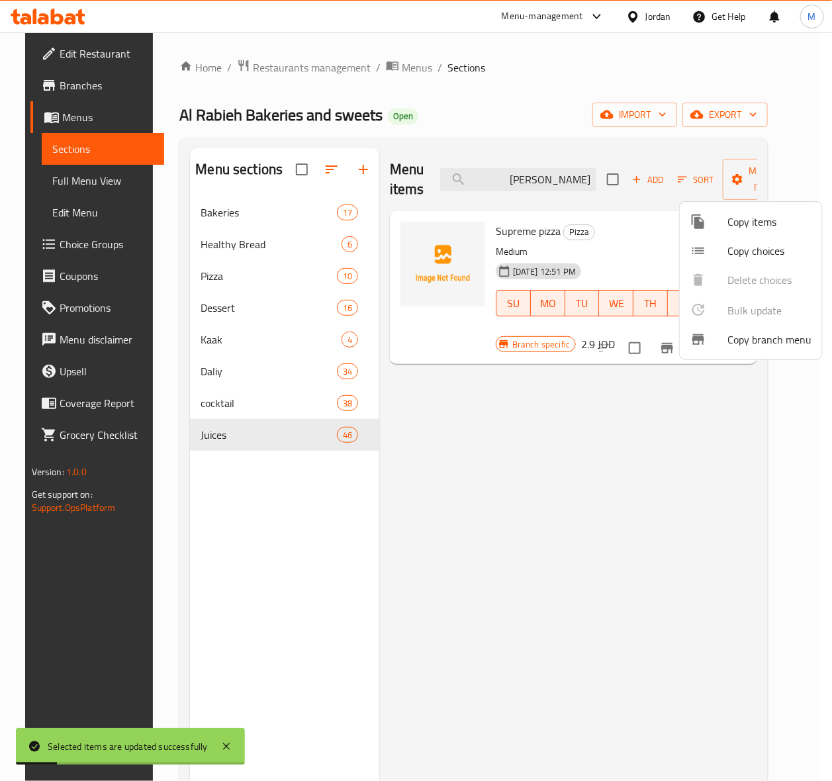
click at [537, 173] on div at bounding box center [416, 390] width 832 height 781
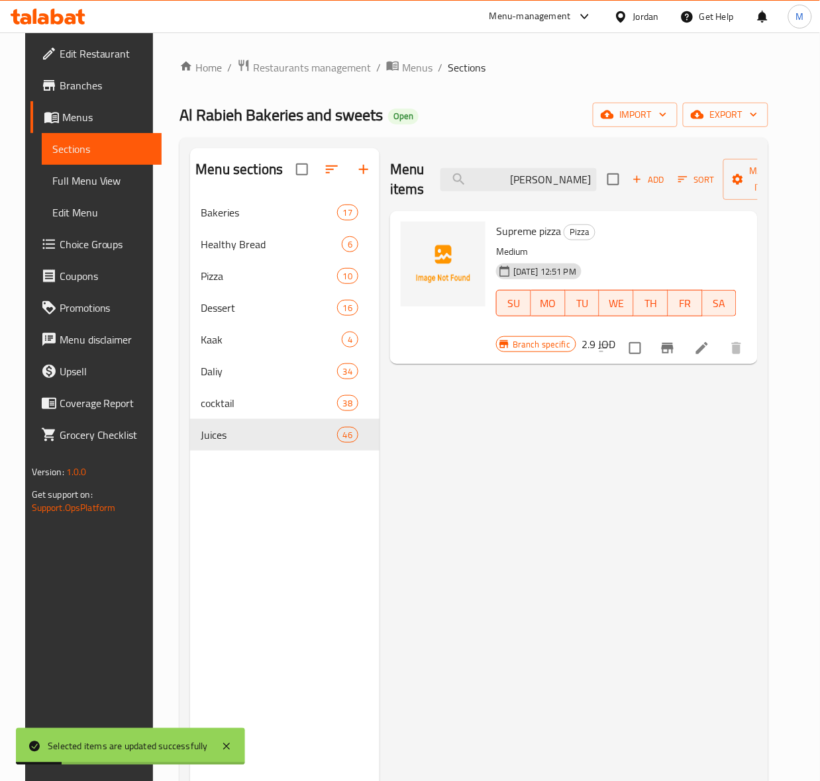
click at [537, 173] on input "[PERSON_NAME]" at bounding box center [518, 179] width 156 height 23
click at [543, 180] on input "[PERSON_NAME]" at bounding box center [518, 179] width 156 height 23
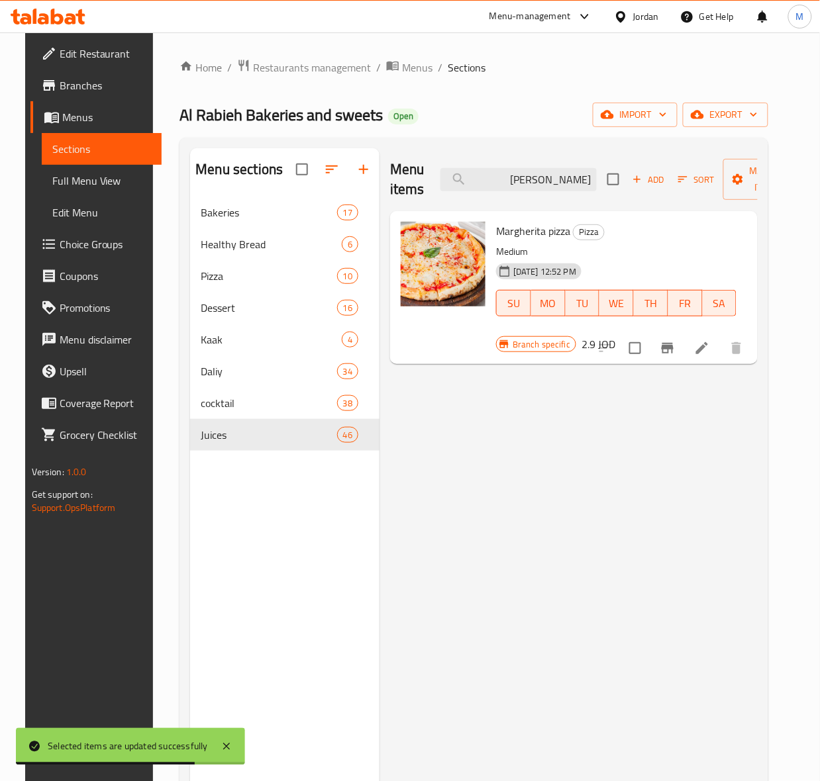
type input "[PERSON_NAME]"
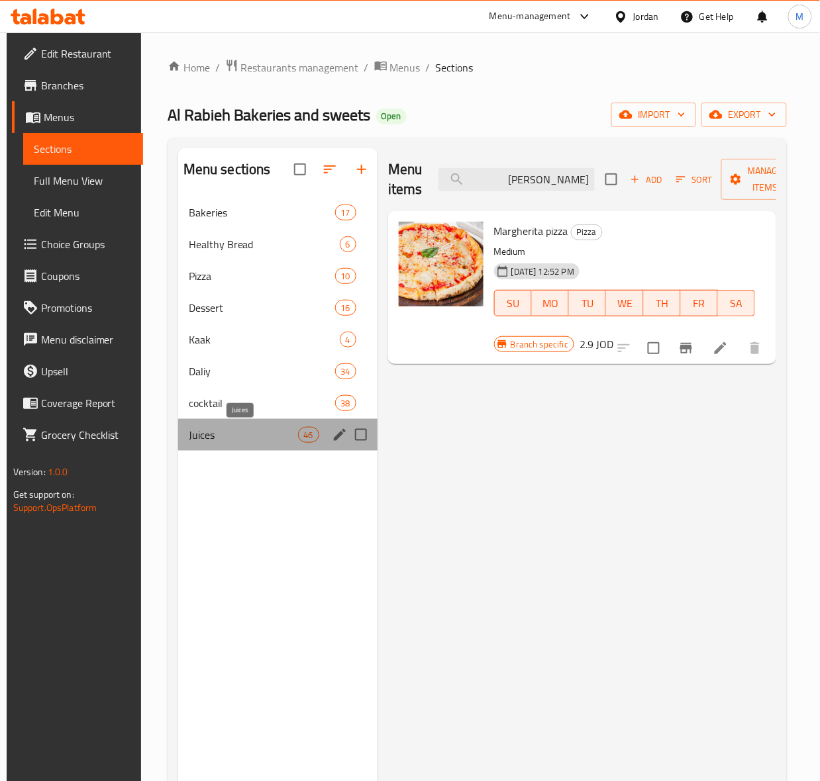
click at [219, 434] on span "Juices" at bounding box center [243, 435] width 109 height 16
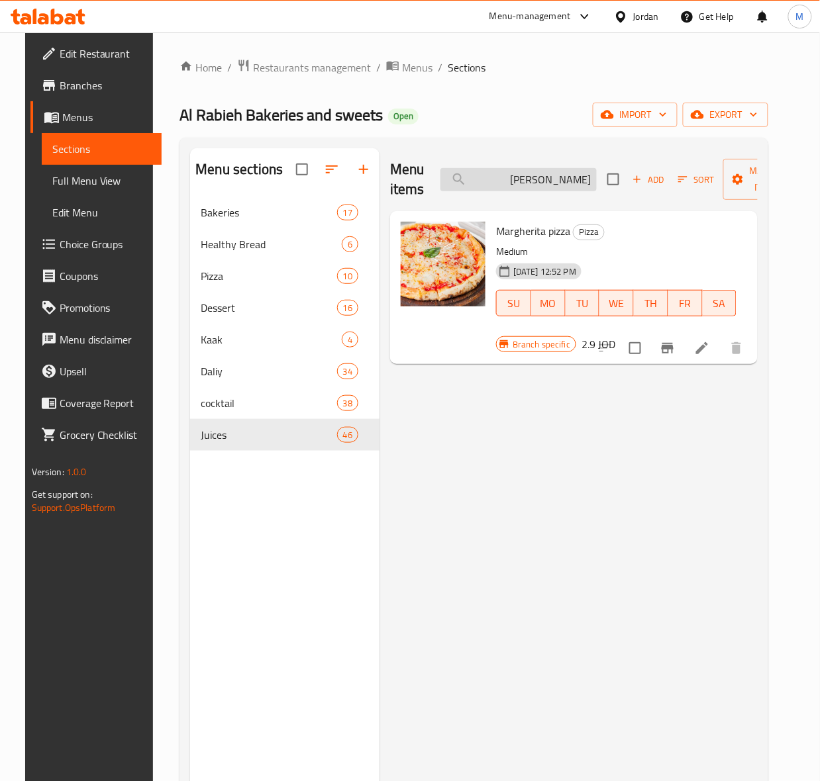
click at [545, 179] on input "[PERSON_NAME]" at bounding box center [518, 179] width 156 height 23
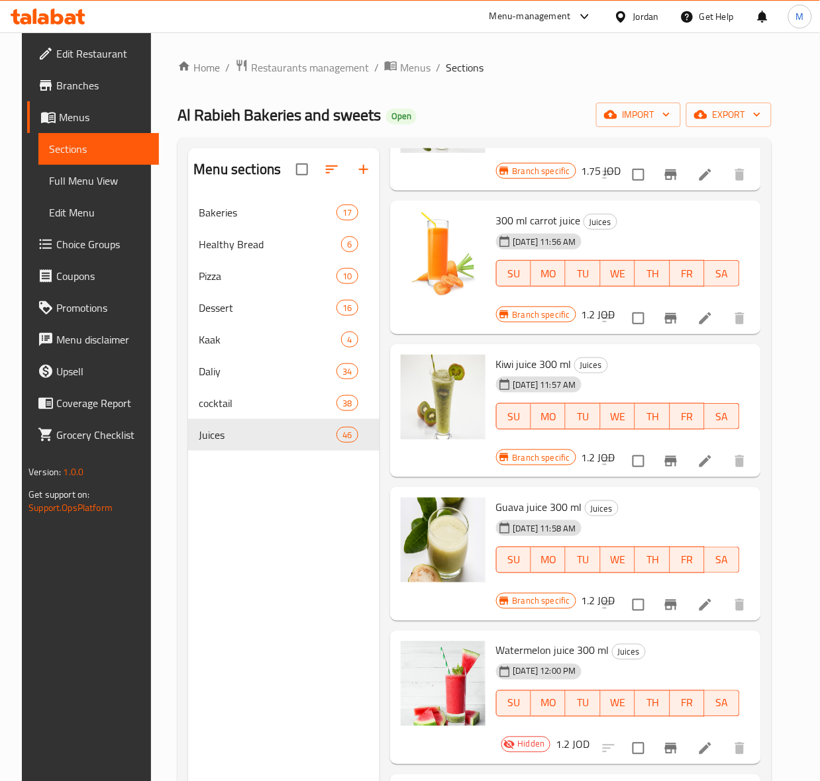
scroll to position [4222, 0]
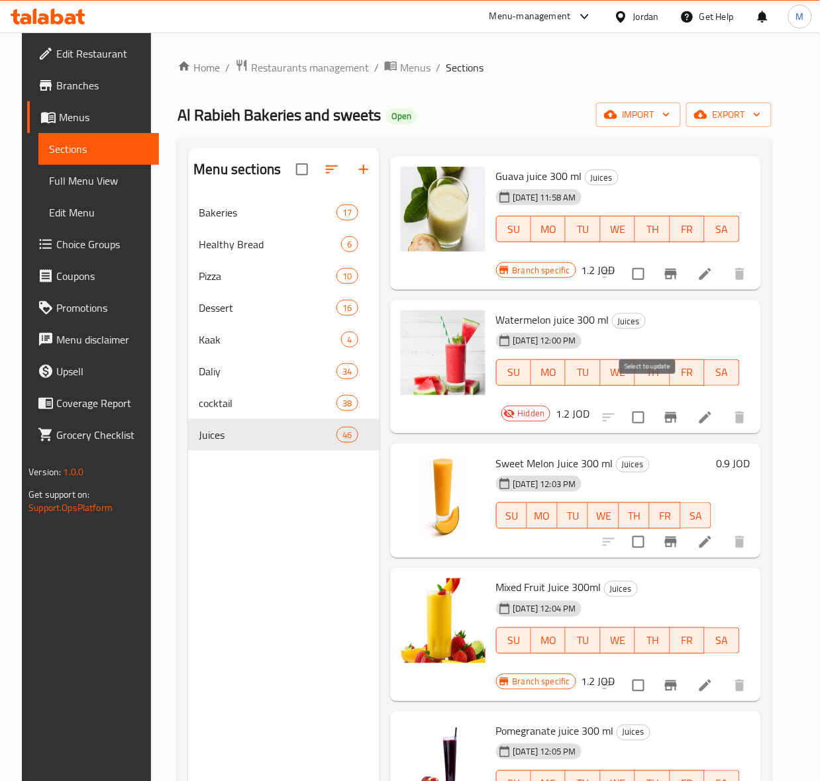
click at [650, 404] on input "checkbox" at bounding box center [638, 418] width 28 height 28
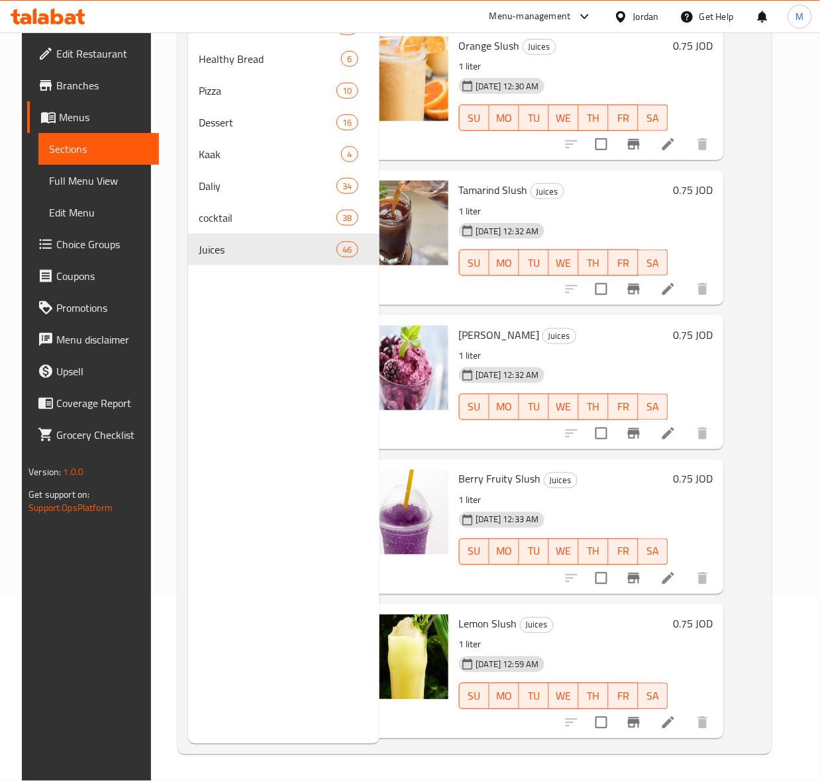
scroll to position [0, 0]
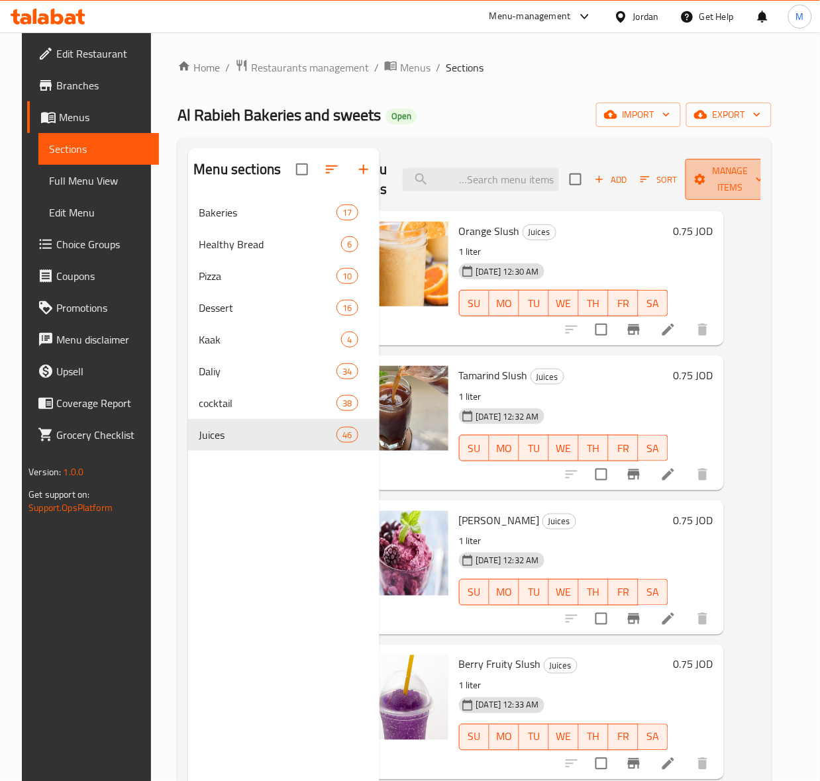
click at [729, 176] on span "Manage items" at bounding box center [730, 179] width 68 height 33
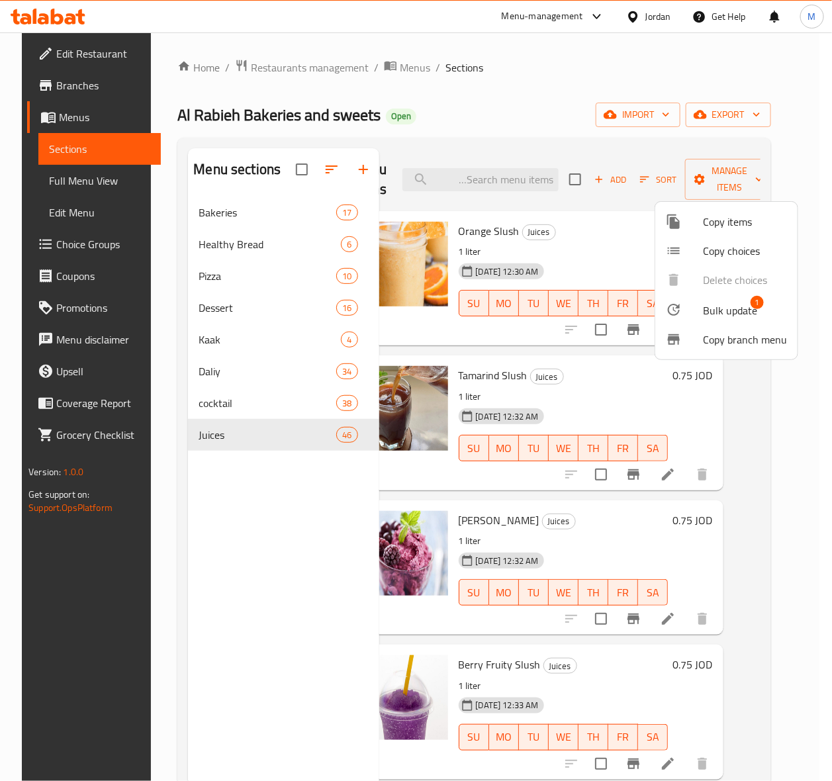
click at [733, 313] on span "Bulk update" at bounding box center [730, 311] width 54 height 16
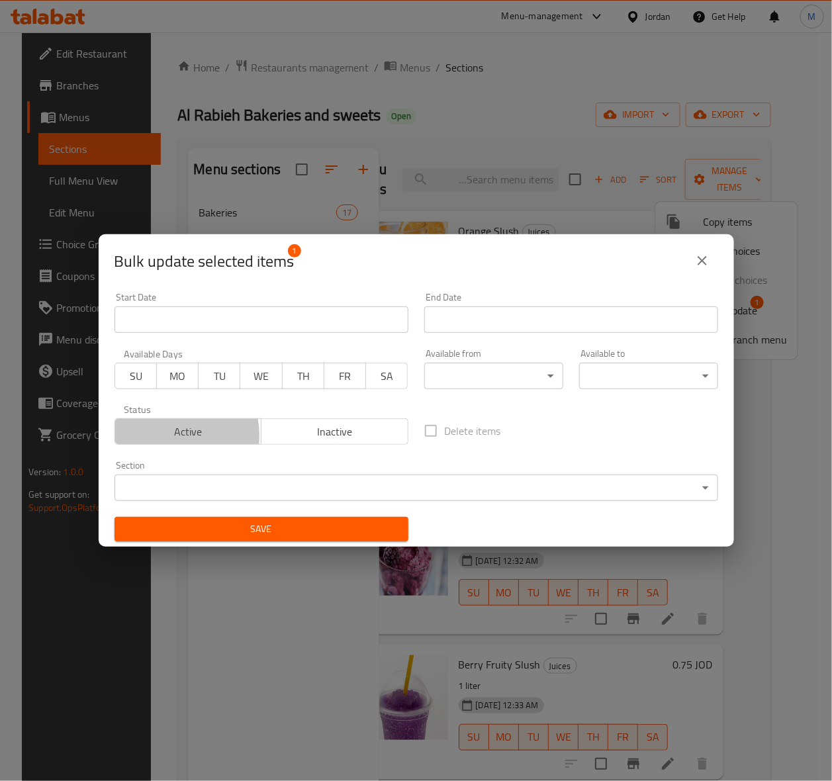
click at [166, 436] on span "Active" at bounding box center [189, 431] width 136 height 19
click at [257, 554] on div "Bulk update selected items 1 Start Date Start Date End Date End Date Available …" at bounding box center [416, 390] width 832 height 781
click at [260, 538] on button "Save" at bounding box center [262, 529] width 294 height 25
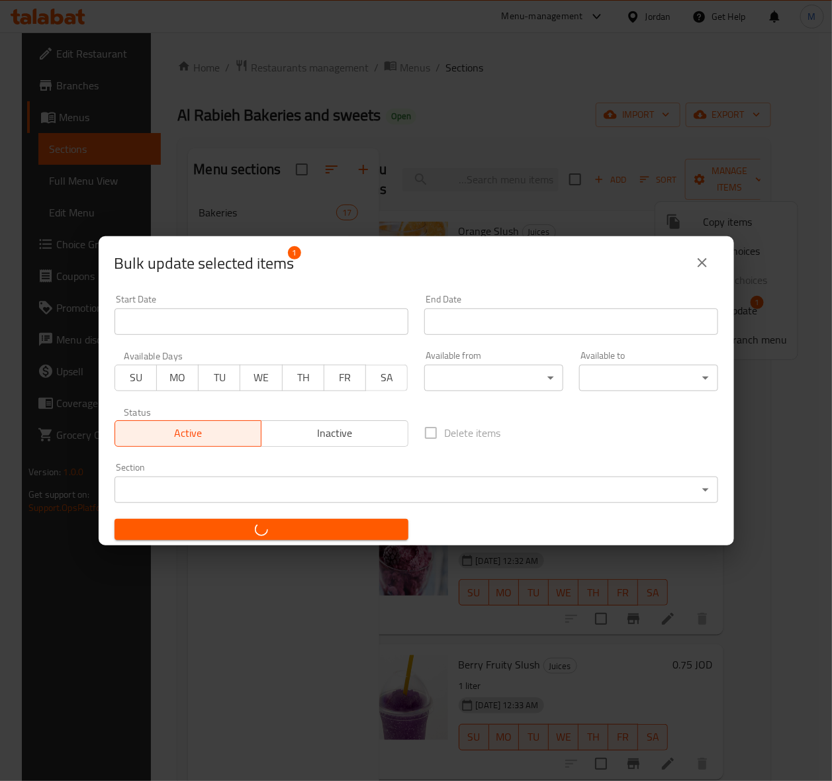
checkbox input "false"
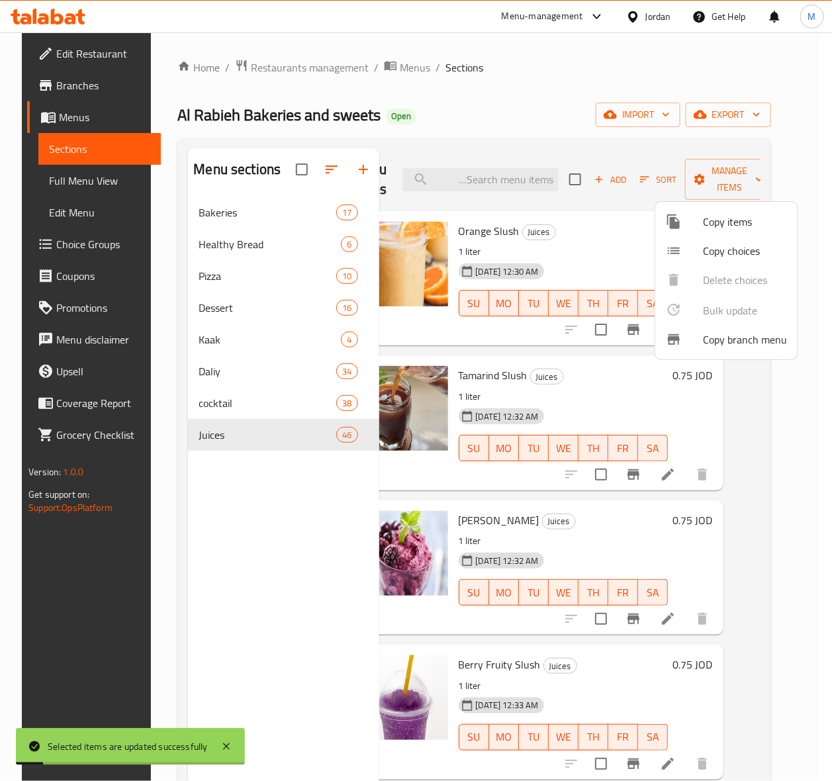
click at [219, 213] on div at bounding box center [416, 390] width 832 height 781
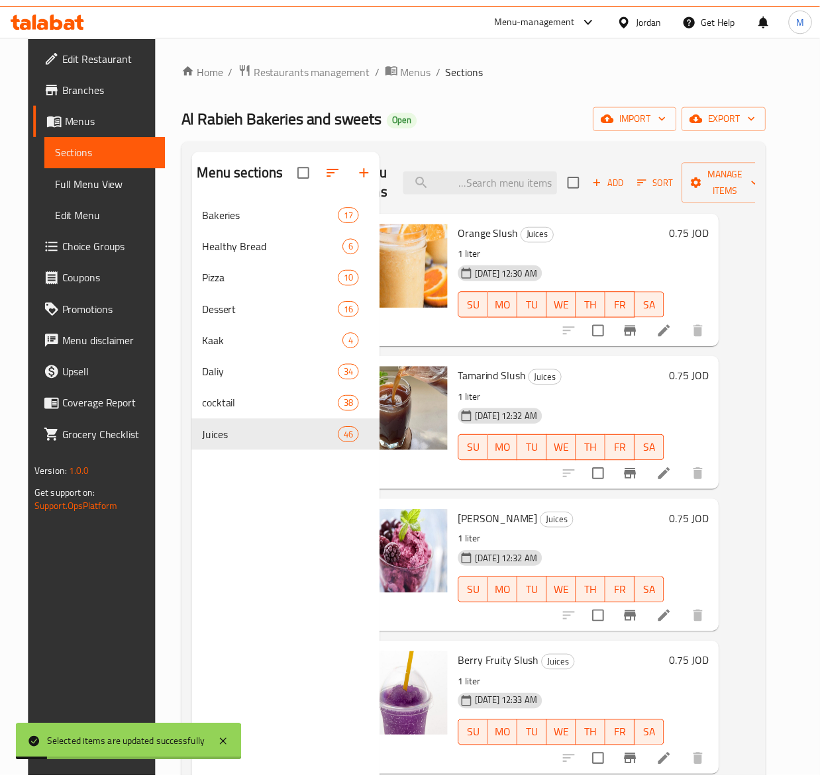
scroll to position [0, 30]
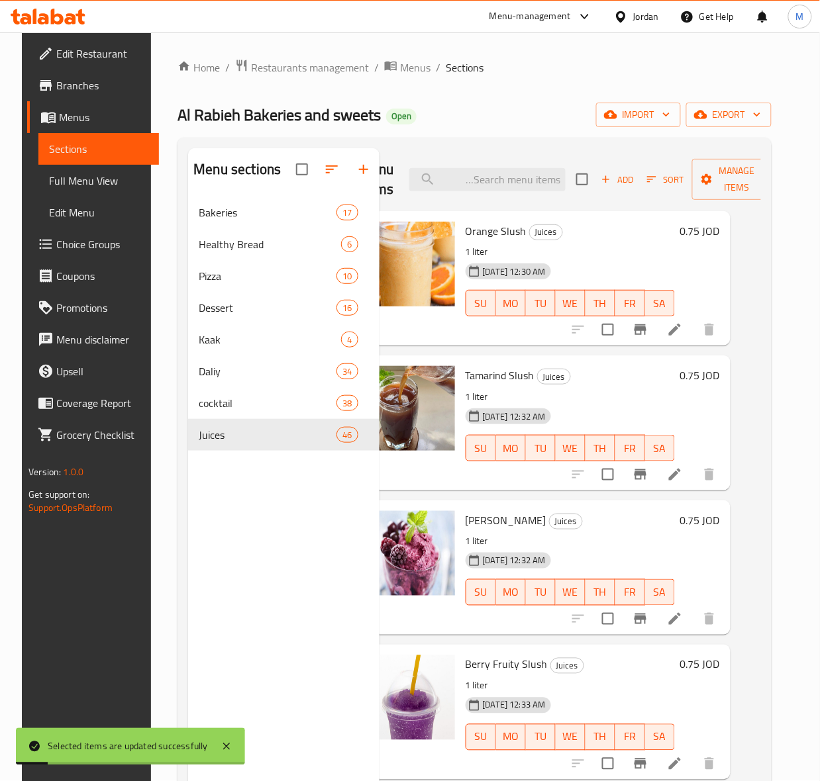
click at [219, 213] on span "Bakeries" at bounding box center [268, 213] width 138 height 16
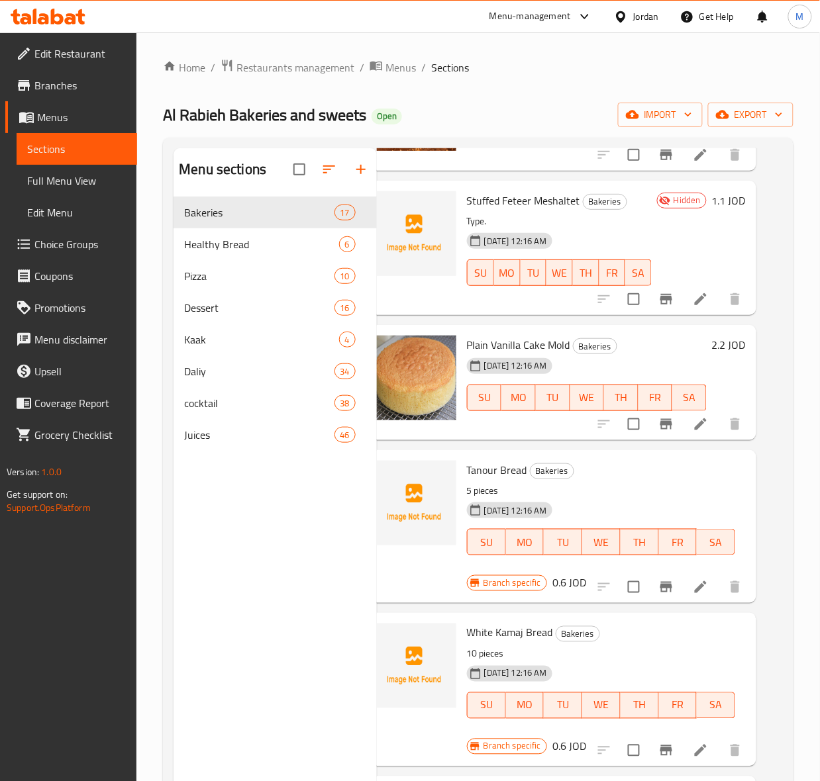
click at [288, 543] on div "Menu sections Bakeries 17 Healthy Bread 6 Pizza 10 Dessert 16 Kaak 4 Daliy 34 c…" at bounding box center [274, 538] width 203 height 781
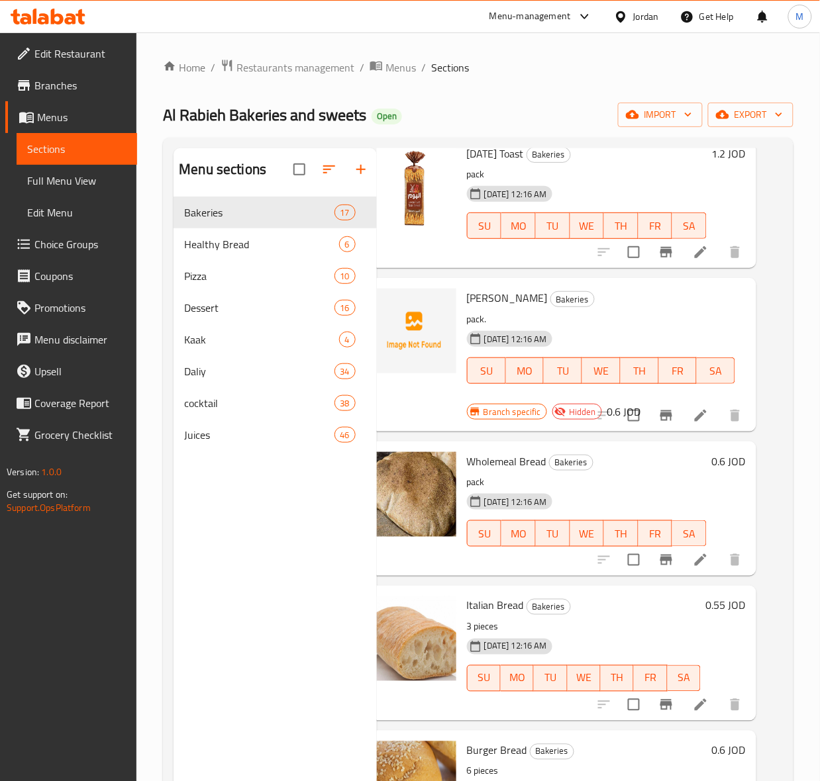
scroll to position [0, 30]
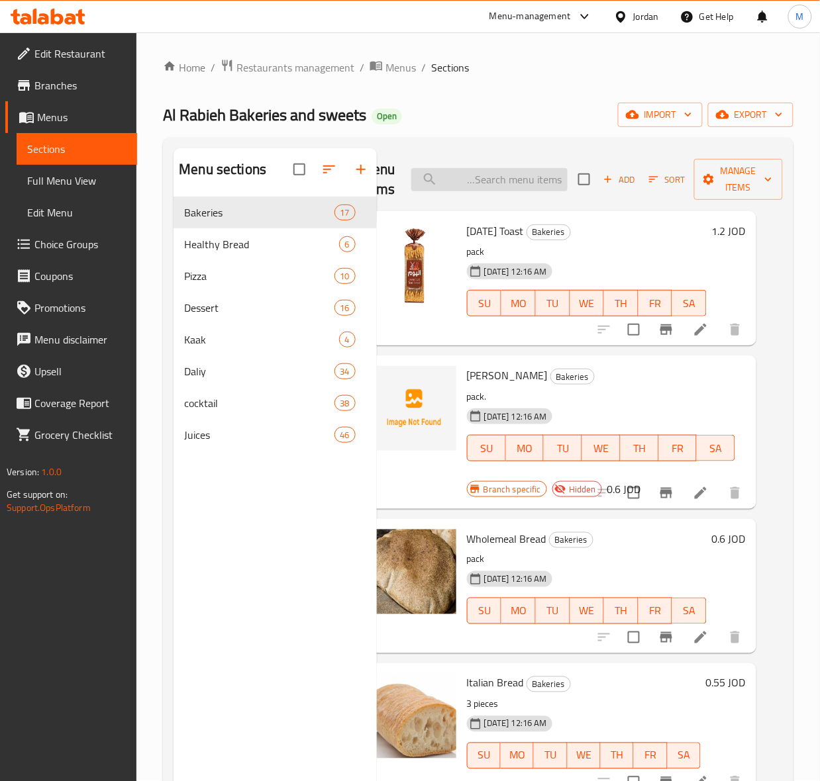
click at [521, 189] on input "search" at bounding box center [489, 179] width 156 height 23
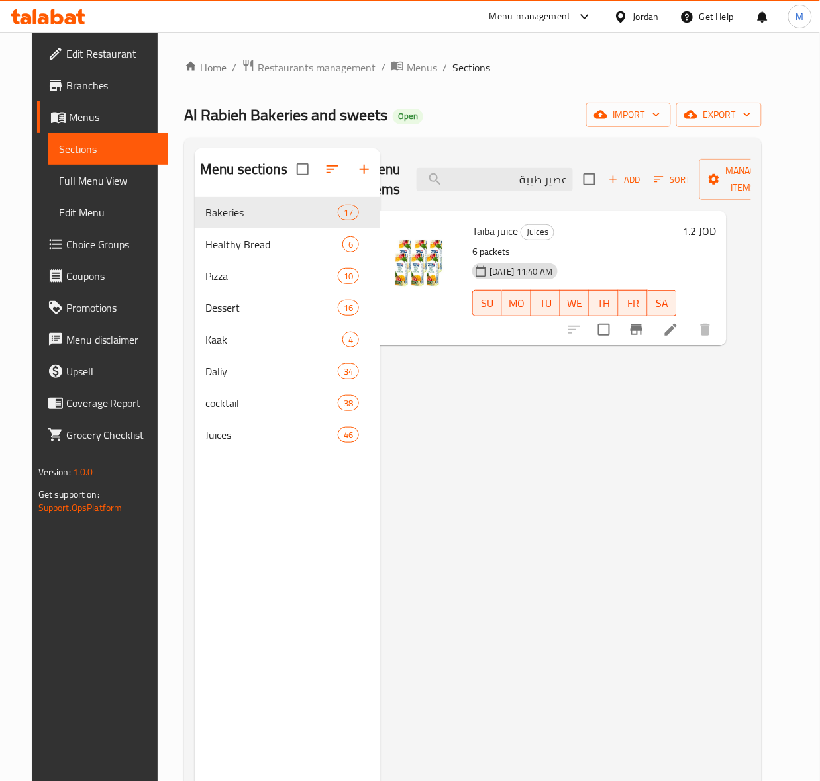
click at [477, 226] on span "Taiba juice" at bounding box center [495, 231] width 46 height 20
copy h6 "Taiba juice"
click at [536, 179] on input "عصير طيبة" at bounding box center [495, 179] width 156 height 23
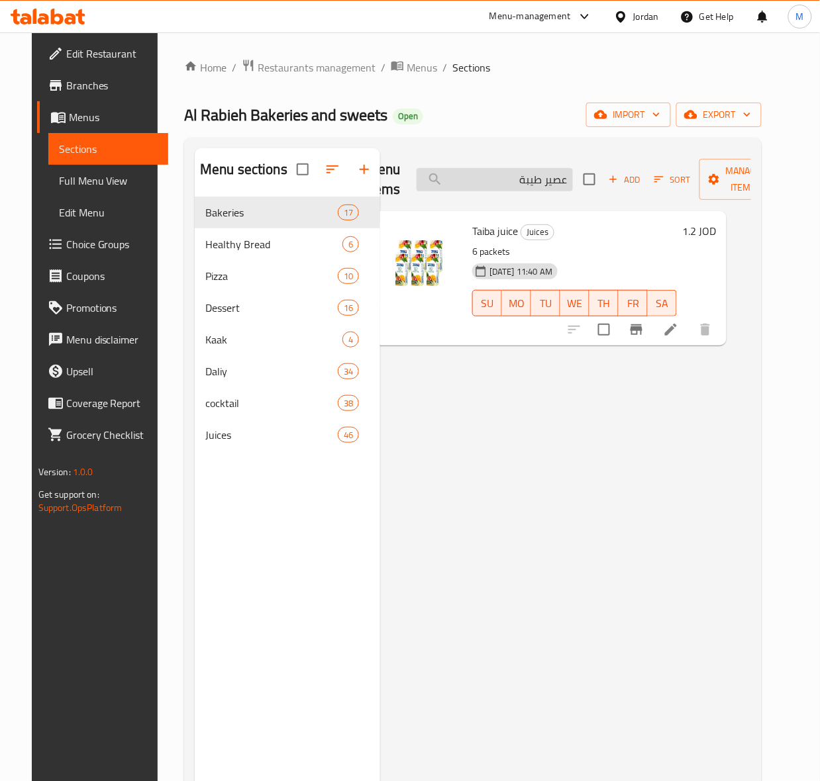
click at [536, 179] on input "عصير طيبة" at bounding box center [495, 179] width 156 height 23
click at [517, 176] on input "عصير طيبة" at bounding box center [495, 179] width 156 height 23
click at [517, 179] on input "عصير طيبة" at bounding box center [495, 179] width 156 height 23
click at [517, 186] on input "عصير طيبة" at bounding box center [495, 179] width 156 height 23
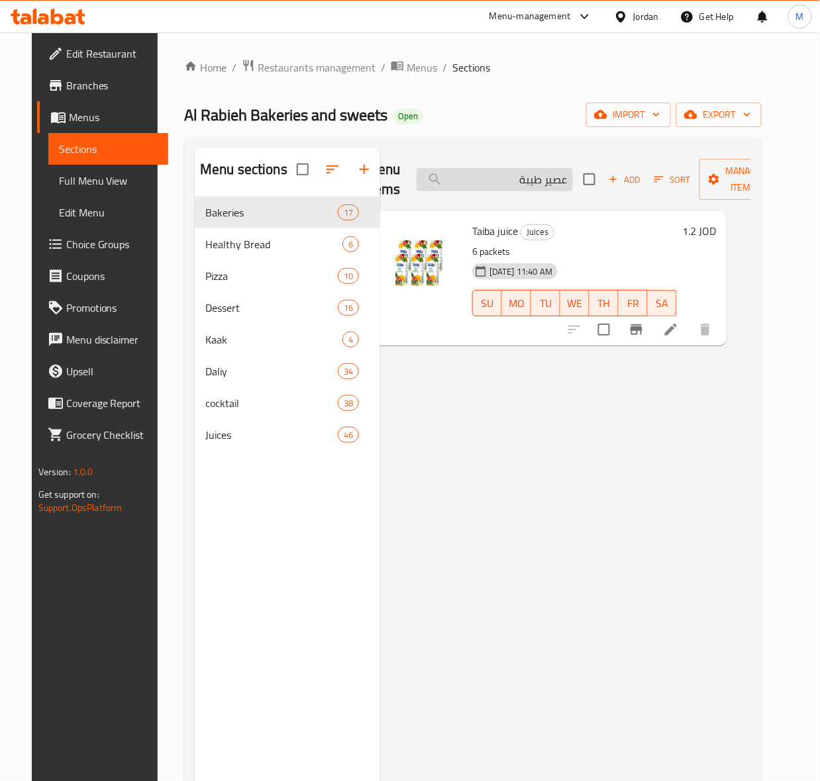
click at [512, 187] on input "عصير طيبة" at bounding box center [495, 179] width 156 height 23
click at [510, 187] on input "عصير طيبة" at bounding box center [495, 179] width 156 height 23
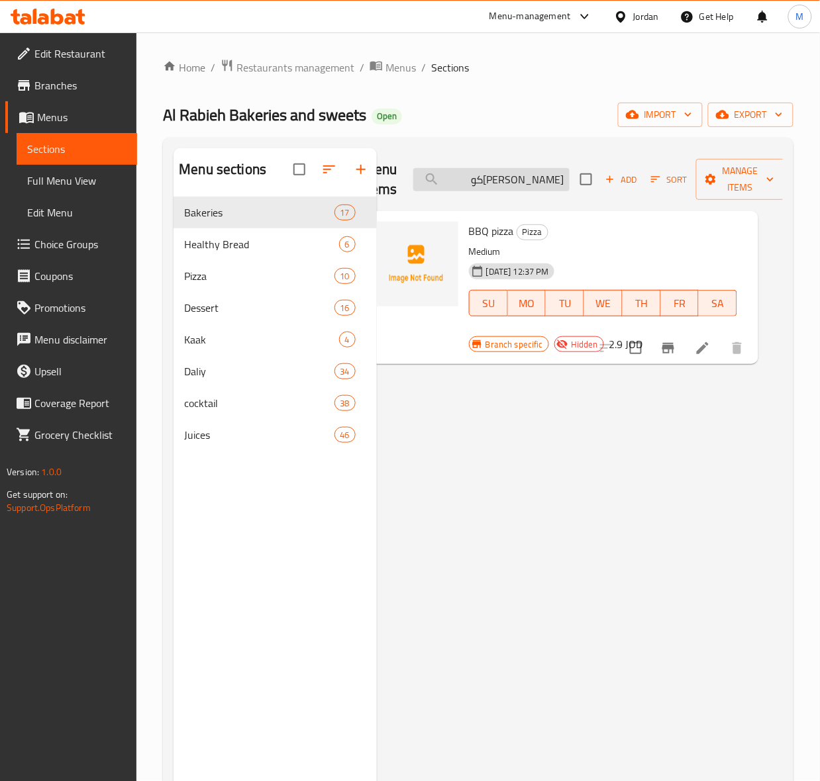
click at [523, 176] on input "[PERSON_NAME]كو" at bounding box center [491, 179] width 156 height 23
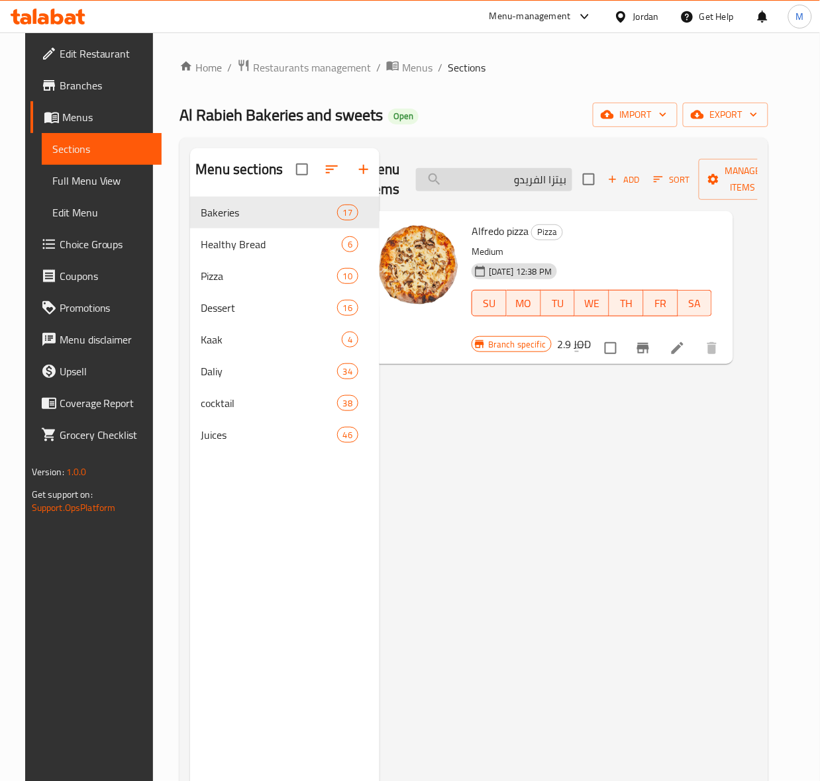
click at [514, 187] on input "بيتزا الفريدو" at bounding box center [494, 179] width 156 height 23
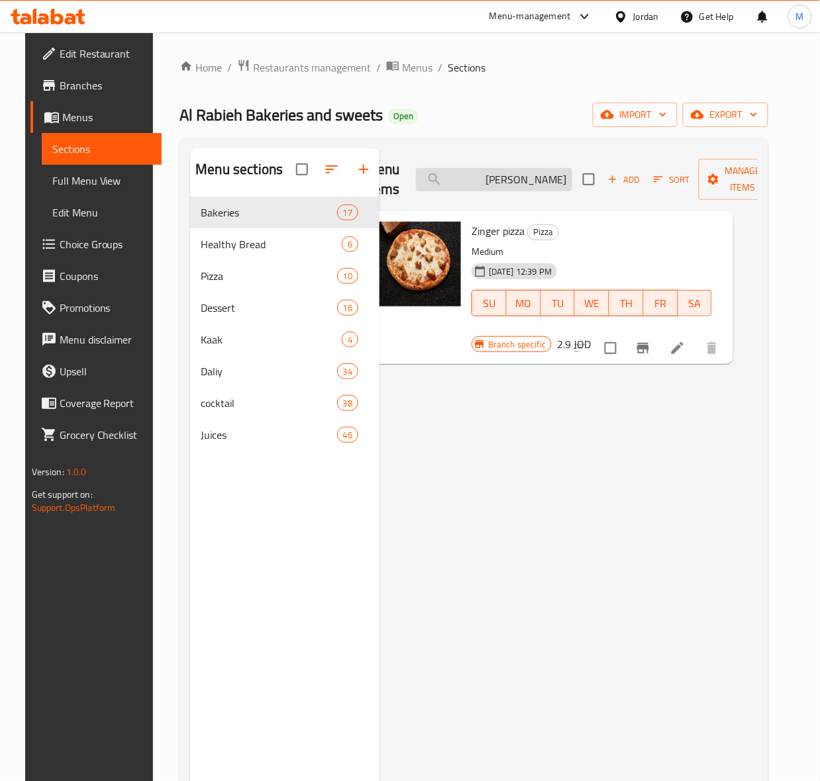
click at [543, 183] on input "[PERSON_NAME]" at bounding box center [494, 179] width 156 height 23
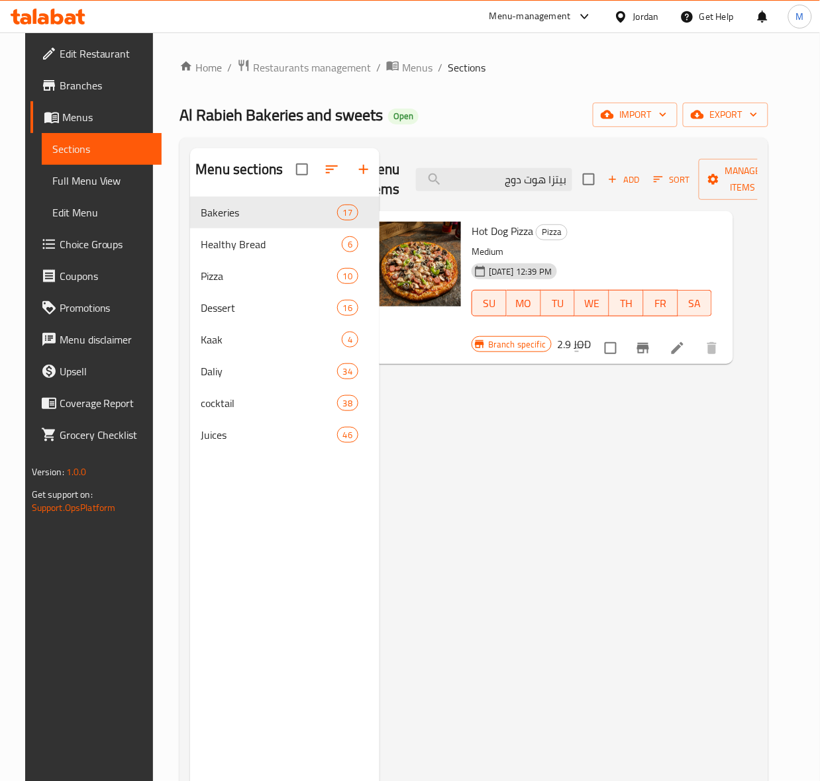
click at [526, 192] on div "Menu items بيتزا هوت دوج Add Sort Manage items" at bounding box center [550, 179] width 368 height 63
click at [522, 179] on input "بيتزا هوت دوج" at bounding box center [494, 179] width 156 height 23
click at [505, 184] on input "بيتزا خضار" at bounding box center [494, 179] width 156 height 23
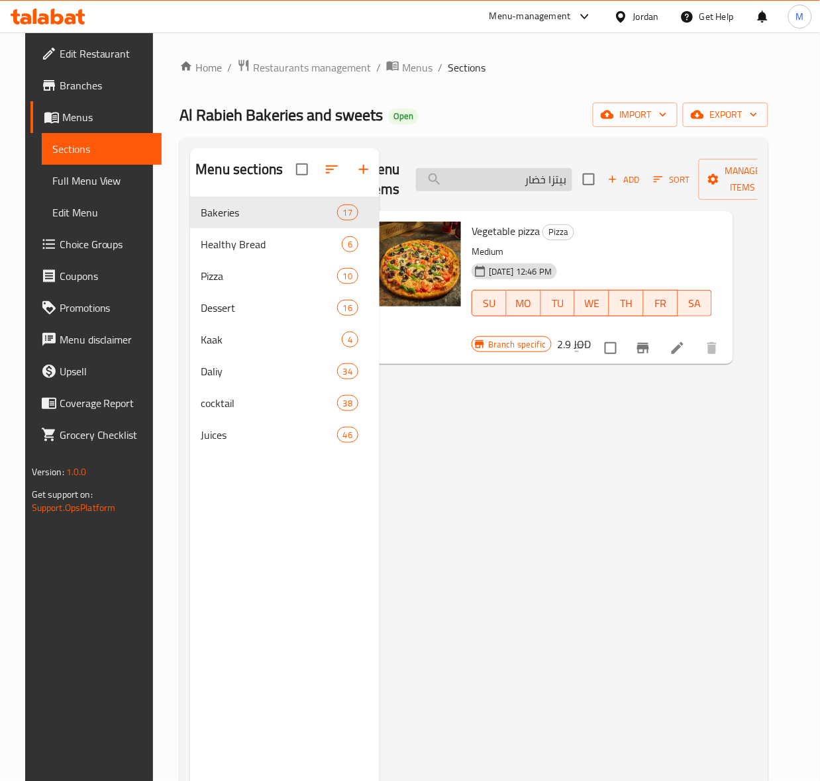
click at [505, 184] on input "بيتزا خضار" at bounding box center [494, 179] width 156 height 23
click at [540, 181] on input "بيتزا مكس اجبان" at bounding box center [494, 179] width 156 height 23
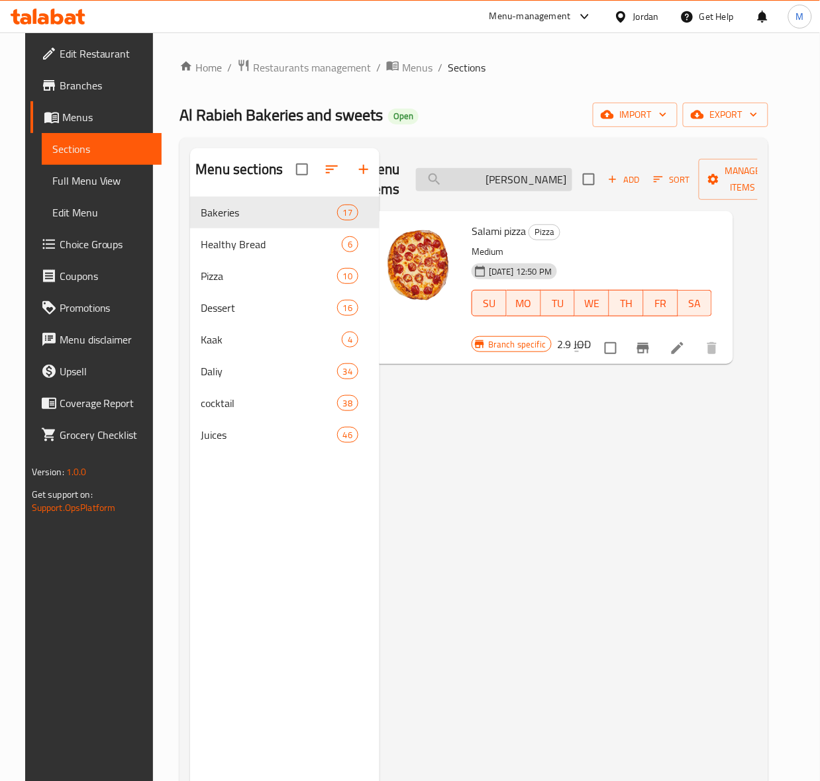
click at [518, 187] on input "[PERSON_NAME]" at bounding box center [494, 179] width 156 height 23
click at [525, 187] on input "[PERSON_NAME]" at bounding box center [494, 179] width 156 height 23
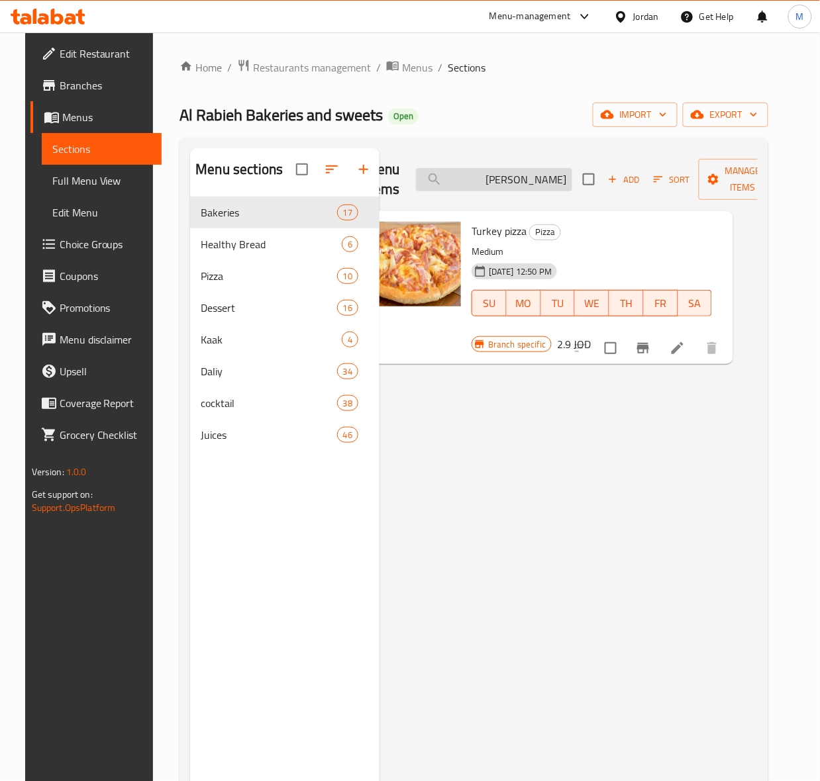
click at [525, 187] on input "[PERSON_NAME]" at bounding box center [494, 179] width 156 height 23
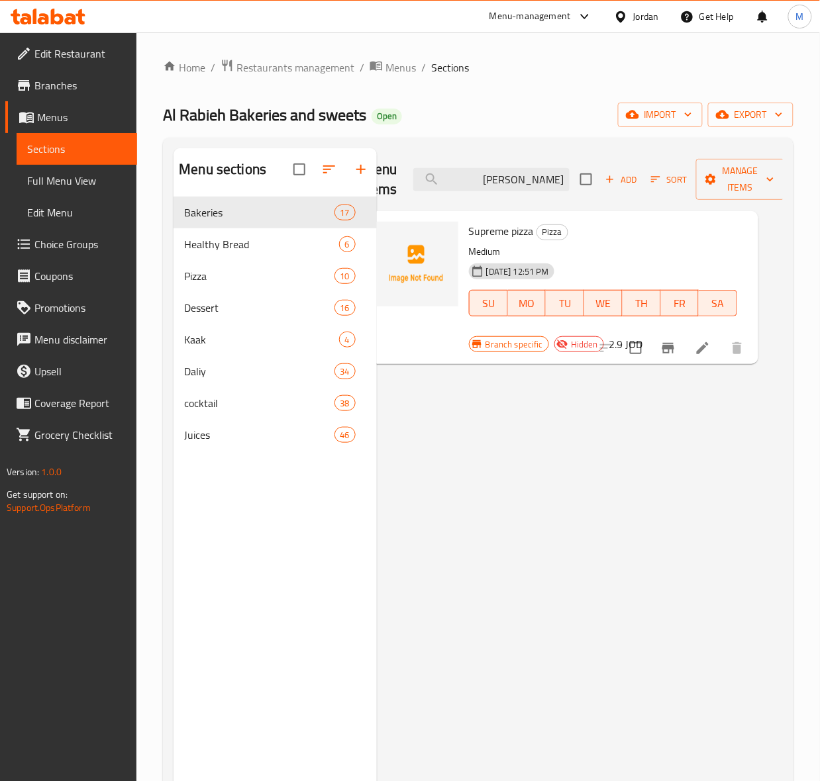
click at [509, 164] on div "Menu items بيتزا سوبريم Add Sort Manage items" at bounding box center [560, 179] width 395 height 63
click at [515, 173] on input "[PERSON_NAME]" at bounding box center [491, 179] width 156 height 23
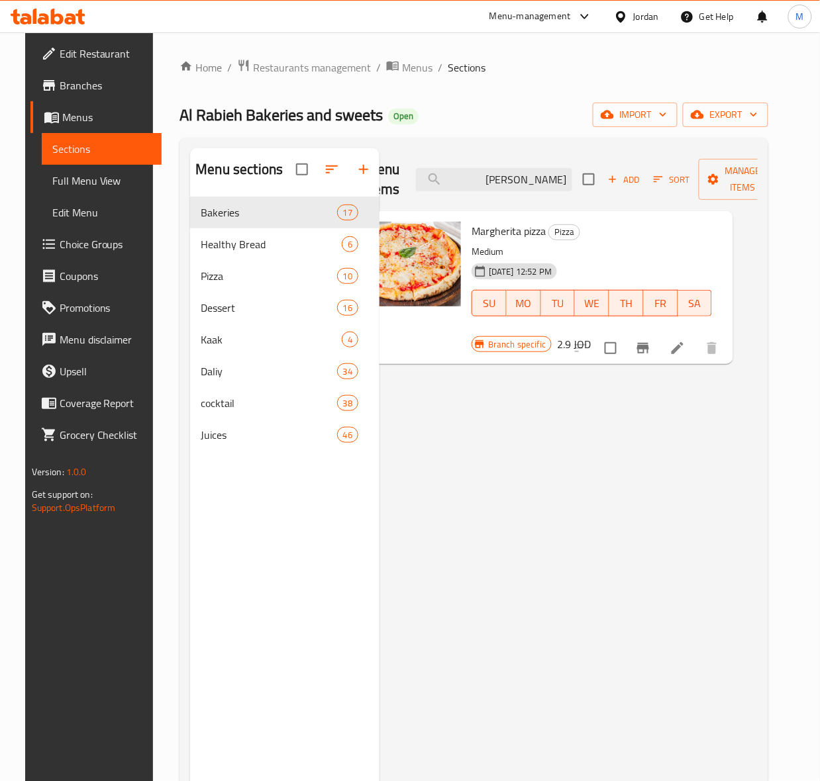
type input "[PERSON_NAME]"
